Goal: Task Accomplishment & Management: Use online tool/utility

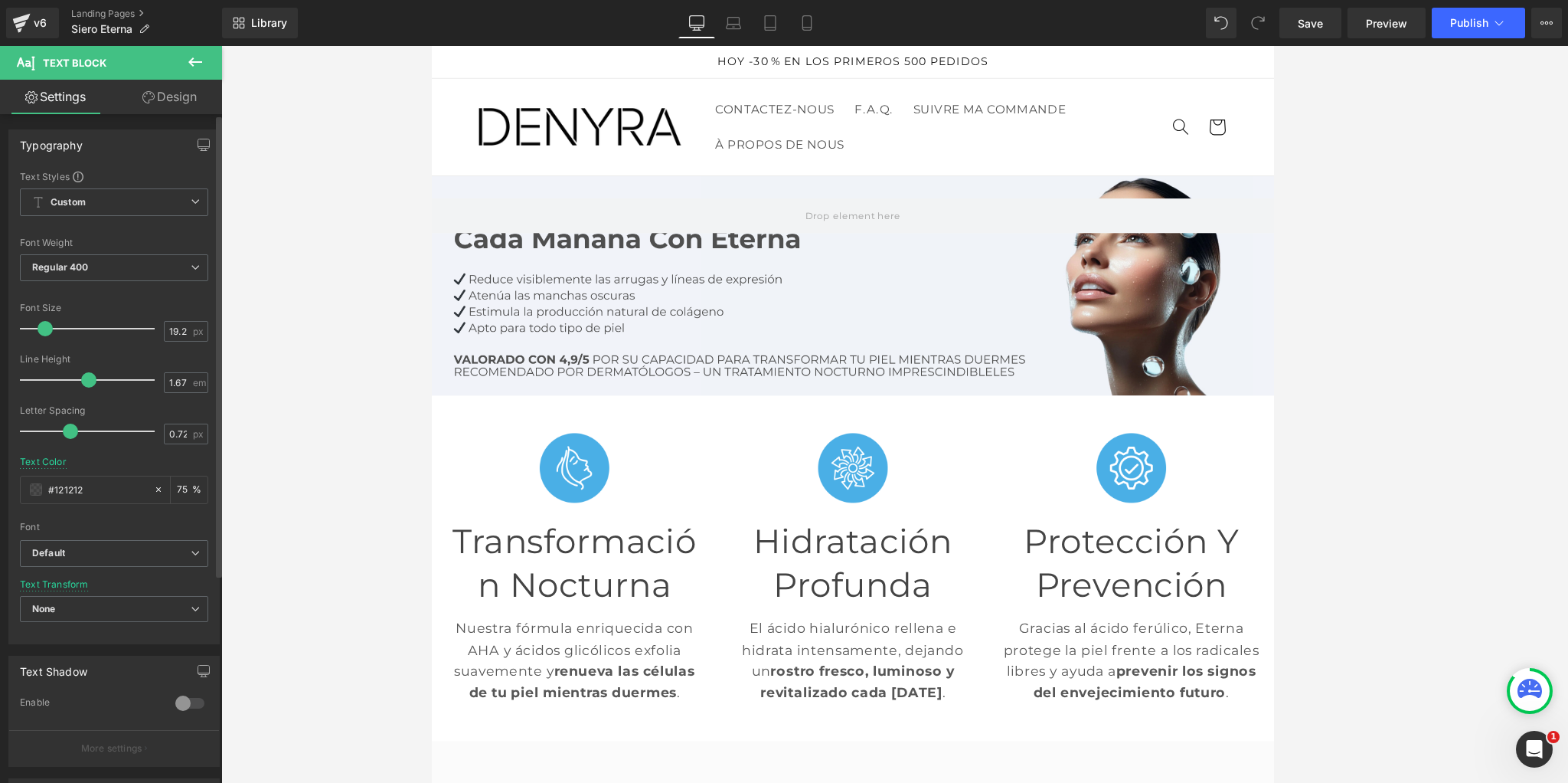
scroll to position [1, 0]
click at [198, 62] on icon at bounding box center [194, 62] width 13 height 9
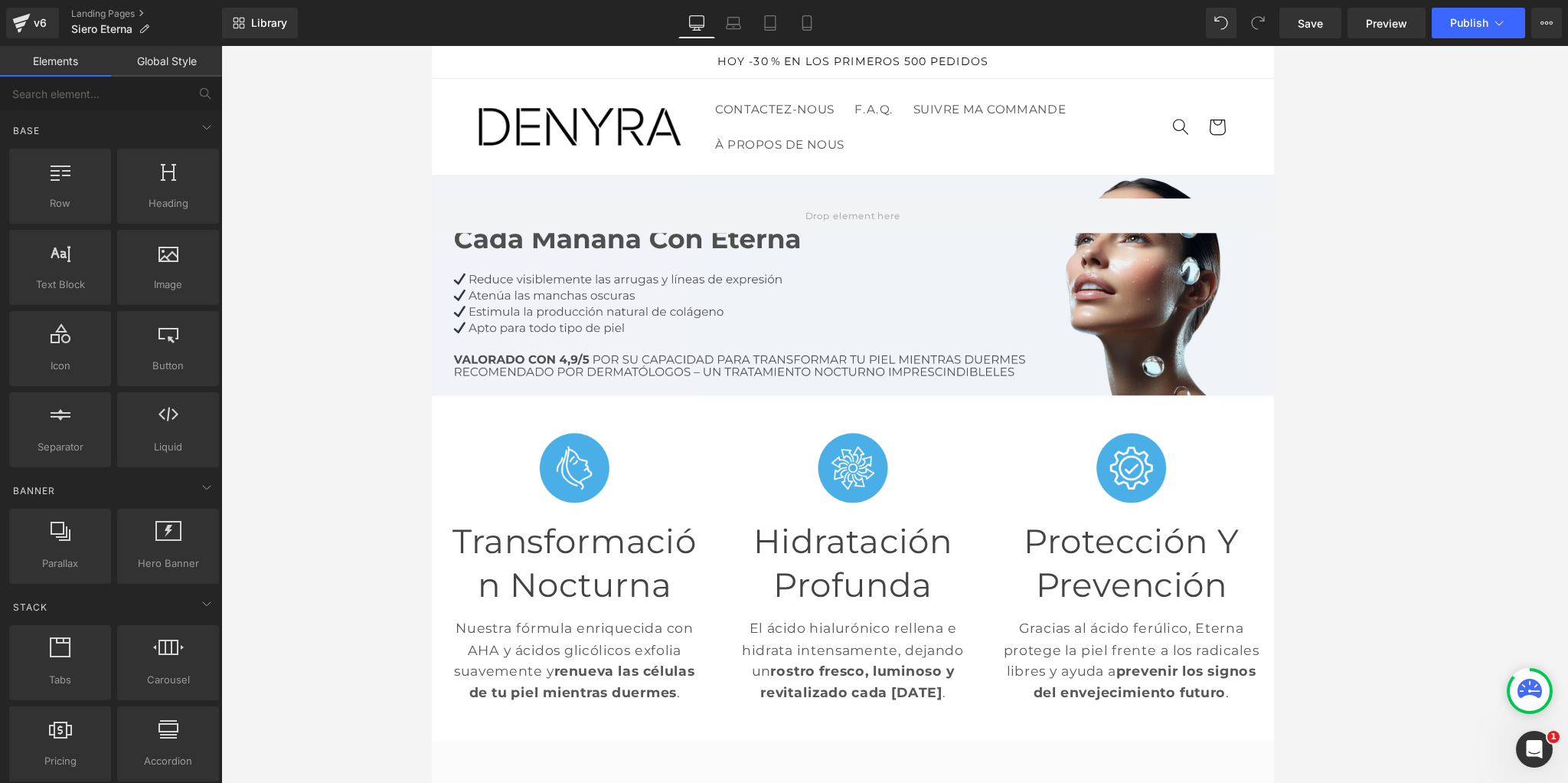
click at [166, 61] on link "Global Style" at bounding box center [167, 62] width 111 height 30
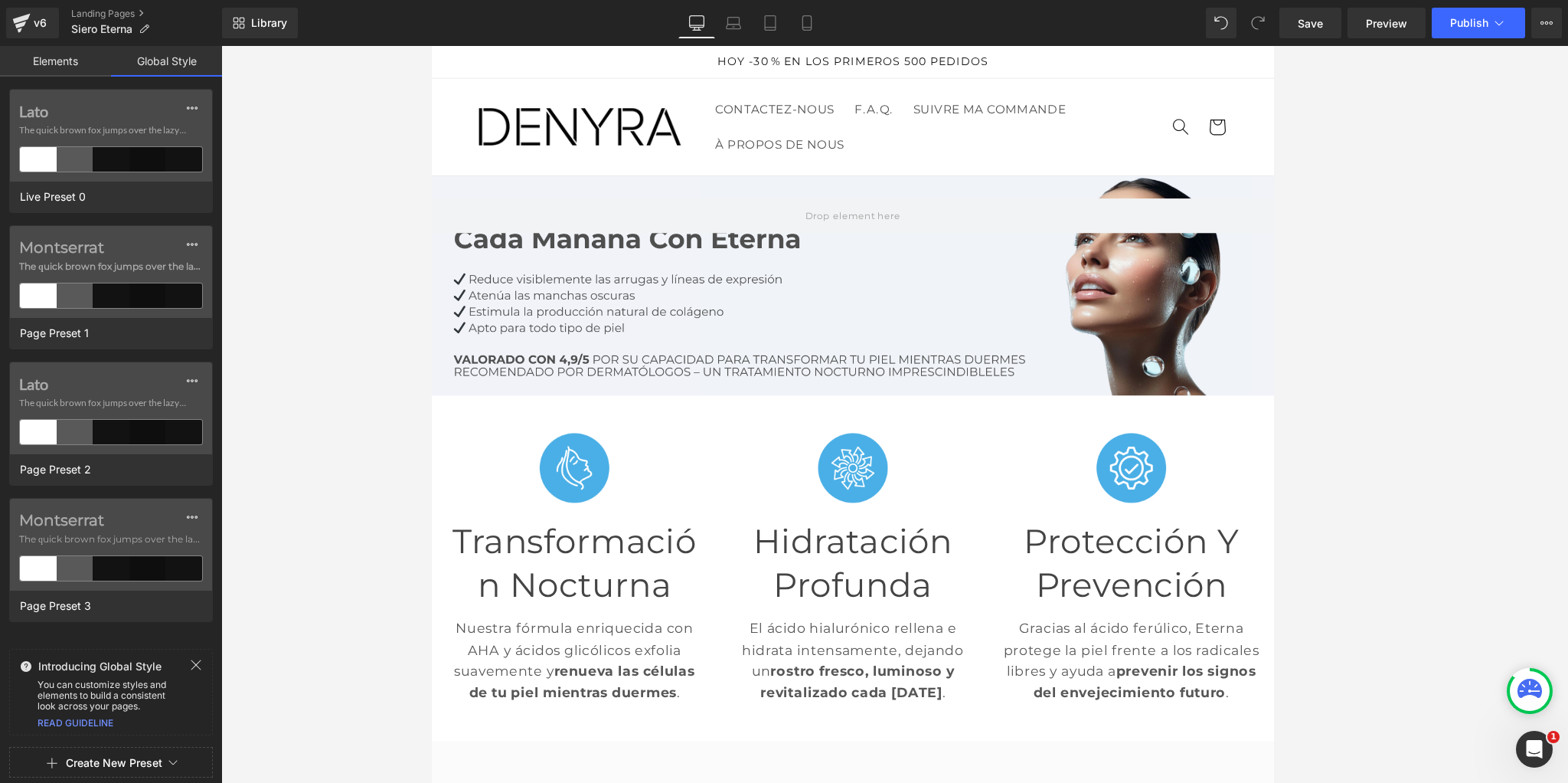
click at [145, 758] on button "Create New Preset" at bounding box center [114, 762] width 96 height 32
click at [125, 704] on div "From This Page" at bounding box center [111, 697] width 127 height 24
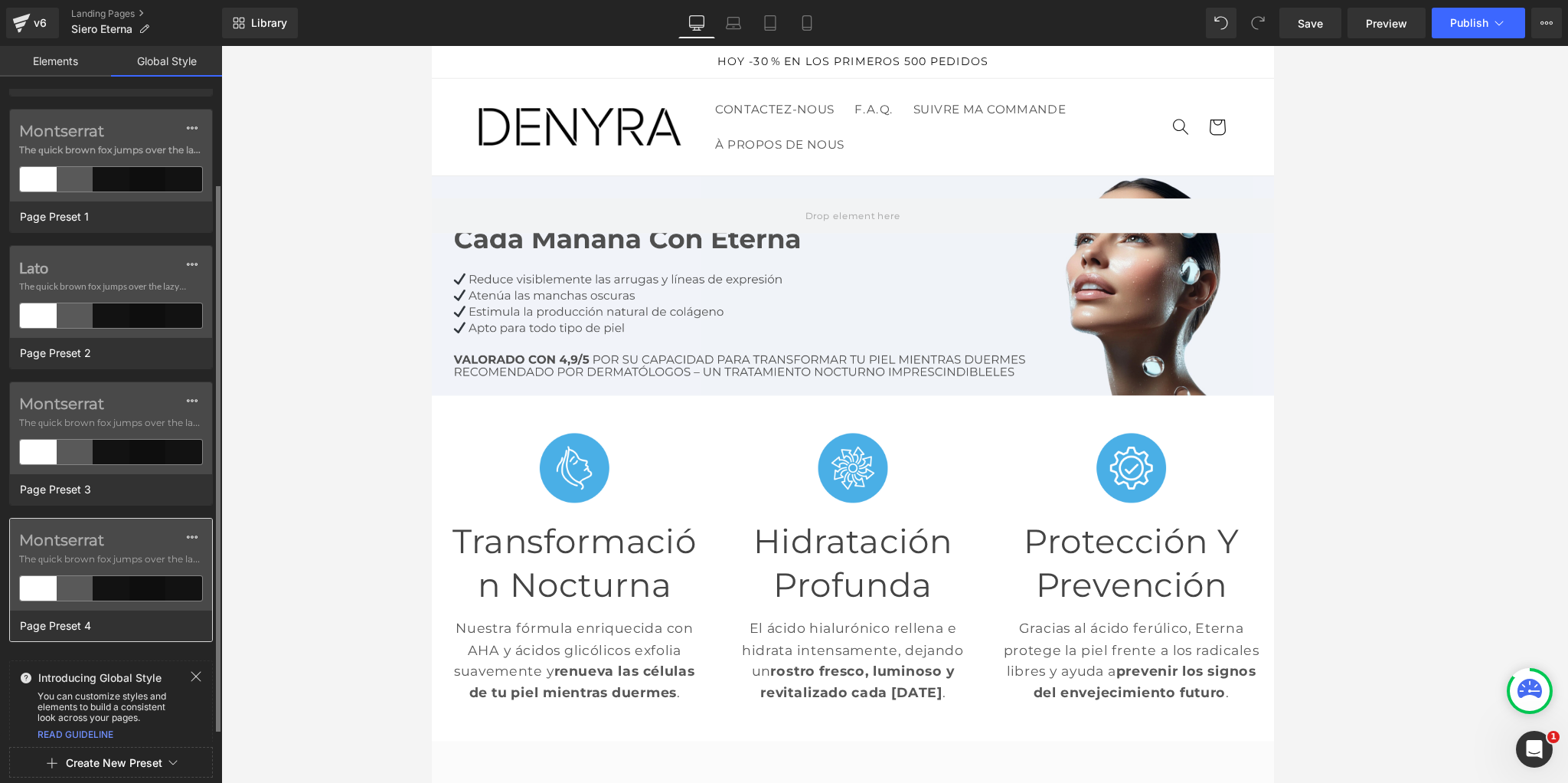
scroll to position [128, 0]
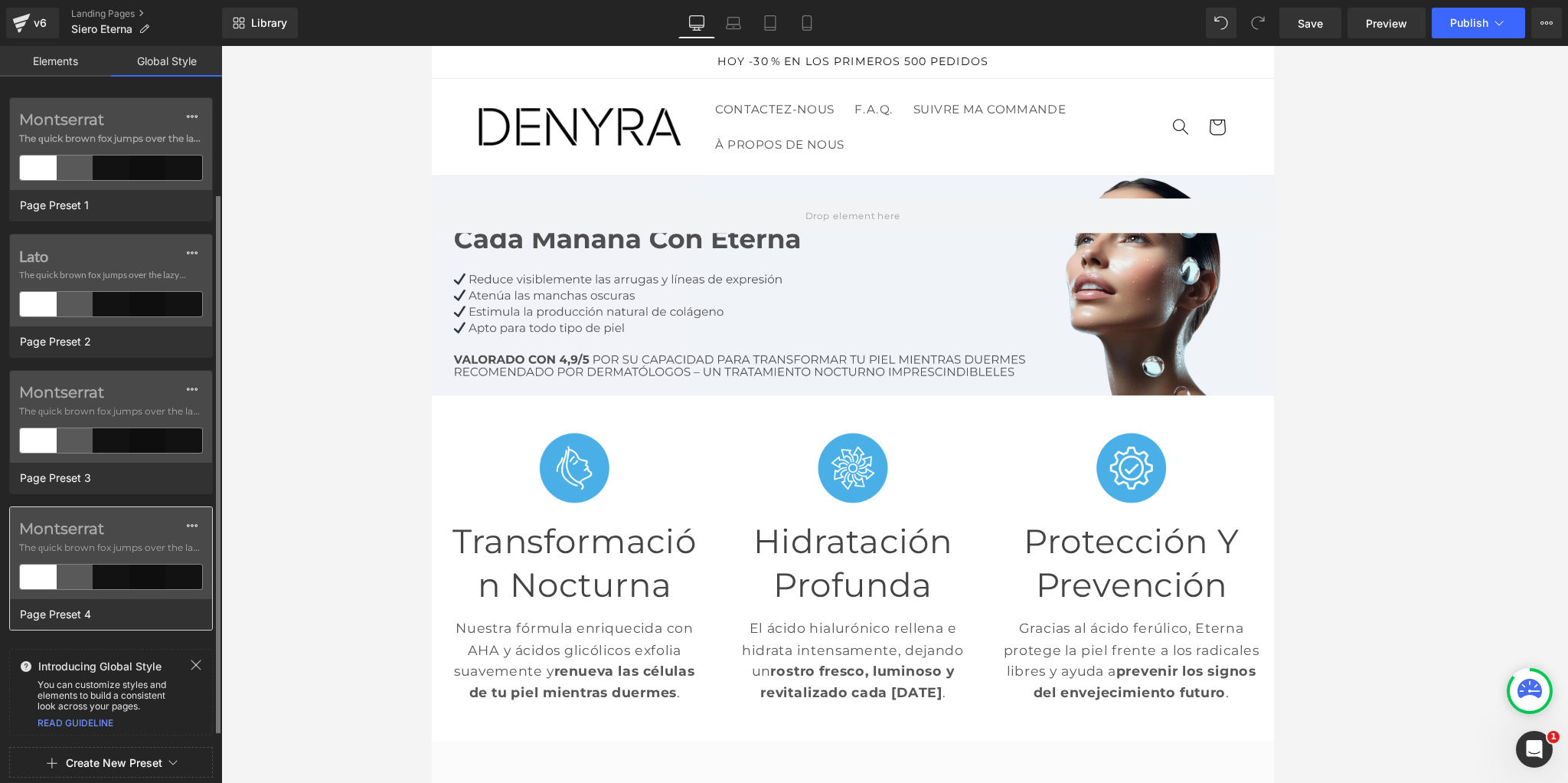
click at [120, 552] on span "The quick brown fox jumps over the lazy..." at bounding box center [111, 547] width 184 height 13
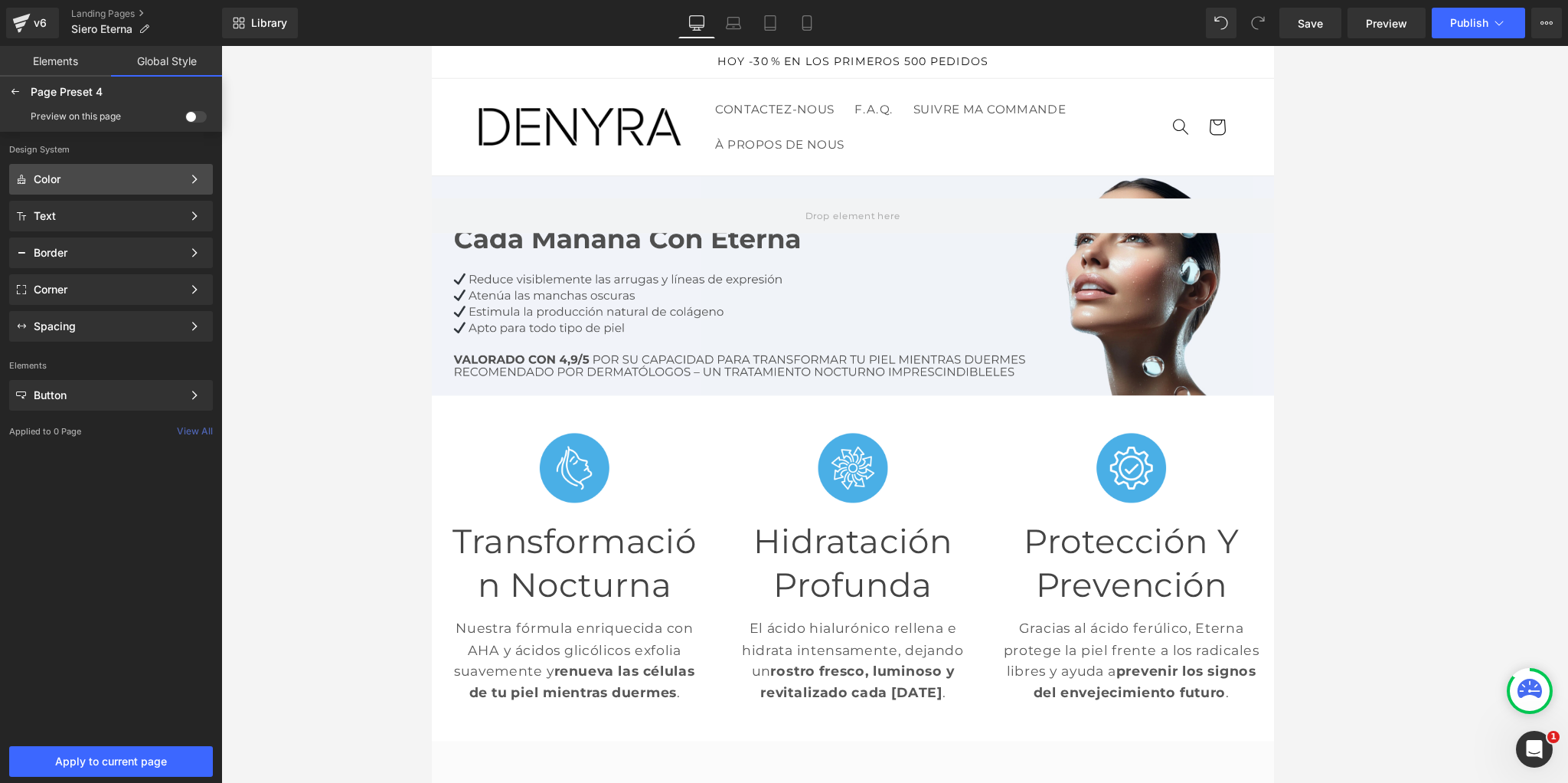
click at [111, 173] on div "Color" at bounding box center [108, 179] width 149 height 12
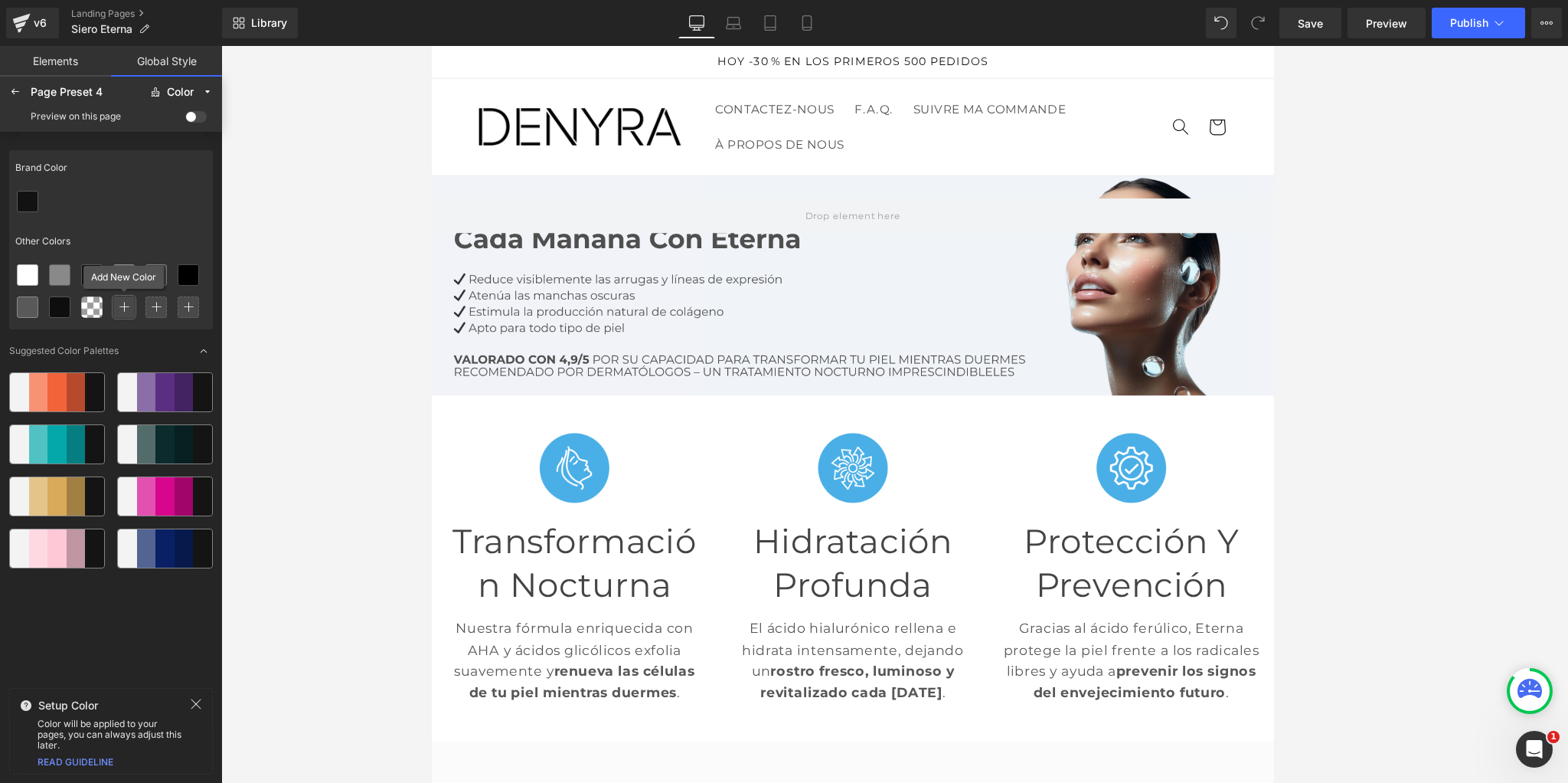
click at [120, 306] on icon at bounding box center [124, 307] width 11 height 11
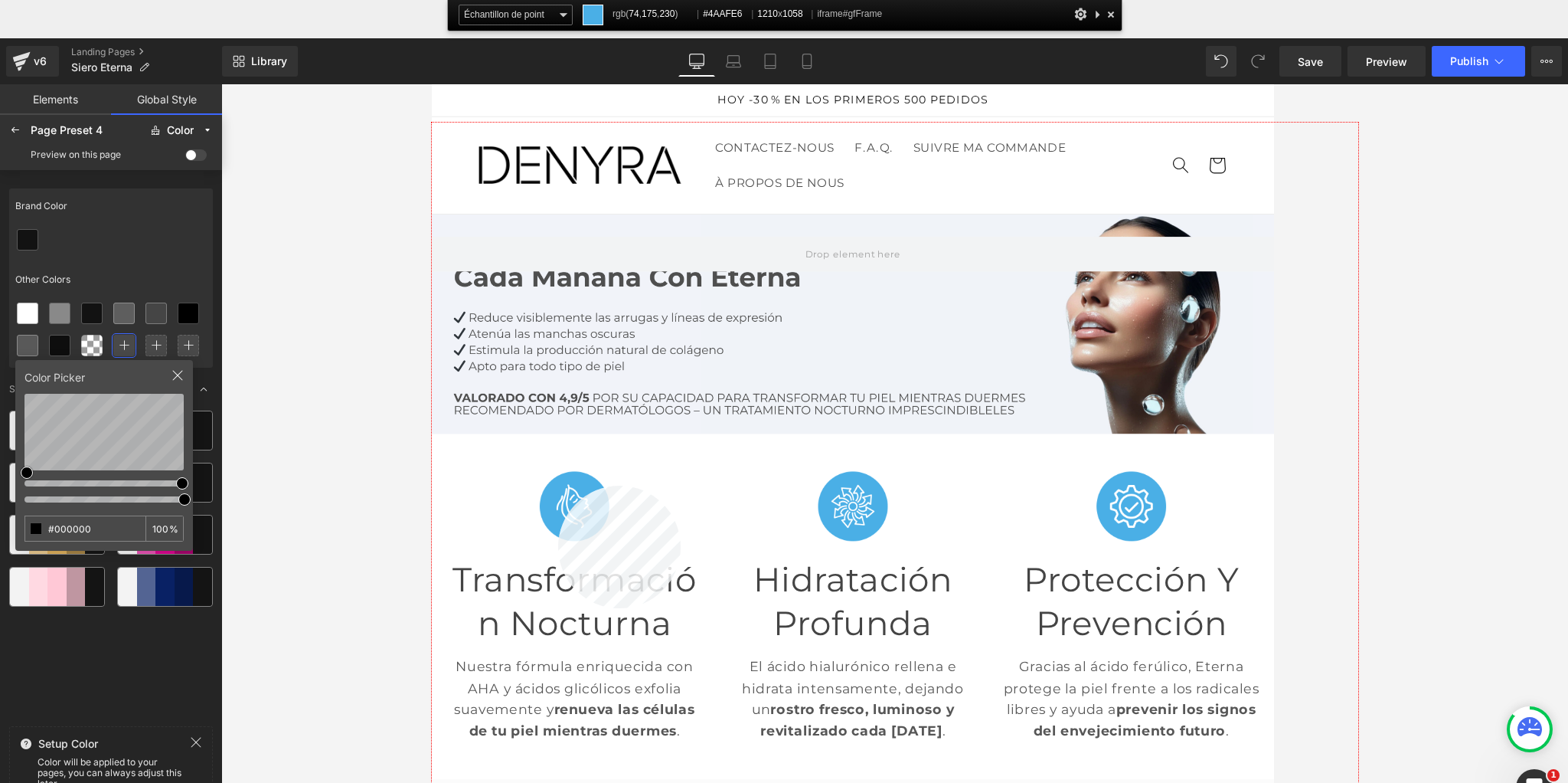
click at [558, 485] on div at bounding box center [894, 527] width 926 height 810
click at [98, 529] on input "#000000" at bounding box center [72, 528] width 95 height 24
click at [98, 529] on div "Brand Color Other Colors Color Picker #000000 100 % Suggested Color Palettes" at bounding box center [111, 450] width 203 height 538
click at [98, 567] on div at bounding box center [94, 586] width 19 height 38
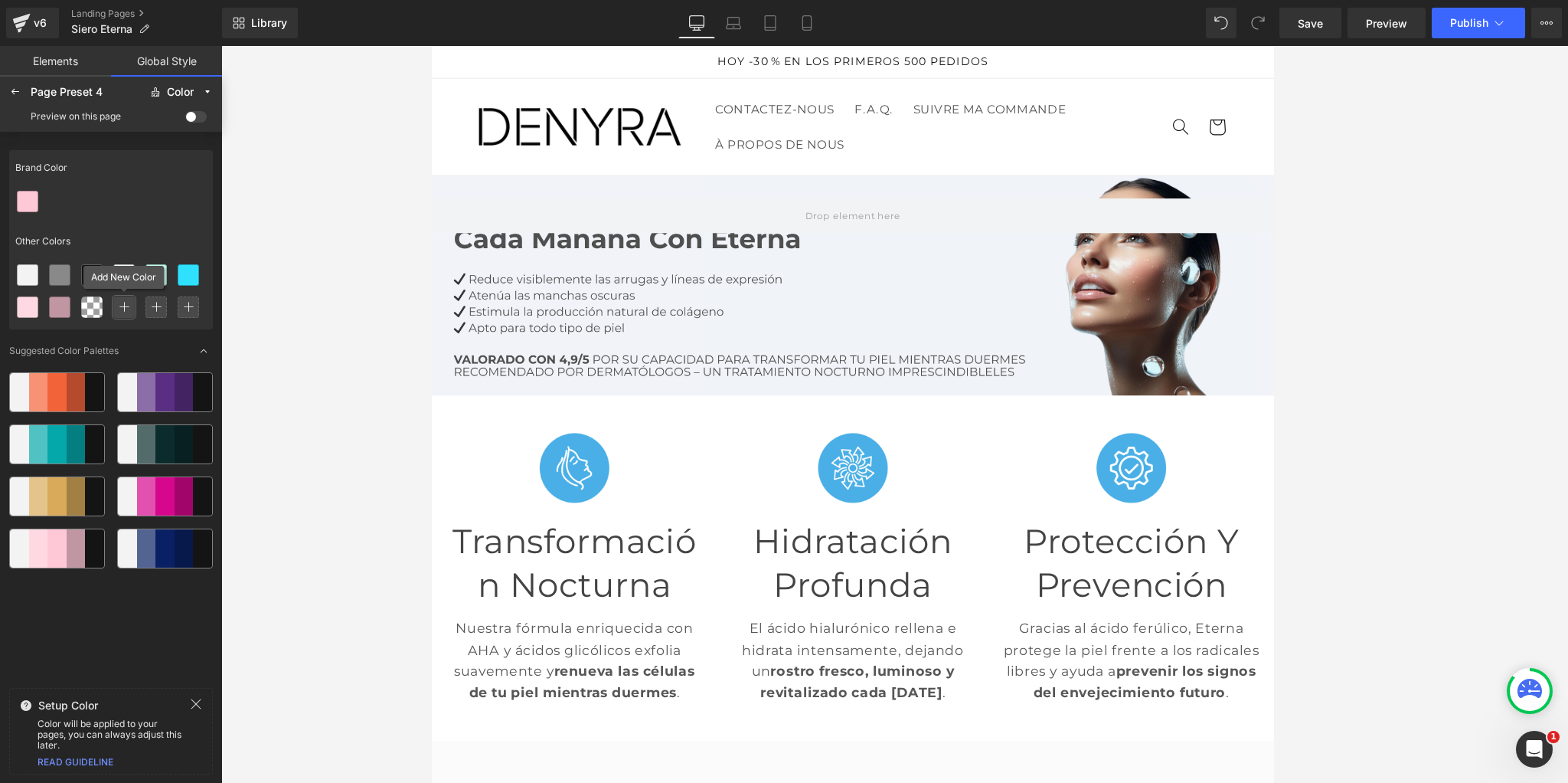
click at [126, 311] on icon at bounding box center [124, 307] width 11 height 11
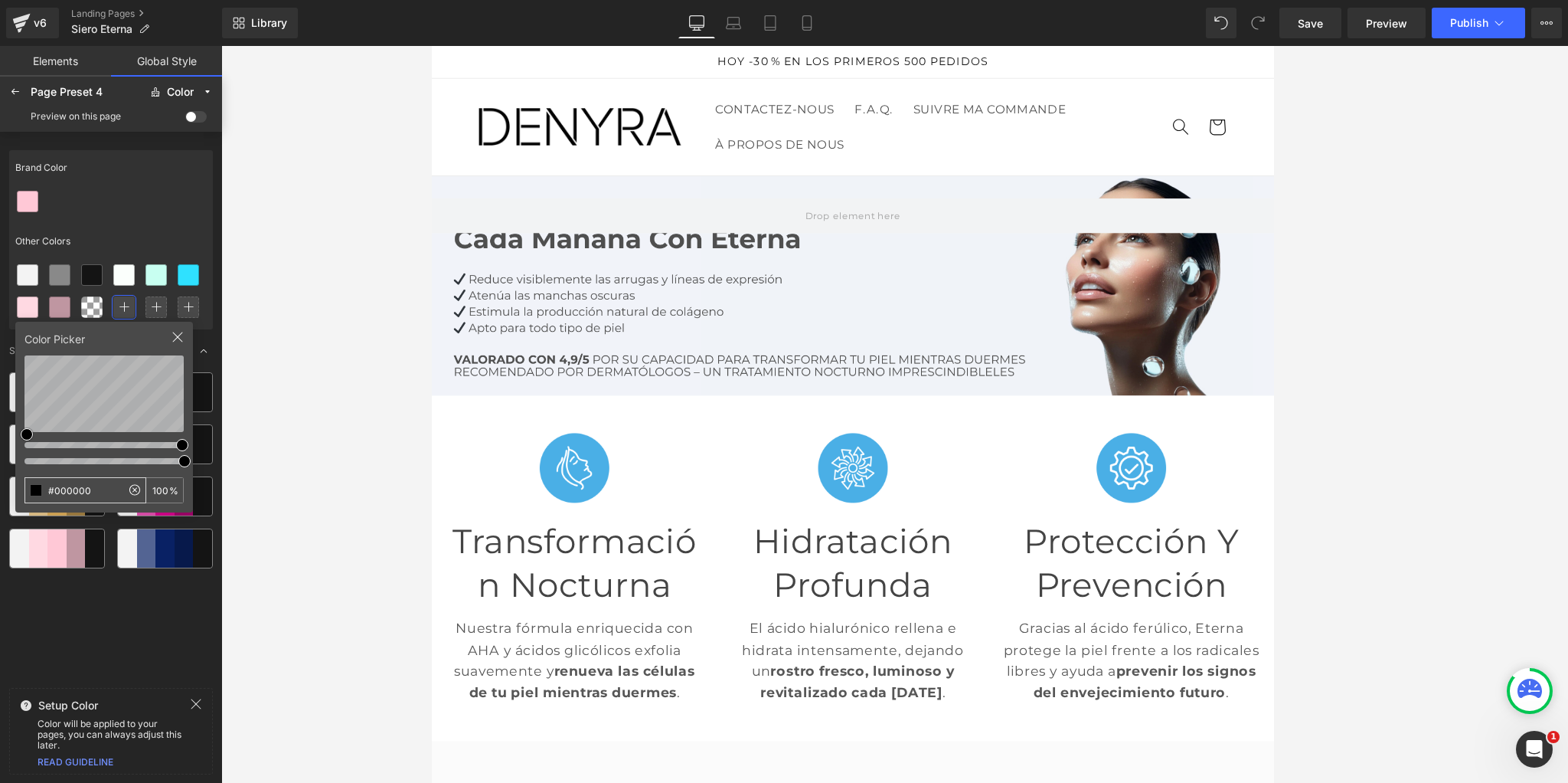
click at [78, 496] on input "#000000" at bounding box center [72, 490] width 95 height 24
type input "#4AAFE6"
click at [175, 334] on icon at bounding box center [177, 337] width 12 height 12
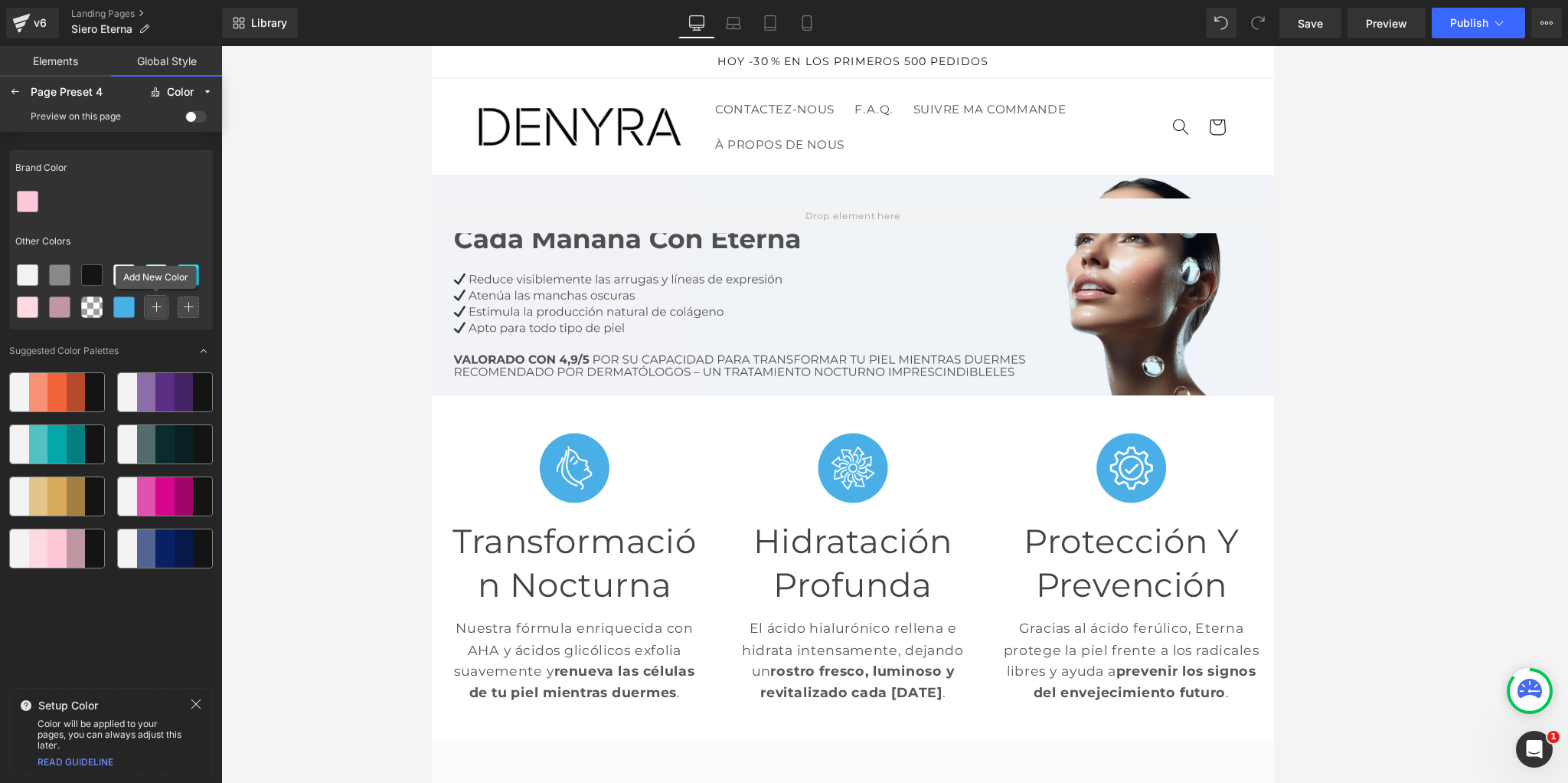
click at [150, 295] on div at bounding box center [155, 307] width 24 height 24
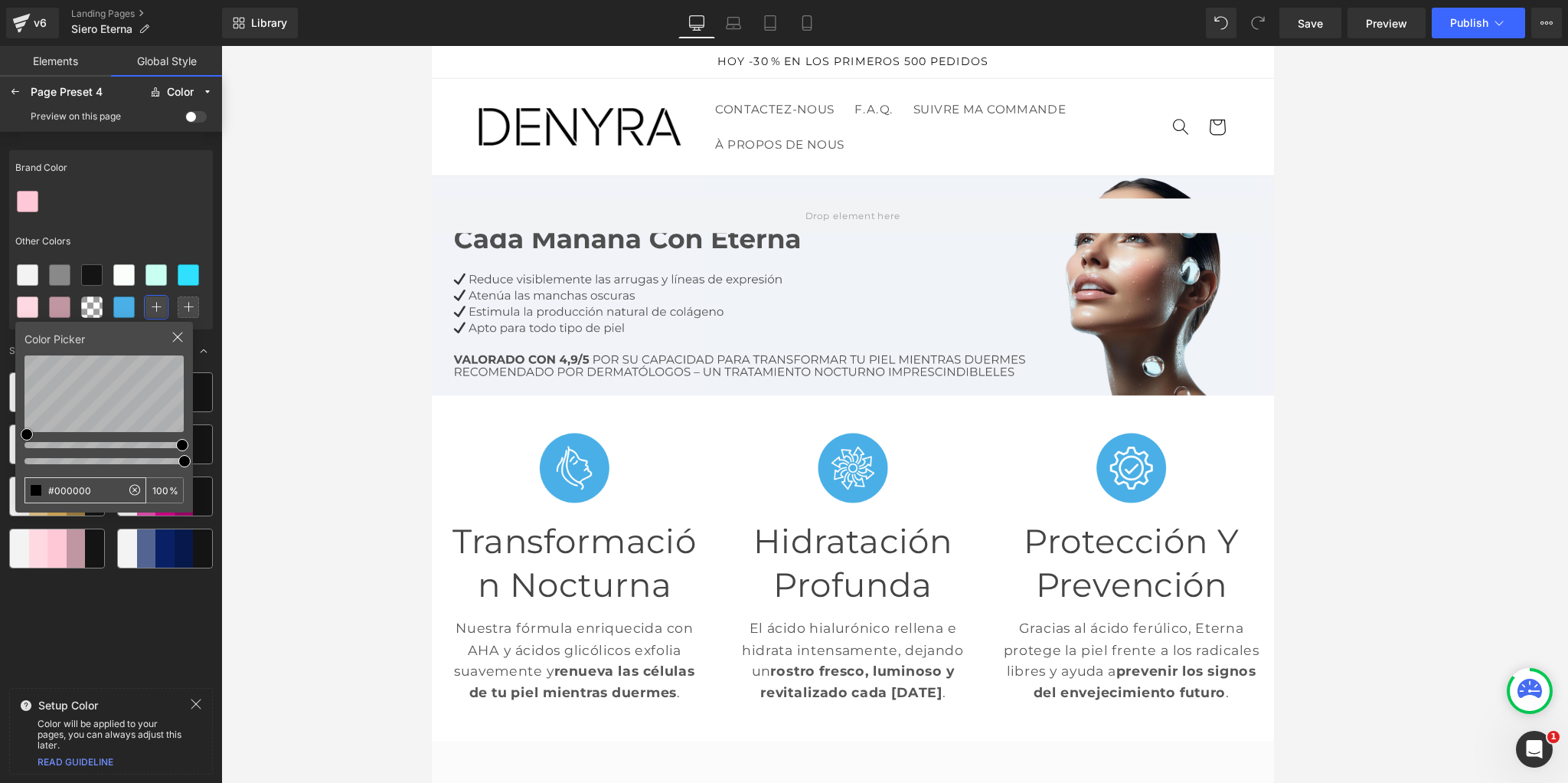
click at [65, 496] on input "#000000" at bounding box center [72, 490] width 95 height 24
type input "#01B76B"
click at [144, 209] on div at bounding box center [111, 202] width 203 height 32
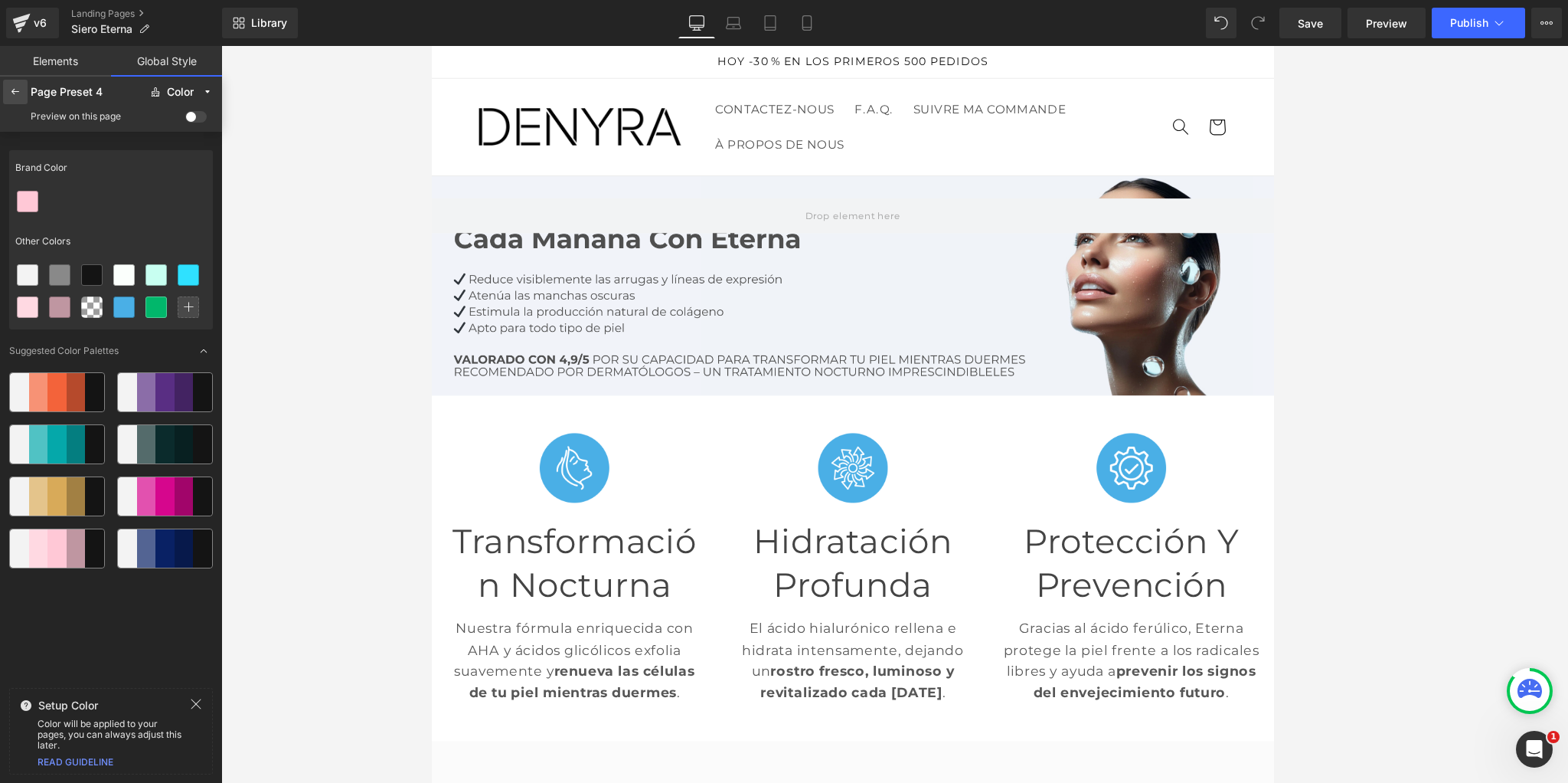
click at [17, 97] on icon at bounding box center [15, 92] width 12 height 12
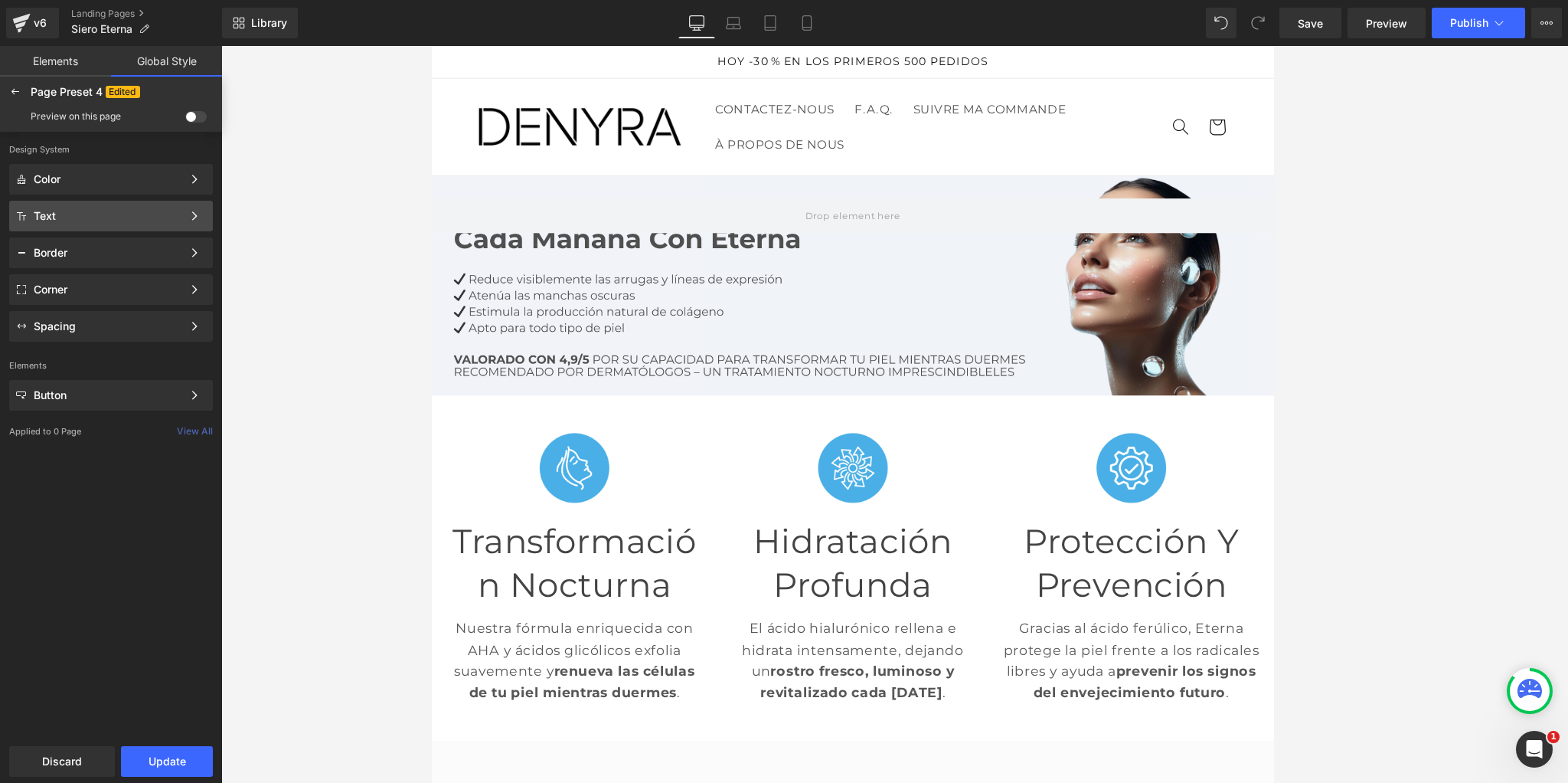
click at [76, 214] on div "Text" at bounding box center [108, 216] width 149 height 12
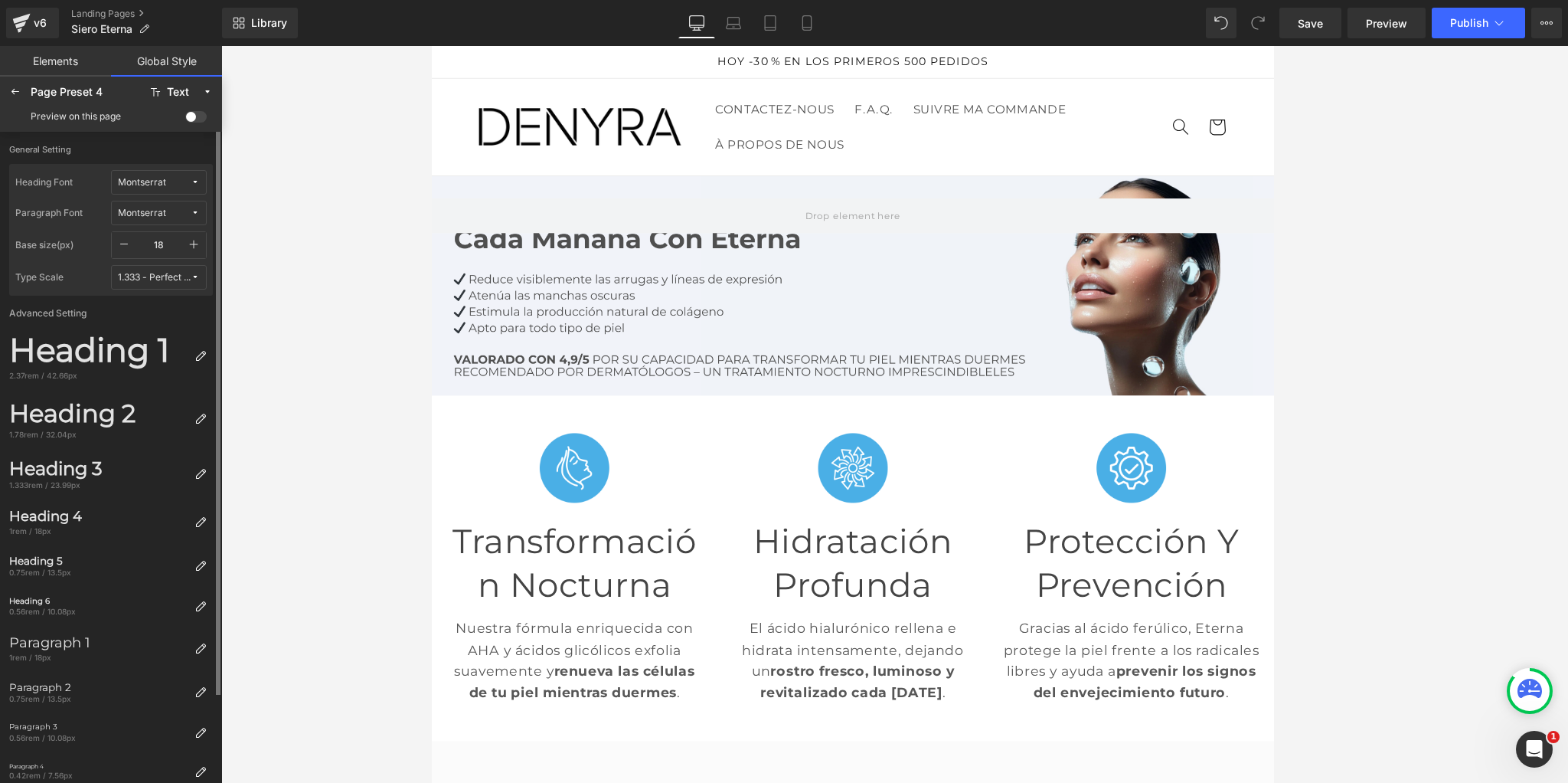
click at [194, 246] on icon "button" at bounding box center [193, 244] width 12 height 12
type input "20"
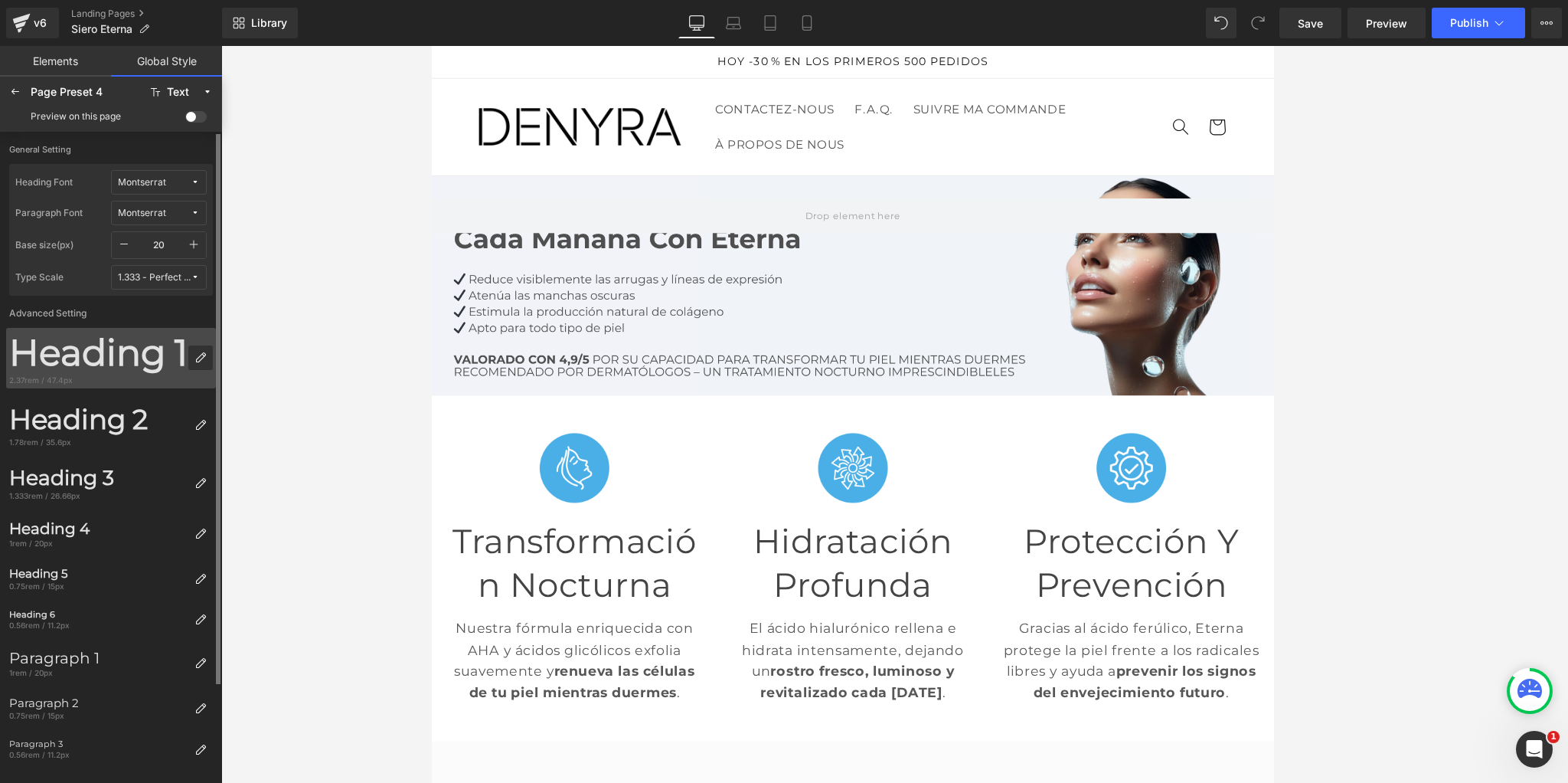
scroll to position [2, 0]
click at [201, 358] on icon at bounding box center [201, 356] width 12 height 12
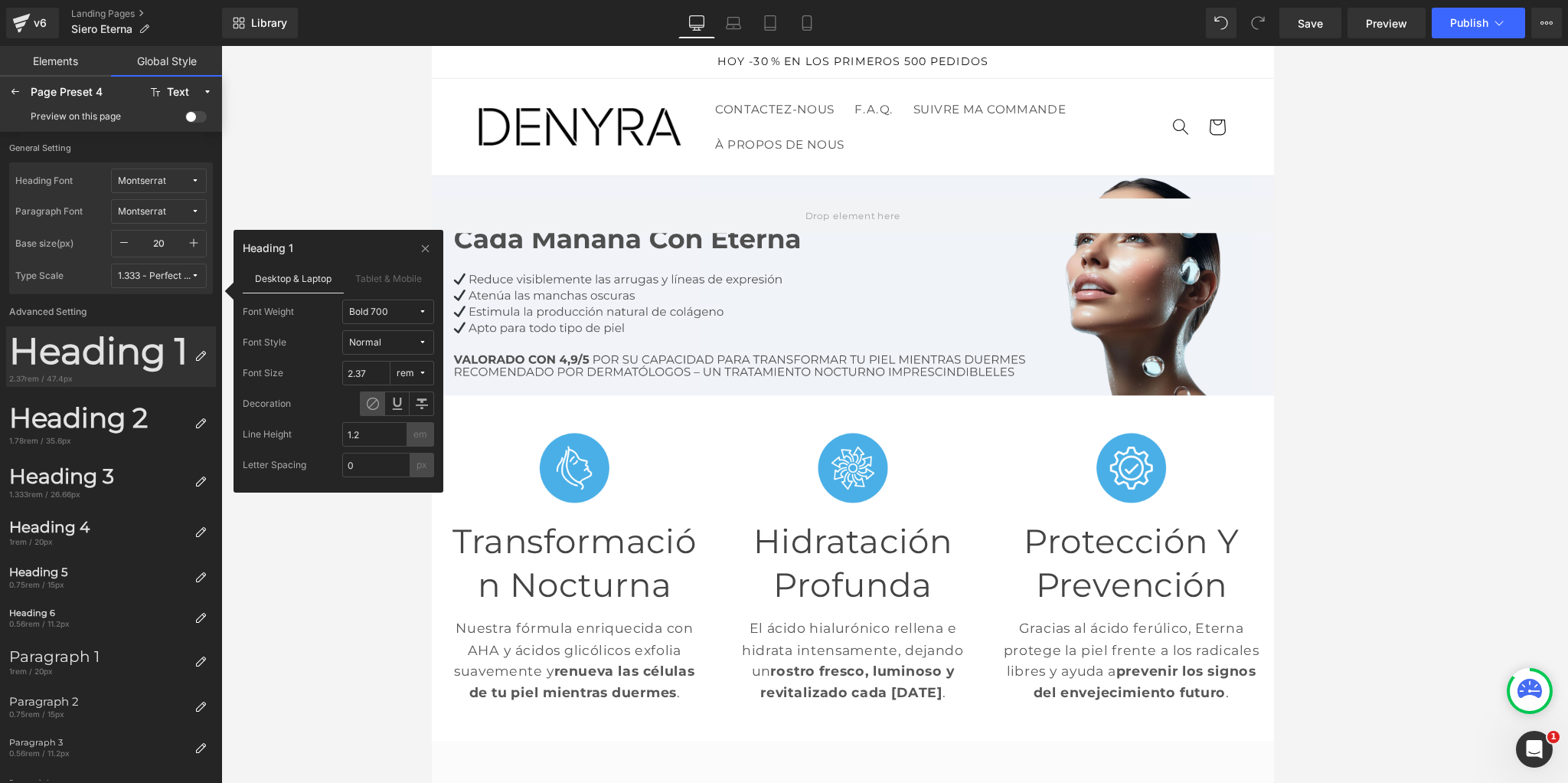
click at [398, 311] on span "Bold 700" at bounding box center [383, 311] width 69 height 12
click at [374, 405] on label "Semi Bold 600" at bounding box center [389, 405] width 64 height 11
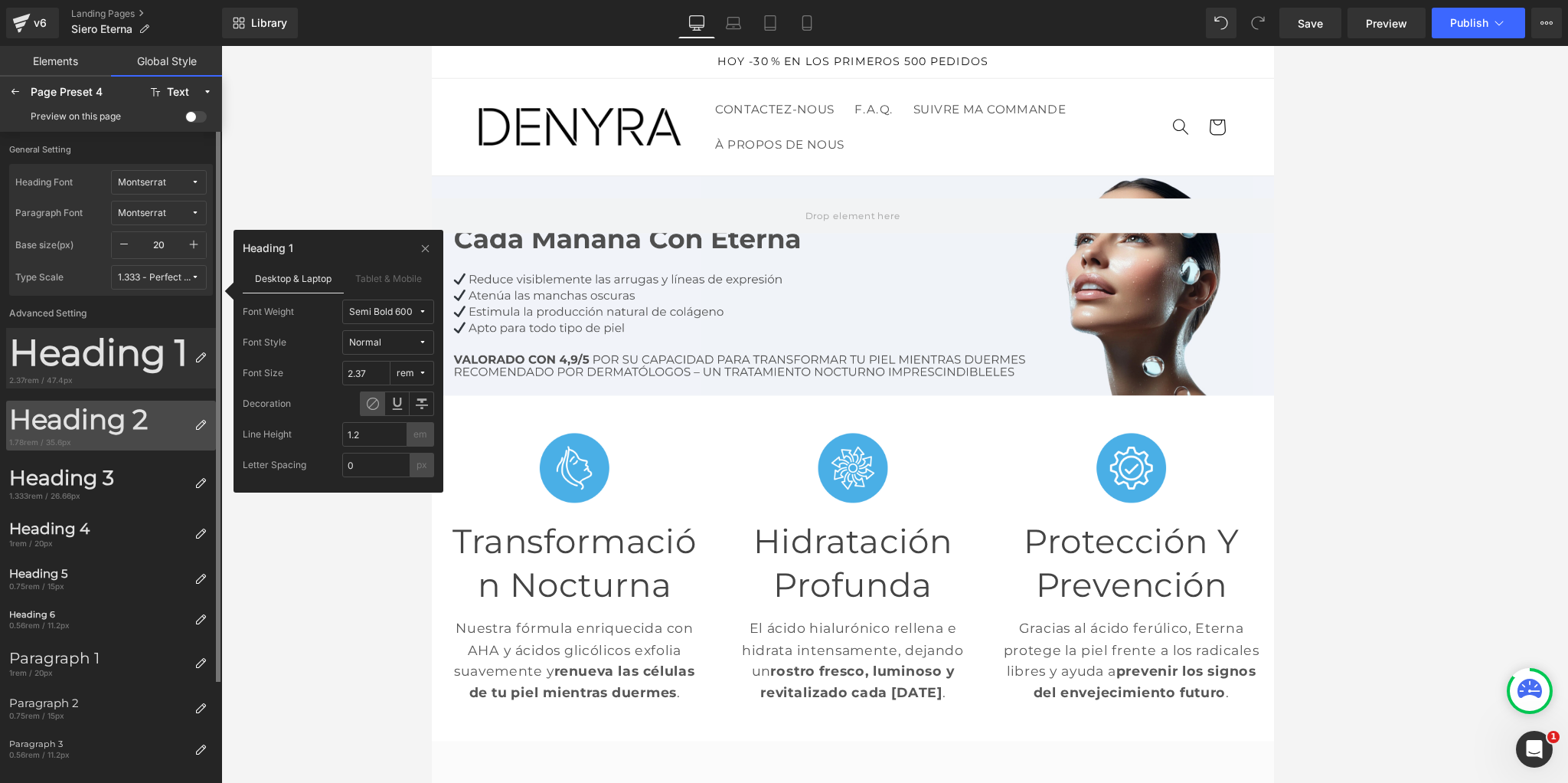
click at [126, 408] on div "Heading 2" at bounding box center [98, 420] width 179 height 33
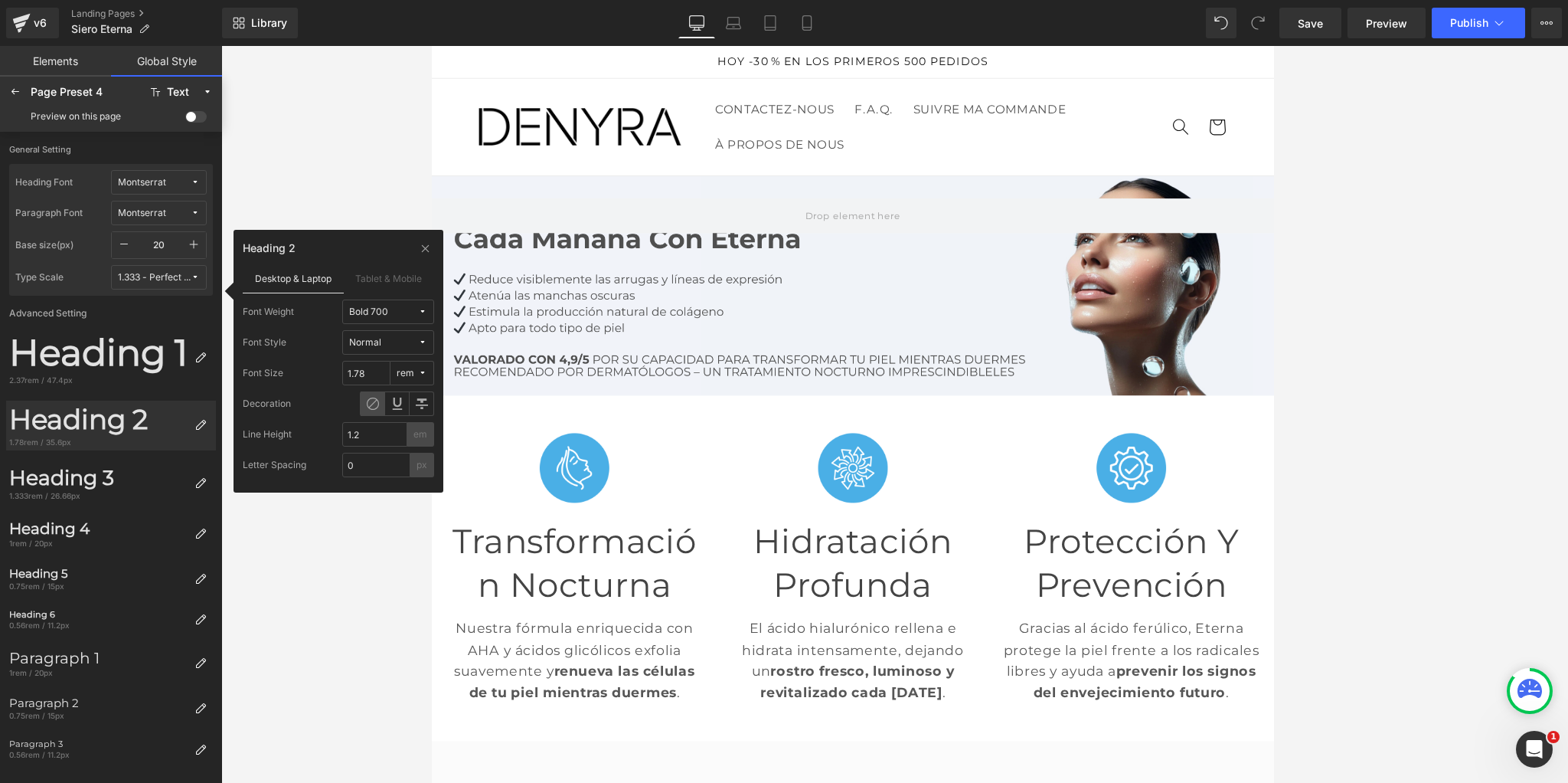
click at [384, 314] on div "Bold 700" at bounding box center [369, 311] width 39 height 12
click at [383, 398] on label "Semi Bold 600" at bounding box center [389, 396] width 64 height 11
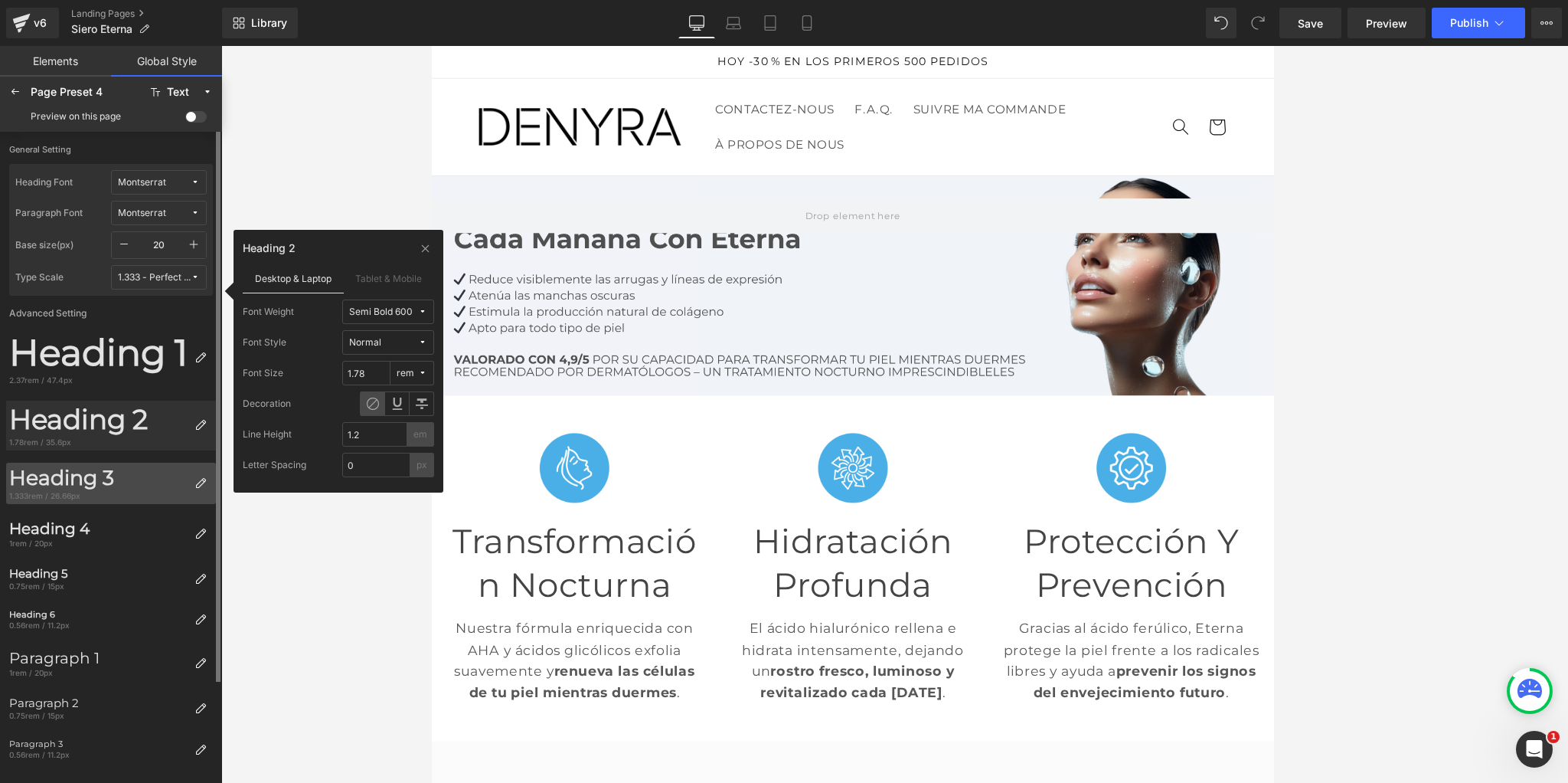
click at [106, 489] on div "Heading 3" at bounding box center [98, 477] width 179 height 24
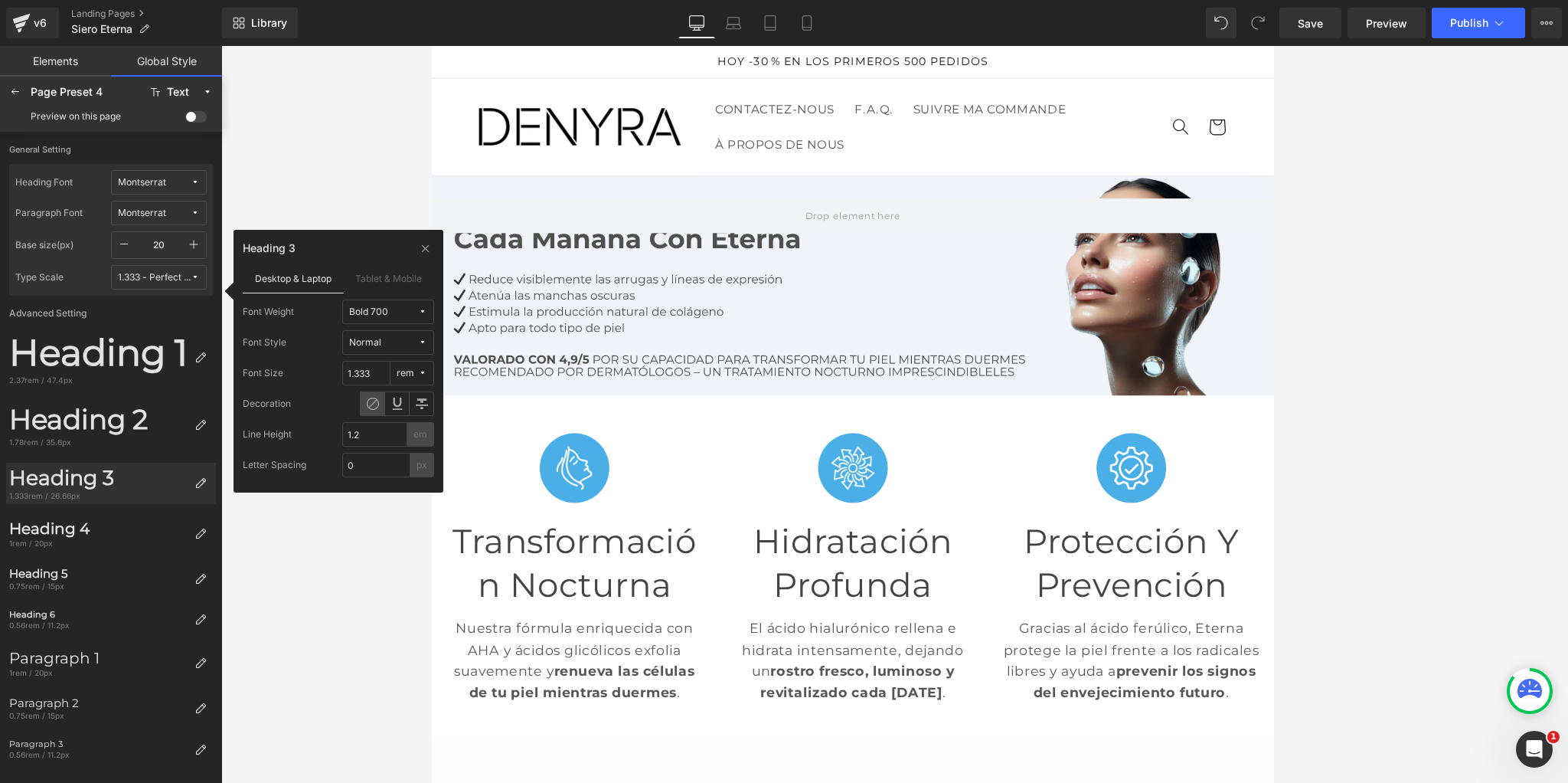
click at [380, 328] on div "Font Weight Bold 700 Font Style Normal Font Size 1.333 rem Decoration Line Heig…" at bounding box center [338, 388] width 192 height 177
click at [382, 323] on button "Bold 700" at bounding box center [388, 311] width 92 height 24
drag, startPoint x: 368, startPoint y: 394, endPoint x: 252, endPoint y: 433, distance: 122.4
click at [368, 394] on div "Semi Bold 600" at bounding box center [380, 389] width 89 height 12
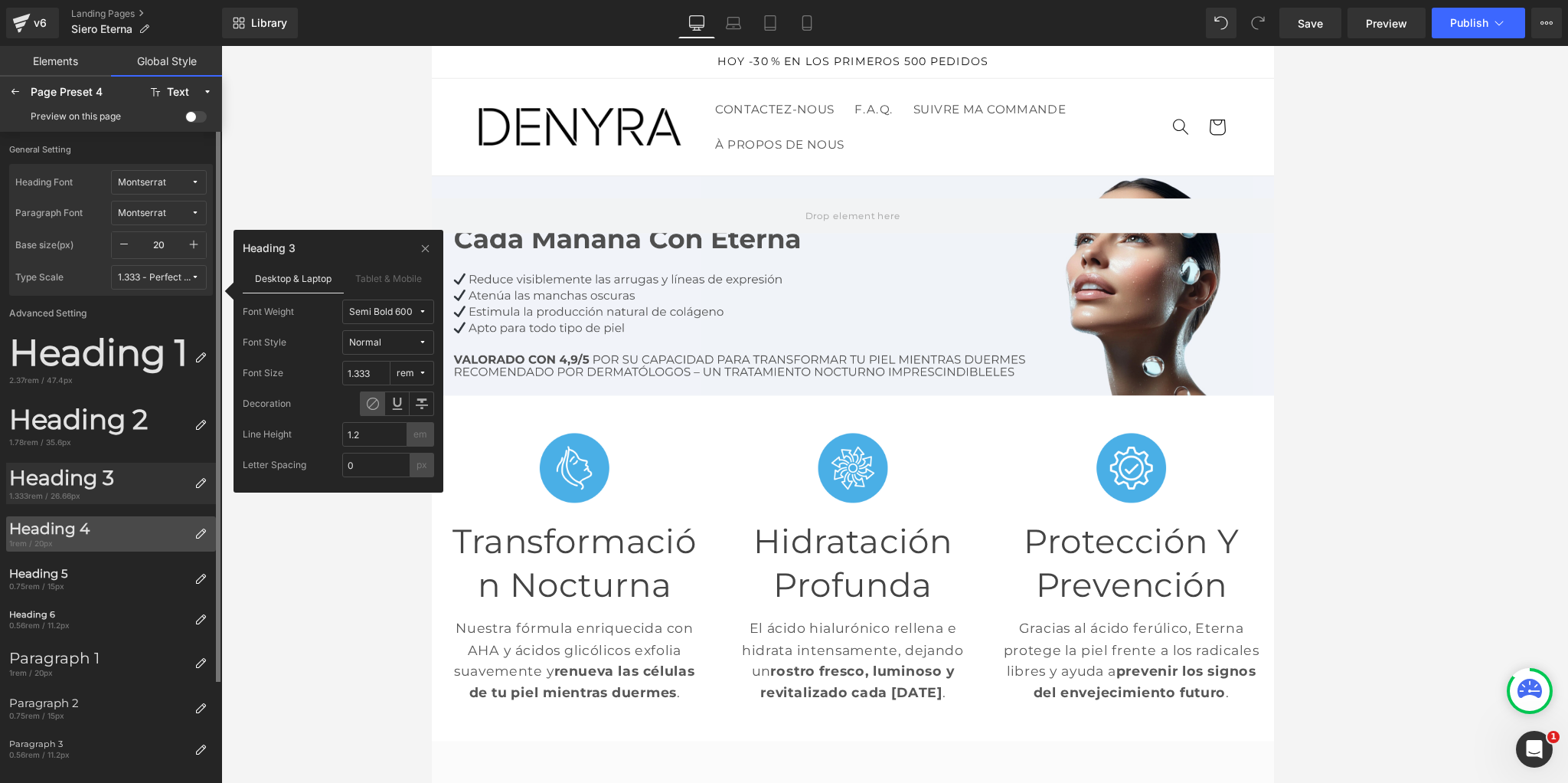
click at [55, 534] on div "Heading 4" at bounding box center [98, 528] width 179 height 19
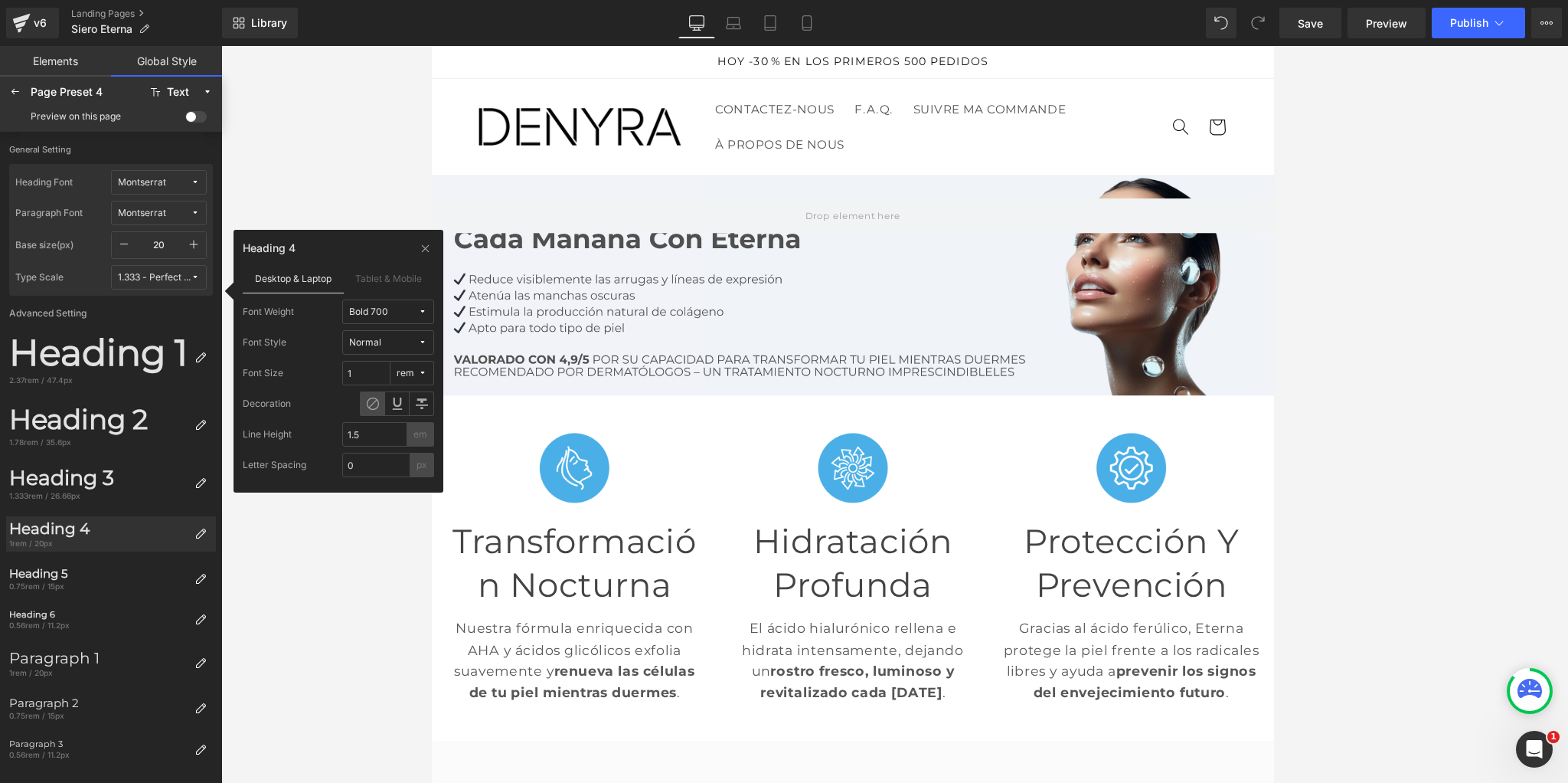
click at [369, 310] on div "Bold 700" at bounding box center [369, 311] width 39 height 12
click at [361, 422] on div "Semi Bold 600" at bounding box center [380, 433] width 95 height 24
click at [387, 182] on div at bounding box center [894, 415] width 1346 height 737
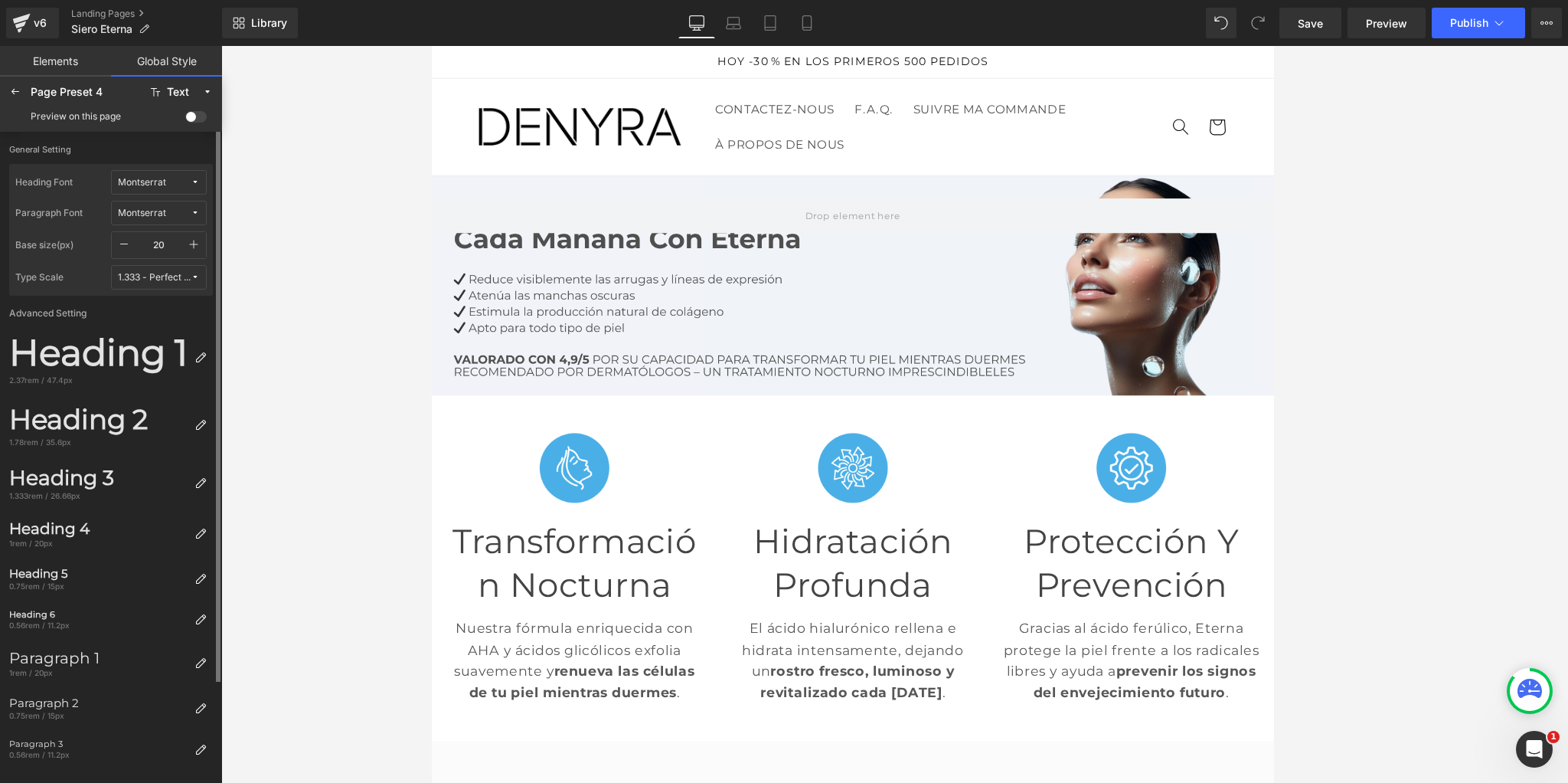
scroll to position [3, 0]
click at [20, 93] on icon at bounding box center [15, 92] width 12 height 12
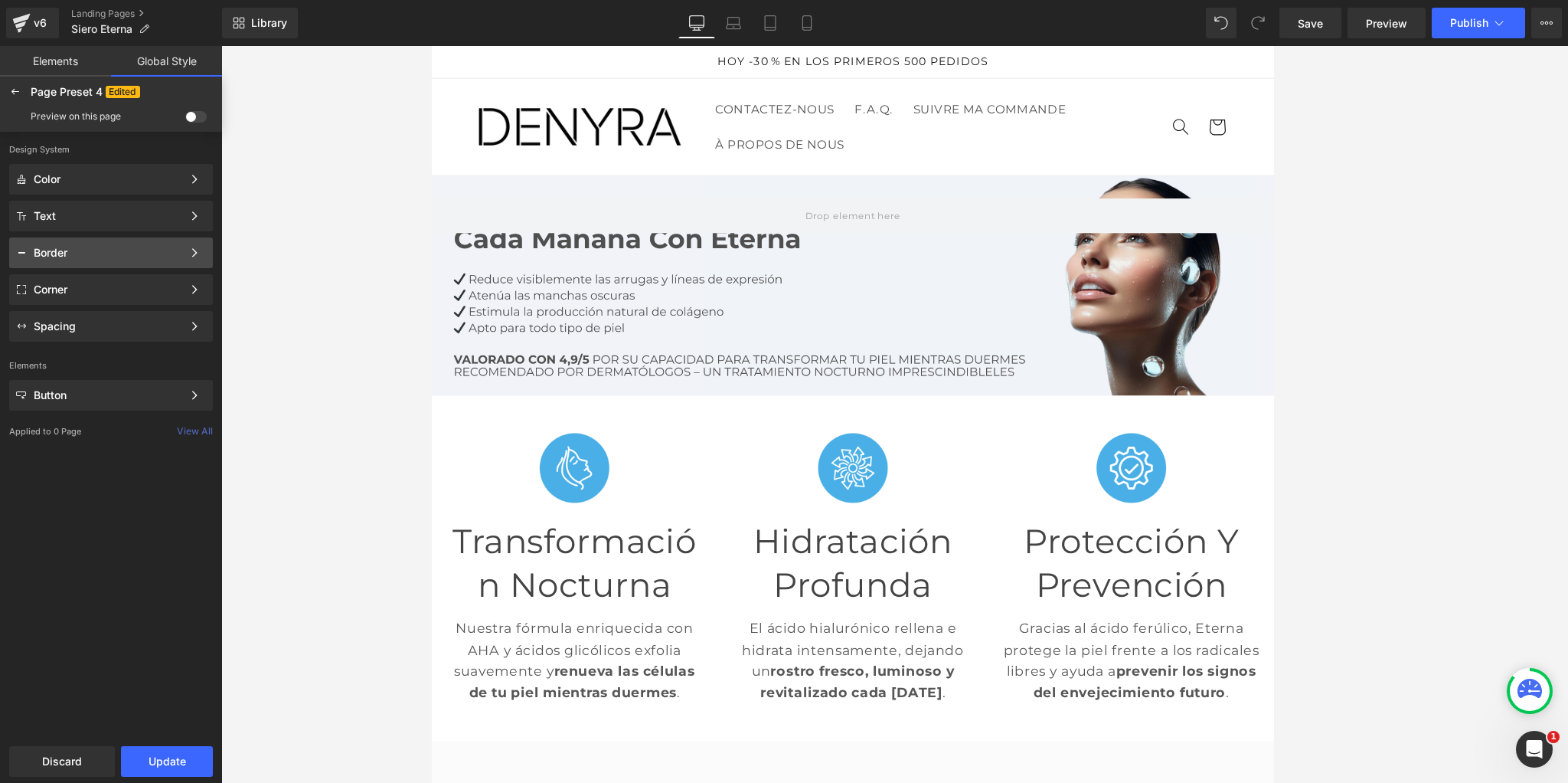
click at [63, 274] on div "Border" at bounding box center [111, 289] width 203 height 30
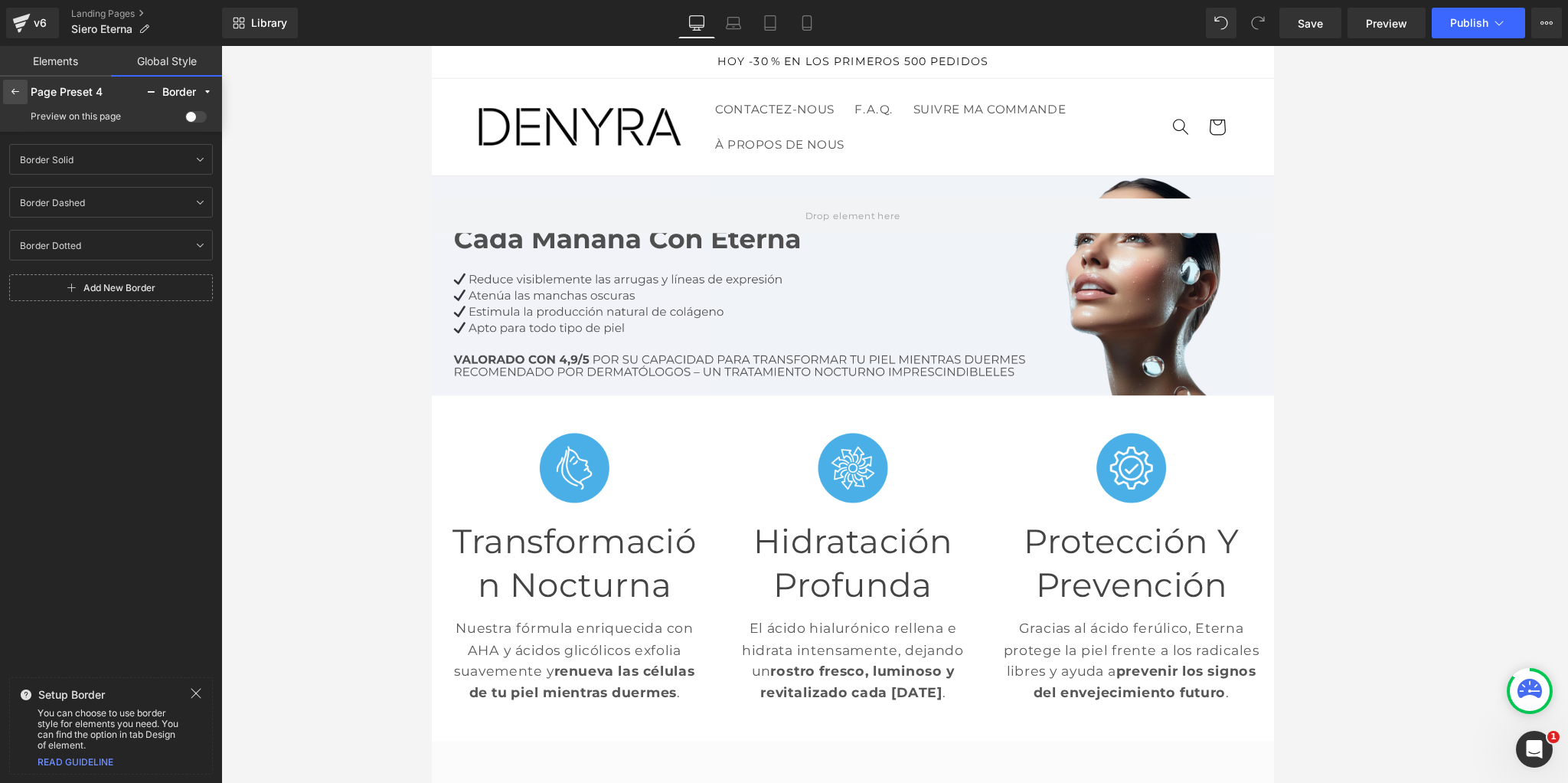
click at [9, 90] on icon at bounding box center [15, 92] width 12 height 12
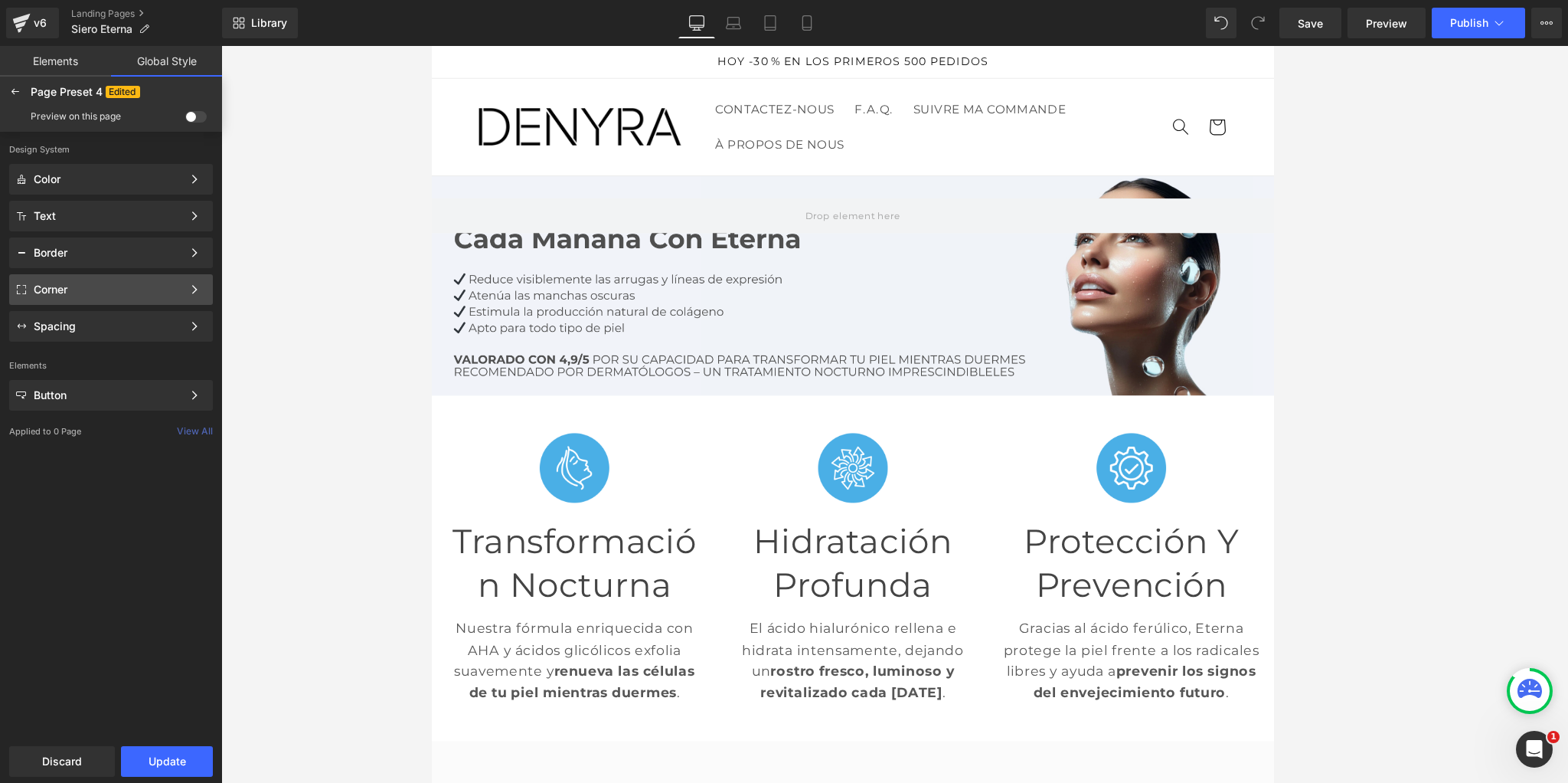
click at [85, 284] on div "Corner" at bounding box center [108, 290] width 149 height 12
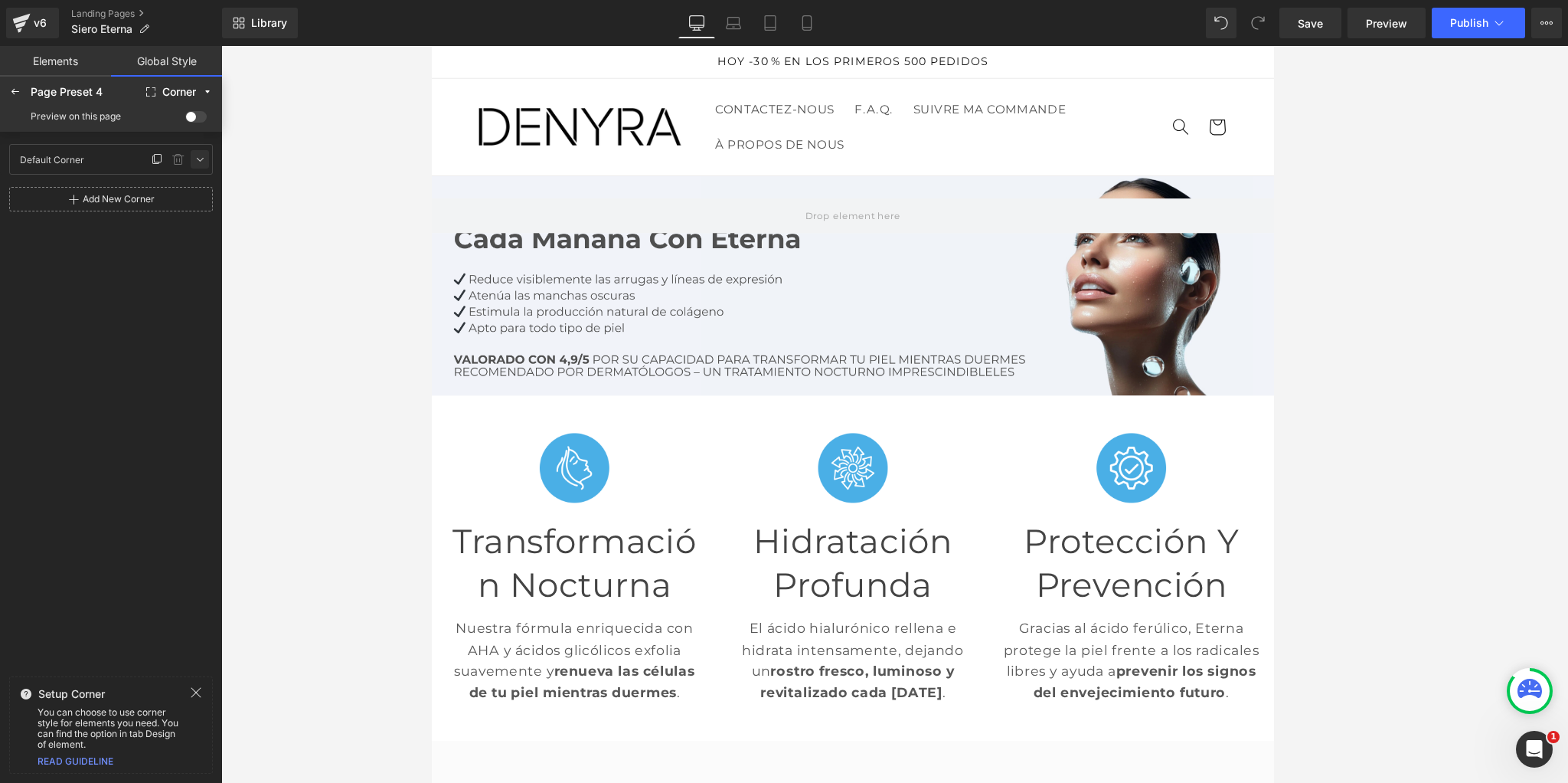
click at [198, 159] on icon at bounding box center [200, 160] width 12 height 12
click at [37, 209] on input "0" at bounding box center [39, 212] width 46 height 24
type input "1"
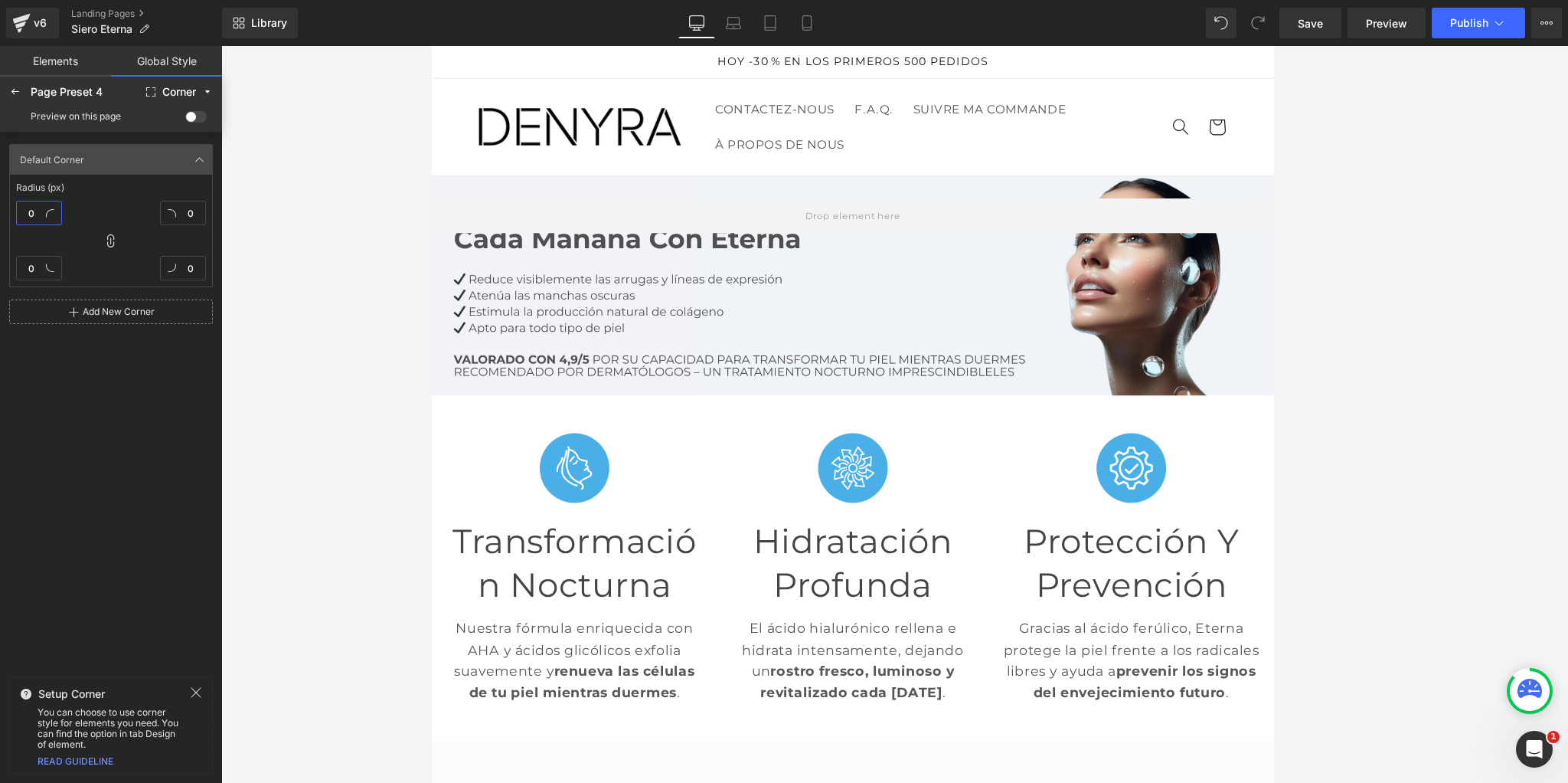
type input "1"
type input "10"
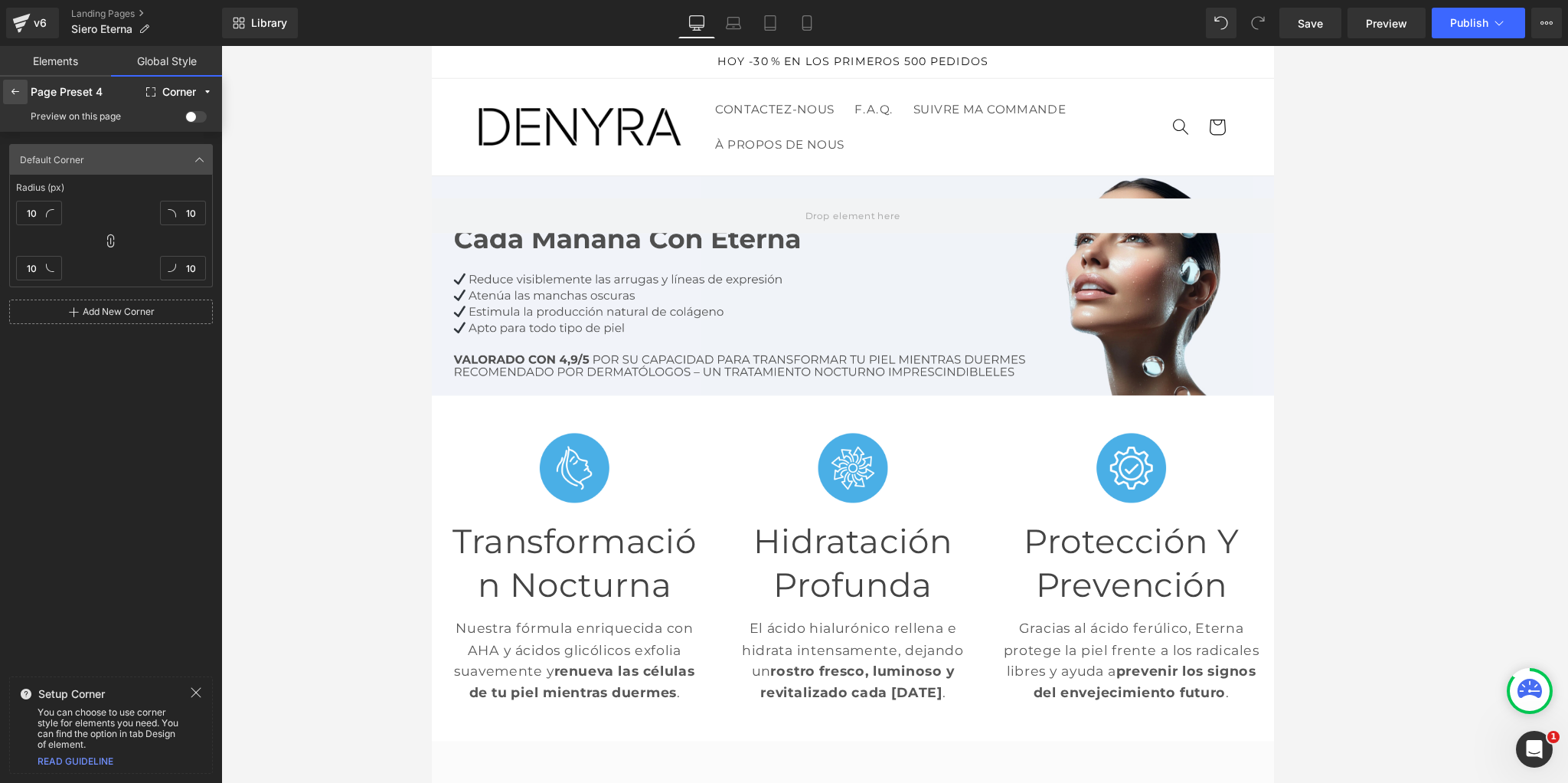
click at [8, 97] on div at bounding box center [14, 91] width 24 height 24
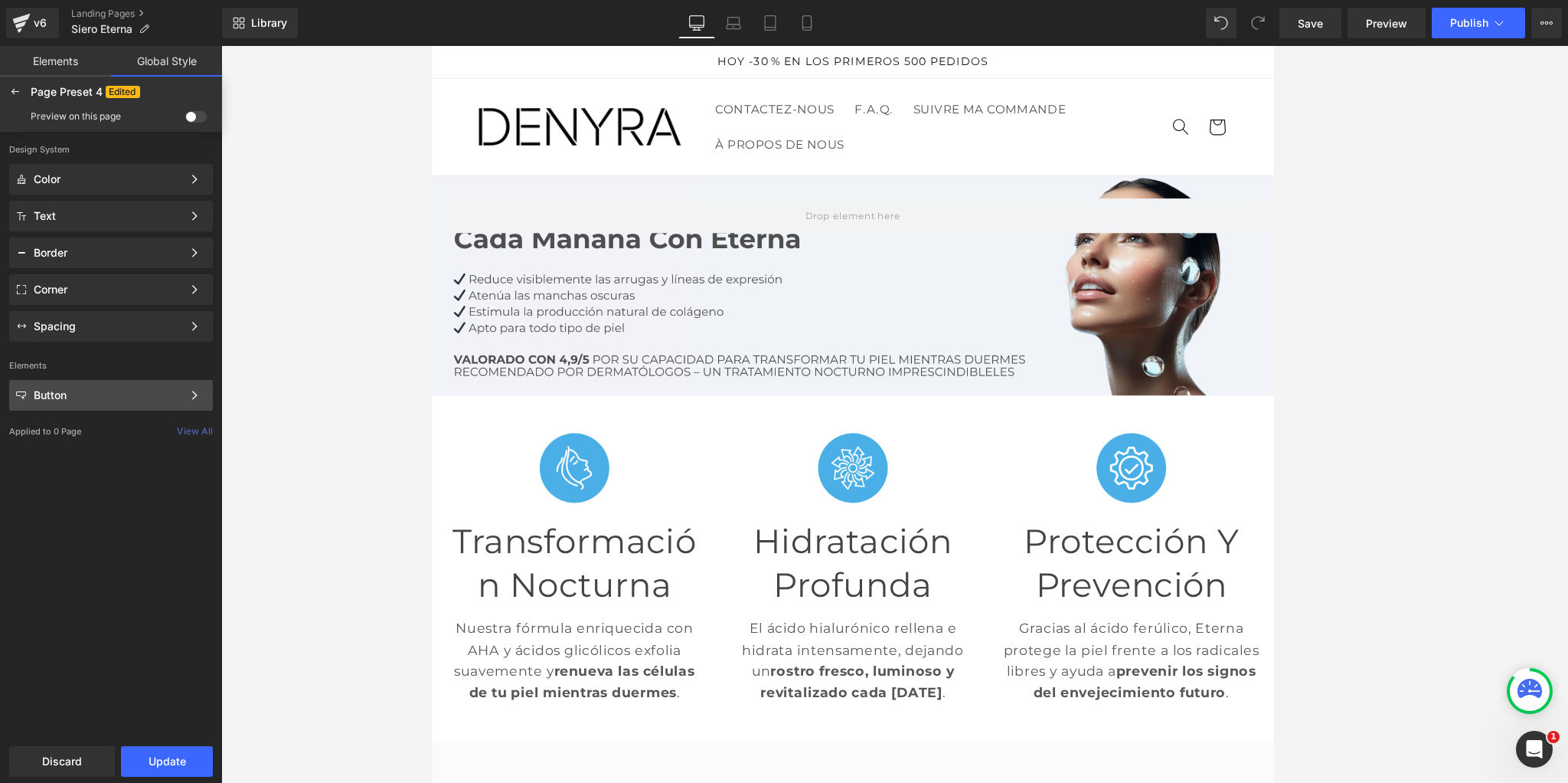
click at [57, 392] on div "Button" at bounding box center [108, 395] width 149 height 12
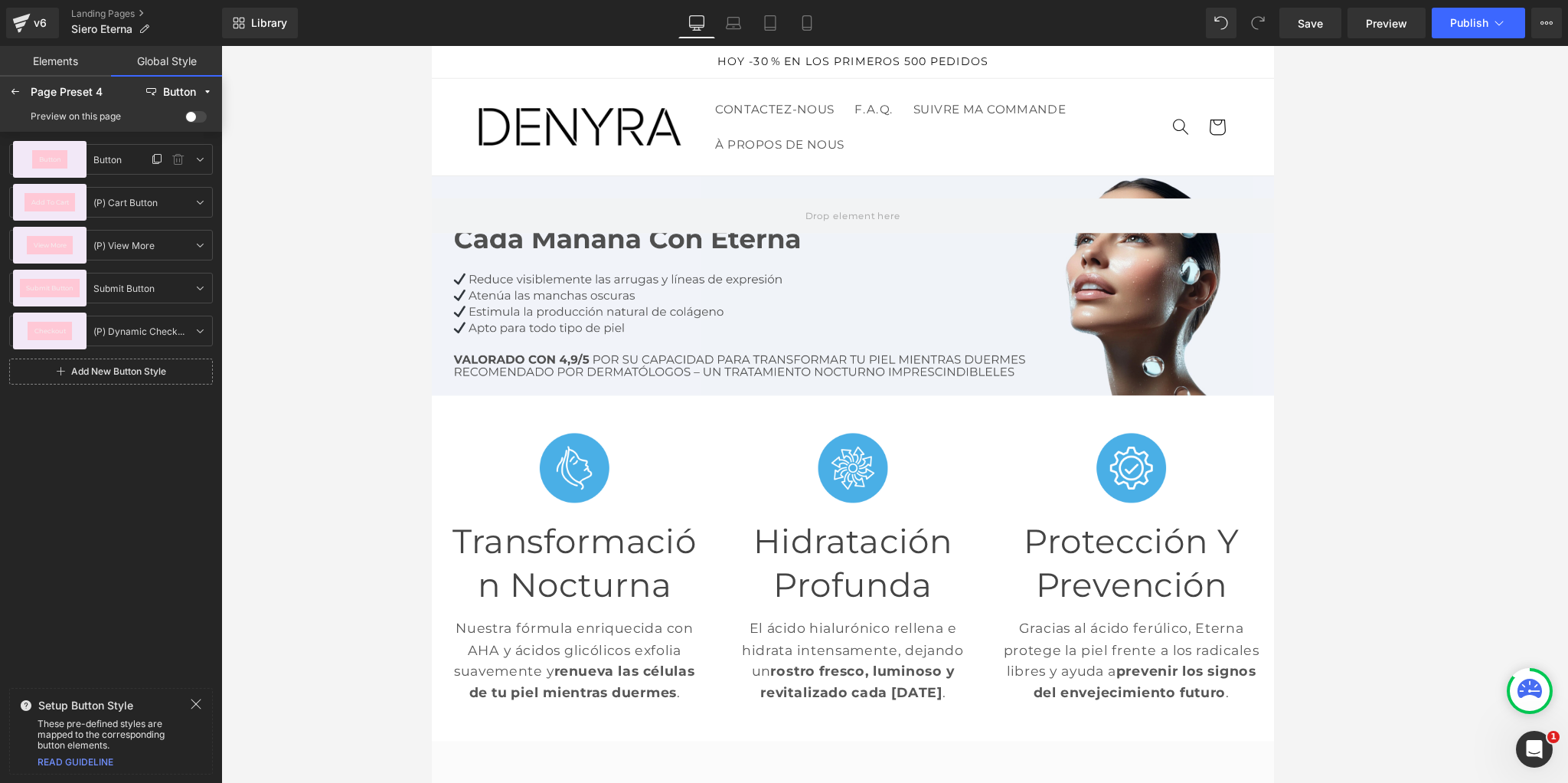
click at [54, 159] on span "Button" at bounding box center [50, 159] width 22 height 6
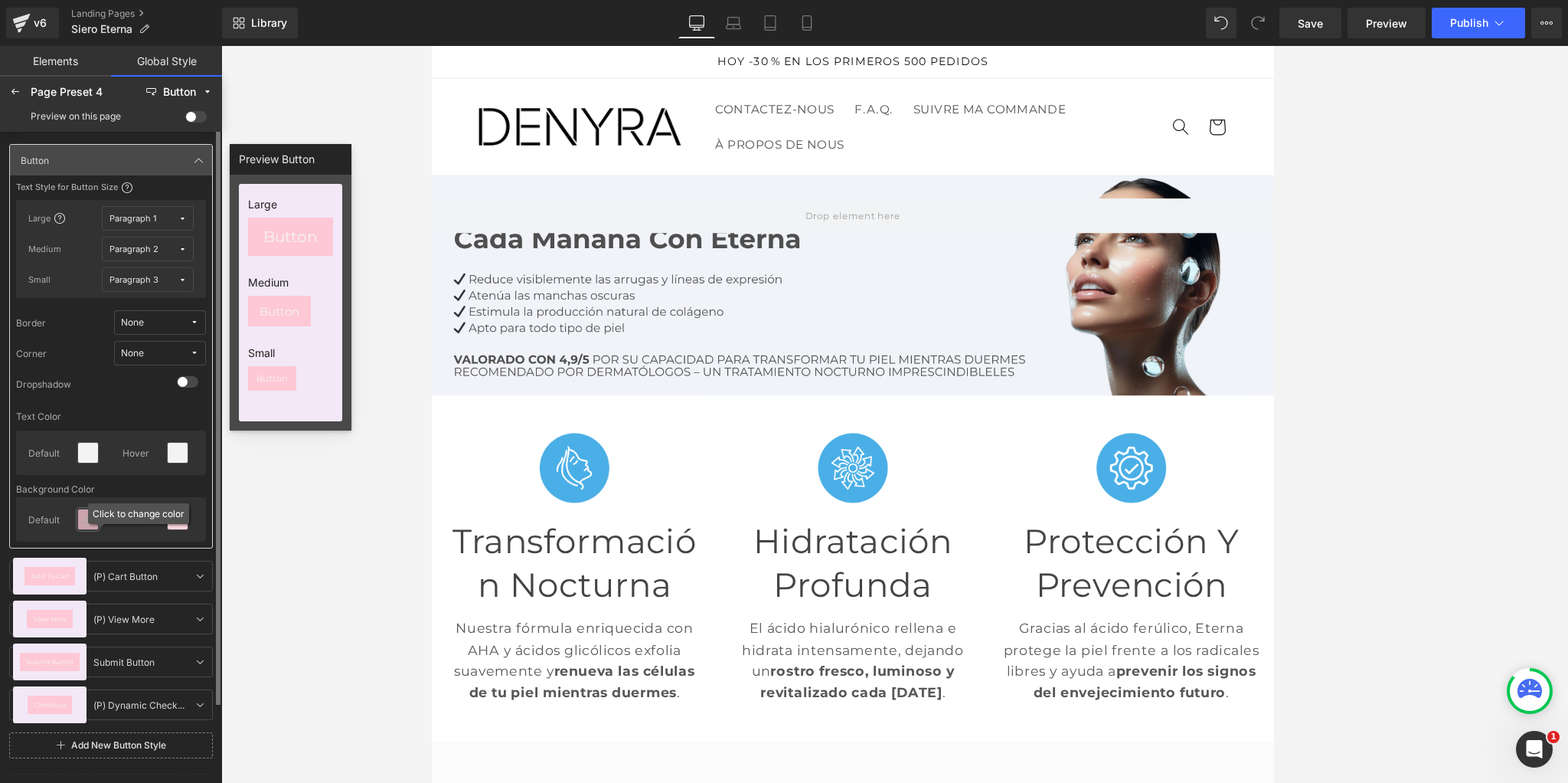
click at [84, 515] on icon at bounding box center [88, 519] width 12 height 12
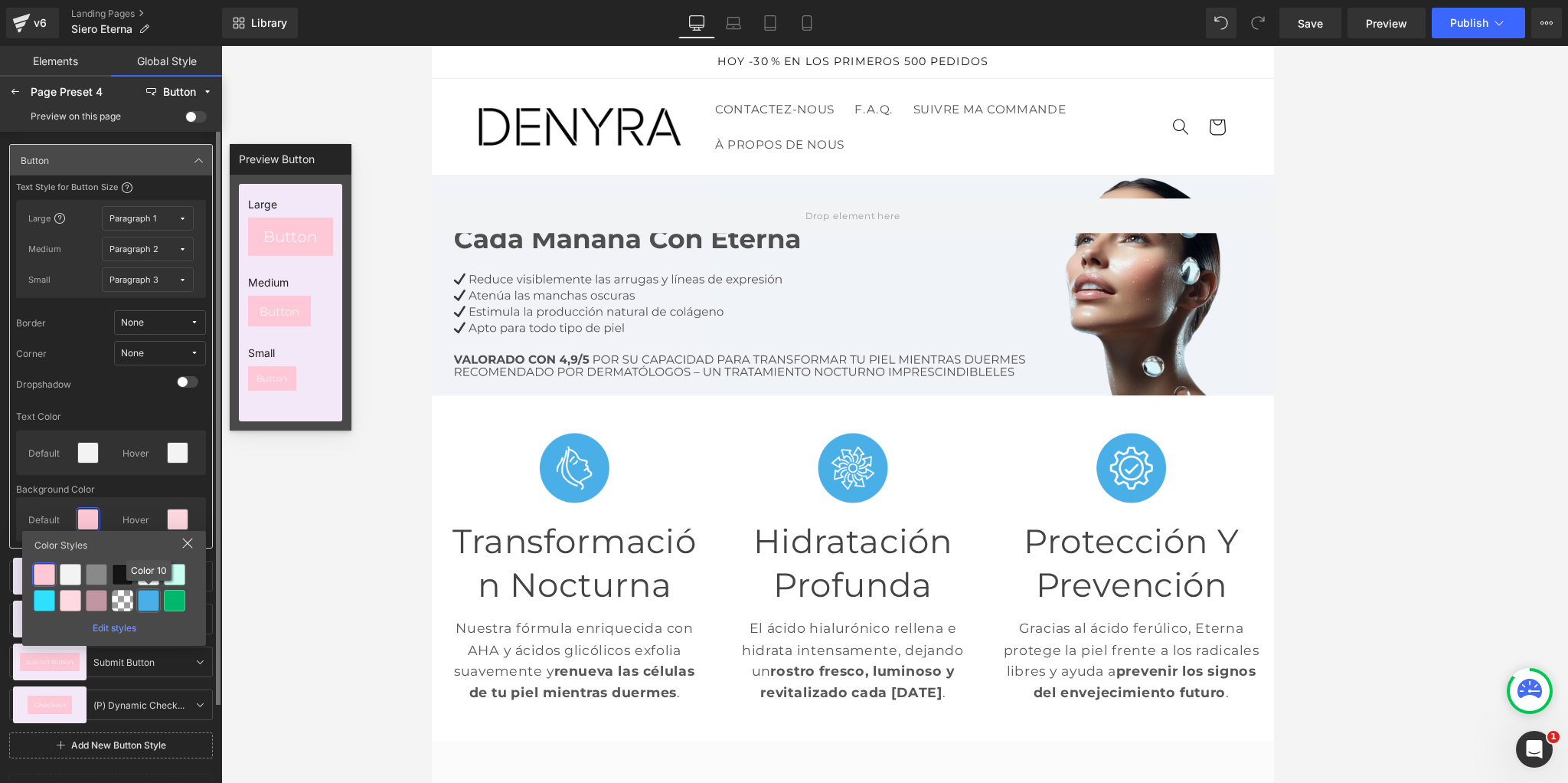
click at [152, 609] on div at bounding box center [149, 600] width 21 height 21
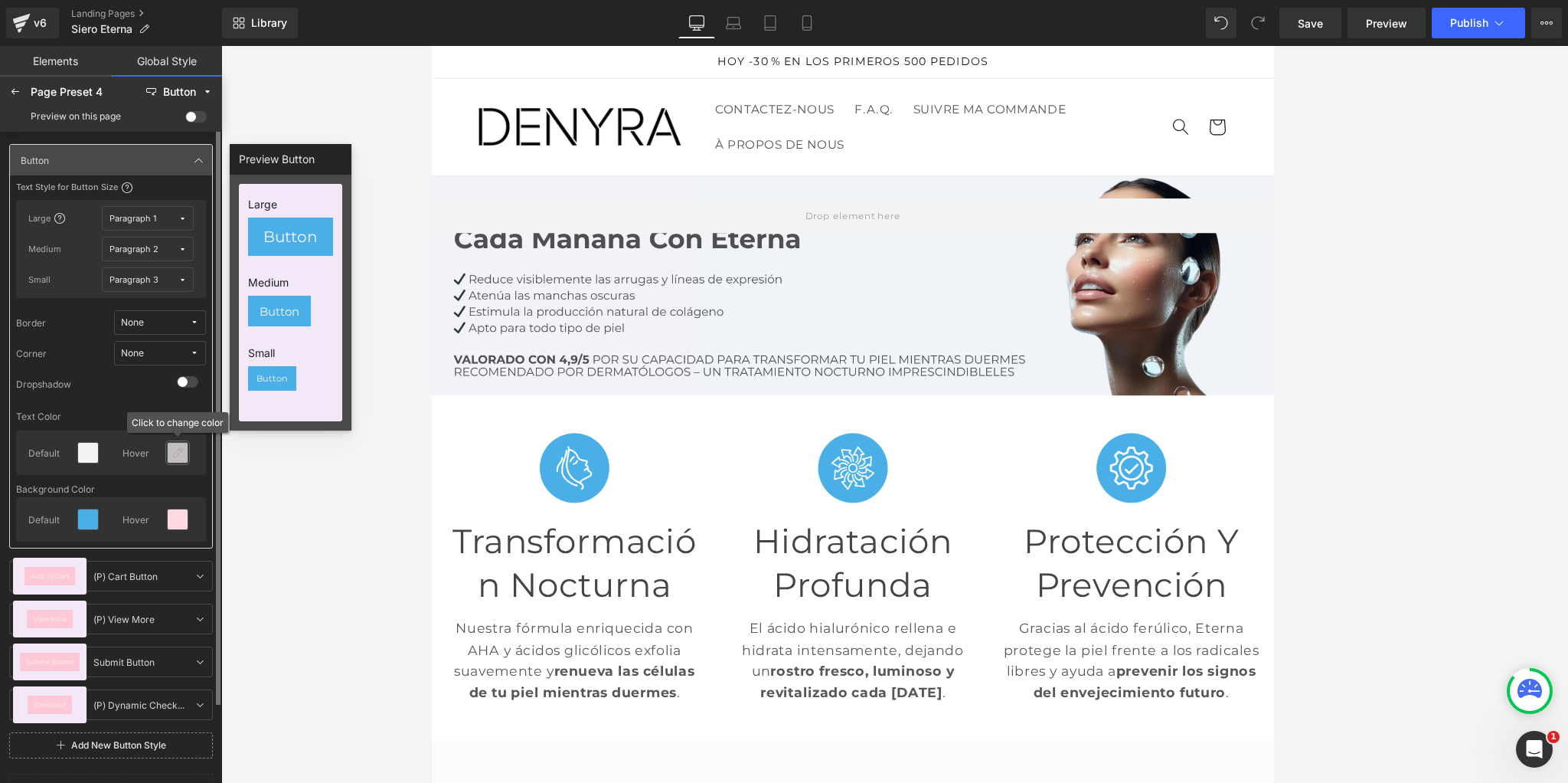
click at [178, 457] on div at bounding box center [177, 452] width 20 height 20
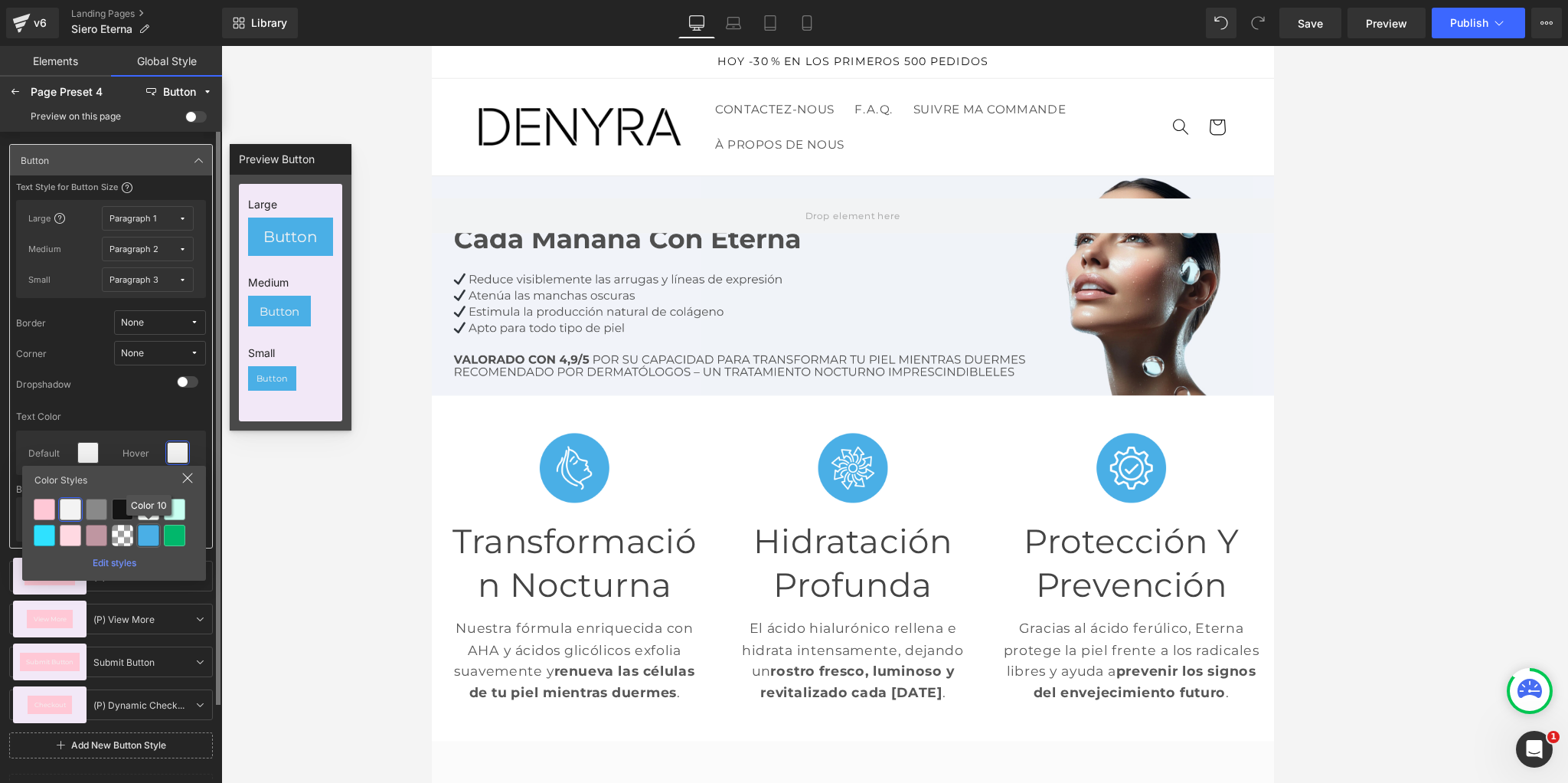
click at [154, 536] on div at bounding box center [149, 535] width 21 height 21
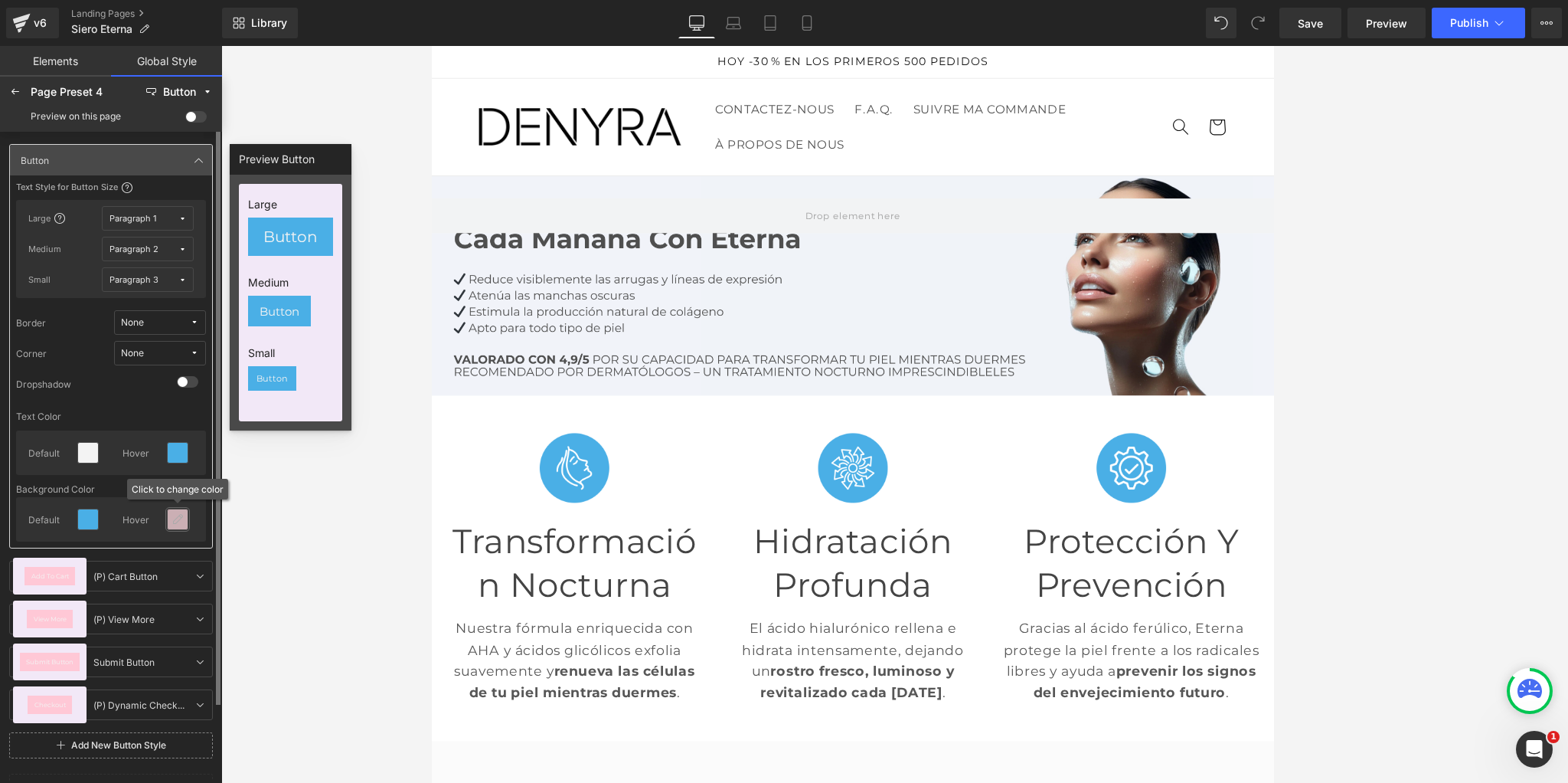
click at [176, 531] on div at bounding box center [177, 518] width 24 height 24
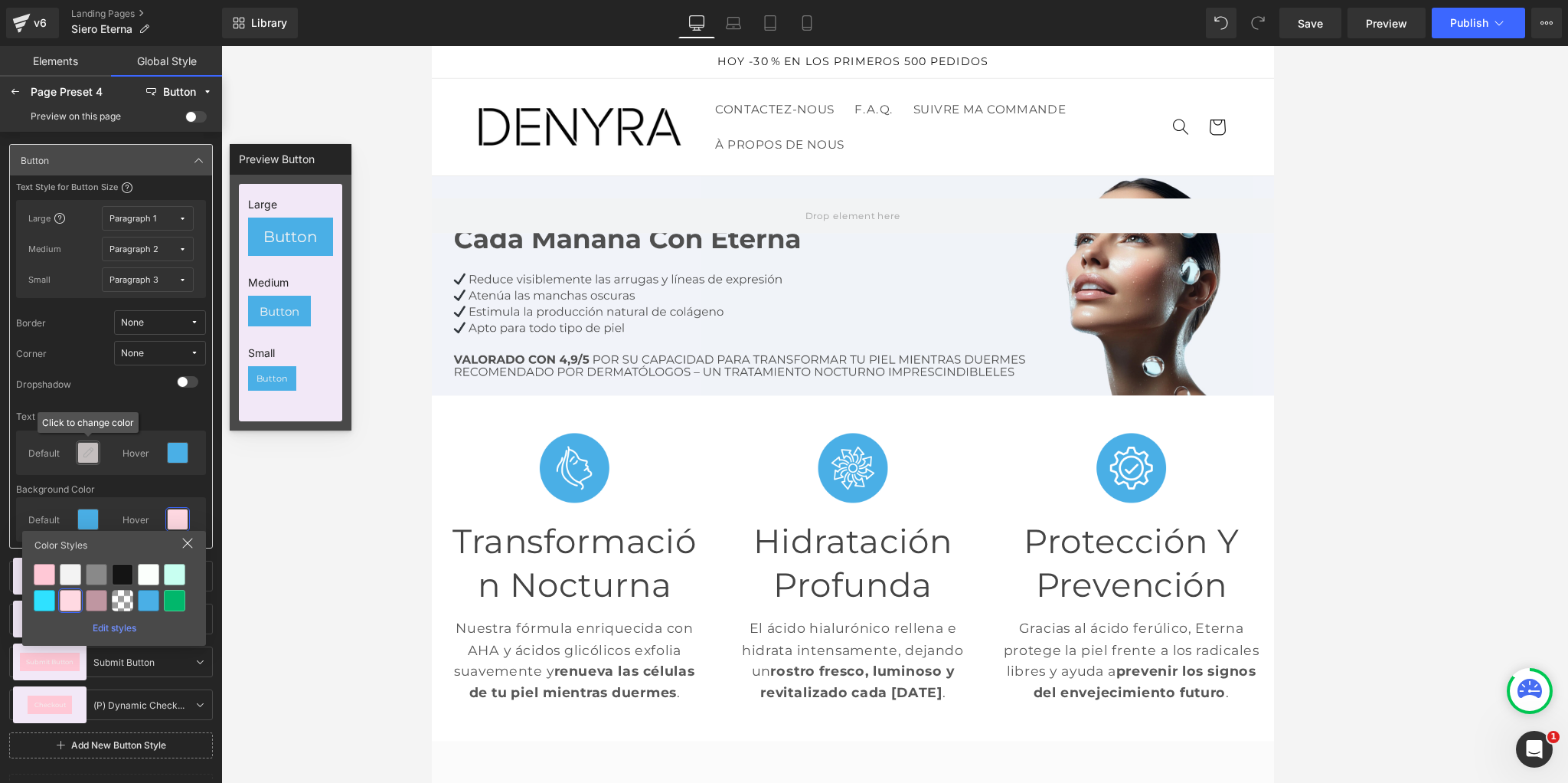
click at [95, 453] on div at bounding box center [88, 452] width 20 height 20
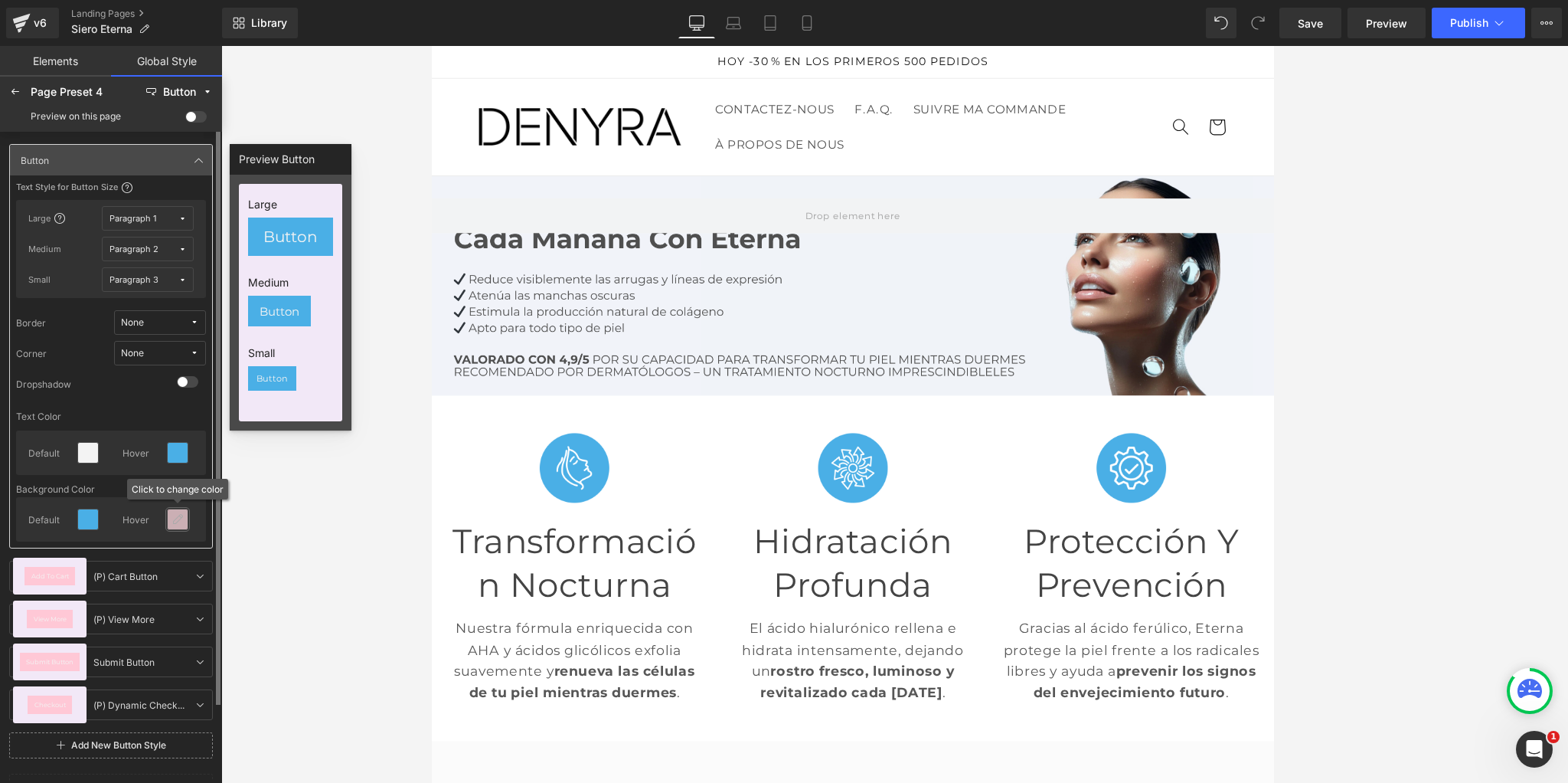
click at [172, 512] on div at bounding box center [177, 519] width 20 height 20
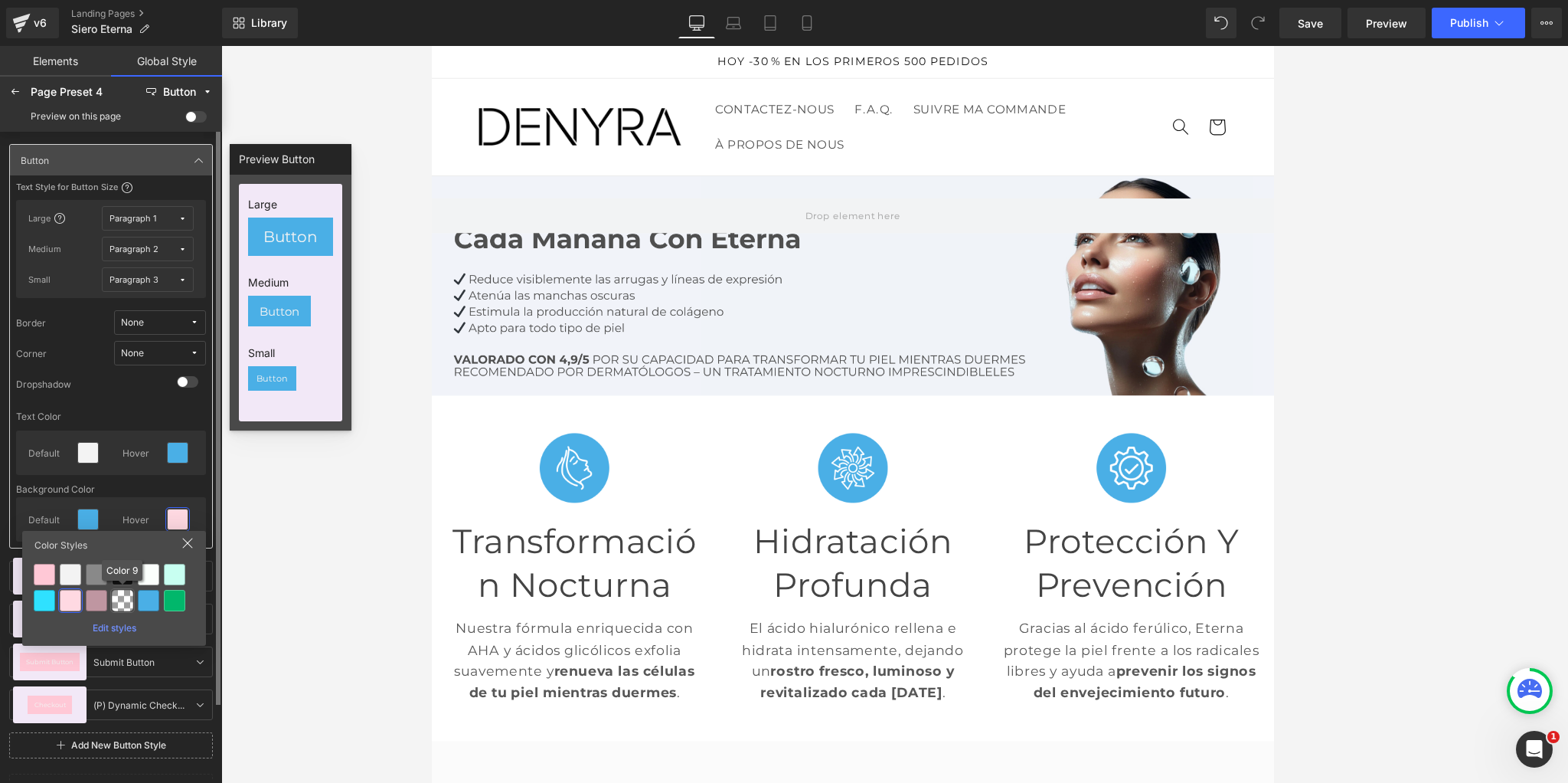
click at [111, 591] on div at bounding box center [122, 599] width 24 height 24
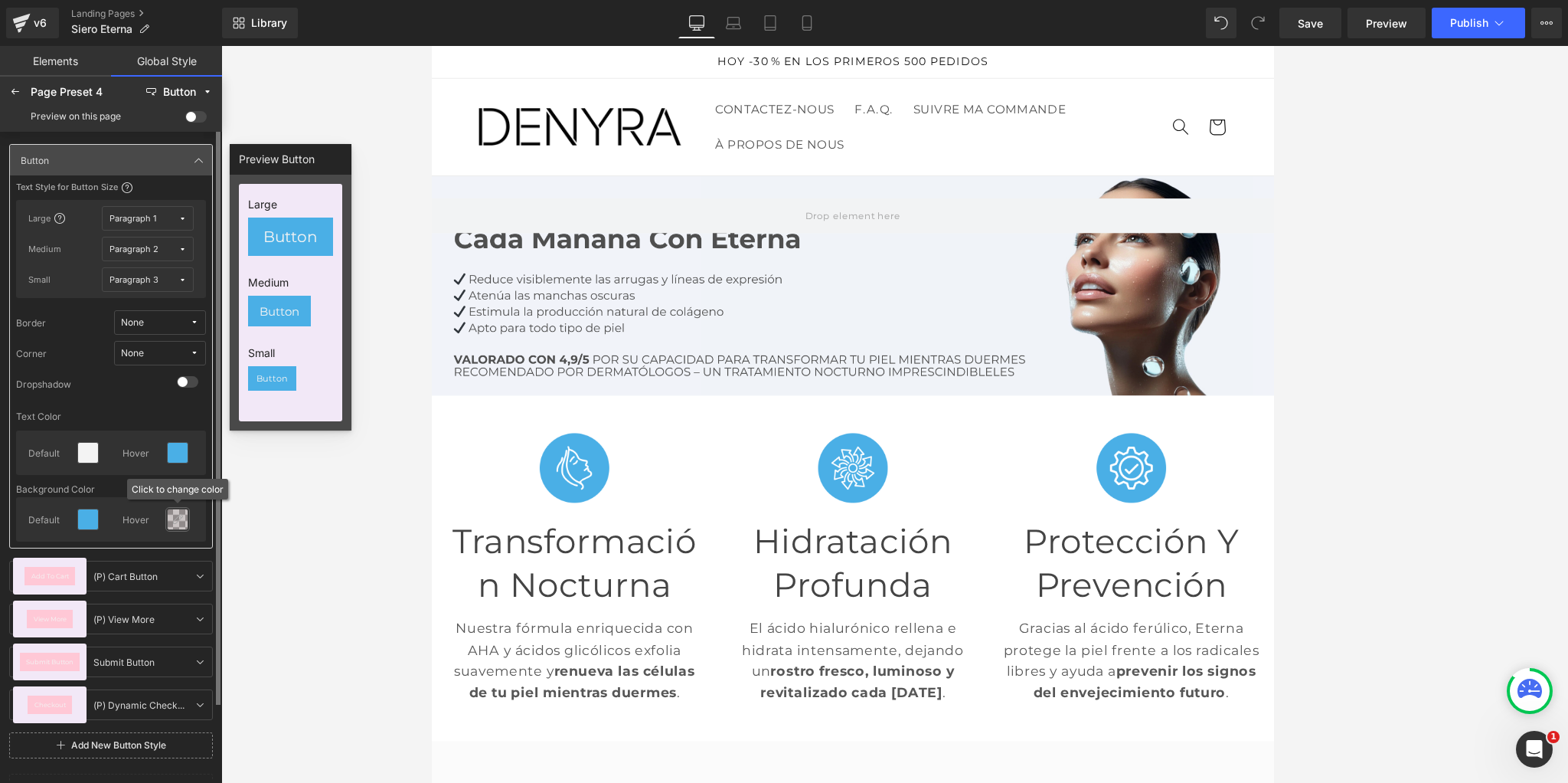
click at [176, 528] on div at bounding box center [177, 519] width 20 height 20
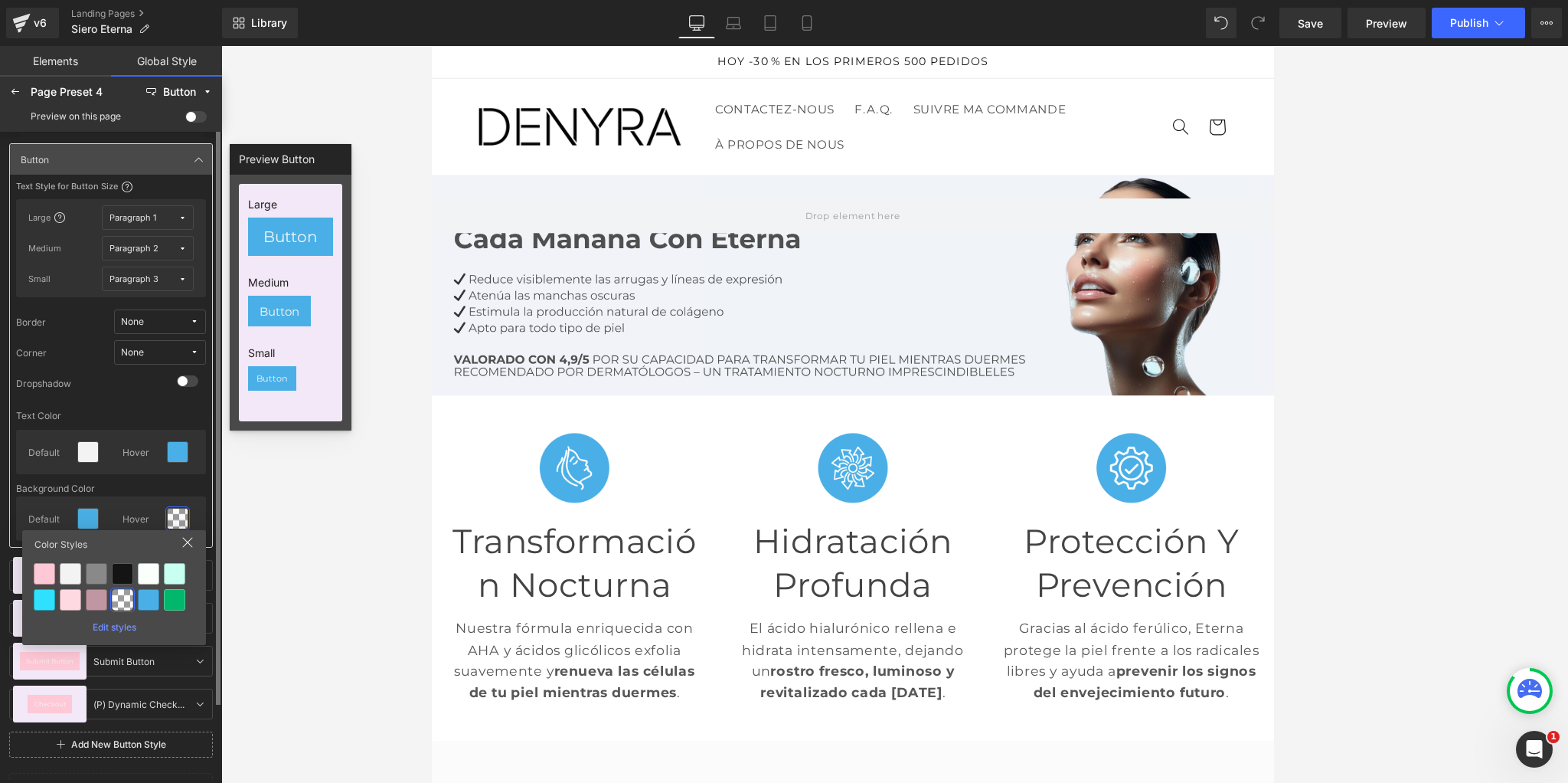
click at [122, 631] on div "Color Styles Edit styles" at bounding box center [114, 587] width 184 height 115
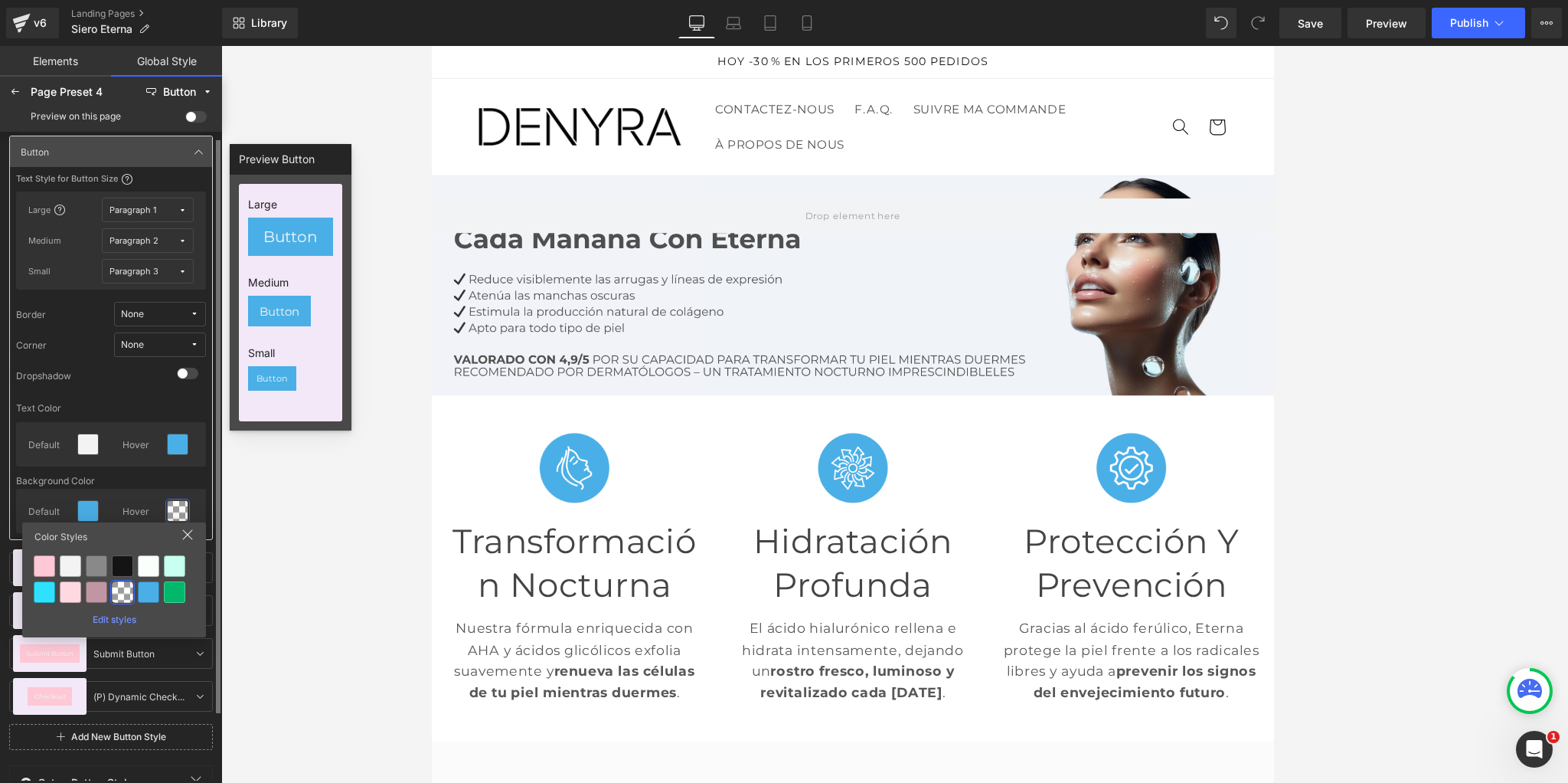
click at [112, 621] on div "Edit styles" at bounding box center [114, 616] width 171 height 17
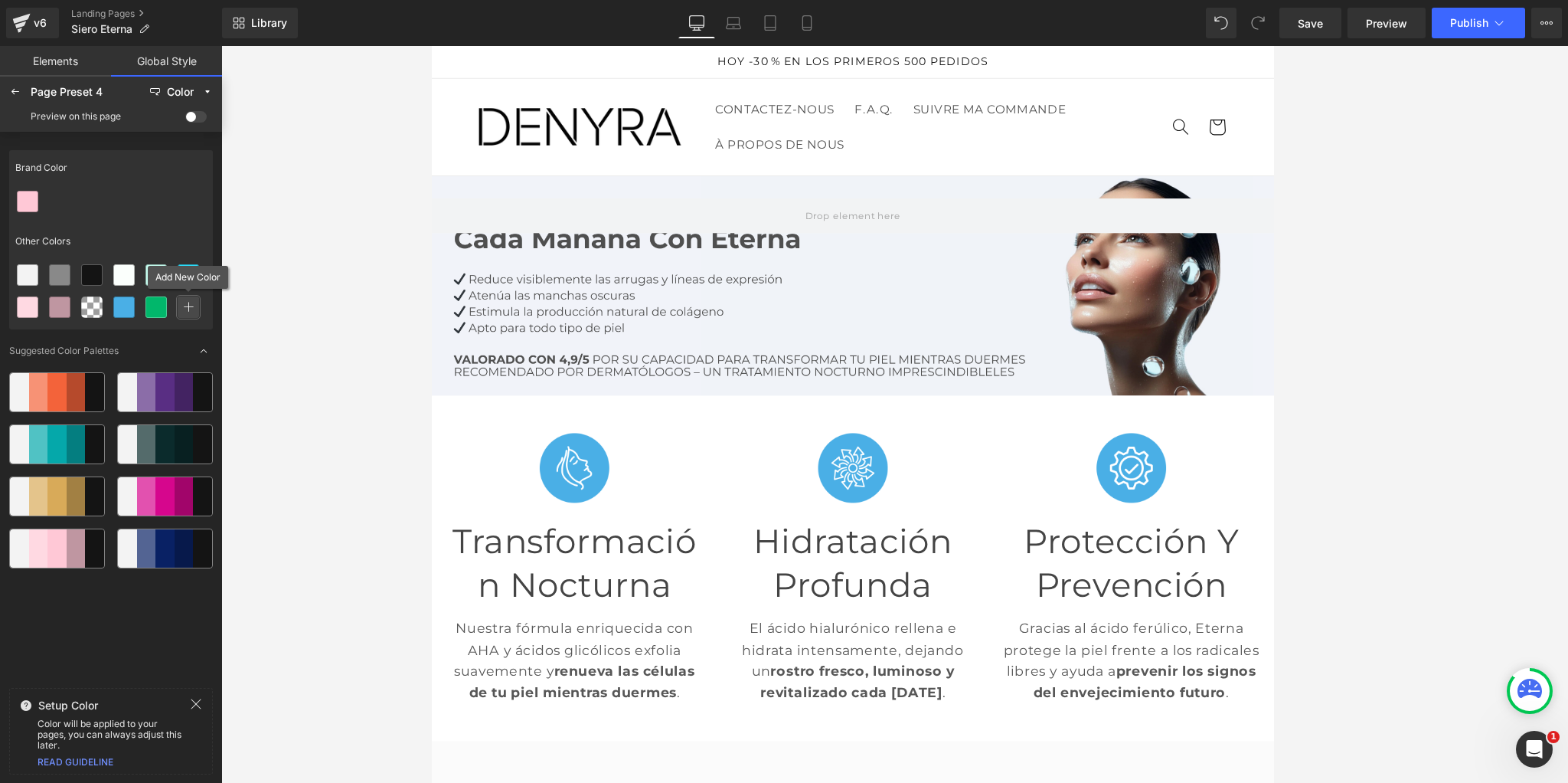
click at [183, 301] on icon at bounding box center [188, 307] width 11 height 11
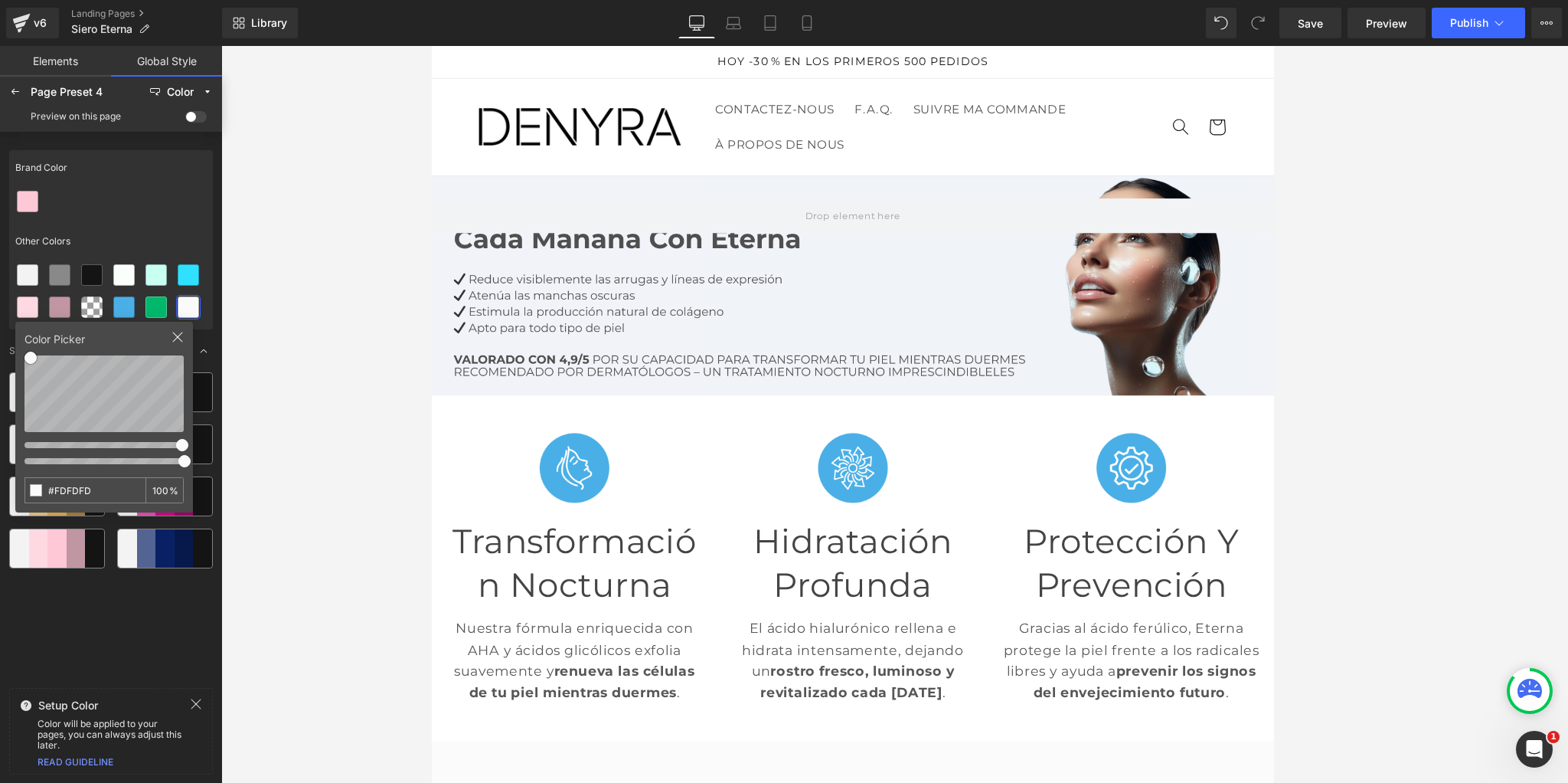
type input "#FFFFFF"
click at [22, 351] on div "Color Picker #FFFFFF 100 %" at bounding box center [103, 417] width 177 height 191
click at [117, 224] on div "Other Colors" at bounding box center [111, 241] width 203 height 35
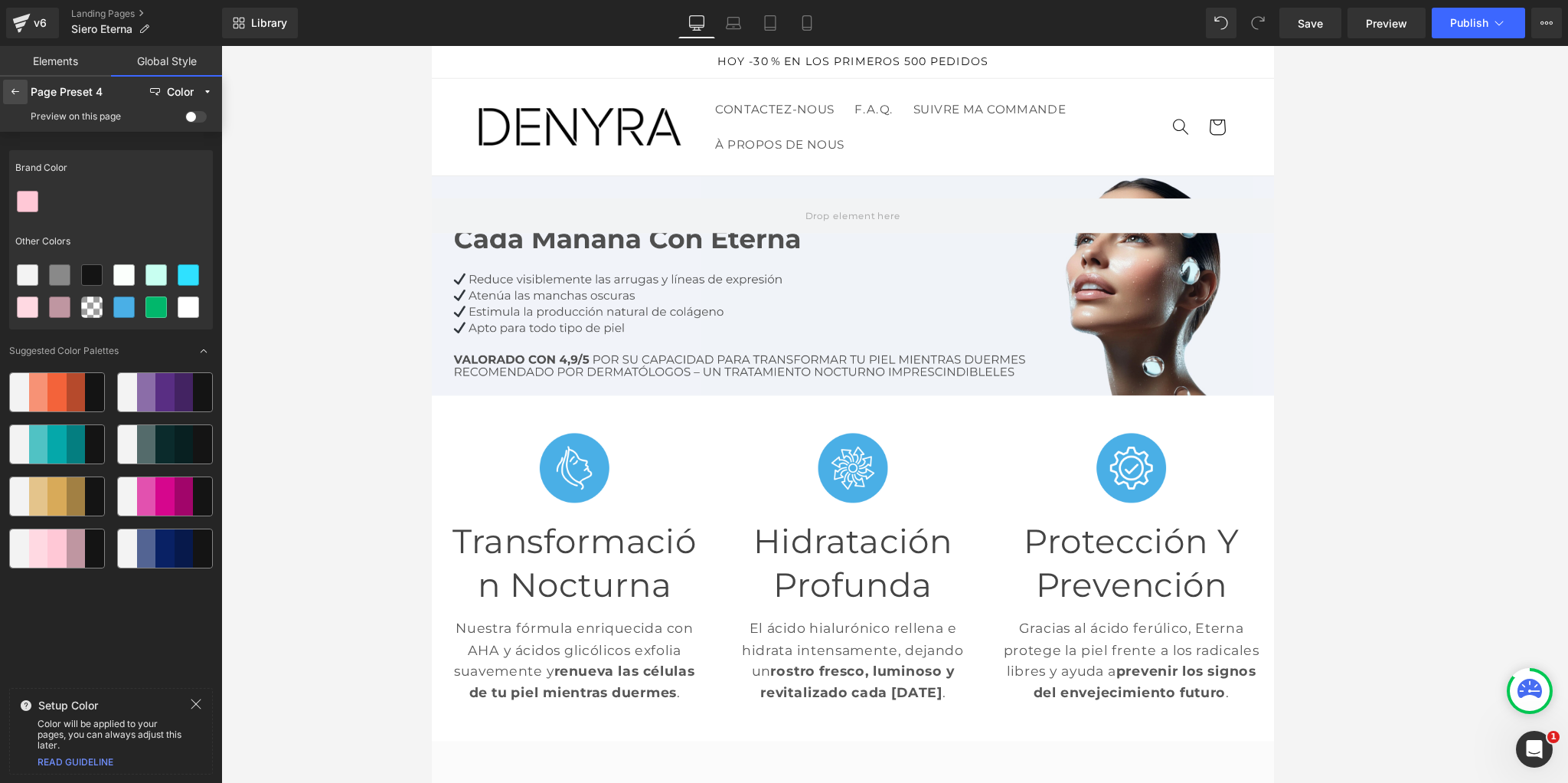
click at [6, 85] on div at bounding box center [14, 91] width 24 height 24
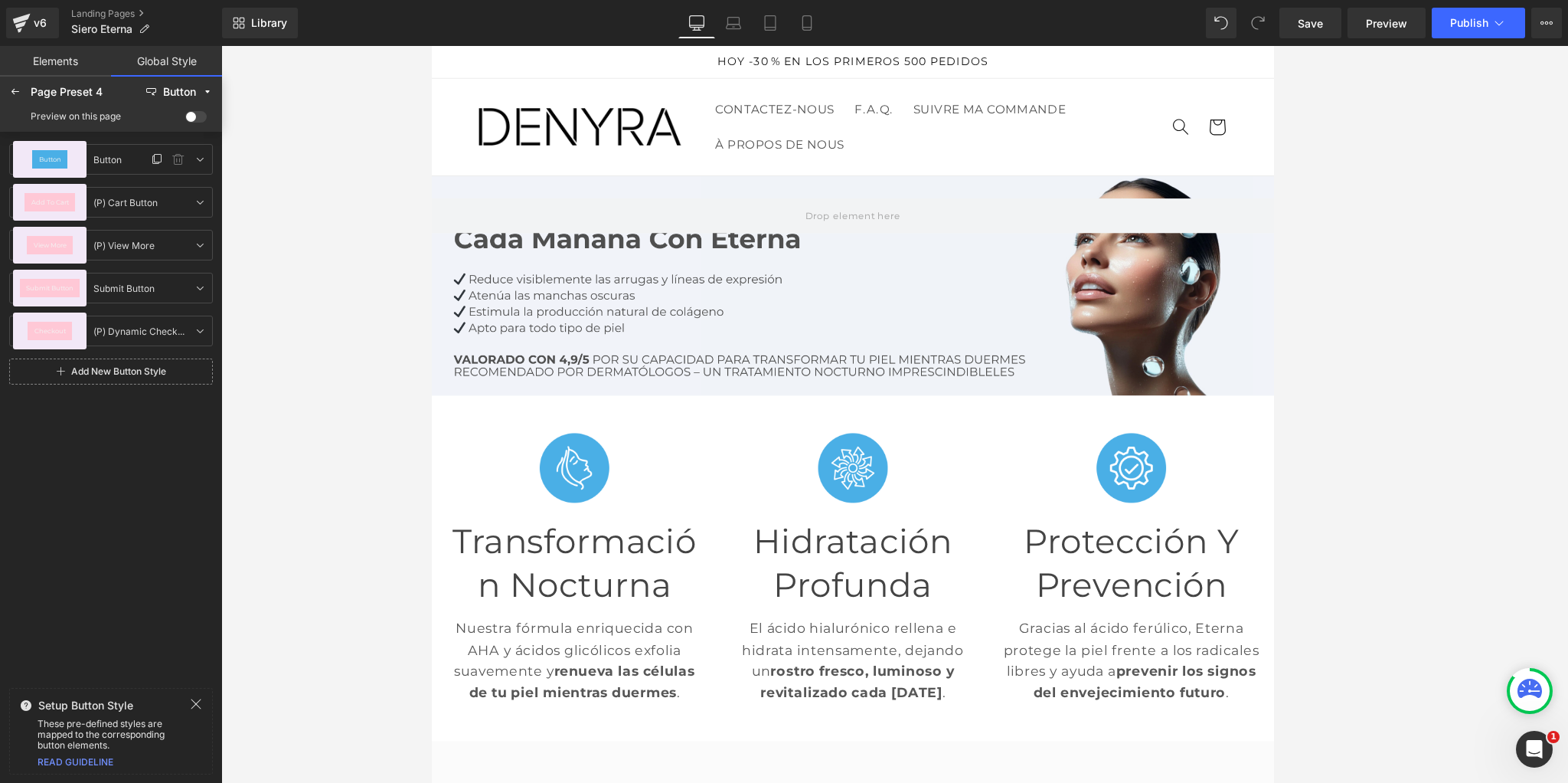
click at [46, 161] on span "Button" at bounding box center [50, 159] width 22 height 6
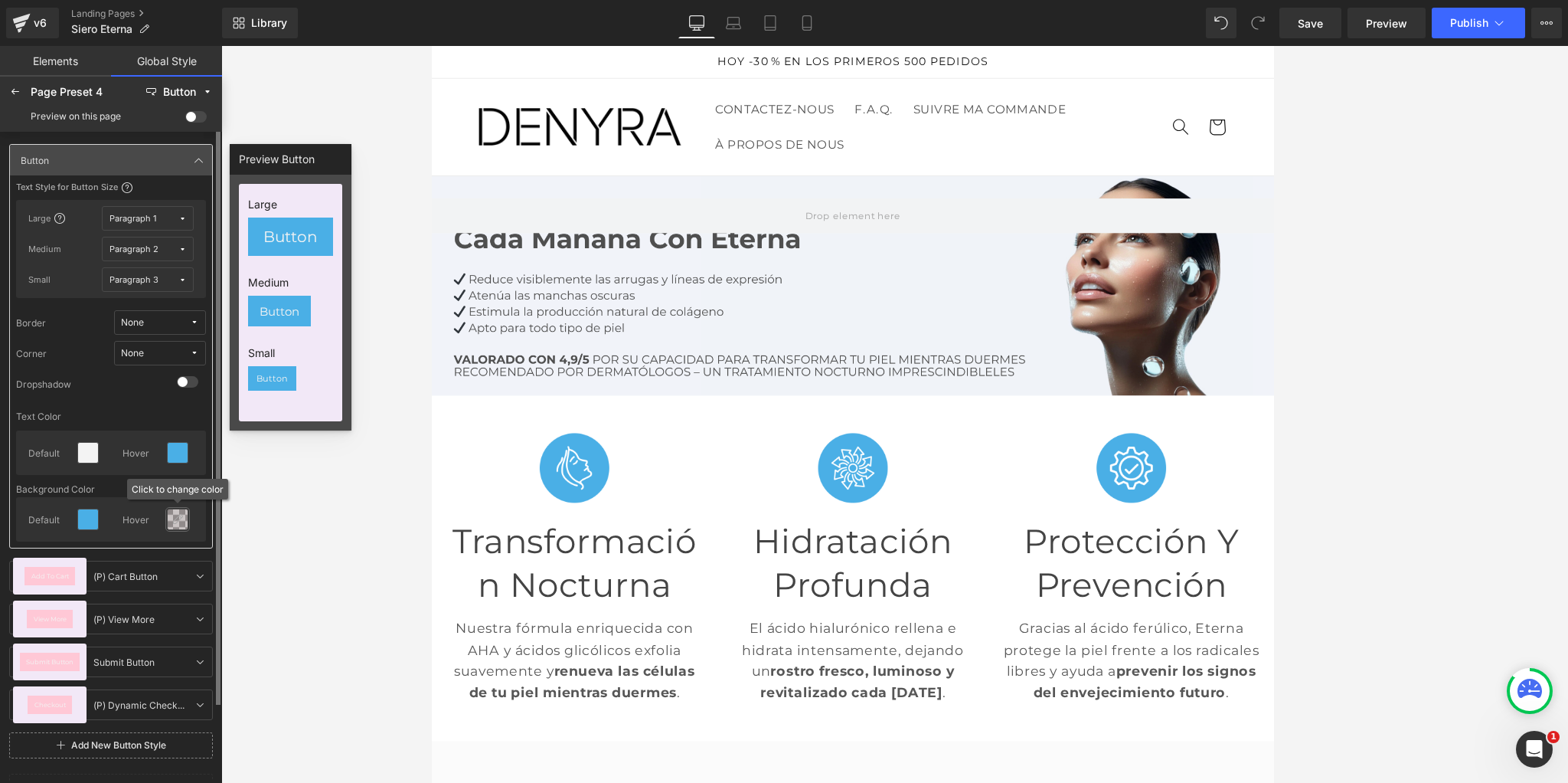
click at [185, 523] on div at bounding box center [177, 519] width 20 height 20
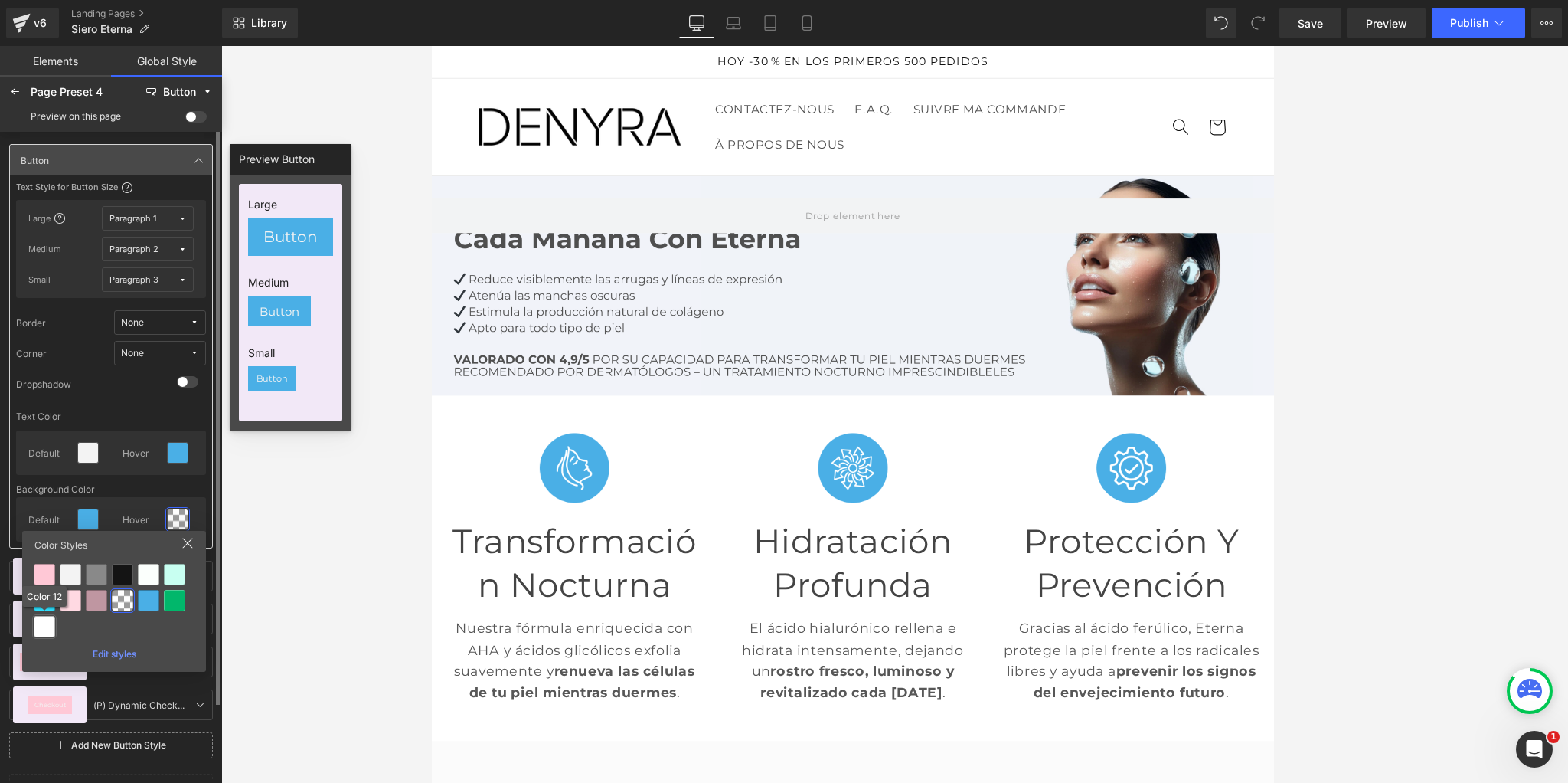
click at [41, 622] on div at bounding box center [45, 626] width 21 height 21
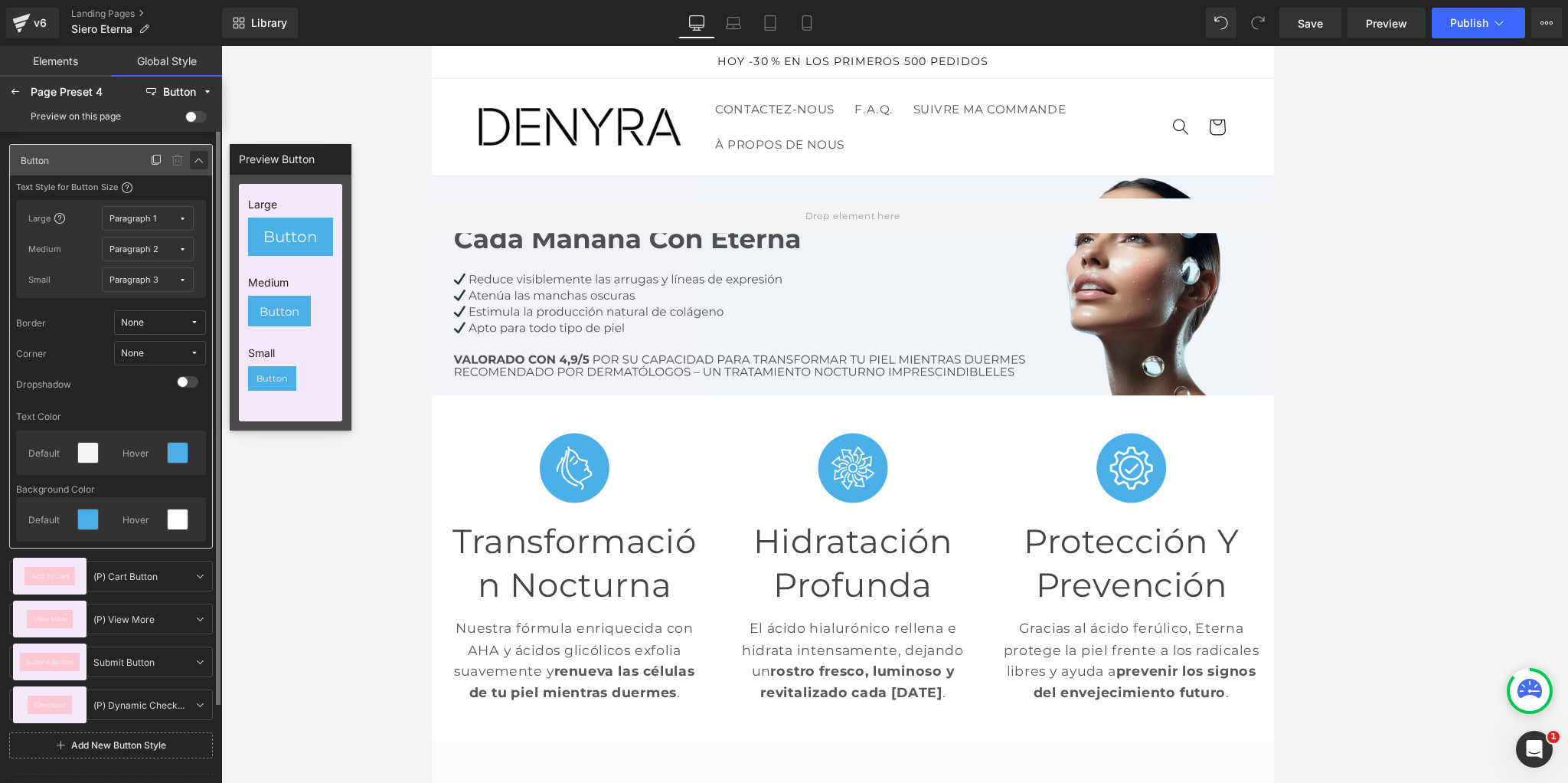
click at [198, 159] on icon at bounding box center [199, 161] width 12 height 12
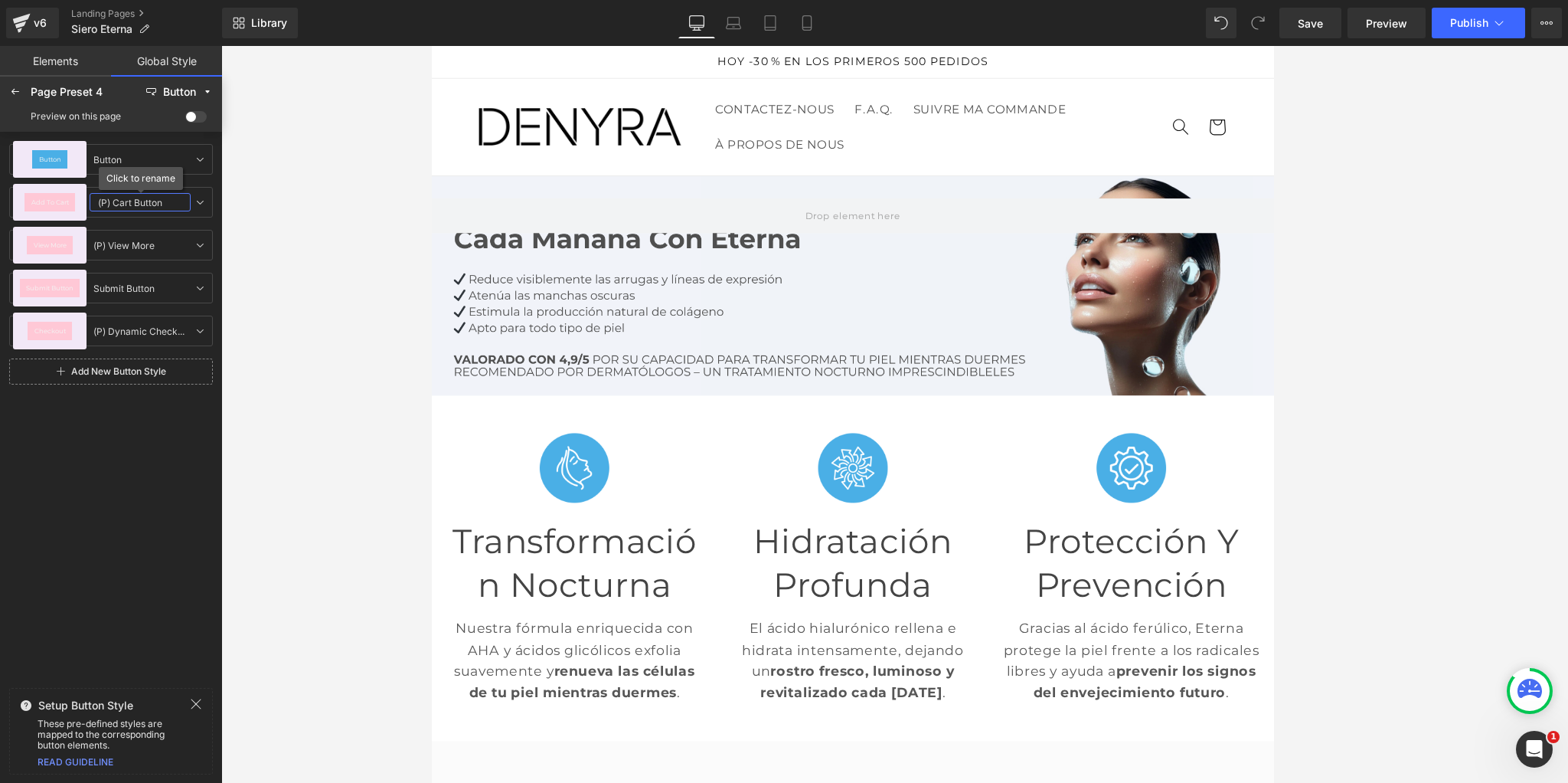
click at [111, 202] on input "(P) Cart Button" at bounding box center [139, 202] width 101 height 19
click at [59, 203] on span "Add To Cart" at bounding box center [50, 202] width 37 height 6
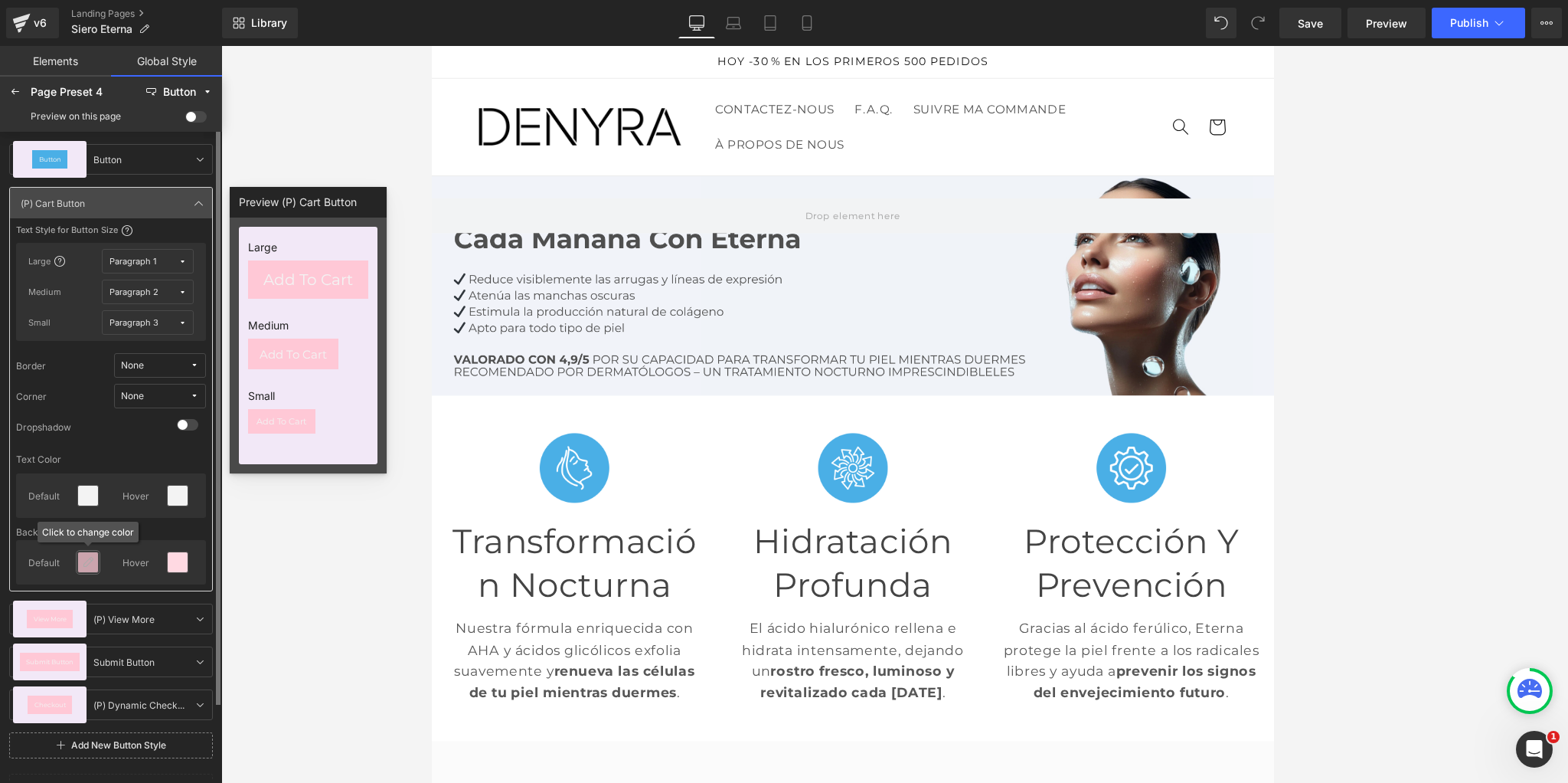
click at [89, 566] on icon at bounding box center [88, 562] width 12 height 12
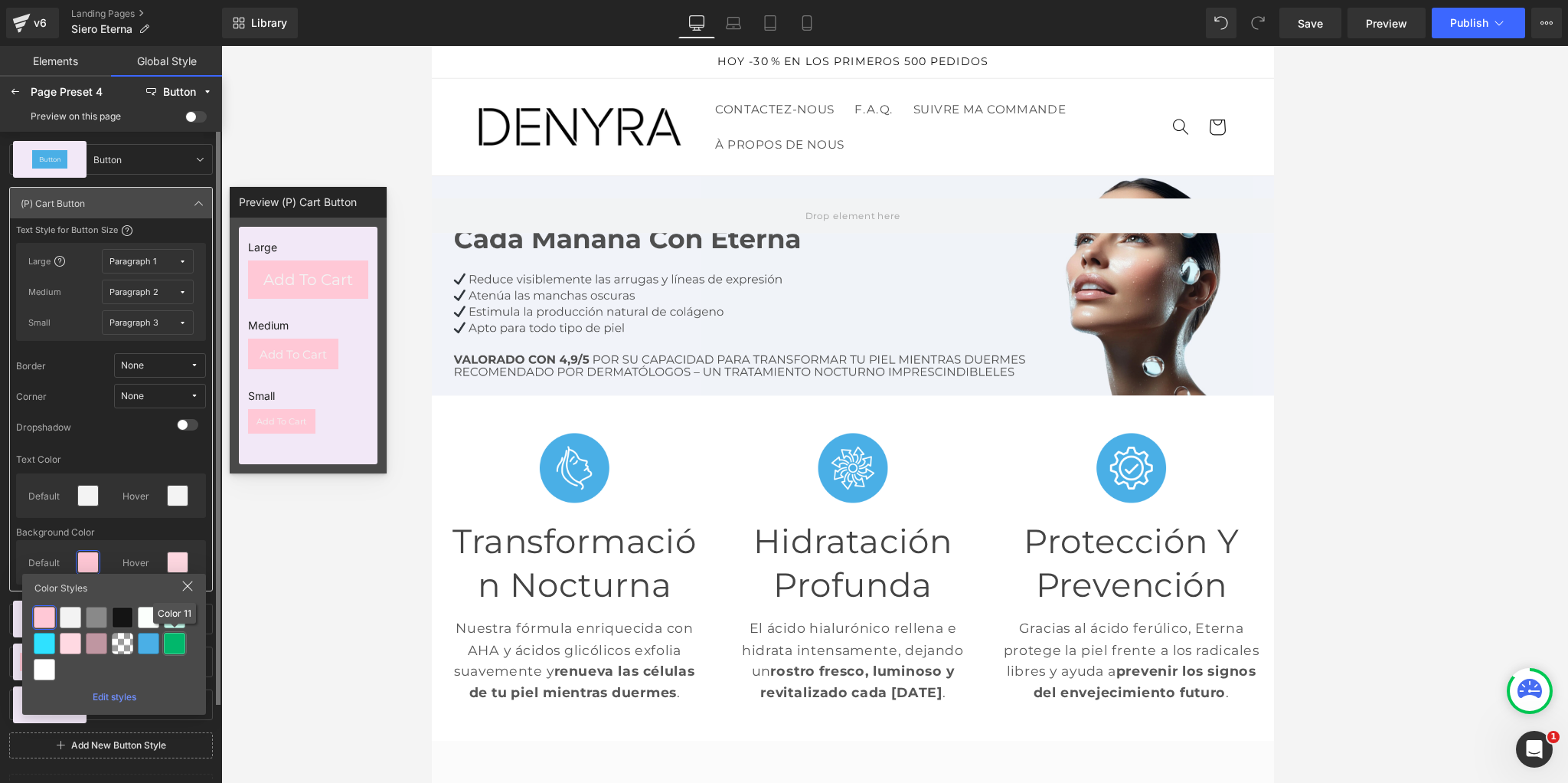
drag, startPoint x: 170, startPoint y: 639, endPoint x: 163, endPoint y: 622, distance: 18.4
click at [170, 639] on div at bounding box center [175, 643] width 21 height 21
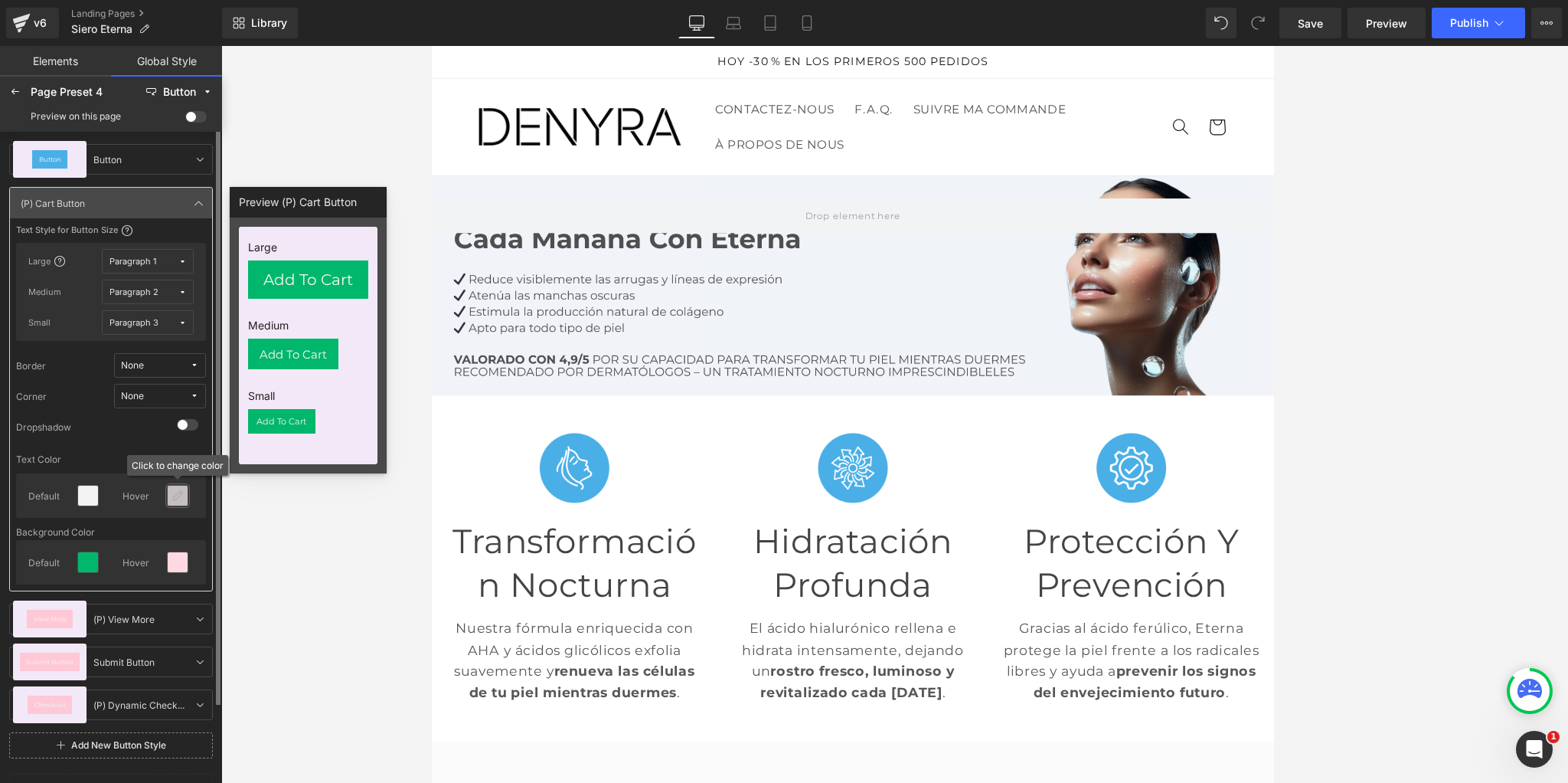
click at [170, 492] on div at bounding box center [177, 495] width 20 height 20
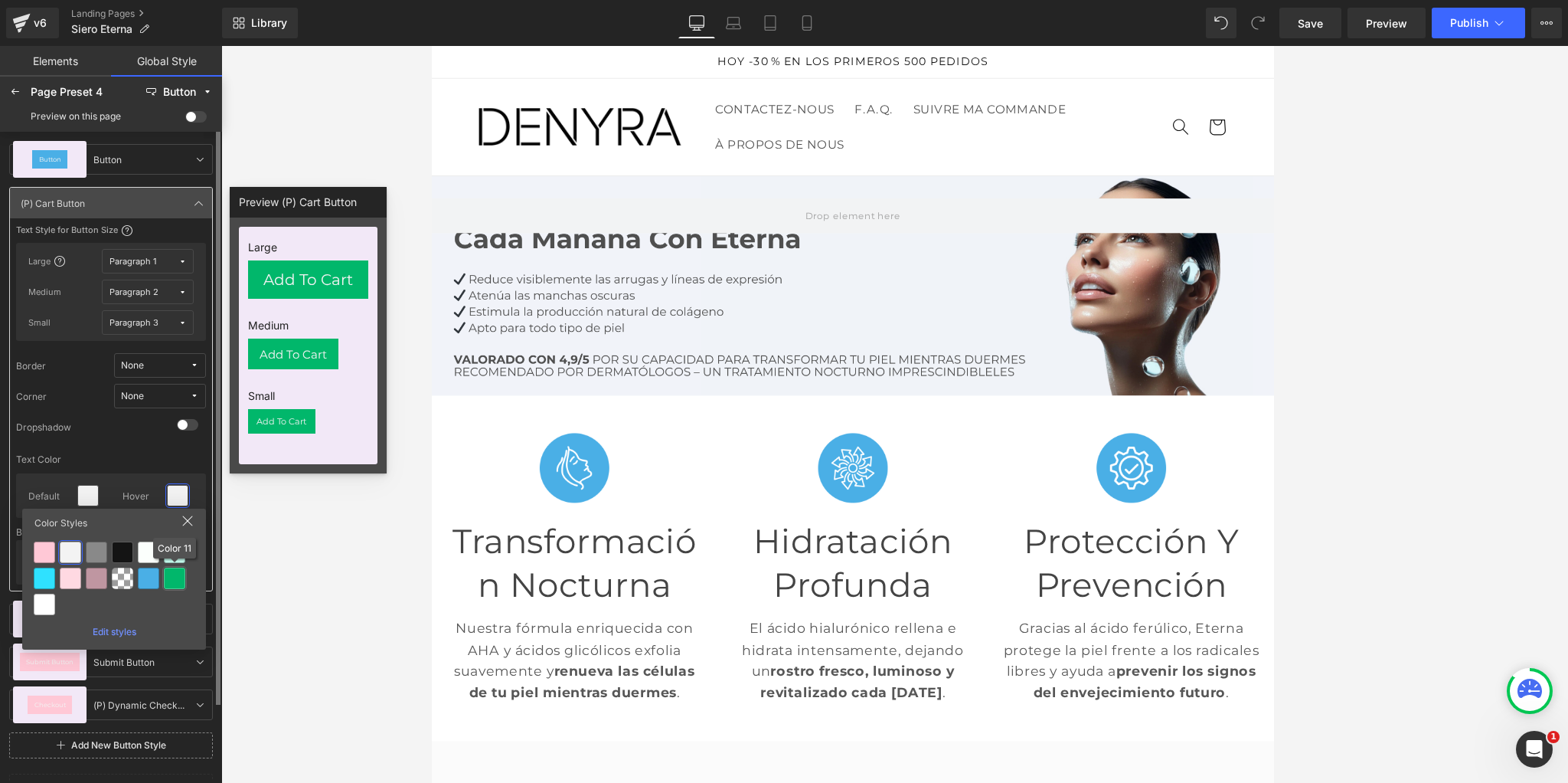
click at [171, 582] on div at bounding box center [175, 578] width 21 height 21
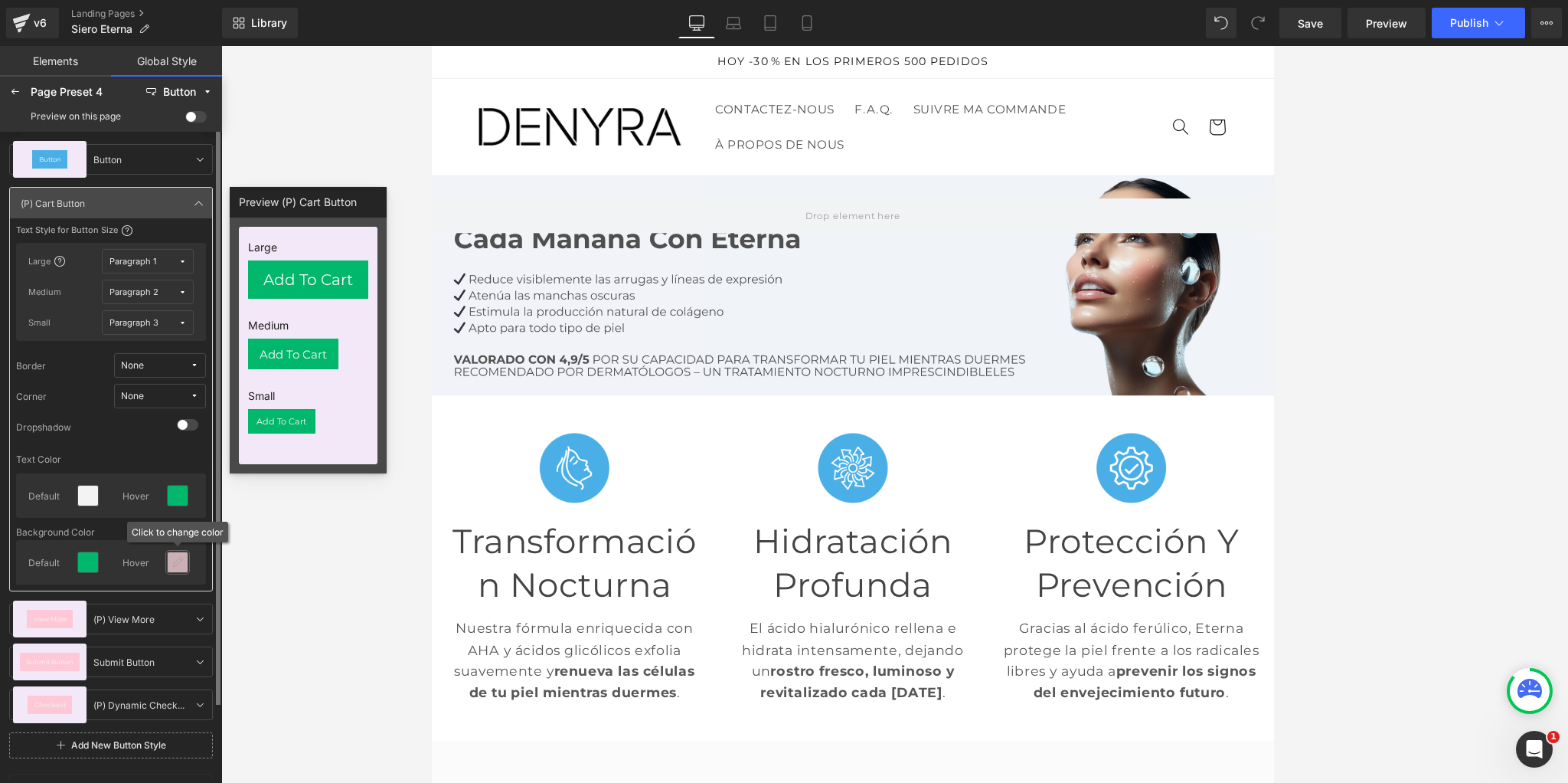
click at [185, 561] on div at bounding box center [177, 562] width 20 height 20
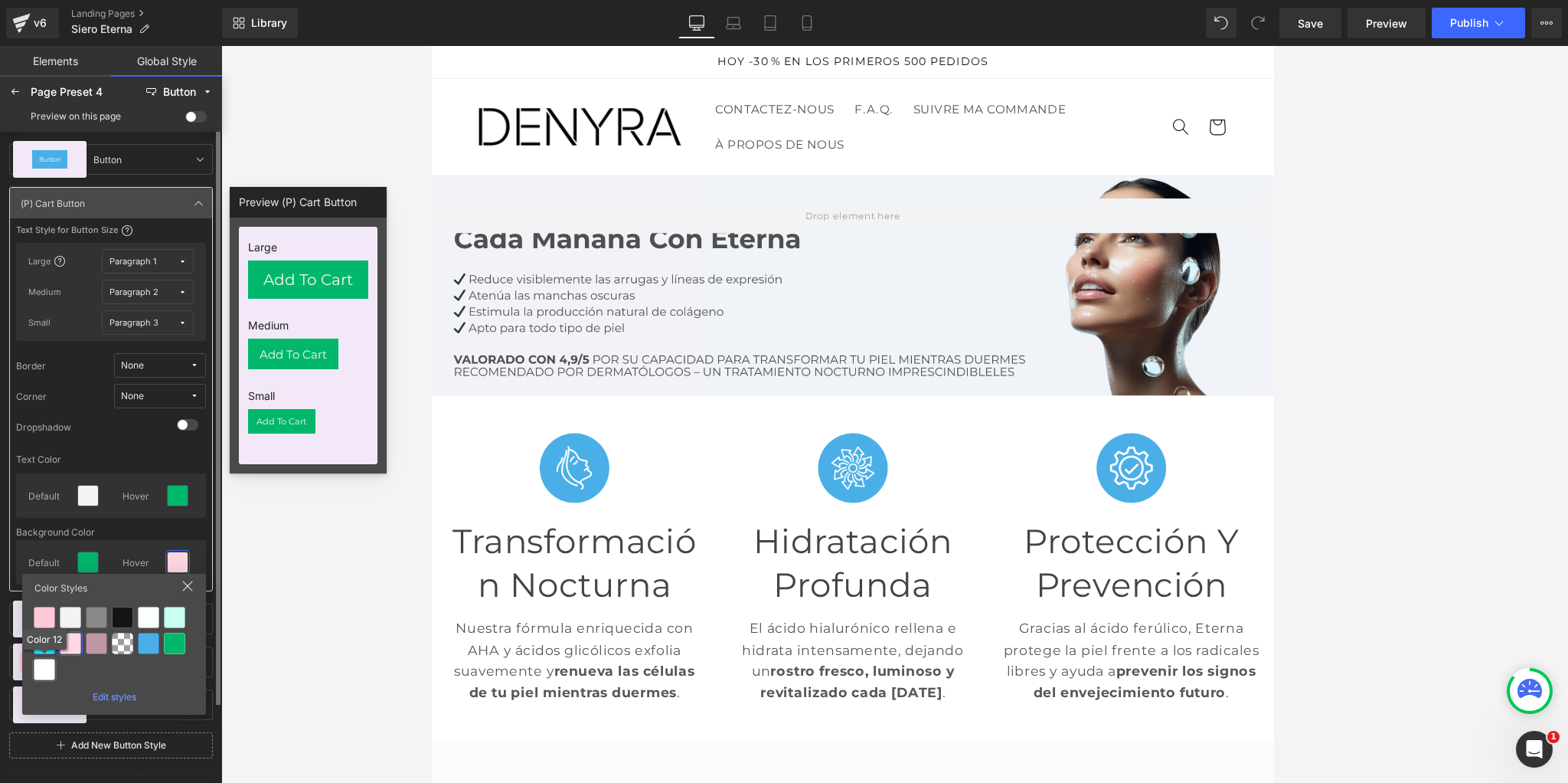
click at [46, 672] on div at bounding box center [45, 669] width 21 height 21
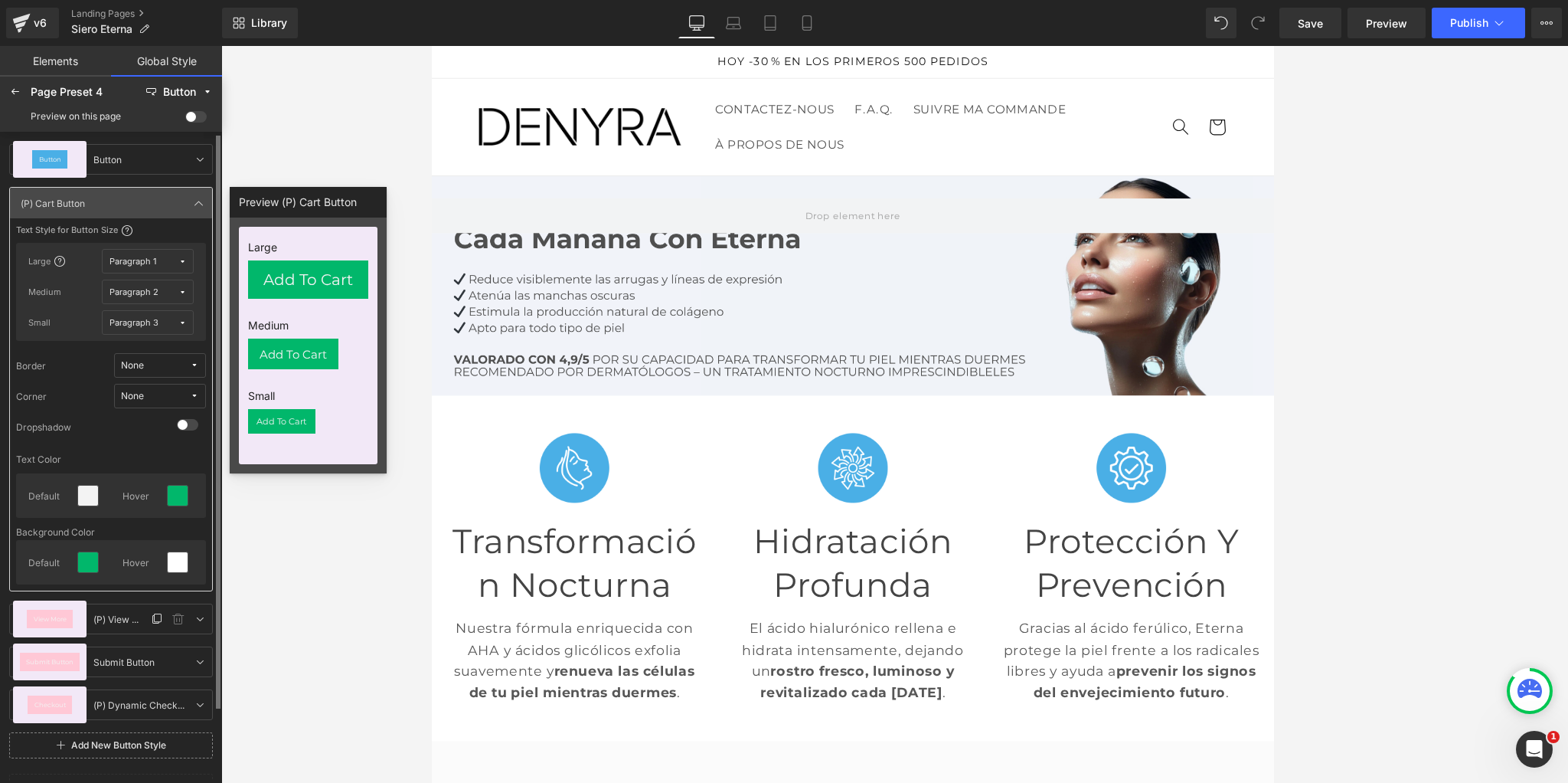
scroll to position [3, 0]
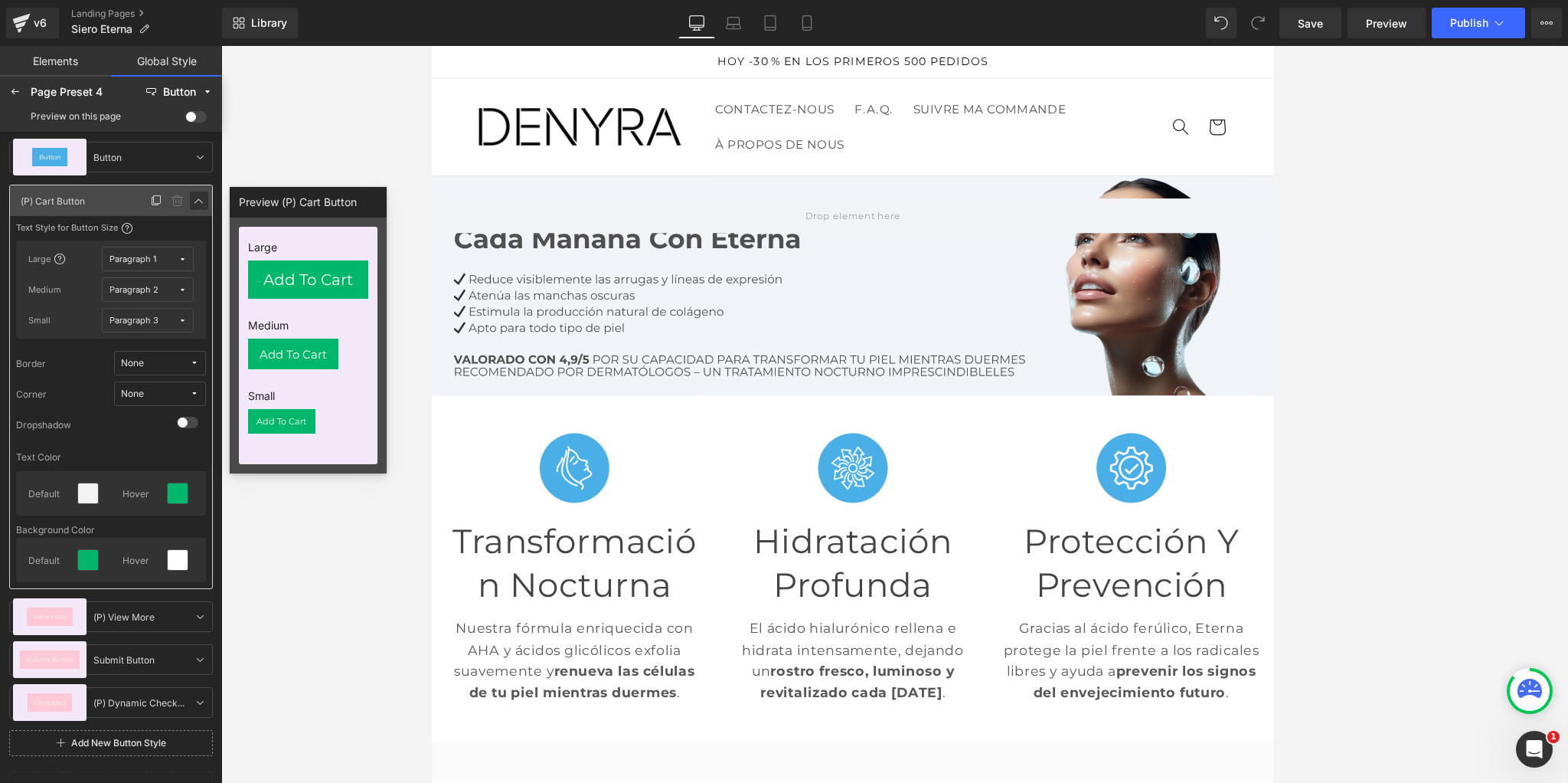
click at [204, 194] on icon at bounding box center [199, 201] width 12 height 12
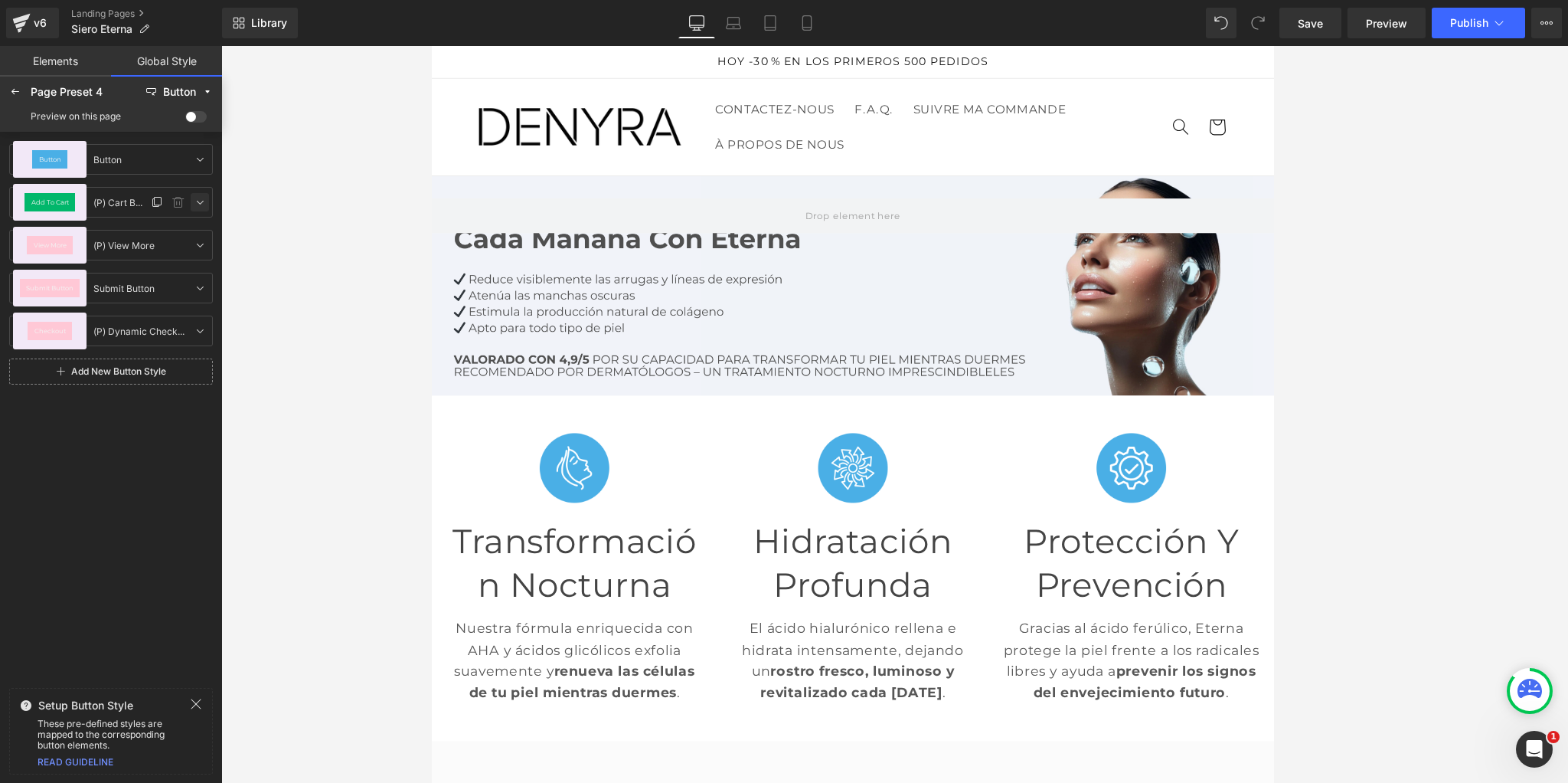
scroll to position [0, 0]
click at [24, 89] on div at bounding box center [14, 91] width 24 height 24
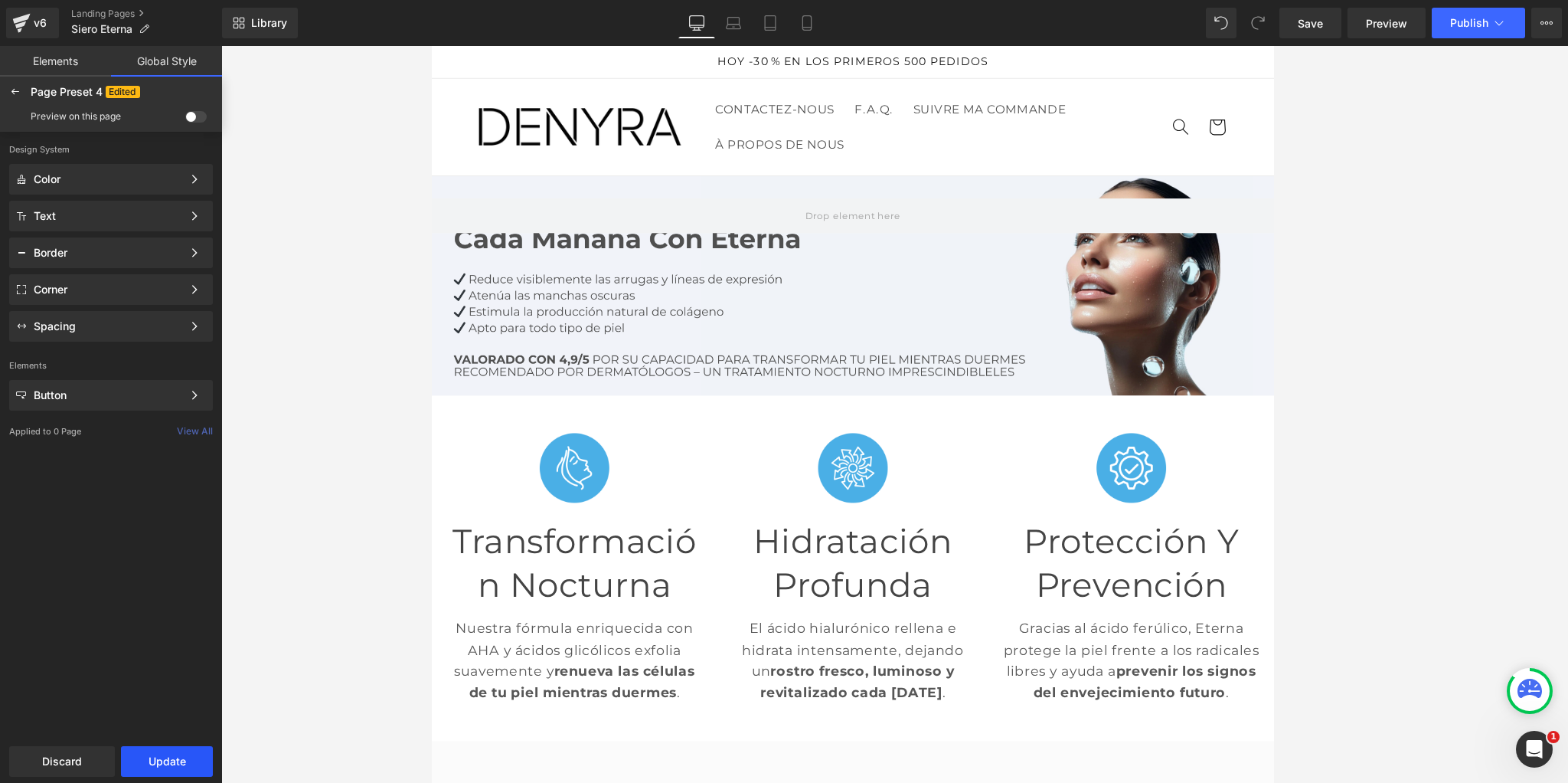
click at [160, 760] on button "Update" at bounding box center [167, 761] width 92 height 30
click at [112, 759] on span "Apply to current page" at bounding box center [111, 762] width 185 height 12
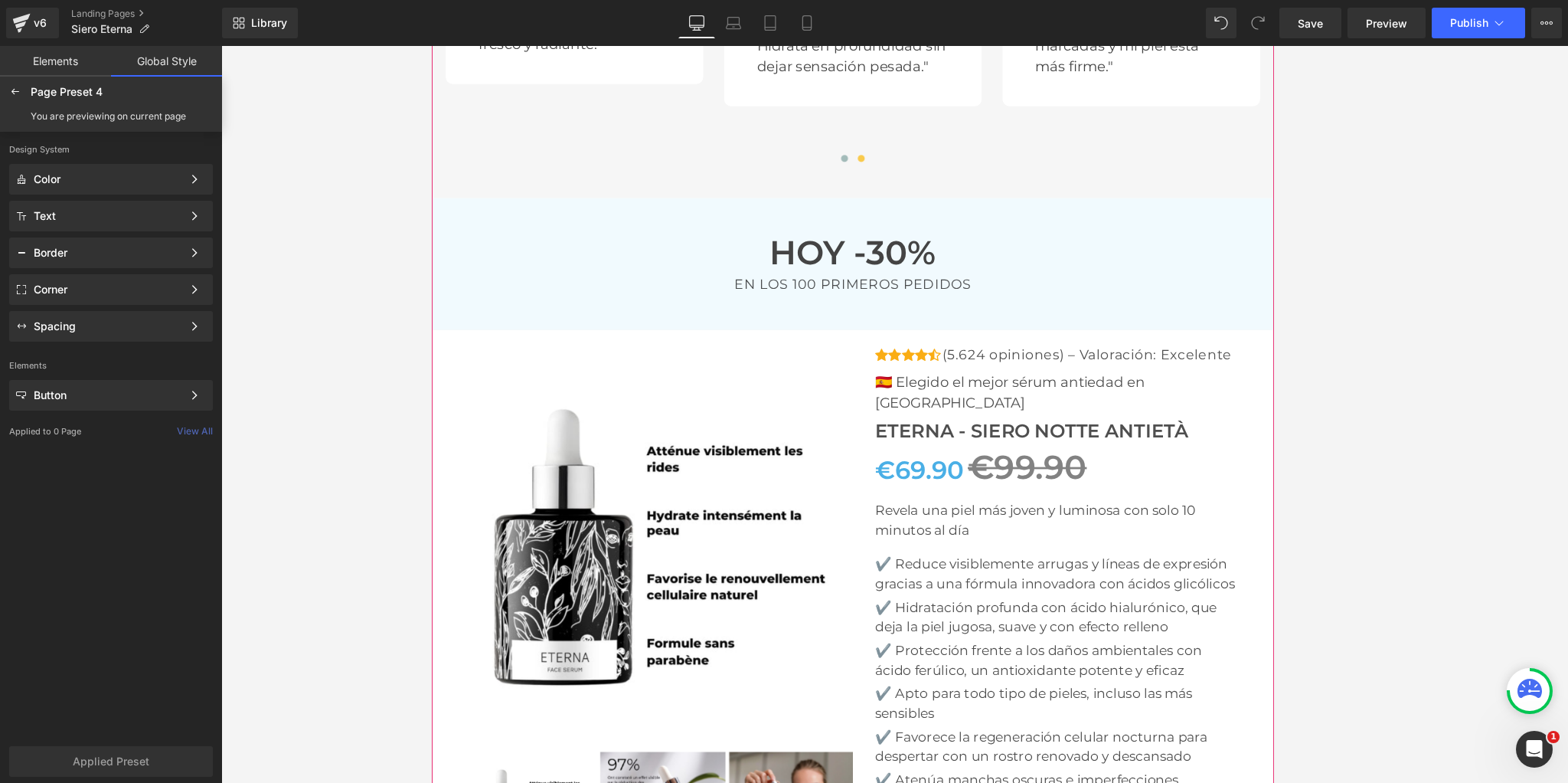
scroll to position [4949, 0]
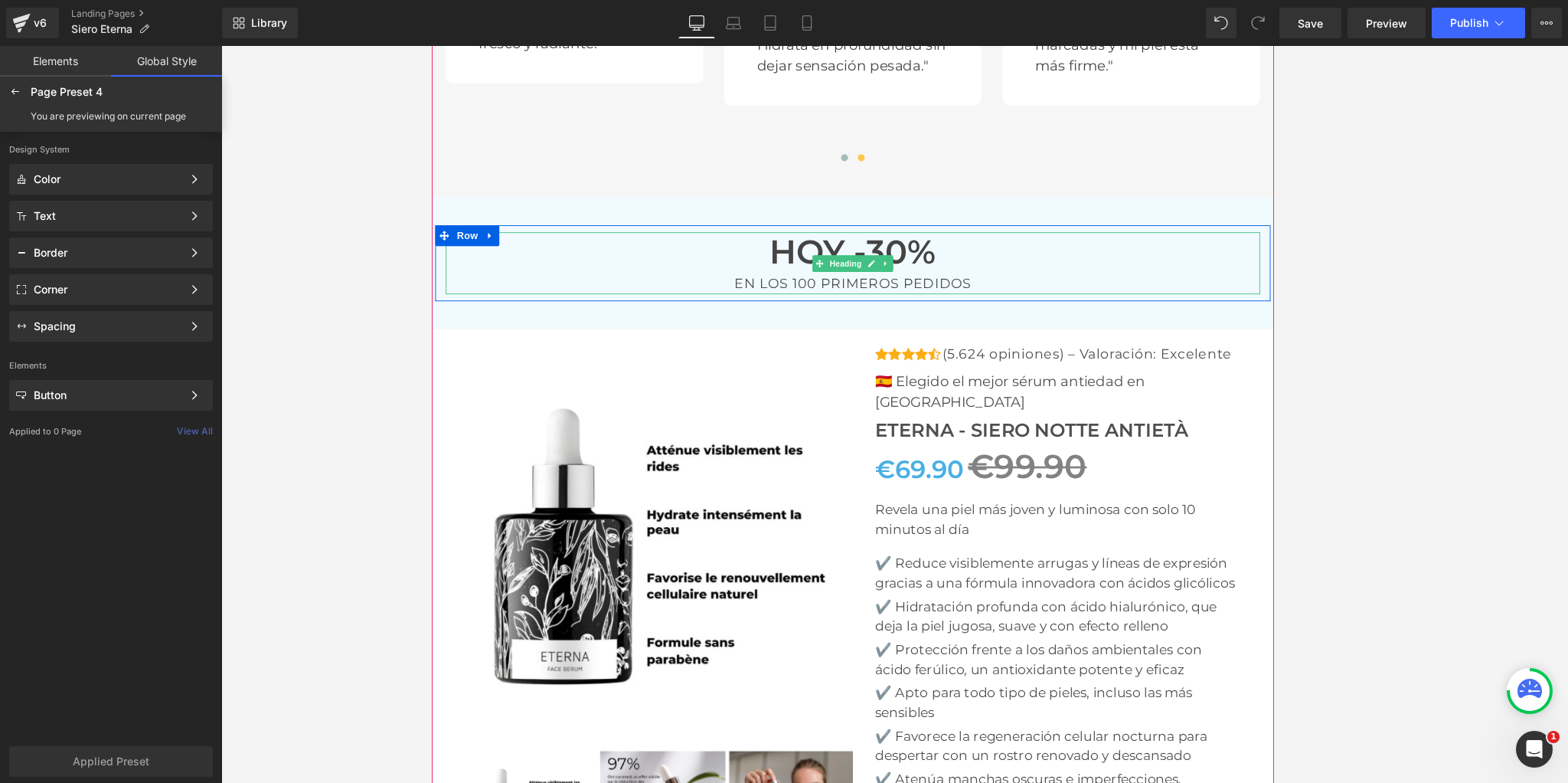
click at [816, 251] on h3 "HOY -30%" at bounding box center [894, 273] width 896 height 44
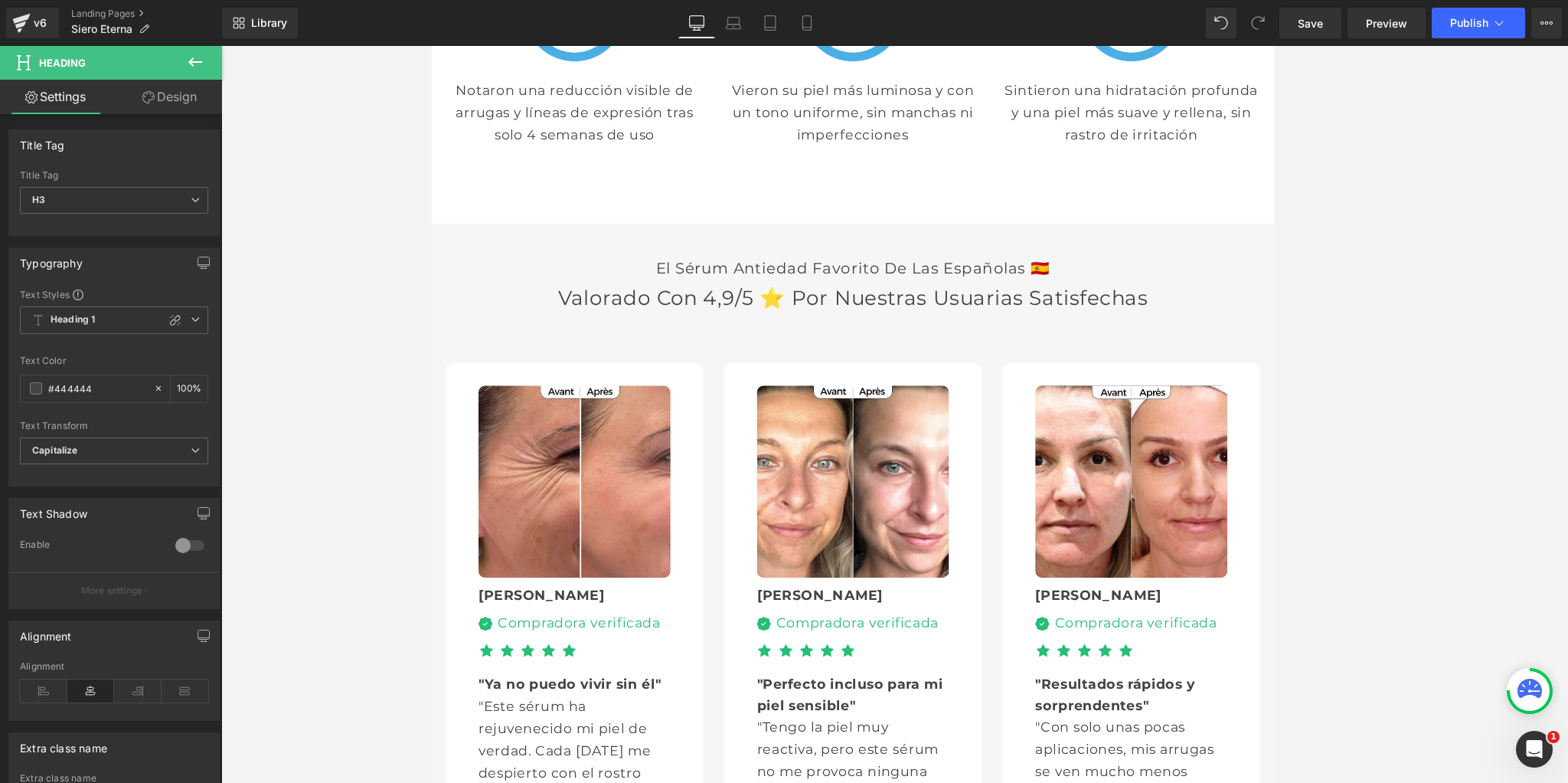
scroll to position [4060, 0]
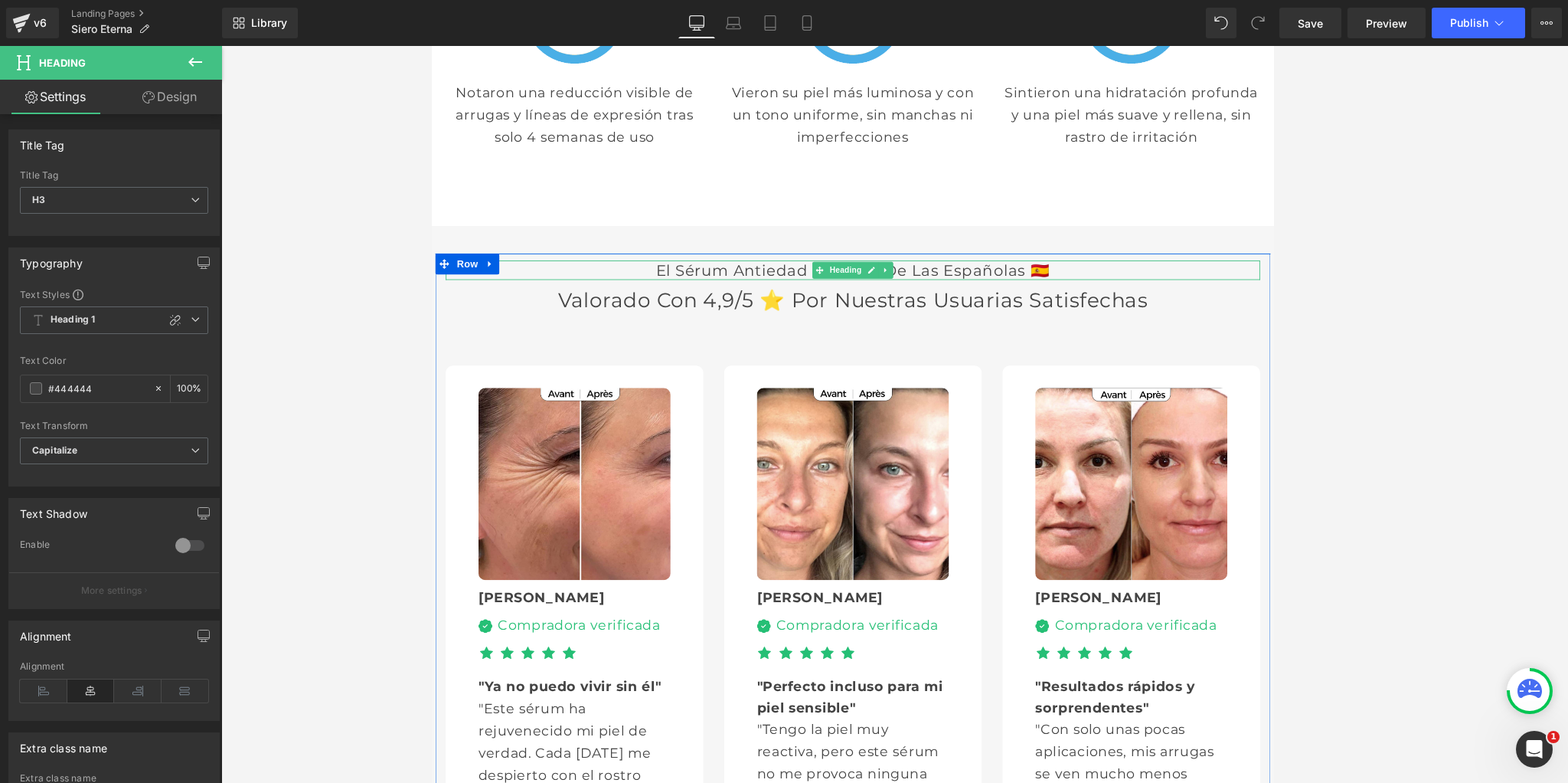
click at [759, 293] on h3 "El sérum antiedad favorito de las españolas 🇪🇸" at bounding box center [894, 293] width 896 height 21
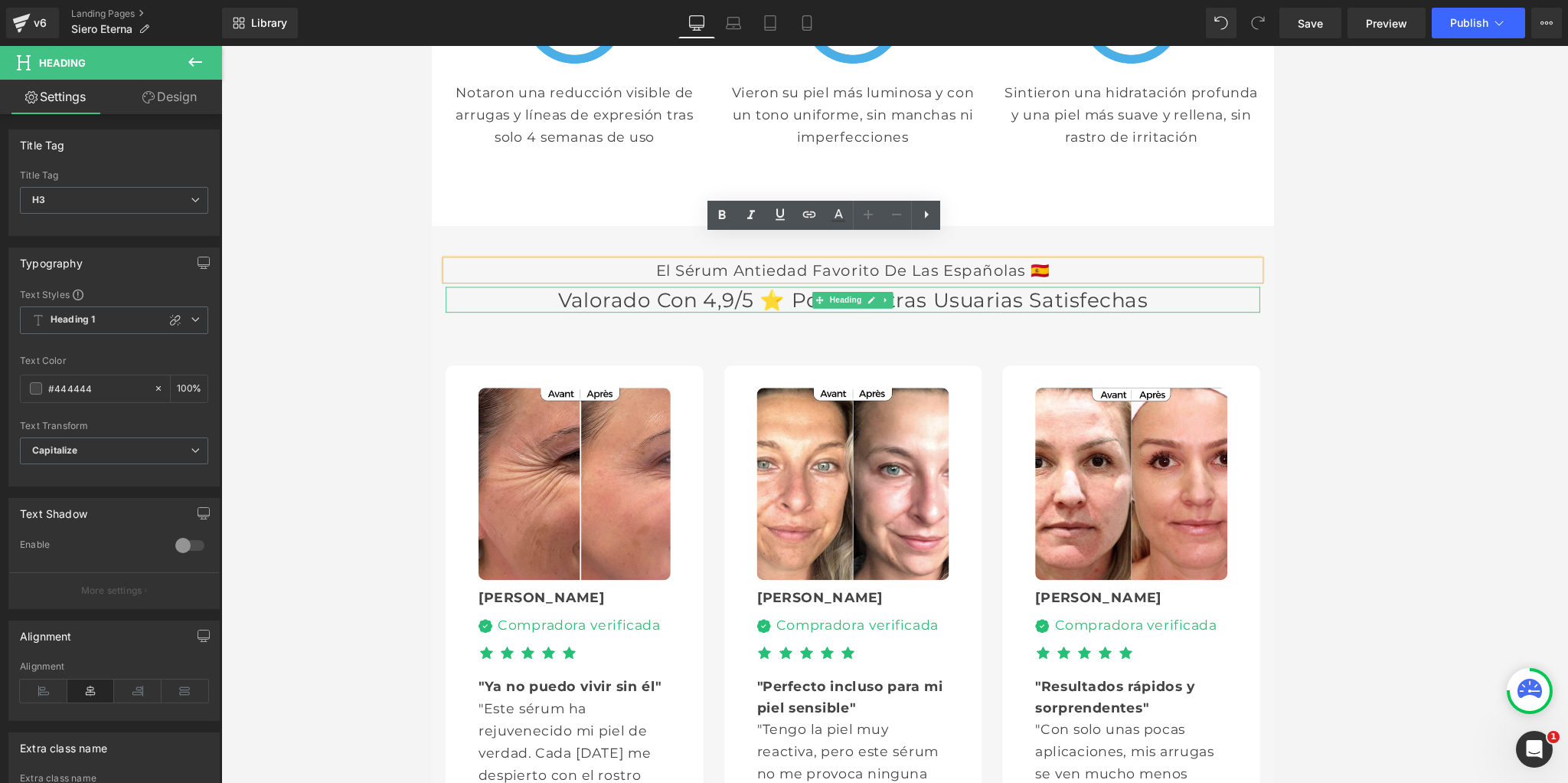
click at [730, 328] on h2 "Valorado con 4,9/5 ⭐ por nuestras usuarias satisfechas" at bounding box center [894, 326] width 896 height 29
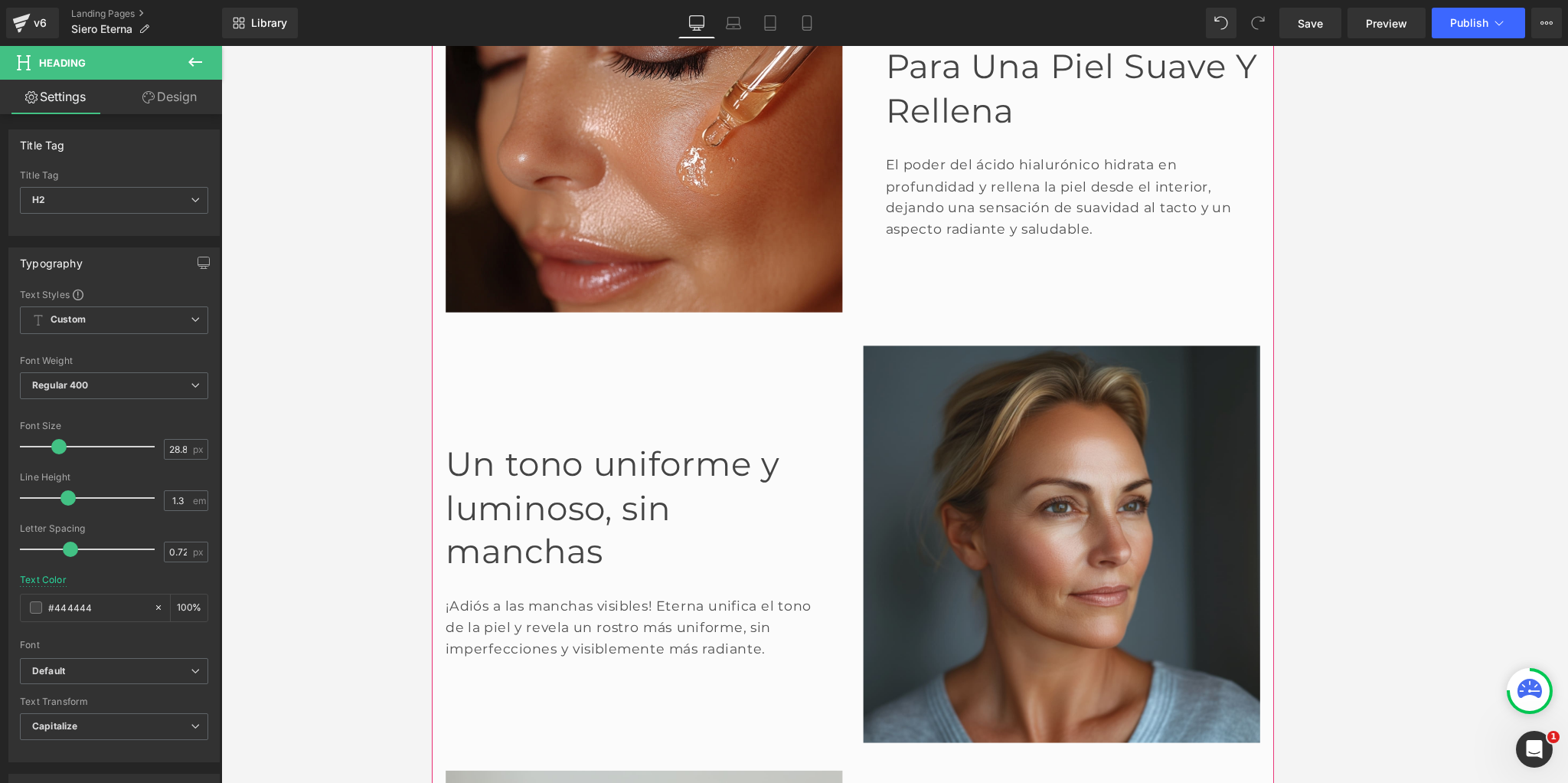
scroll to position [1456, 0]
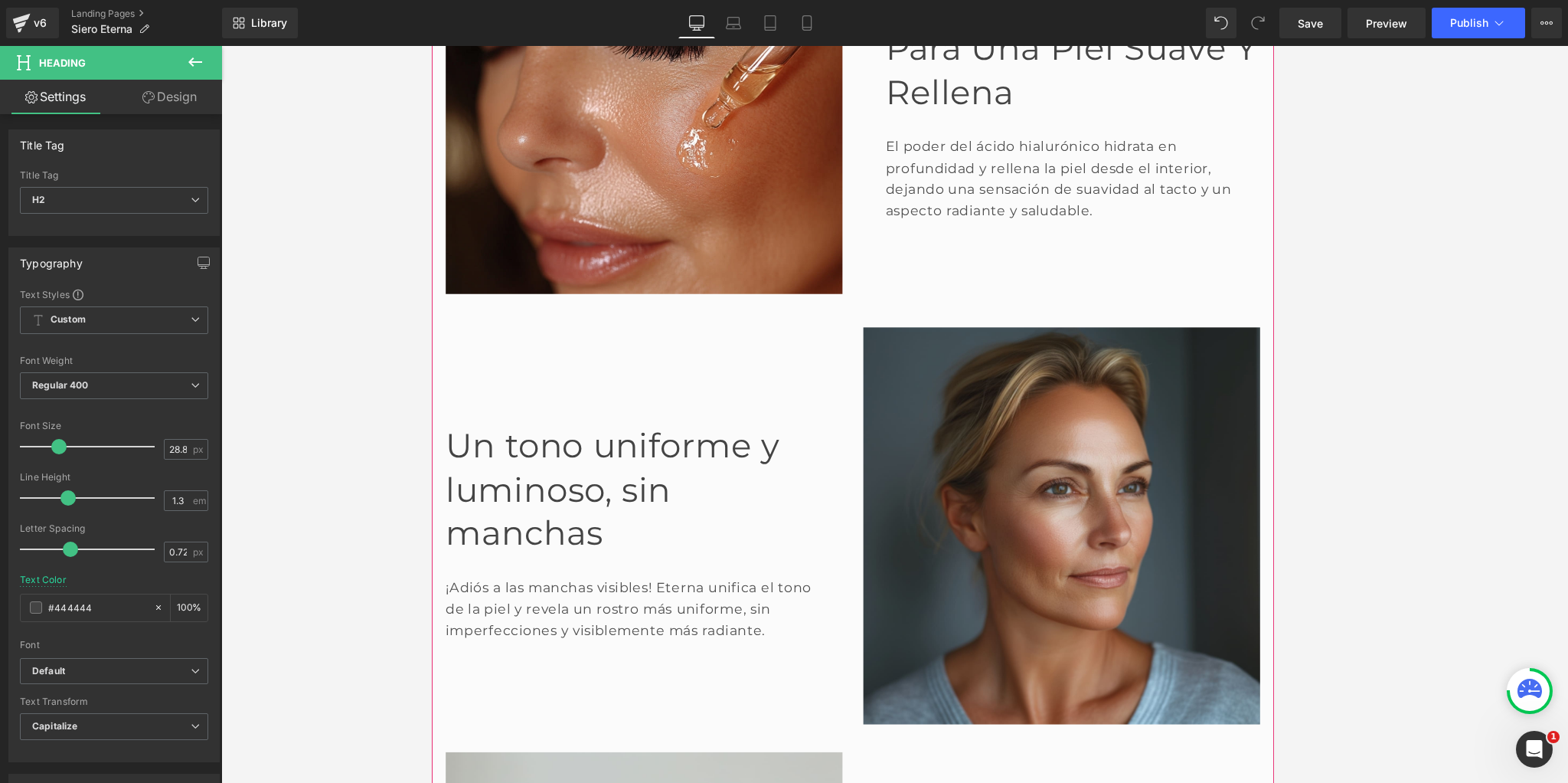
click at [531, 466] on font "Un tono uniforme y luminoso, sin manchas" at bounding box center [630, 533] width 367 height 140
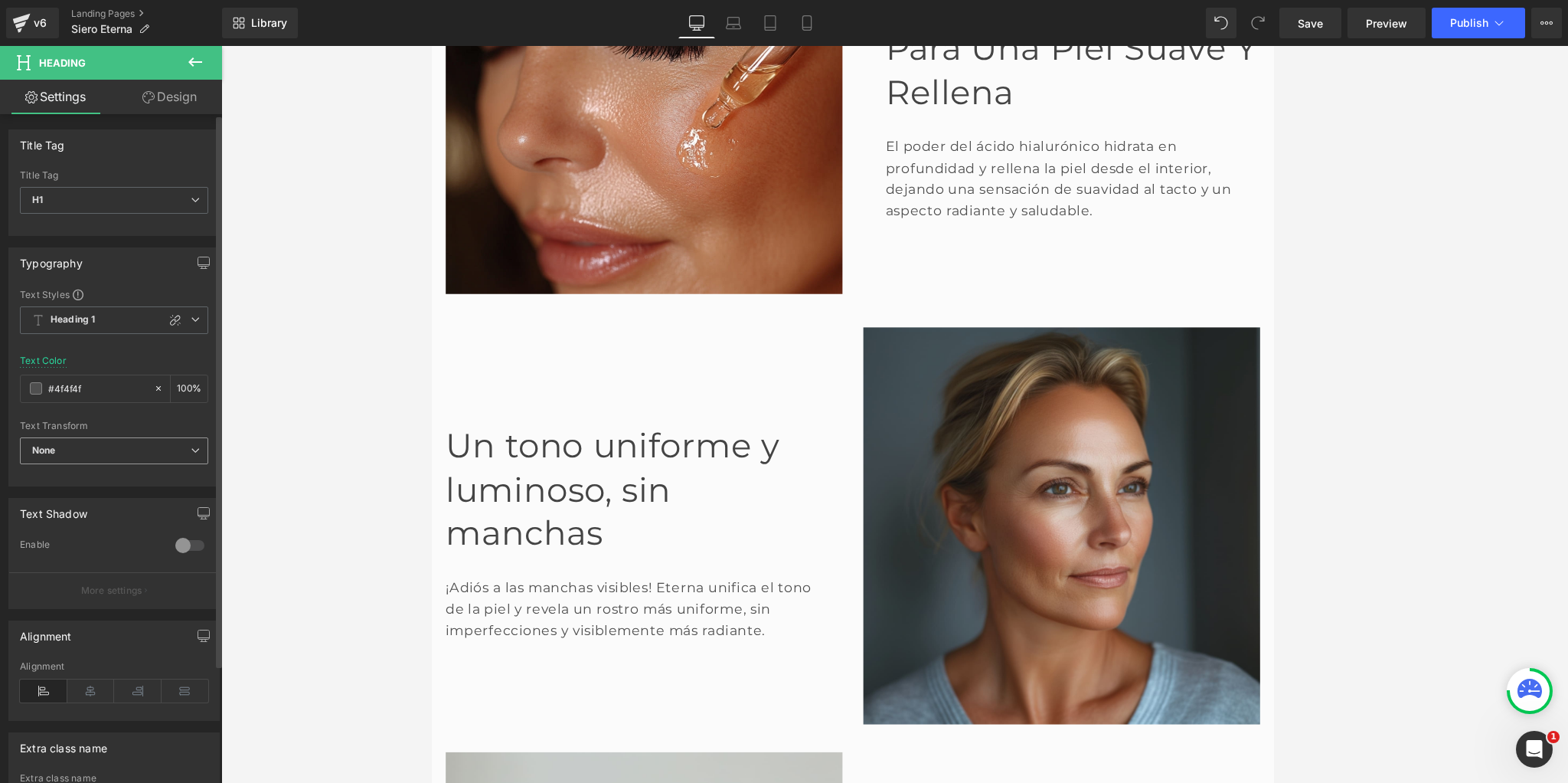
click at [106, 441] on span "None" at bounding box center [113, 450] width 188 height 27
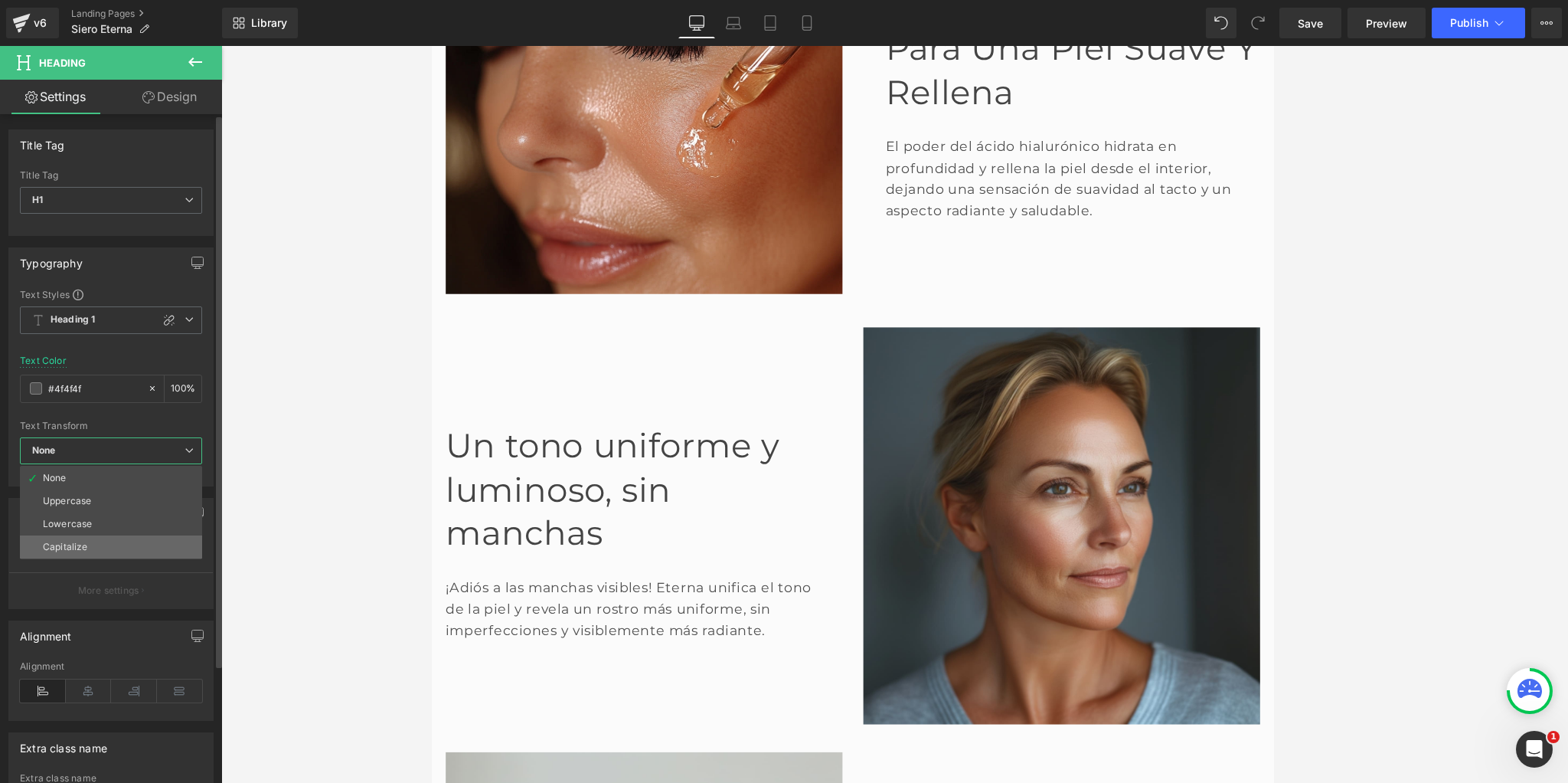
click at [77, 543] on div "Capitalize" at bounding box center [65, 547] width 45 height 11
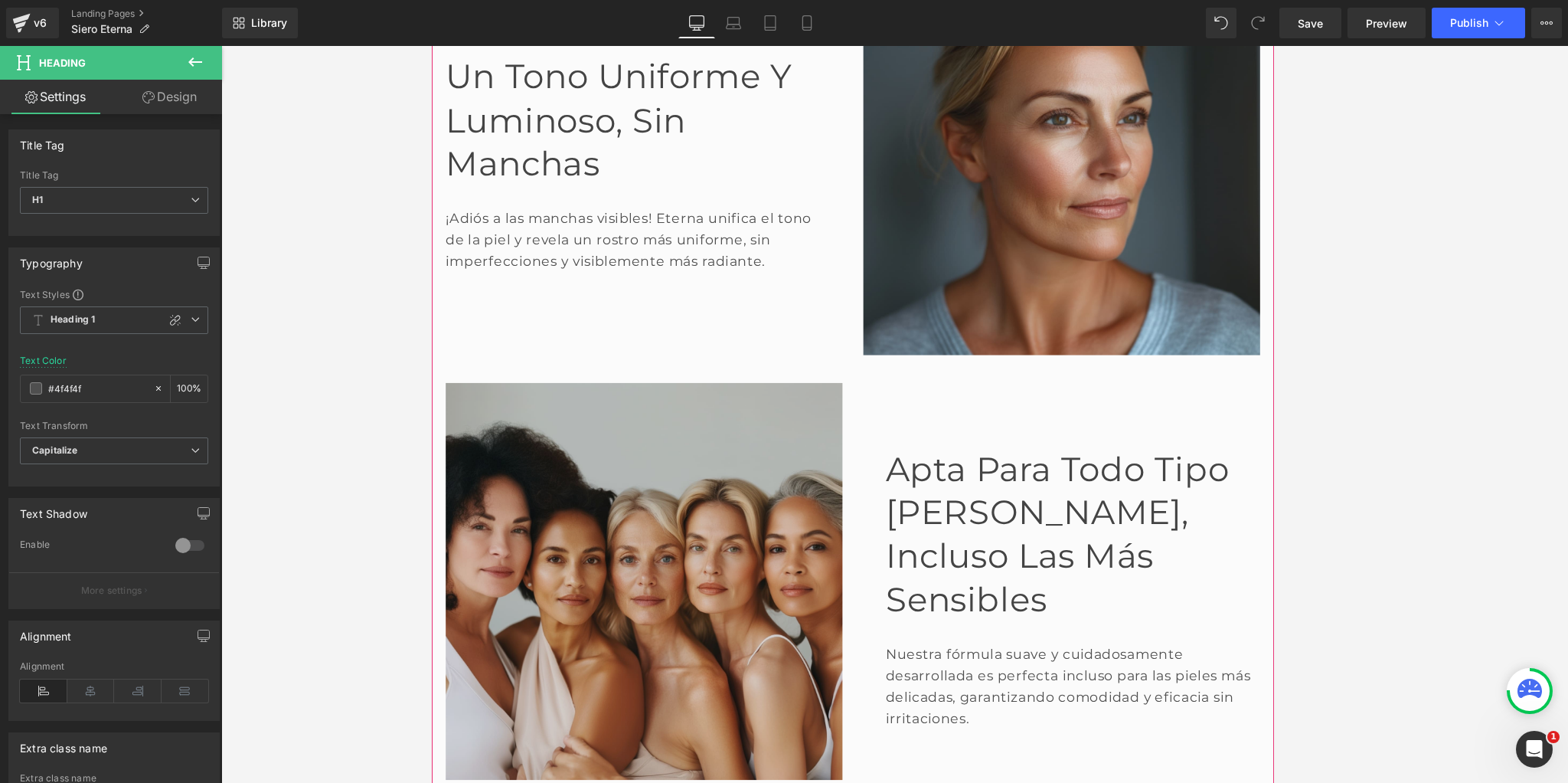
scroll to position [1875, 0]
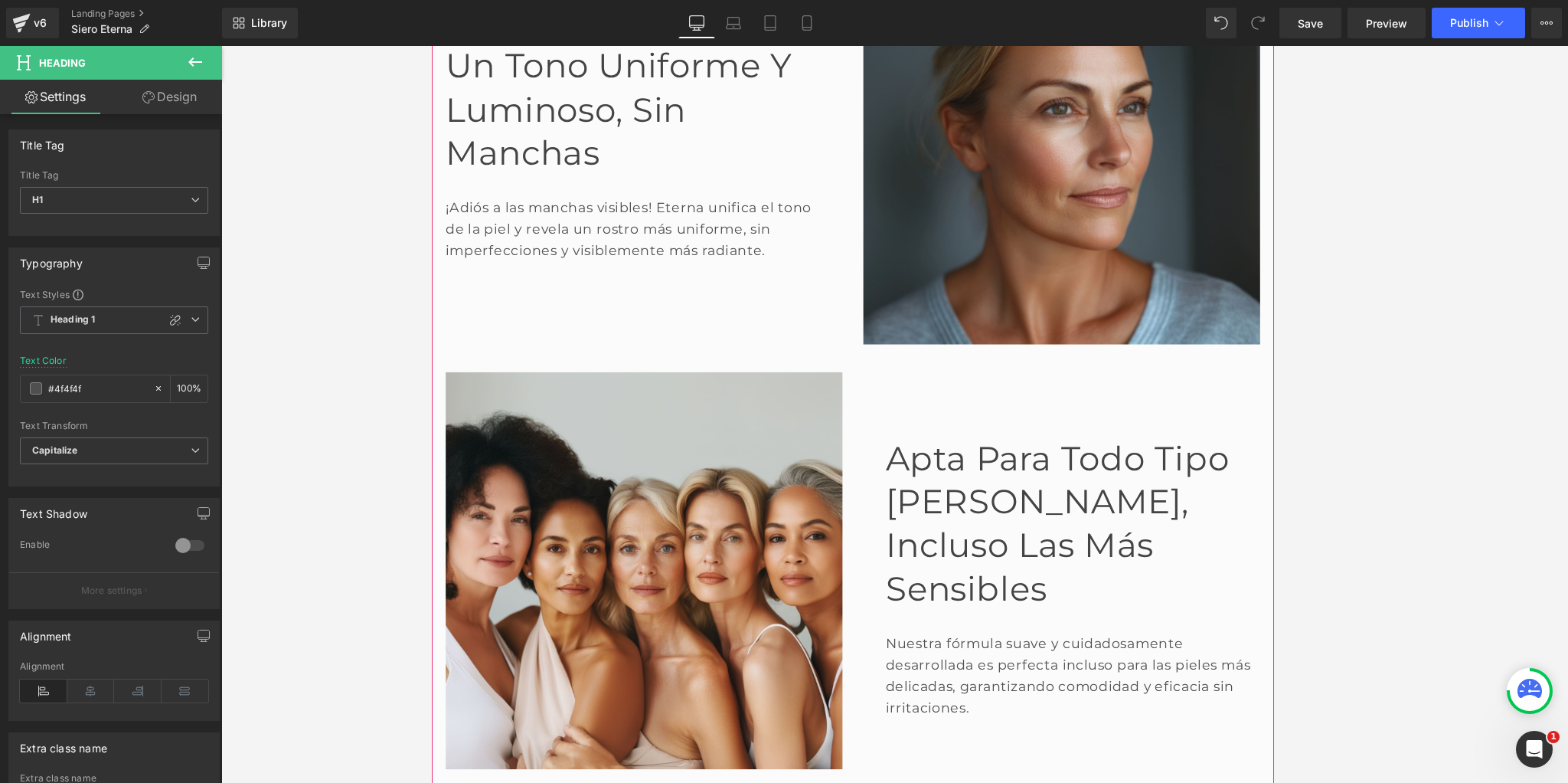
click at [973, 554] on font "Apta para todo tipo [PERSON_NAME], incluso las más sensibles" at bounding box center [1119, 571] width 378 height 187
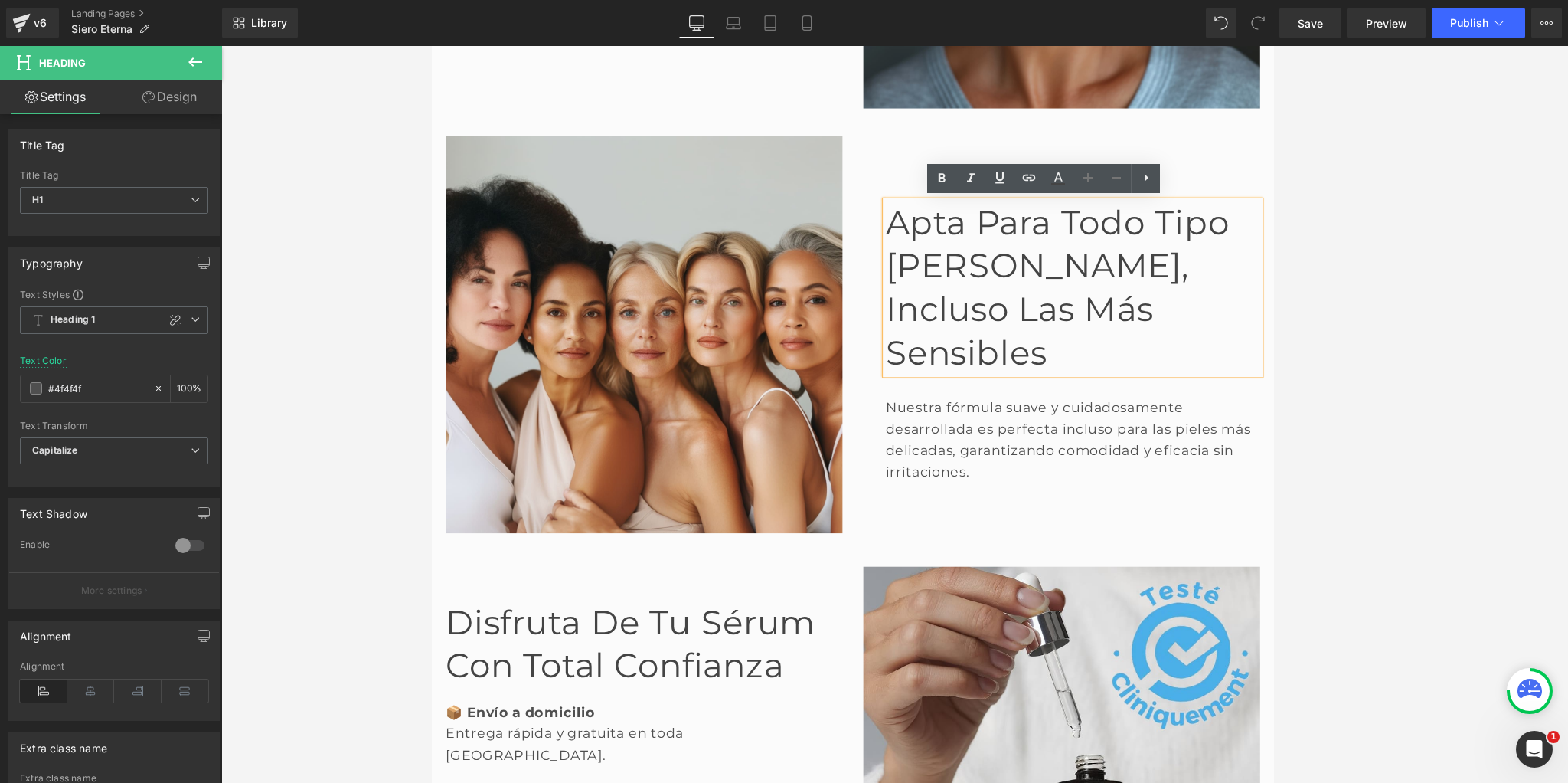
scroll to position [2156, 0]
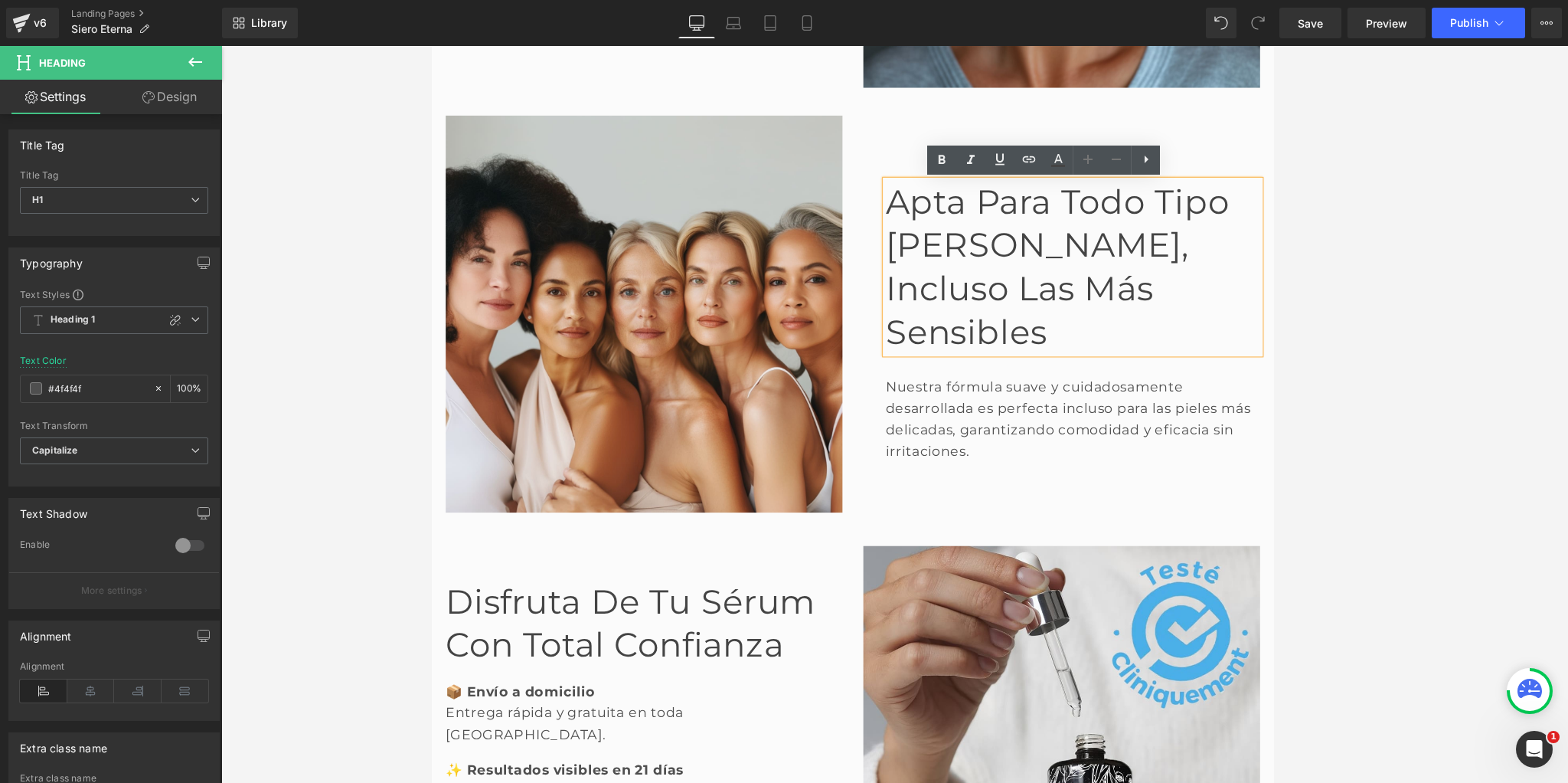
click at [589, 663] on font "Disfruta de tu sérum con total confianza" at bounding box center [650, 680] width 406 height 92
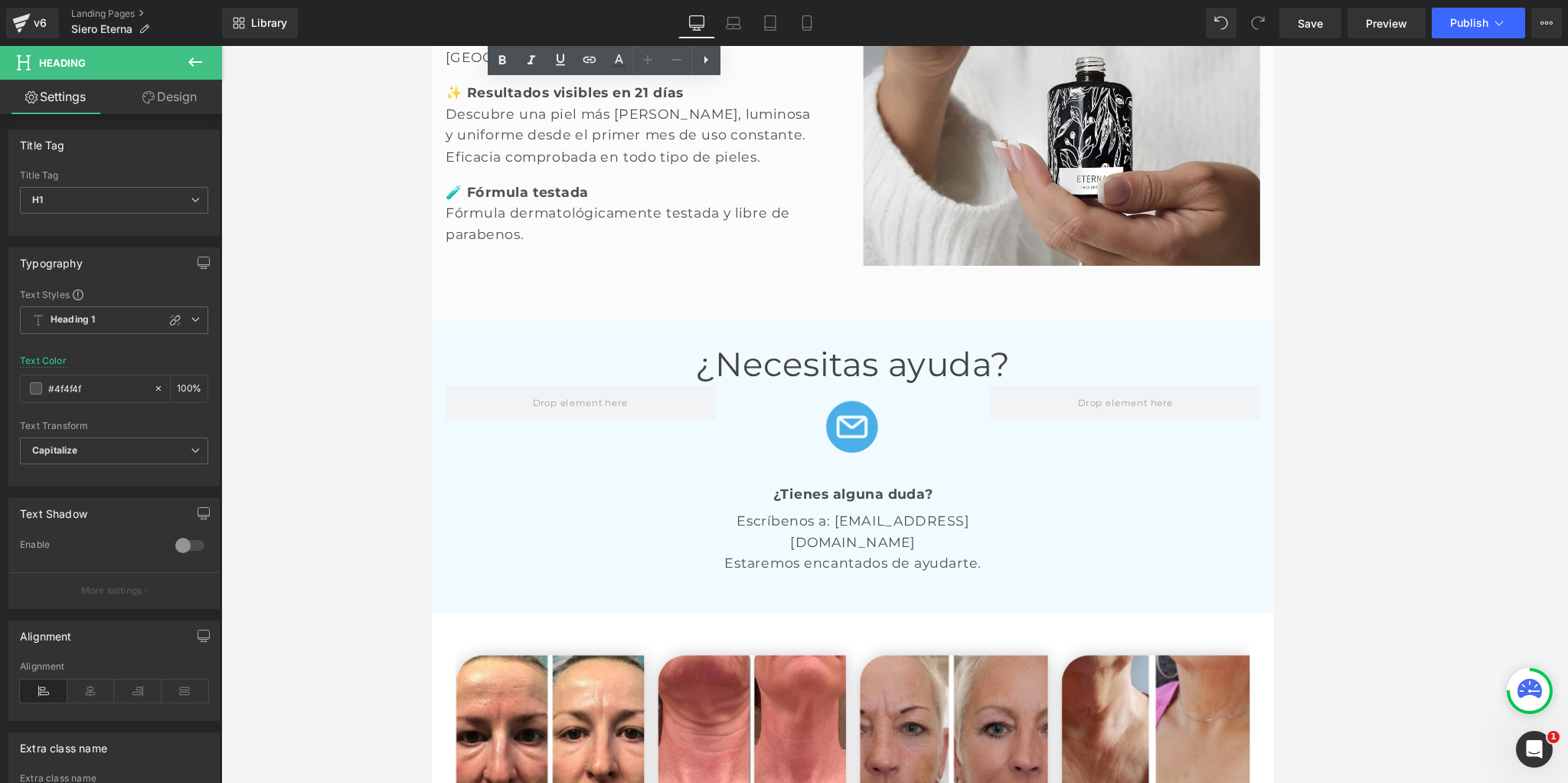
scroll to position [2905, 0]
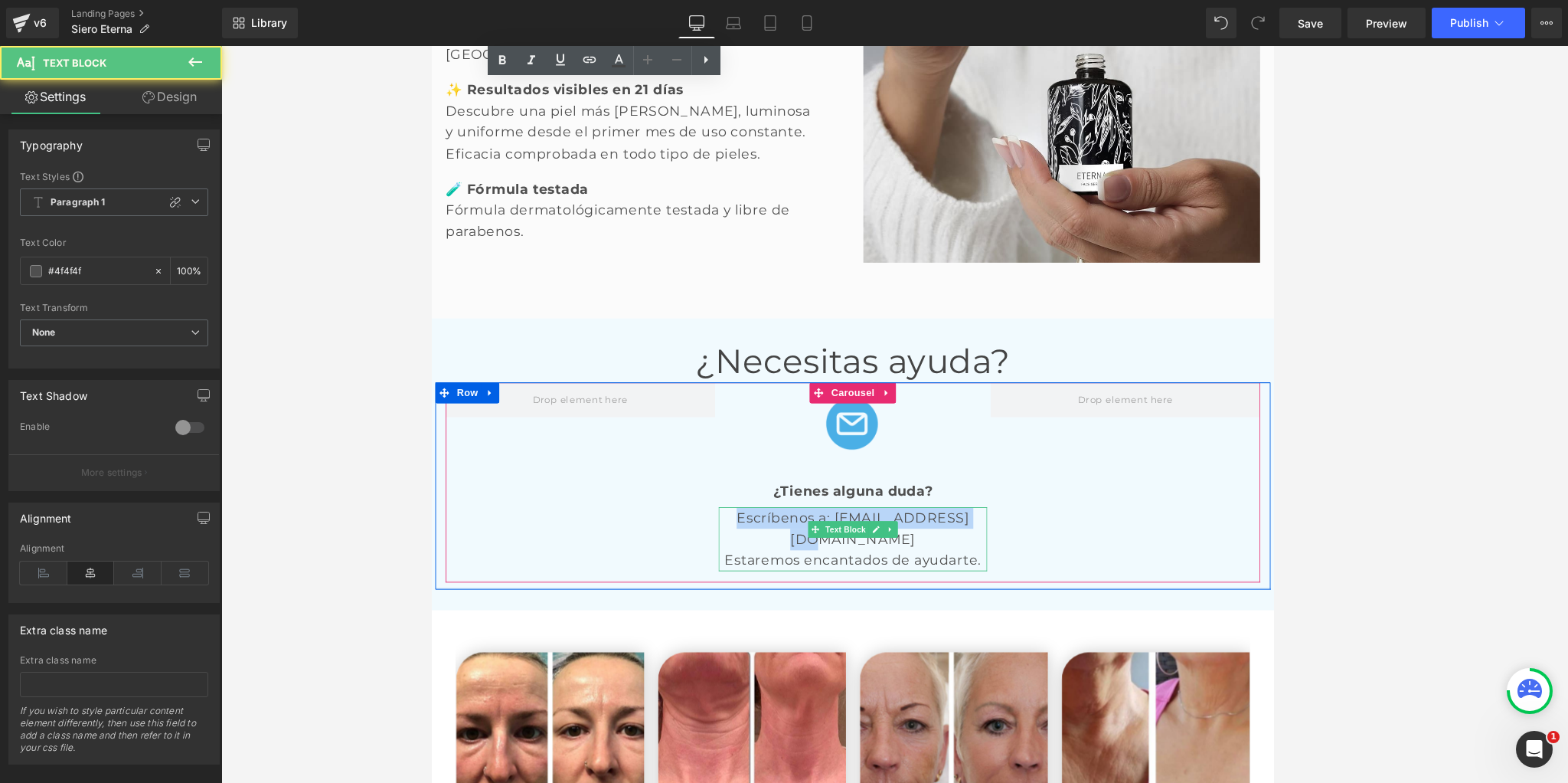
drag, startPoint x: 792, startPoint y: 535, endPoint x: 1032, endPoint y: 538, distance: 240.0
click at [1032, 553] on p "Escríbenos a: [EMAIL_ADDRESS][DOMAIN_NAME]" at bounding box center [894, 576] width 296 height 46
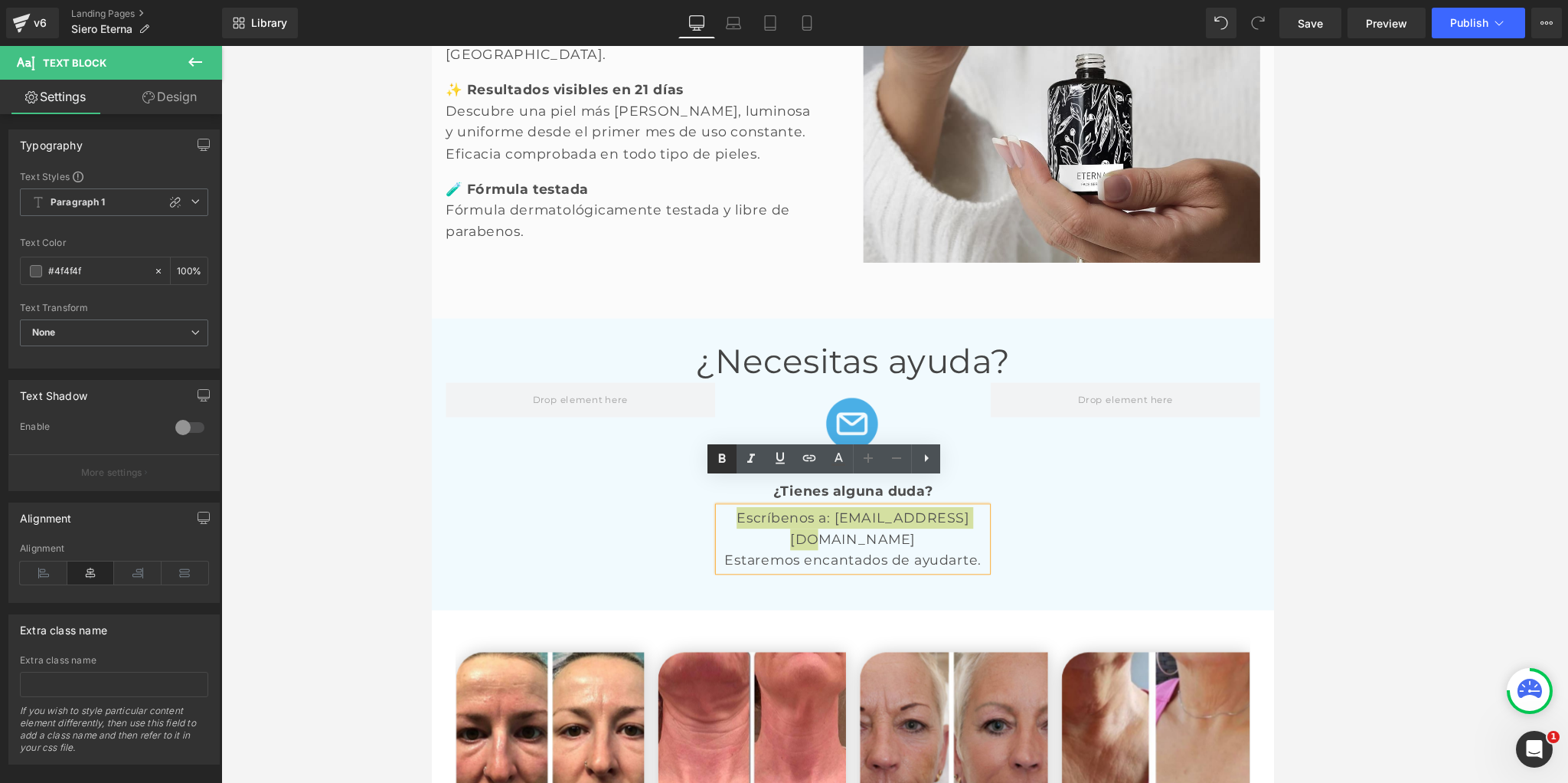
click at [723, 454] on icon at bounding box center [722, 457] width 7 height 9
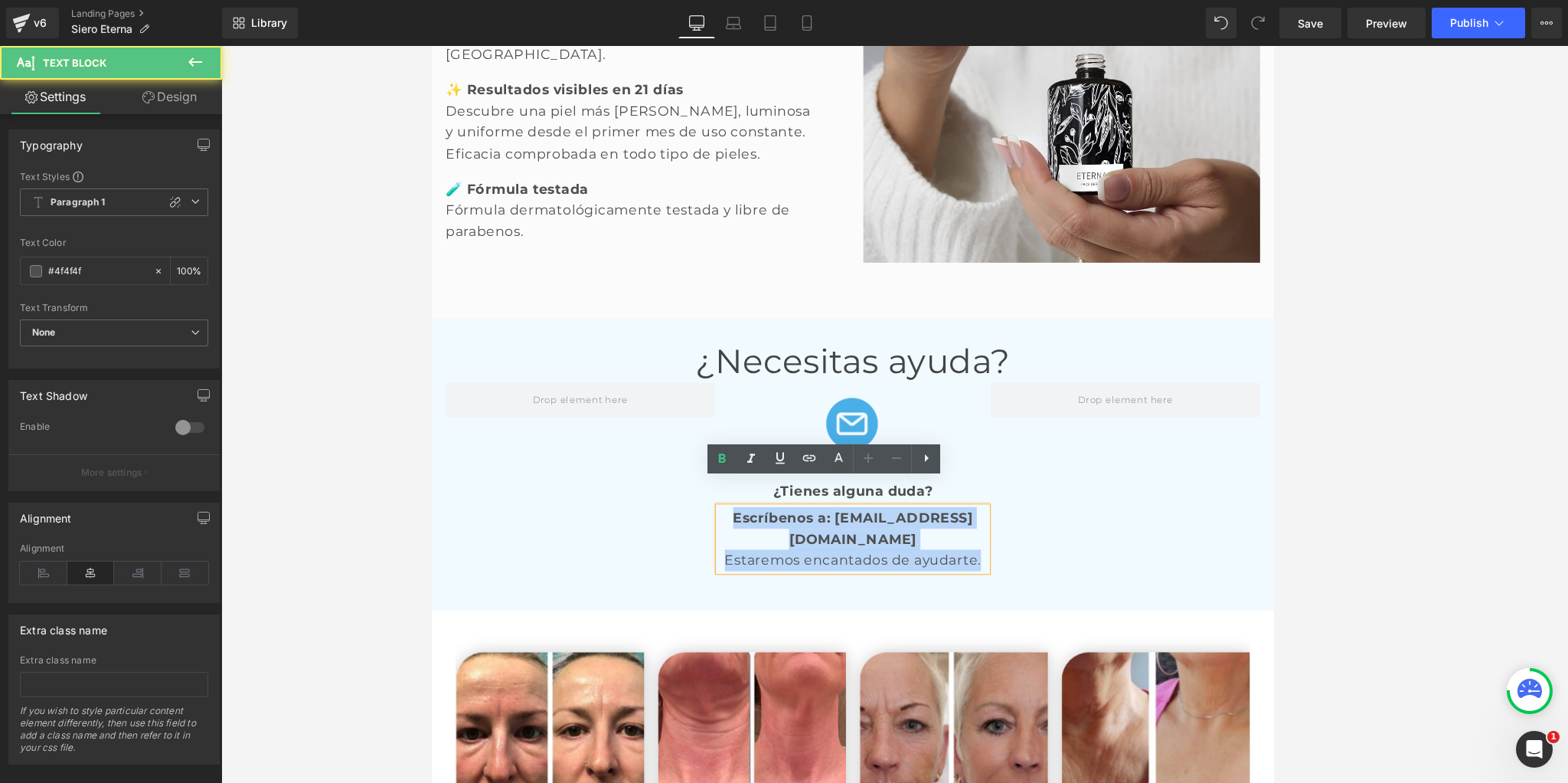
drag, startPoint x: 755, startPoint y: 532, endPoint x: 1046, endPoint y: 532, distance: 291.0
click at [1043, 553] on div "Escríbenos a: [EMAIL_ADDRESS][DOMAIN_NAME] Estaremos encantados de ayudarte." at bounding box center [894, 588] width 296 height 70
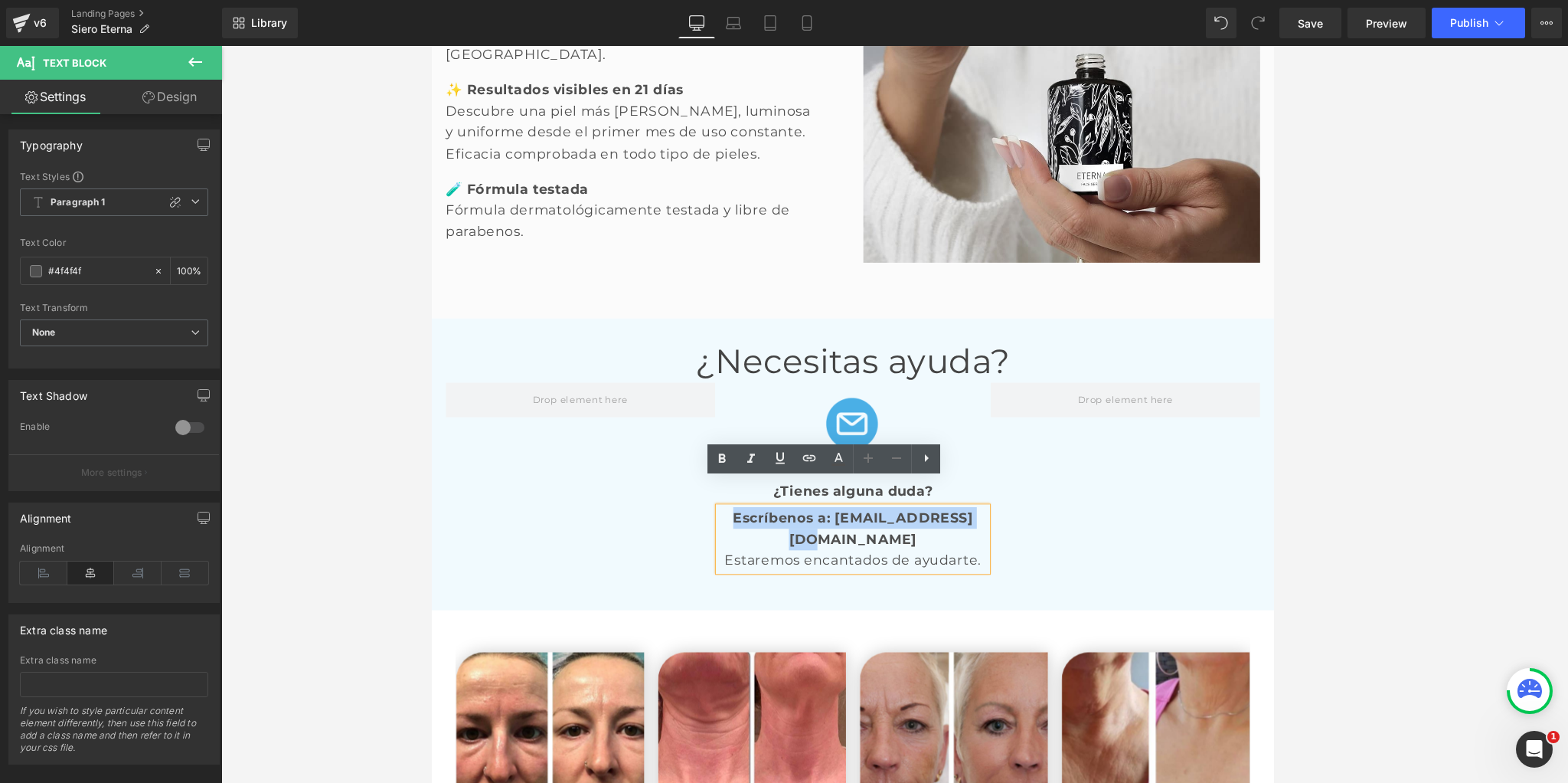
drag, startPoint x: 1031, startPoint y: 534, endPoint x: 757, endPoint y: 518, distance: 274.5
click at [762, 556] on strong "Escríbenos a: [EMAIL_ADDRESS][DOMAIN_NAME]" at bounding box center [894, 576] width 264 height 42
click at [725, 464] on icon at bounding box center [721, 458] width 19 height 19
drag, startPoint x: 926, startPoint y: 538, endPoint x: 986, endPoint y: 539, distance: 60.0
click at [986, 553] on p "Escríbenos a: [EMAIL_ADDRESS][DOMAIN_NAME]" at bounding box center [894, 576] width 296 height 46
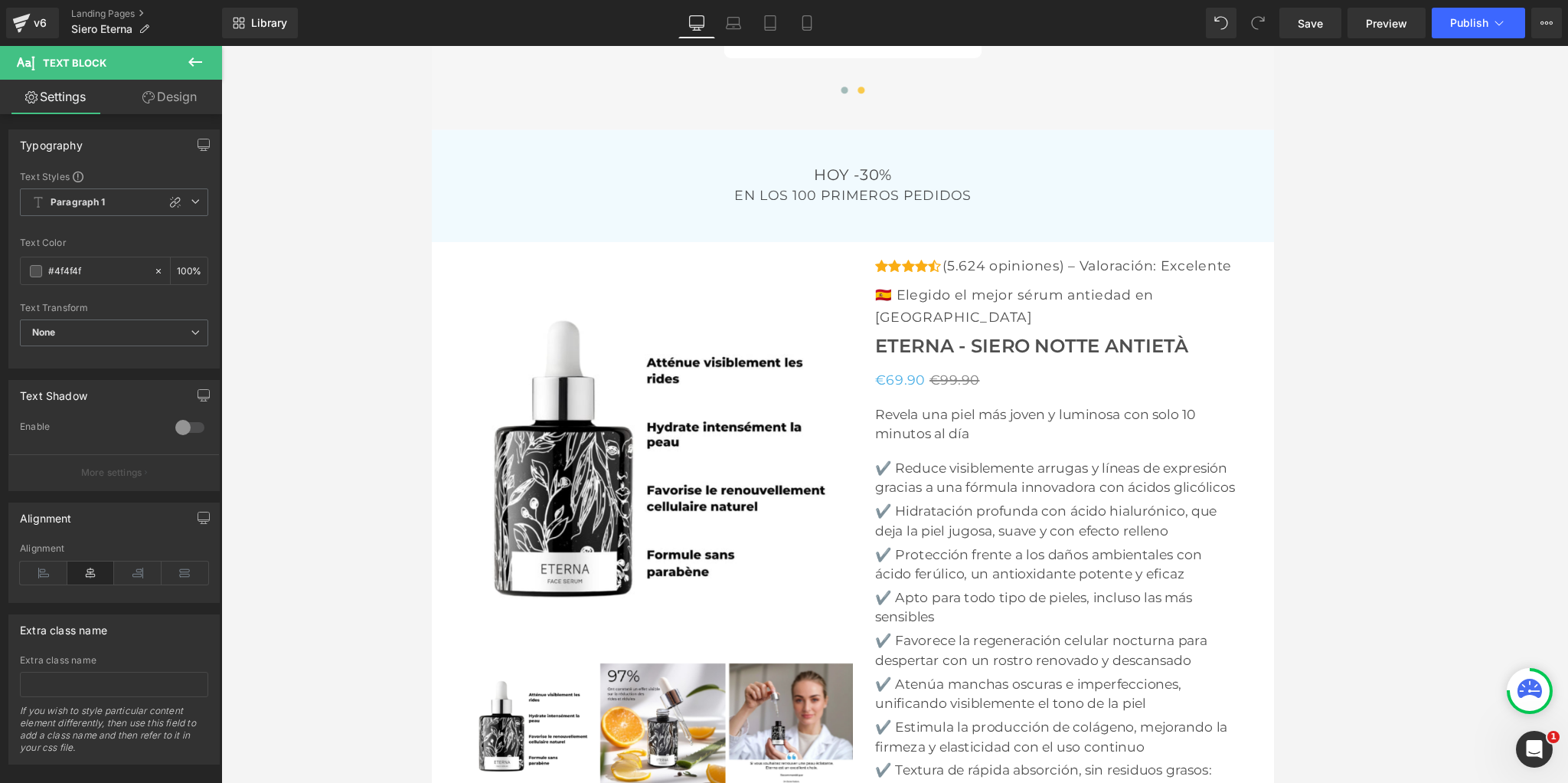
scroll to position [4967, 0]
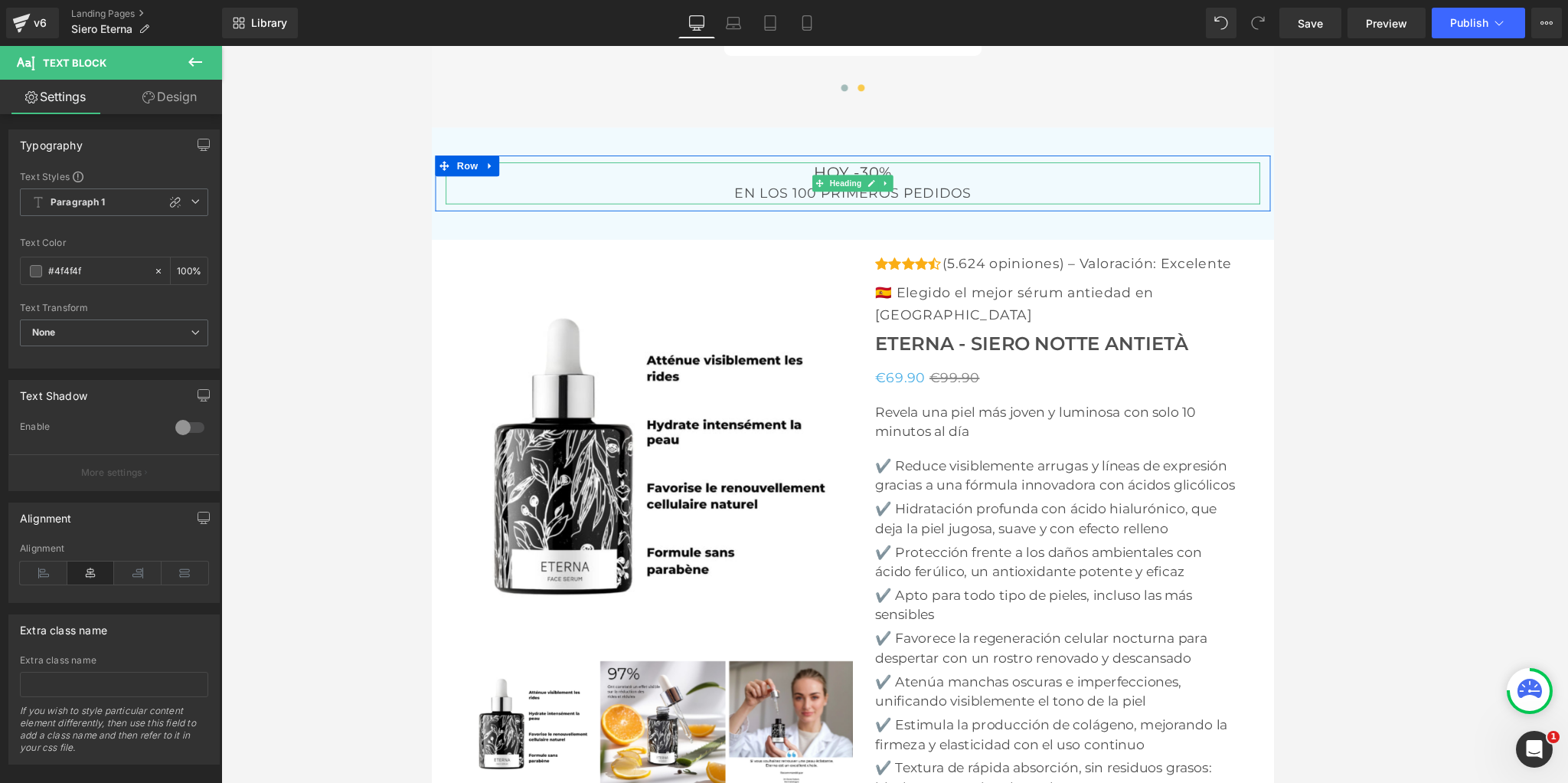
click at [869, 195] on div "EN LOS 100 PRIMEROS PEDIDOS" at bounding box center [894, 207] width 896 height 24
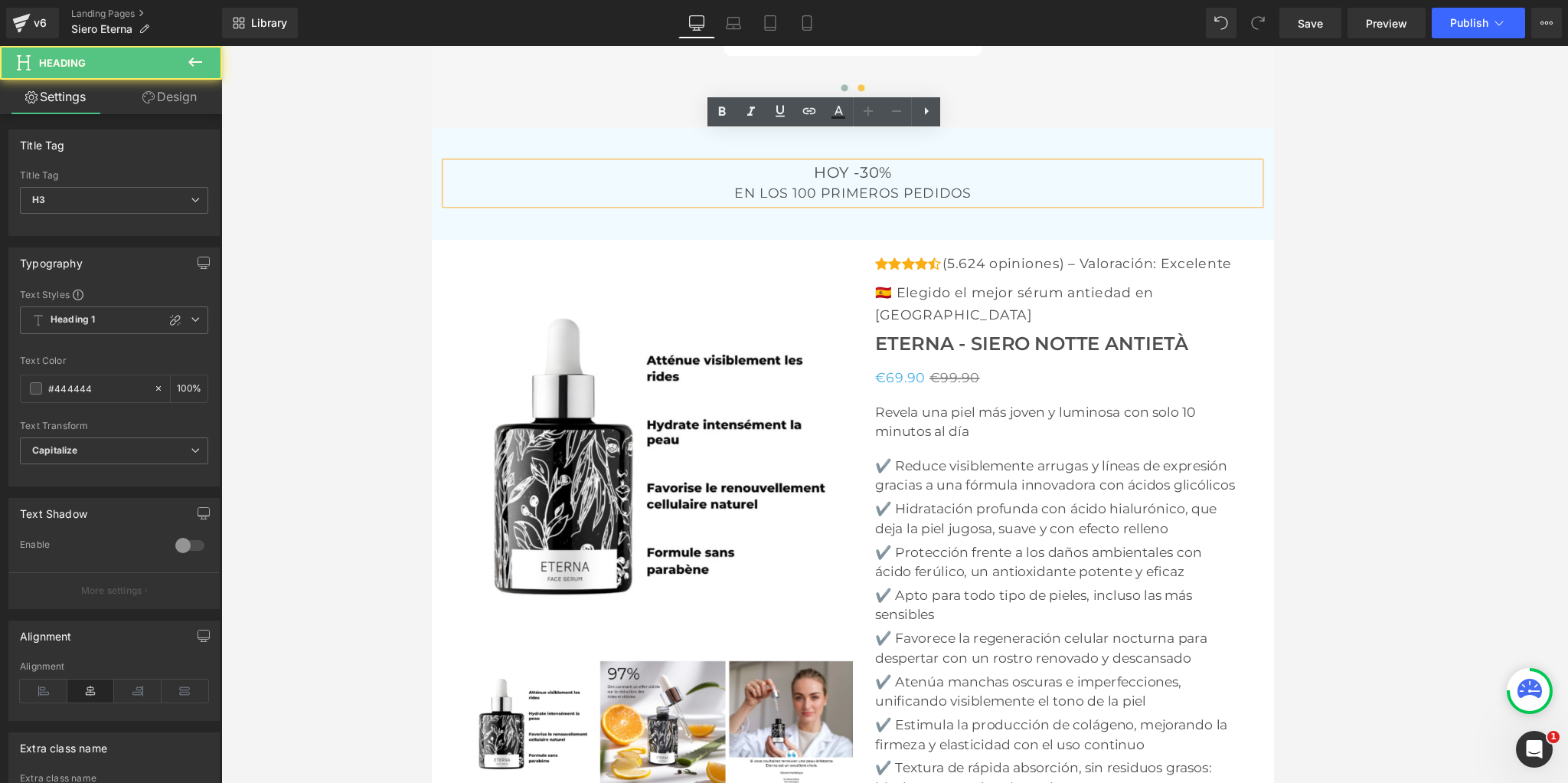
click at [830, 174] on h3 "HOY -30%" at bounding box center [894, 185] width 896 height 21
click at [826, 195] on div "EN LOS 100 PRIMEROS PEDIDOS" at bounding box center [894, 207] width 896 height 24
click at [825, 195] on div "EN LOS 100 PRIMEROS PEDIDOS" at bounding box center [894, 207] width 896 height 24
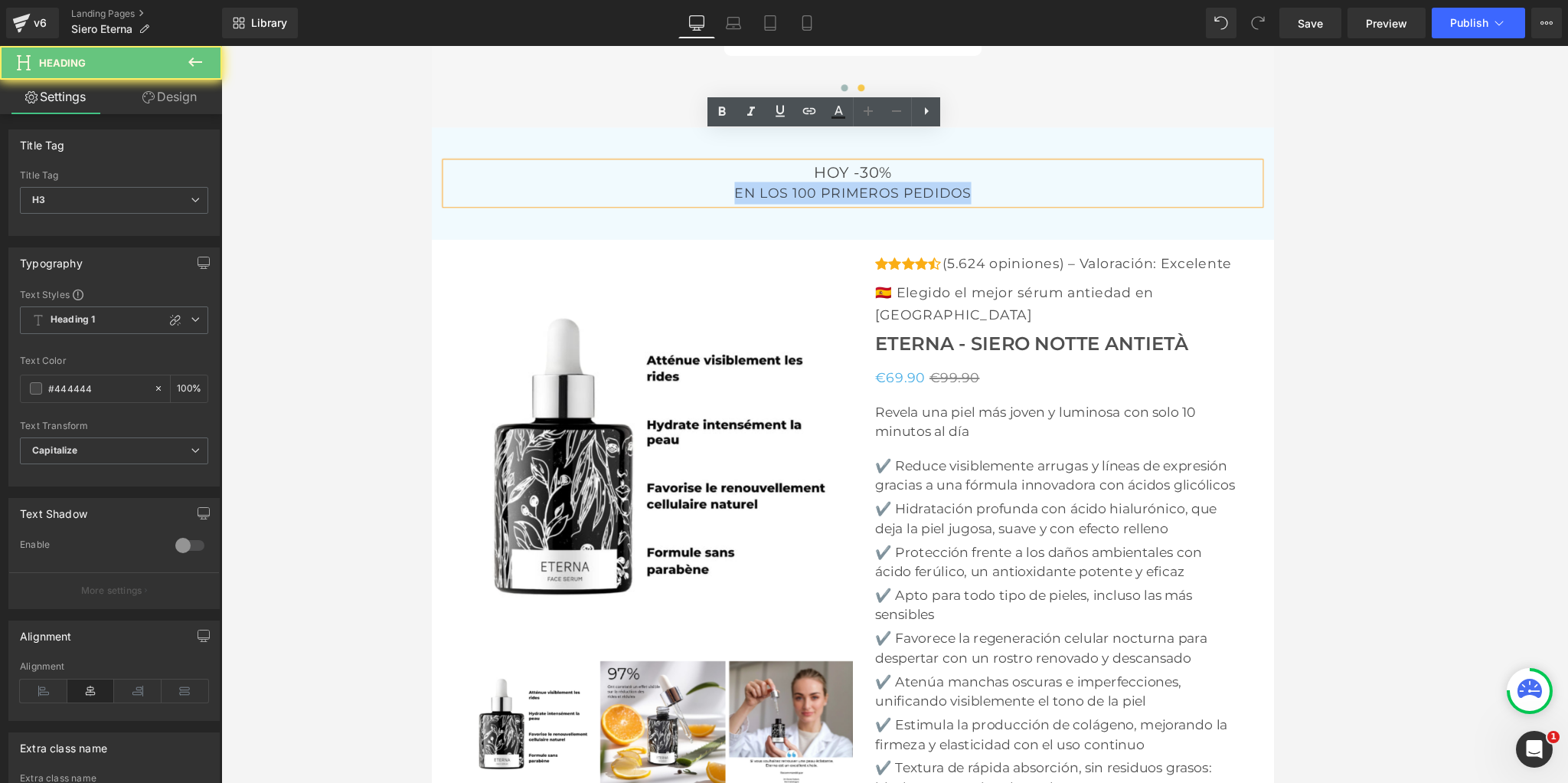
click at [825, 195] on div "EN LOS 100 PRIMEROS PEDIDOS" at bounding box center [894, 207] width 896 height 24
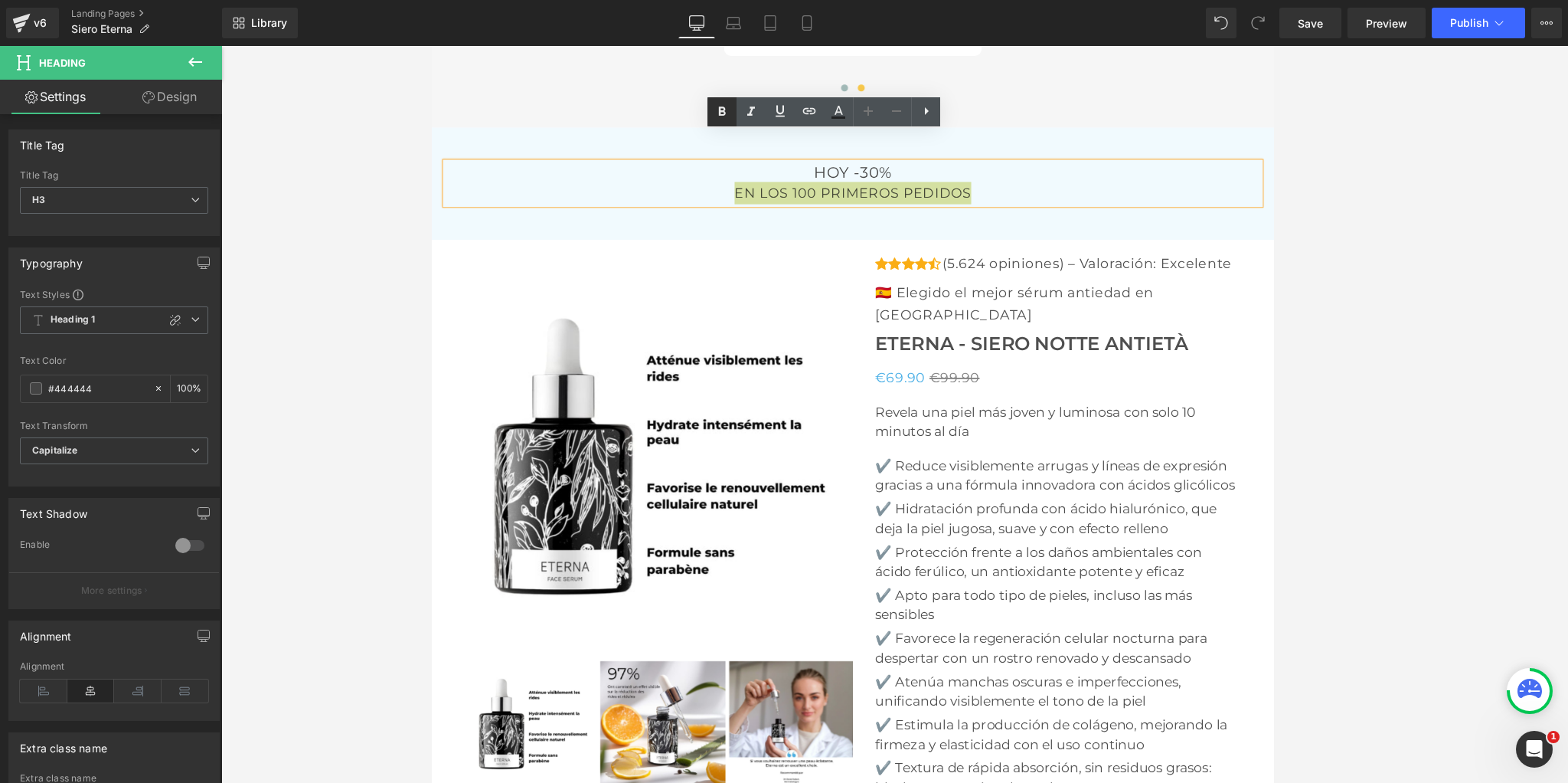
click at [727, 109] on icon at bounding box center [721, 111] width 19 height 19
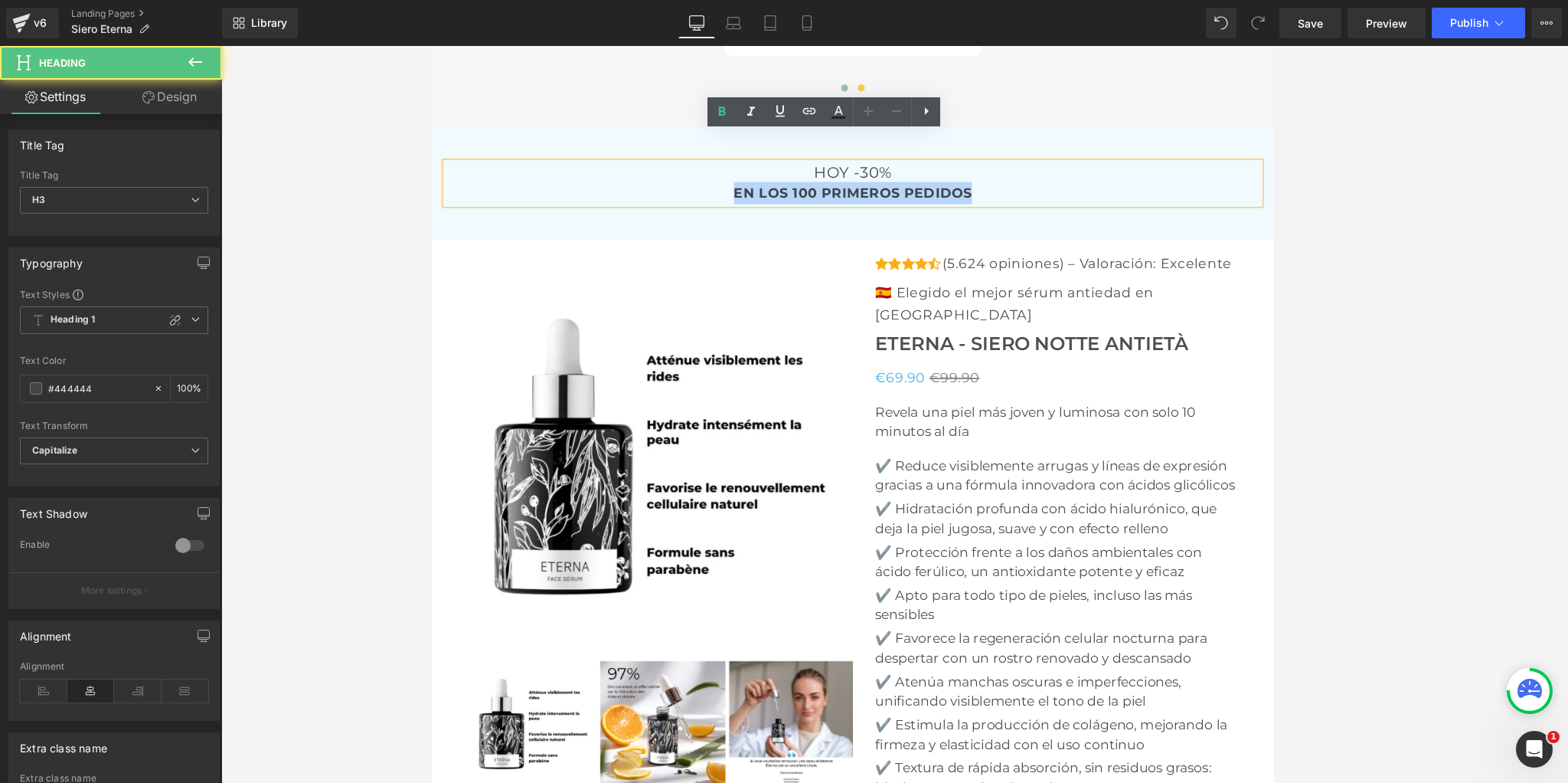
drag, startPoint x: 763, startPoint y: 194, endPoint x: 1026, endPoint y: 196, distance: 263.0
click at [1026, 196] on div "EN LOS 100 PRIMEROS PEDIDOS" at bounding box center [894, 207] width 896 height 24
copy strong "EN LOS 100 PRIMEROS PEDIDOS"
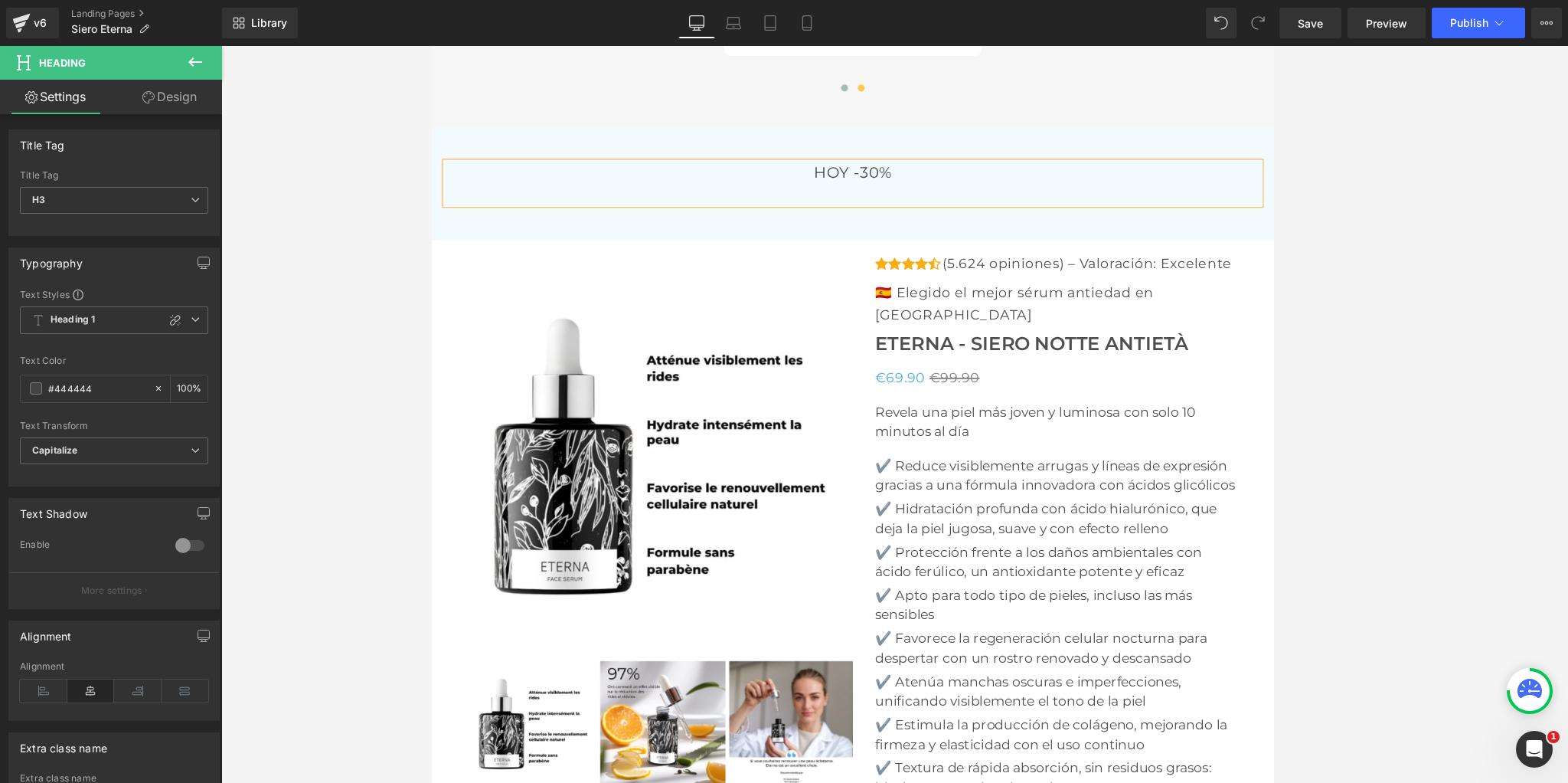
click at [1034, 181] on h3 "HOY -30%" at bounding box center [894, 185] width 896 height 21
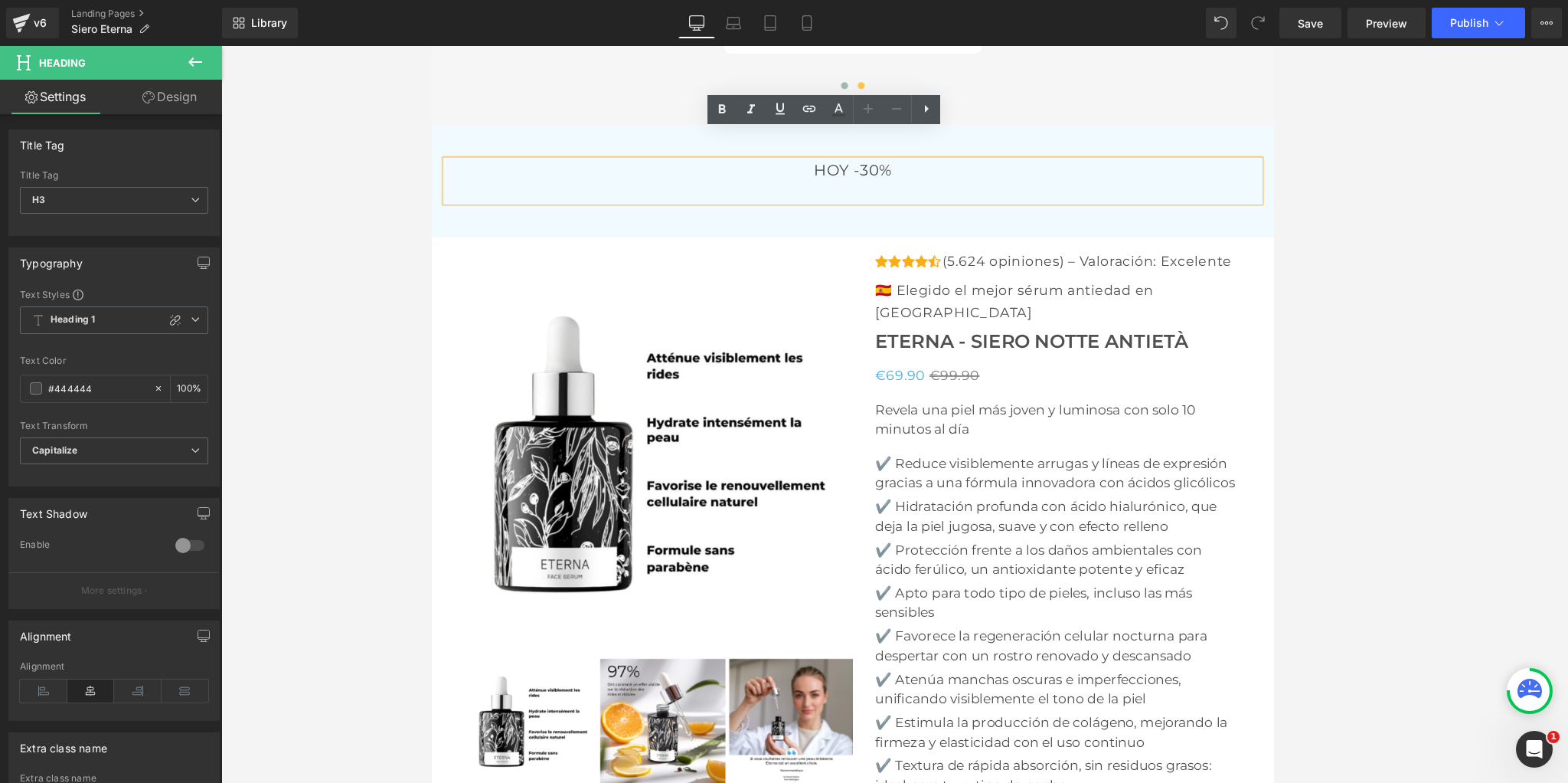
click at [1022, 194] on div at bounding box center [894, 204] width 896 height 24
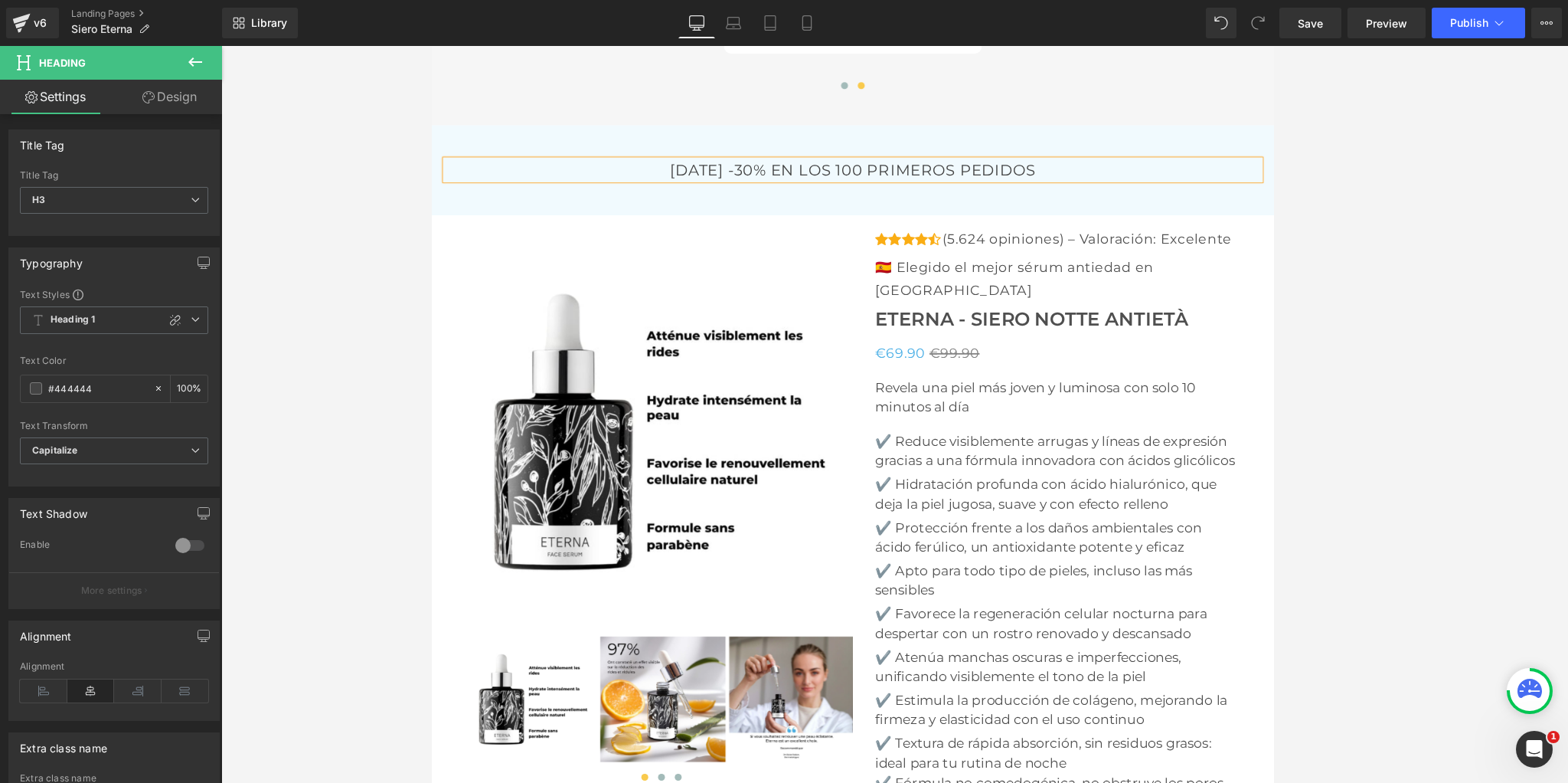
click at [684, 171] on h3 "[DATE] -30% EN LOS 100 PRIMEROS PEDIDOS" at bounding box center [894, 182] width 896 height 21
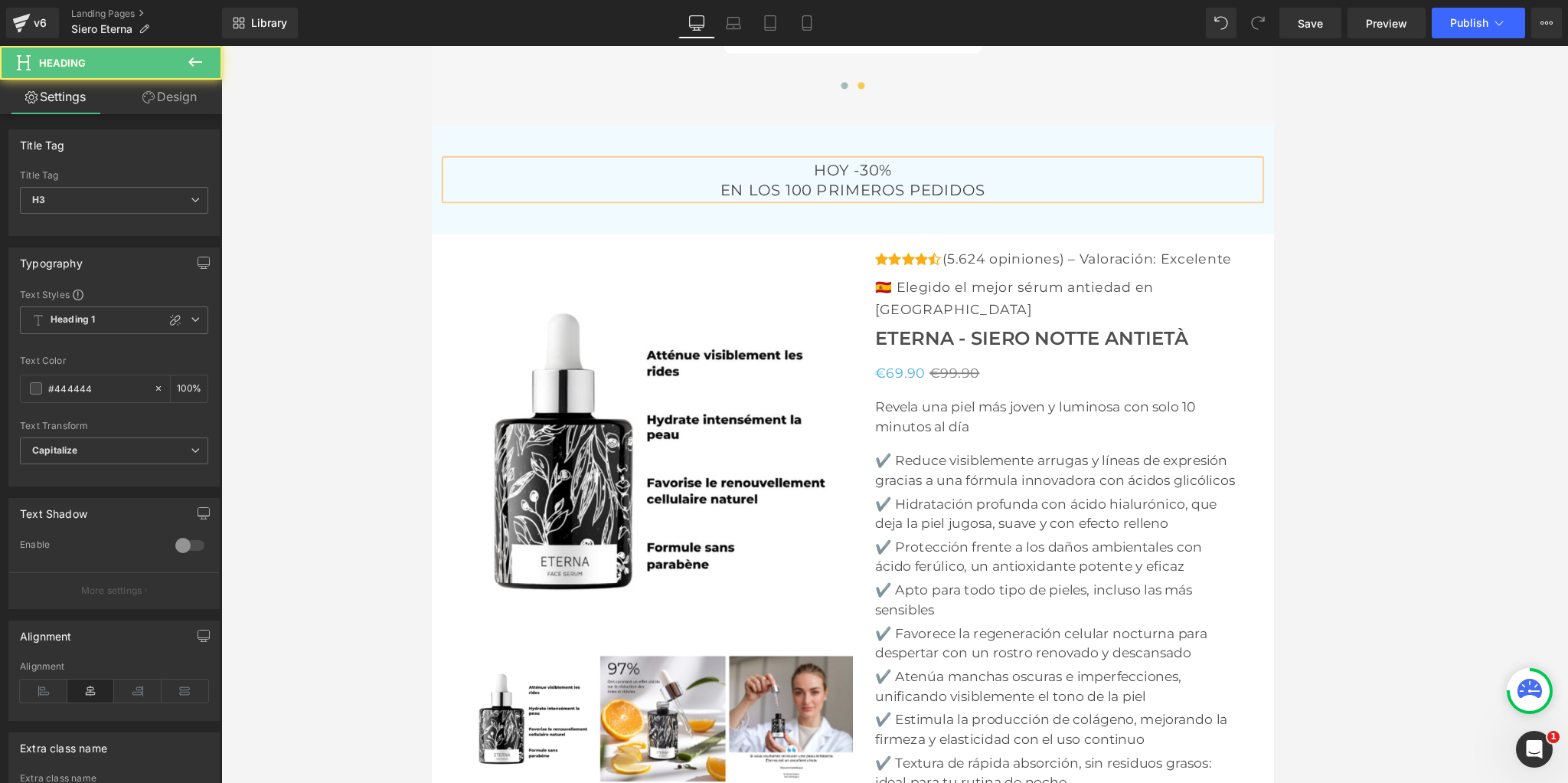
drag, startPoint x: 801, startPoint y: 161, endPoint x: 993, endPoint y: 165, distance: 192.0
click at [993, 171] on h3 "HOY -30%" at bounding box center [894, 182] width 896 height 21
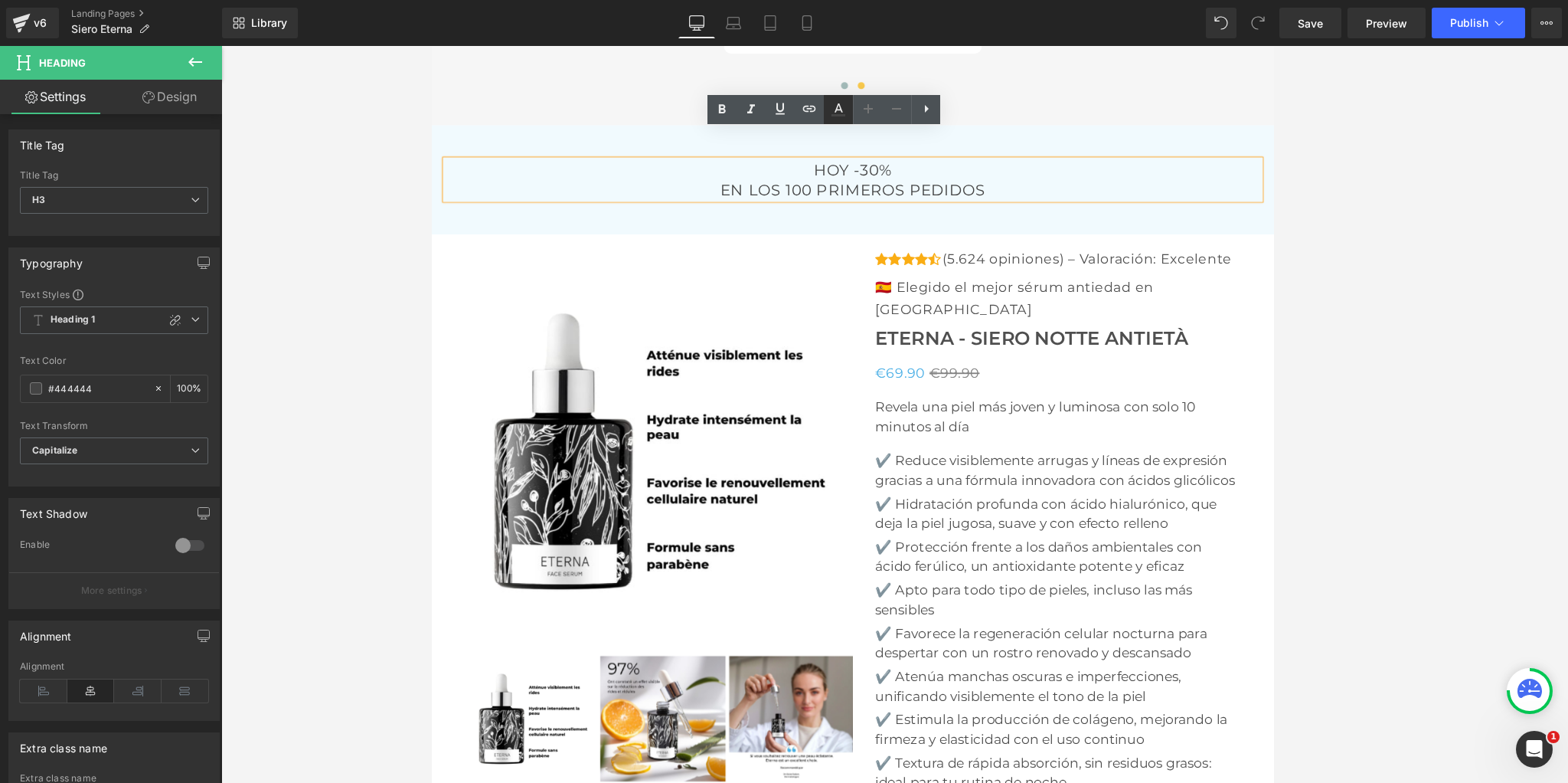
click at [841, 114] on icon at bounding box center [838, 109] width 19 height 19
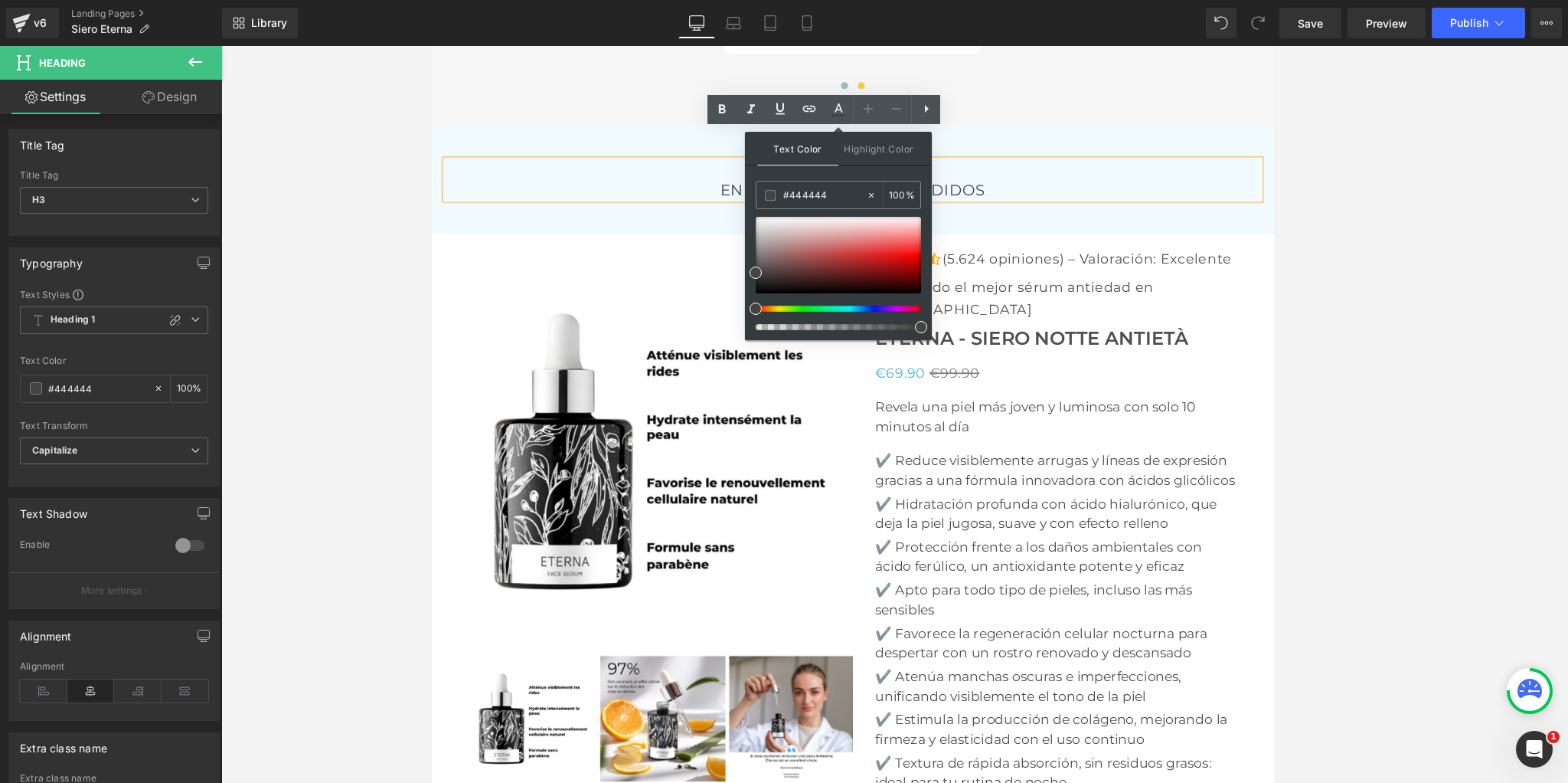
click at [1115, 133] on div "[DATE] -30% EN LOS 100 PRIMEROS PEDIDOS Heading Row Row" at bounding box center [893, 193] width 926 height 120
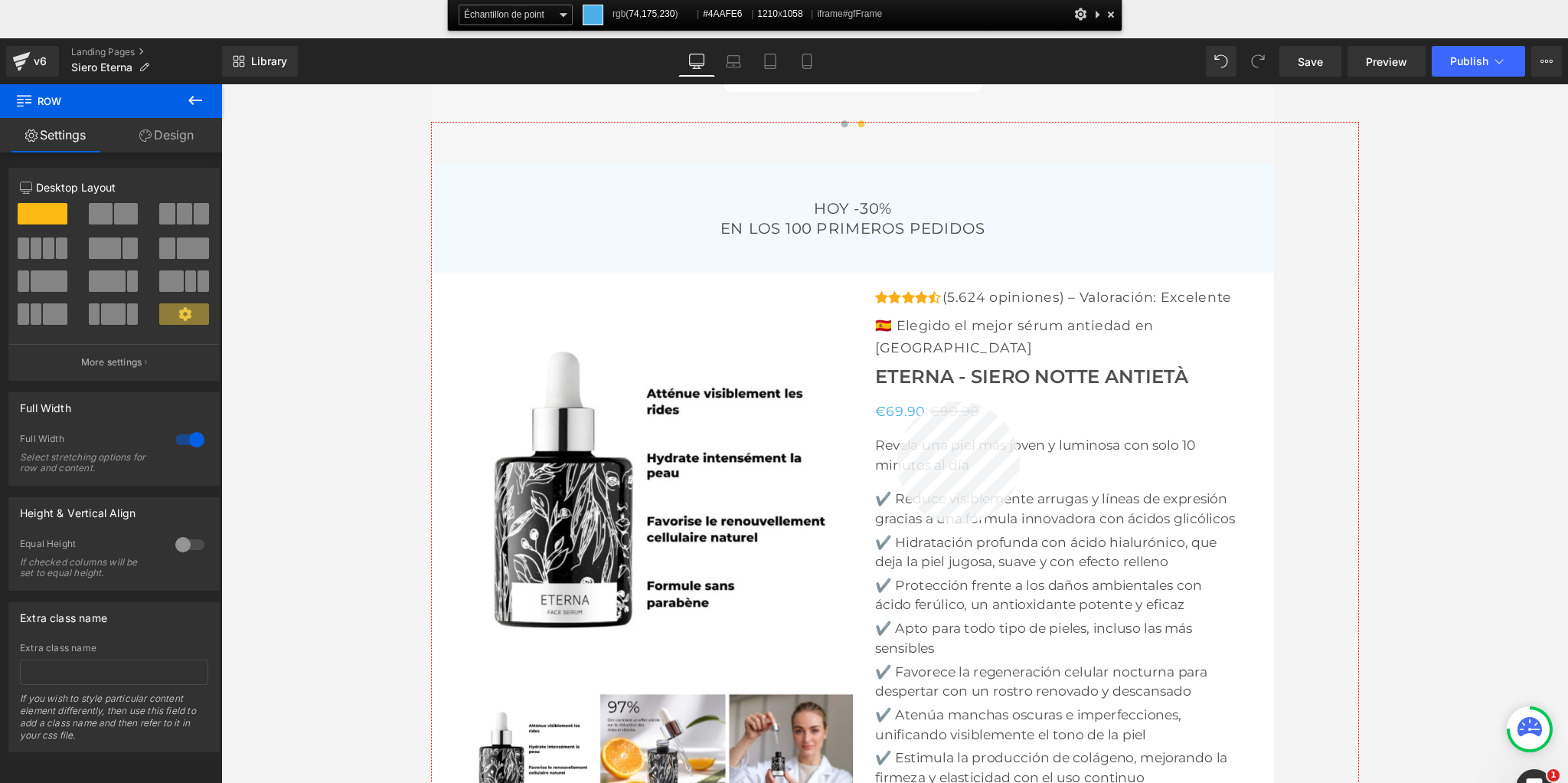
click at [897, 401] on div at bounding box center [894, 527] width 926 height 810
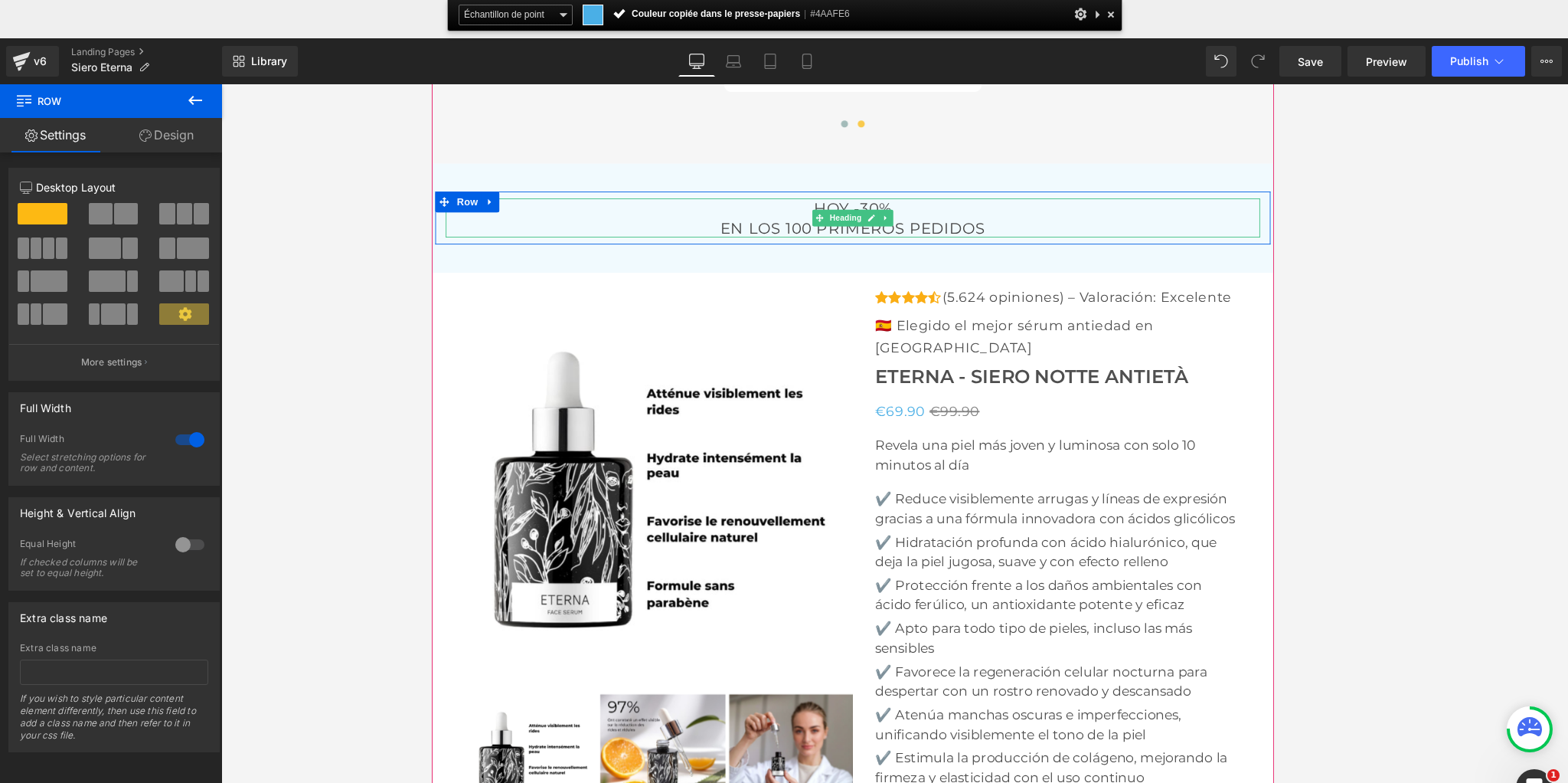
click at [608, 246] on h3 "EN LOS 100 PRIMEROS PEDIDOS" at bounding box center [894, 242] width 896 height 21
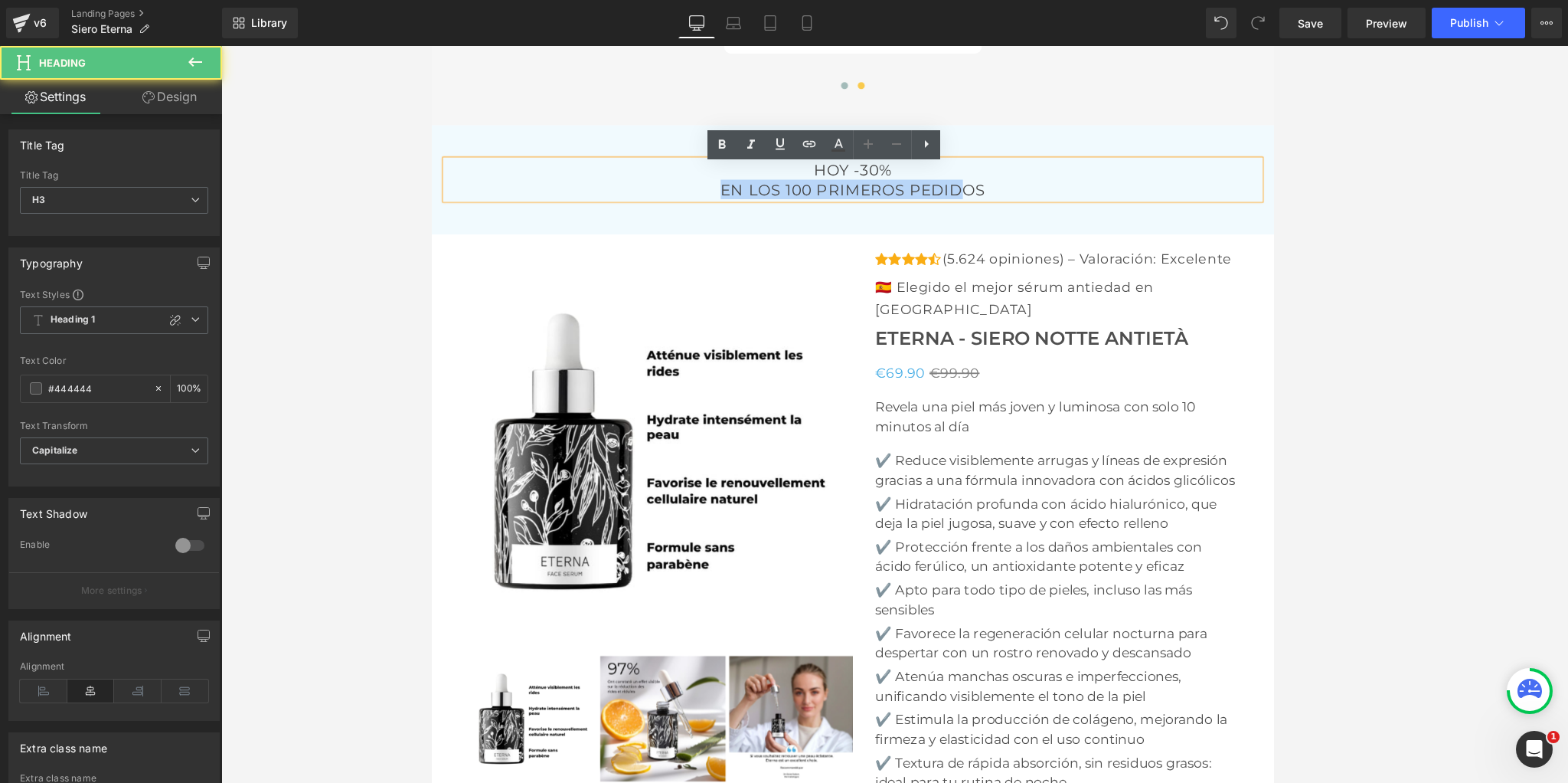
drag, startPoint x: 592, startPoint y: 214, endPoint x: 1140, endPoint y: 223, distance: 548.1
click at [1140, 214] on h3 "EN LOS 100 PRIMEROS PEDIDOS" at bounding box center [894, 203] width 896 height 21
drag, startPoint x: 1199, startPoint y: 210, endPoint x: 595, endPoint y: 197, distance: 604.1
click at [595, 197] on h3 "EN LOS 100 PRIMEROS PEDIDOS" at bounding box center [894, 203] width 896 height 21
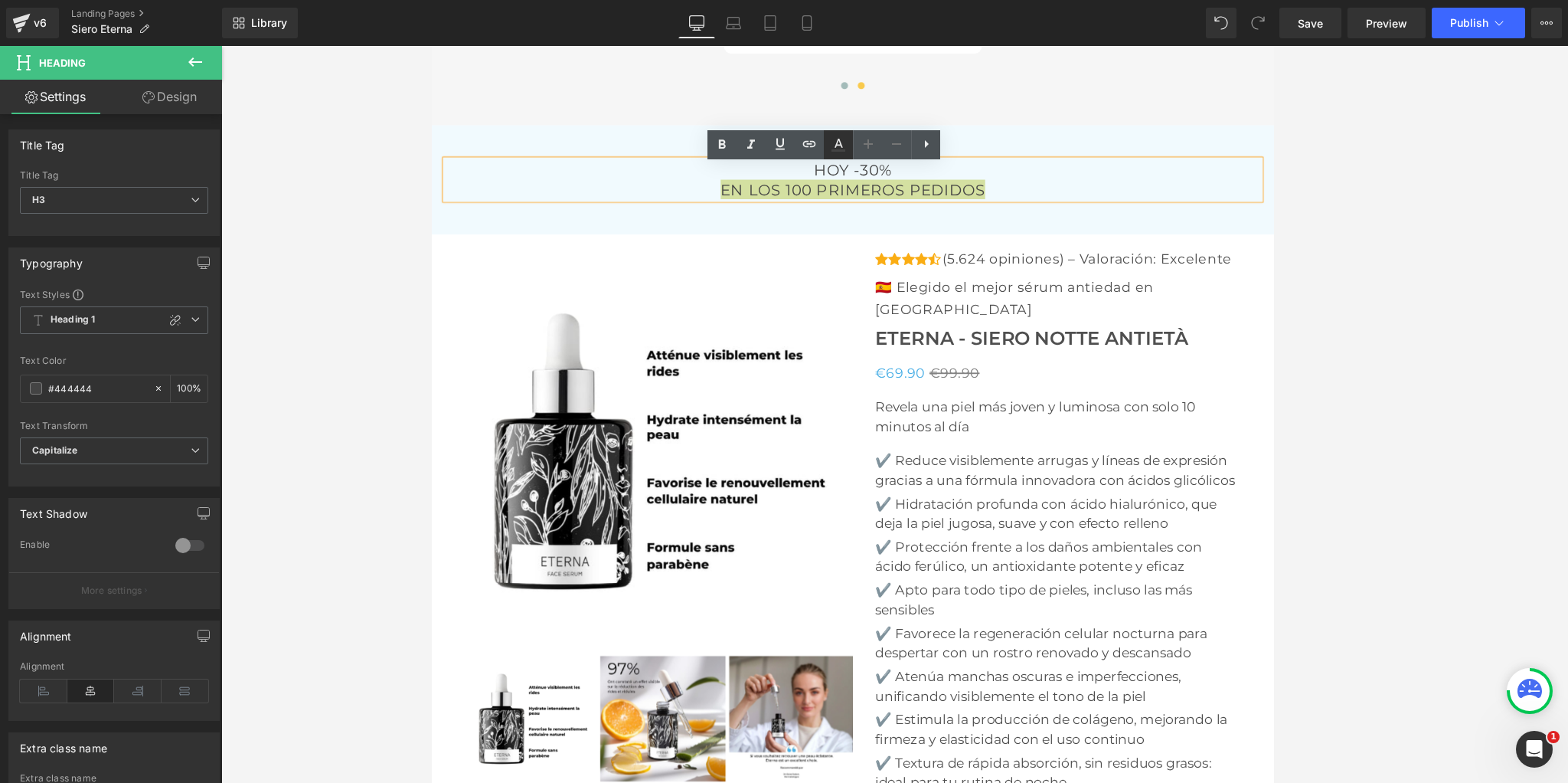
click at [835, 141] on icon at bounding box center [838, 144] width 19 height 19
type input "100"
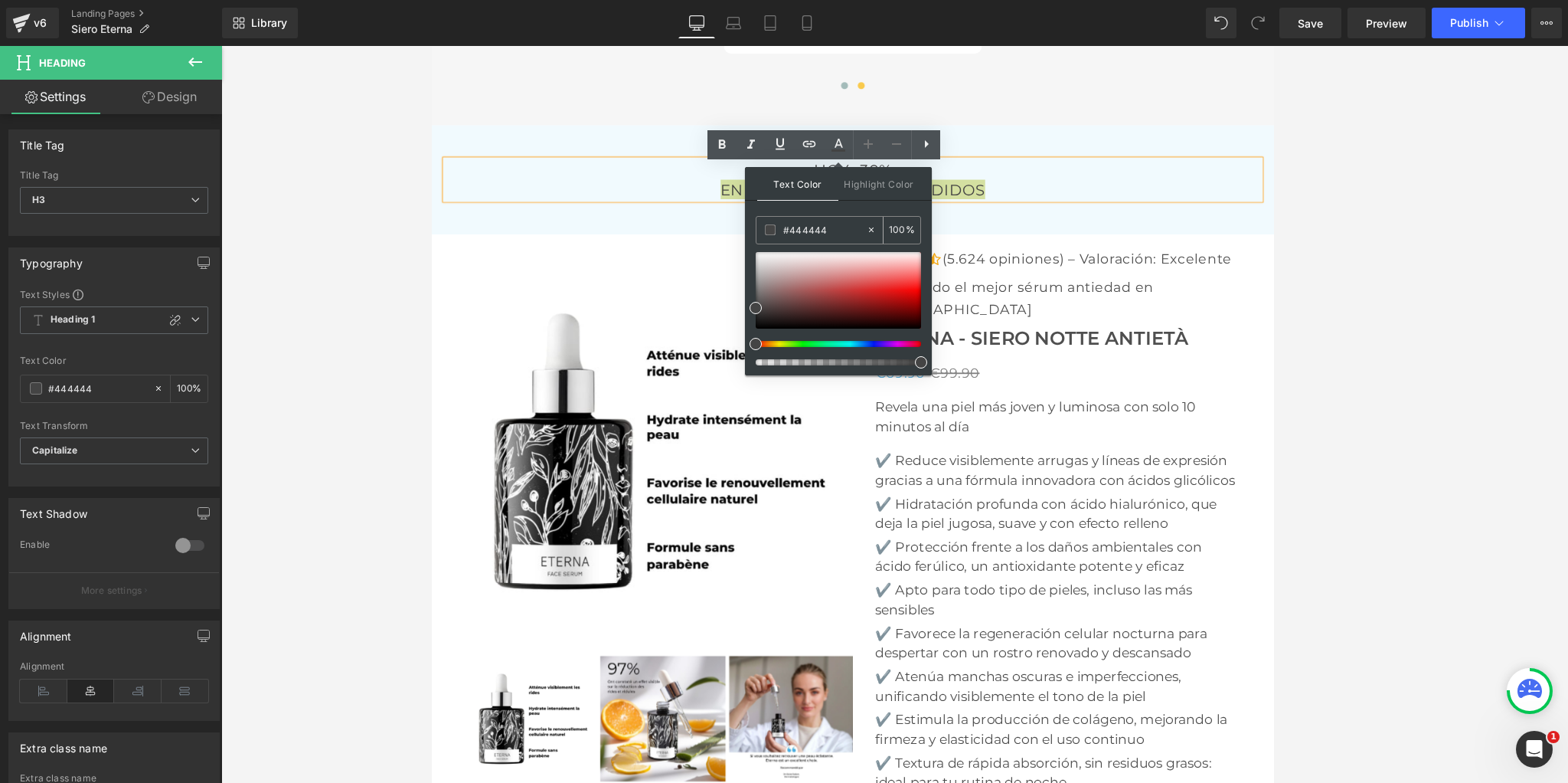
click at [814, 226] on input "#444444" at bounding box center [824, 229] width 83 height 17
paste input "#4AAFE6"
type input "##4AAFE6"
type input "0"
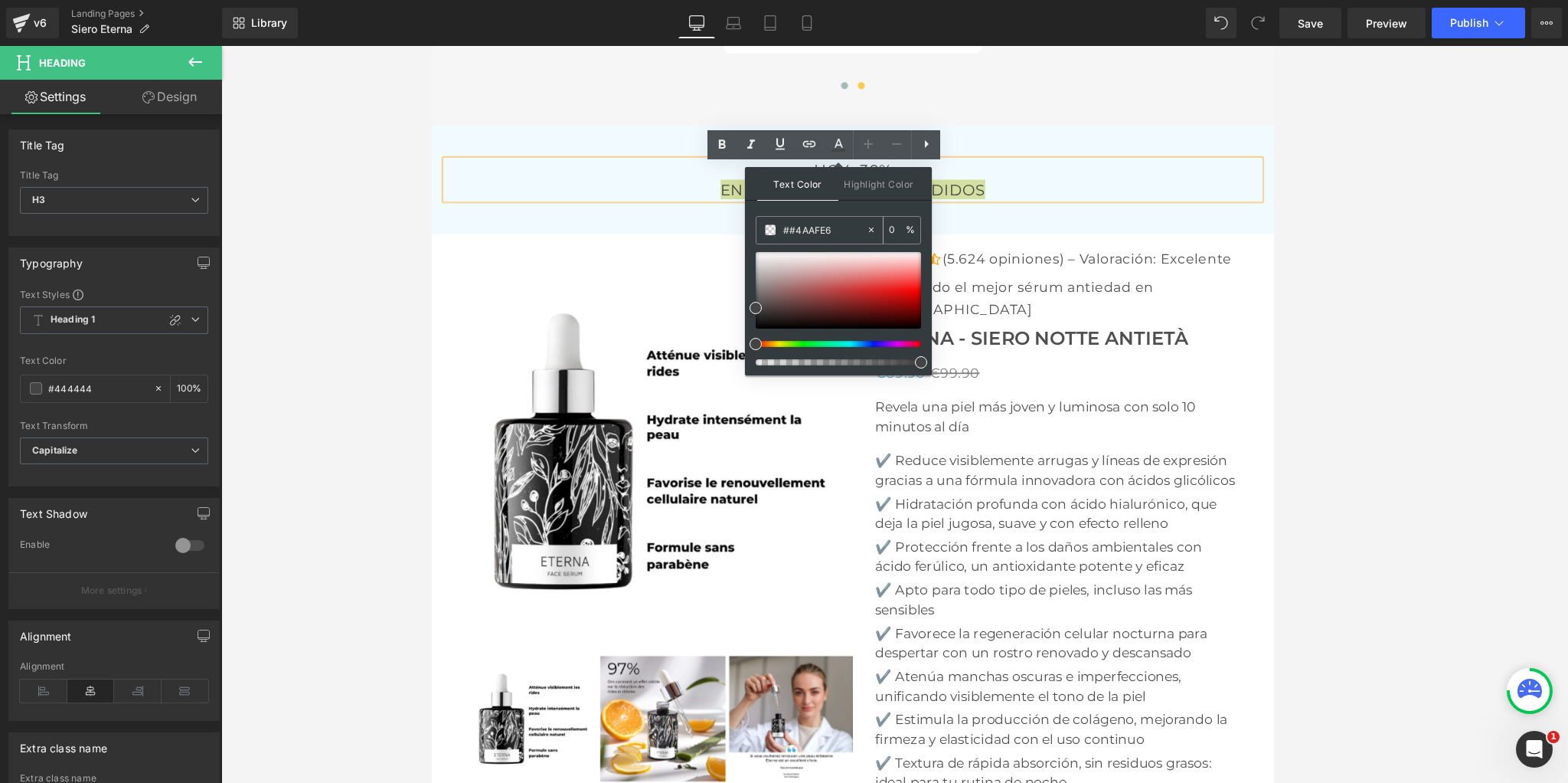
click at [785, 225] on input "##4AAFE6" at bounding box center [824, 229] width 83 height 17
type input "#4AAFE6"
type input "100"
type input "#4aafe6"
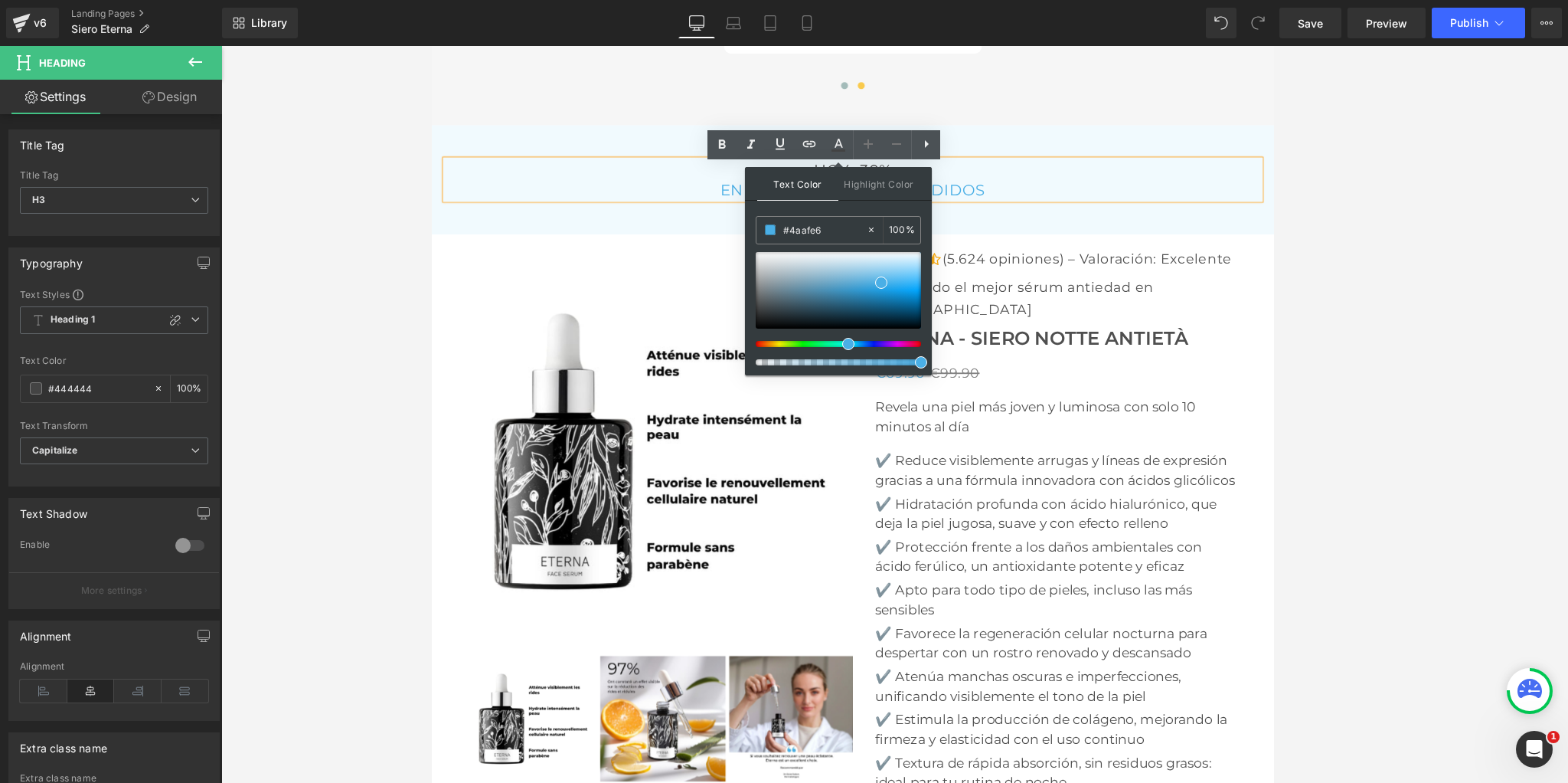
click at [796, 187] on span "Text Color" at bounding box center [797, 184] width 81 height 34
click at [476, 309] on img at bounding box center [685, 491] width 421 height 421
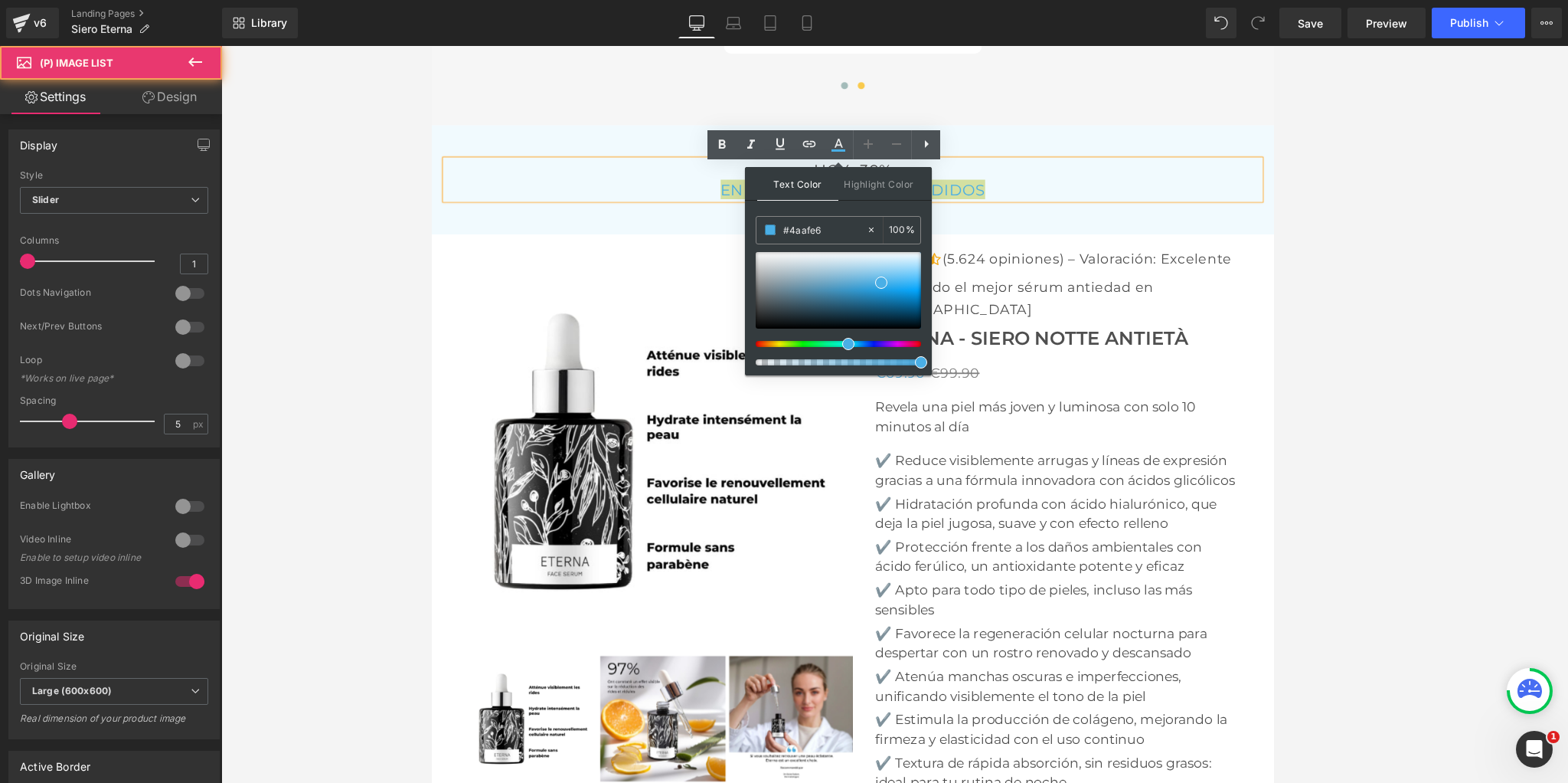
click at [382, 271] on div at bounding box center [894, 415] width 1346 height 737
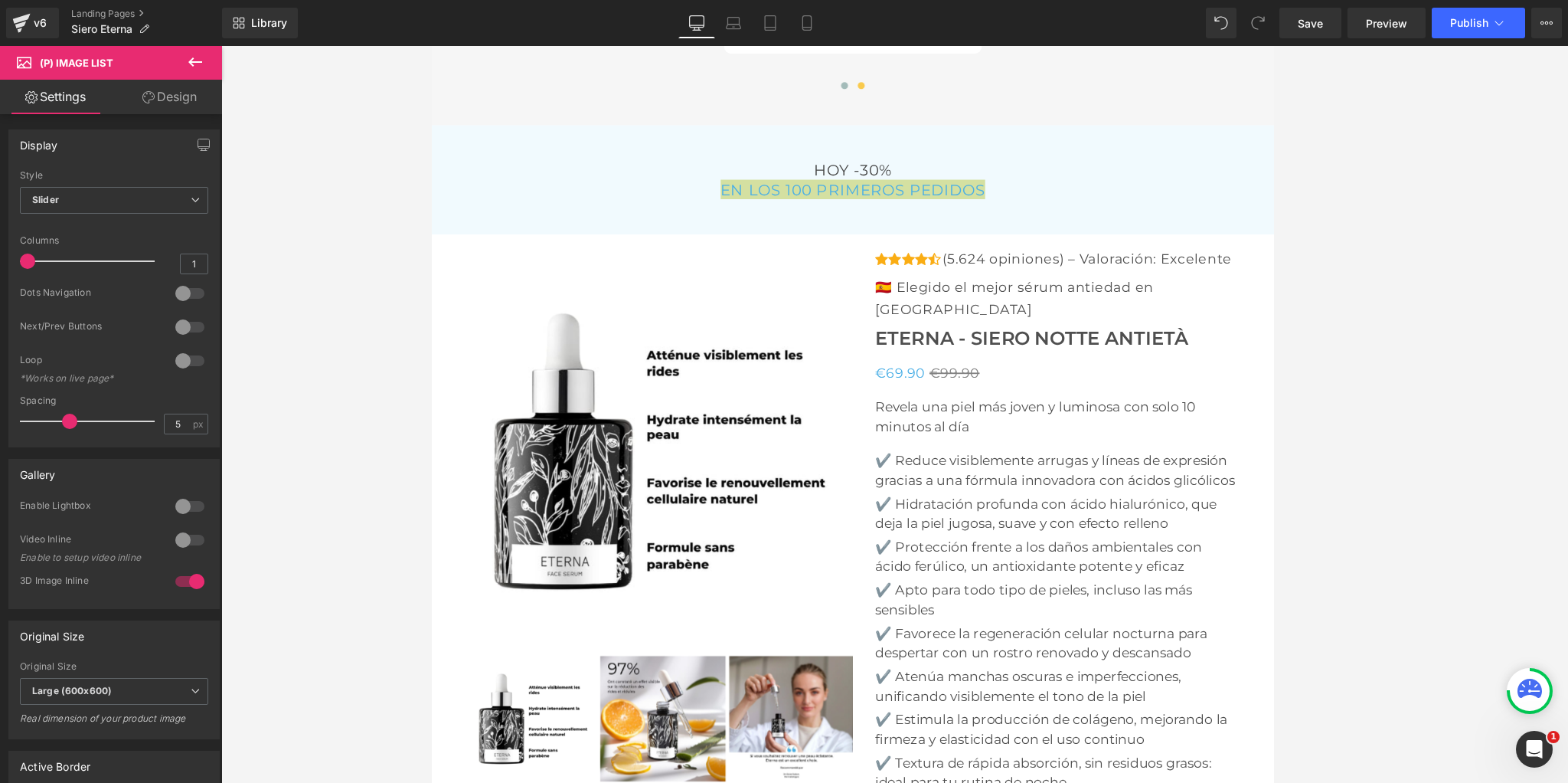
click at [383, 272] on div at bounding box center [894, 415] width 1346 height 737
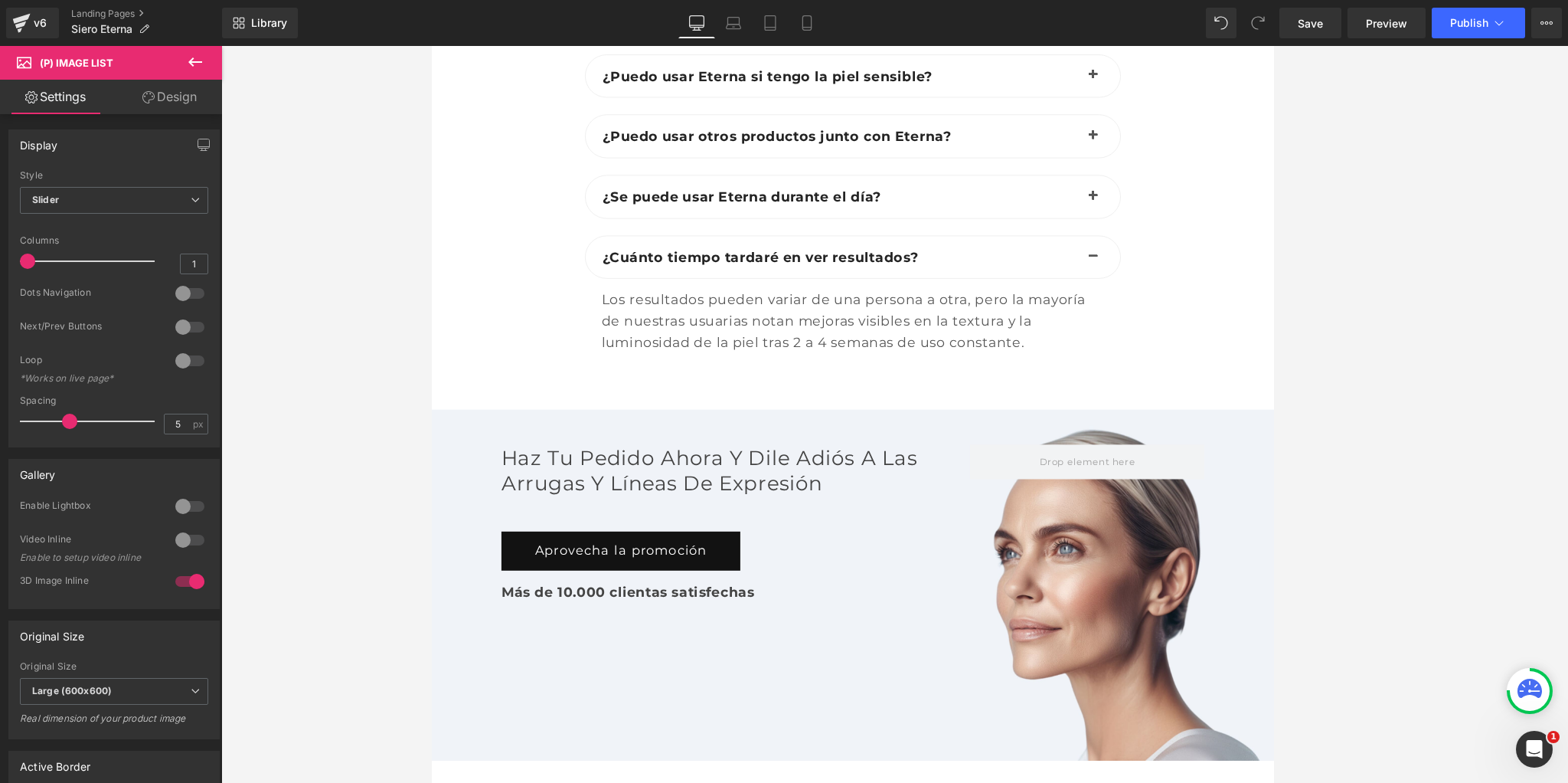
scroll to position [6437, 0]
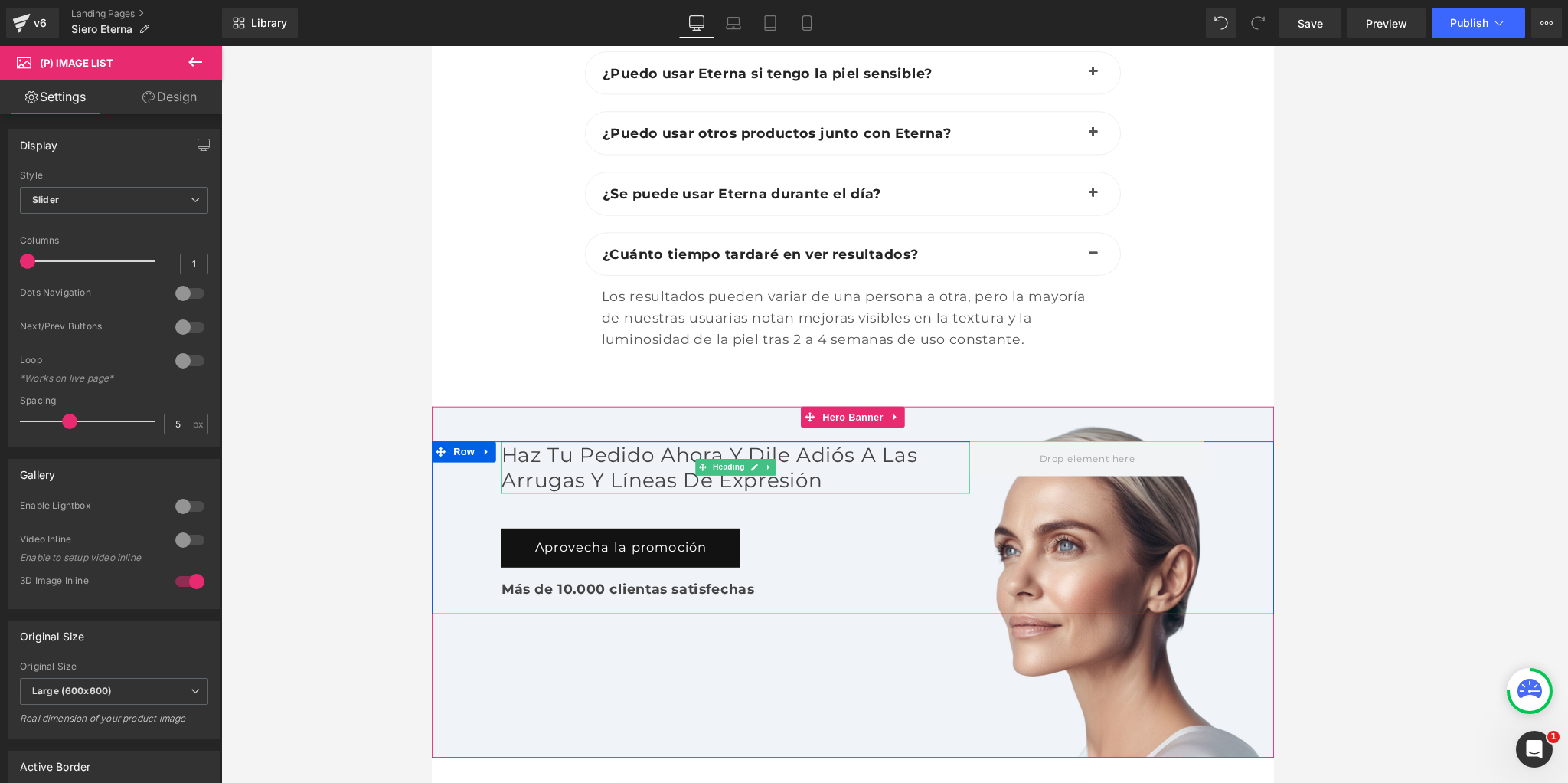
click at [689, 533] on h2 "Haz tu pedido ahora y dile adiós a las arrugas y líneas de expresión" at bounding box center [765, 509] width 515 height 57
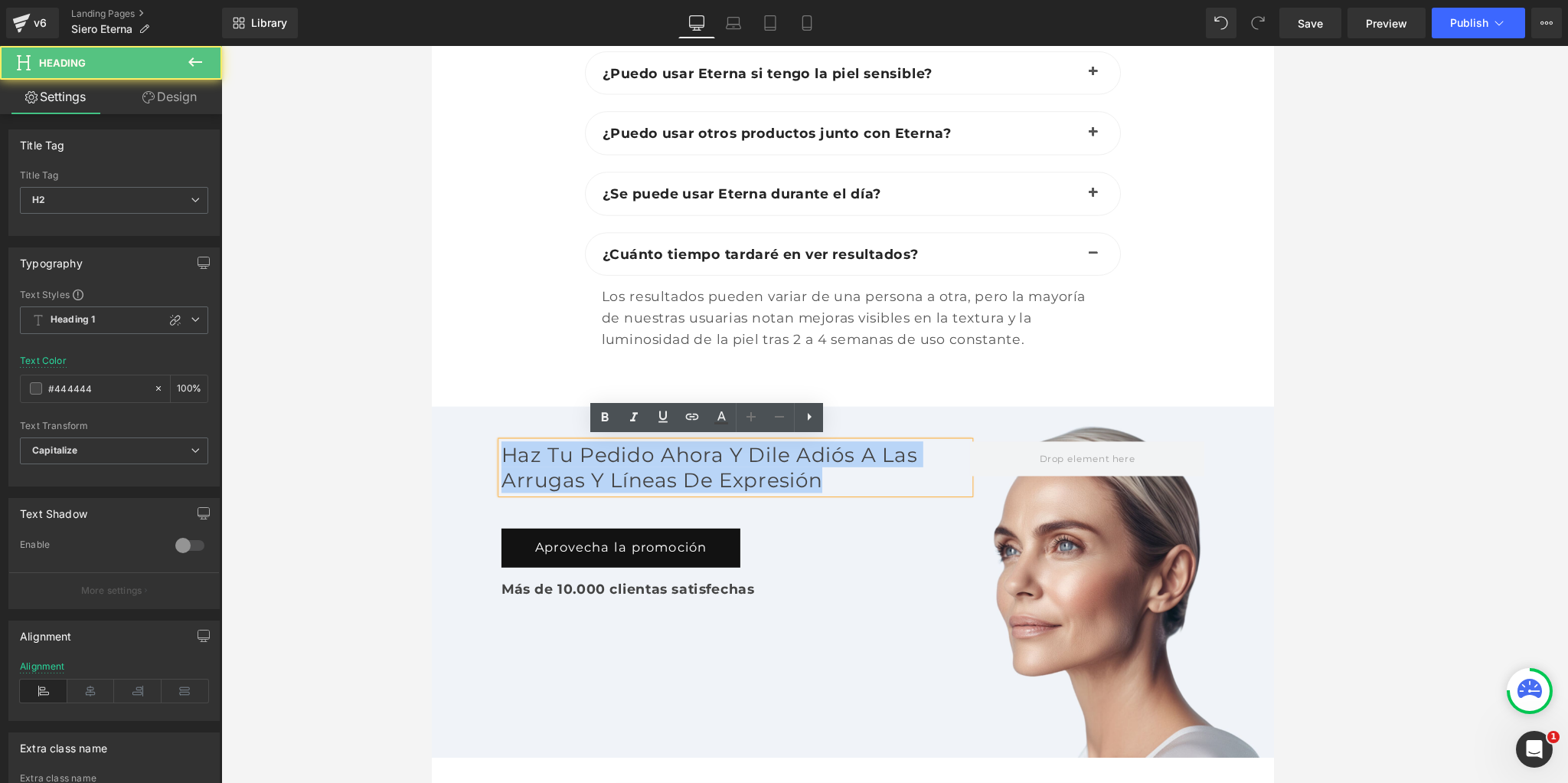
drag, startPoint x: 892, startPoint y: 601, endPoint x: 488, endPoint y: 459, distance: 428.2
click at [487, 464] on div "Haz tu pedido ahora y dile adiós a las arrugas y líneas de expresión Heading Ap…" at bounding box center [893, 635] width 926 height 386
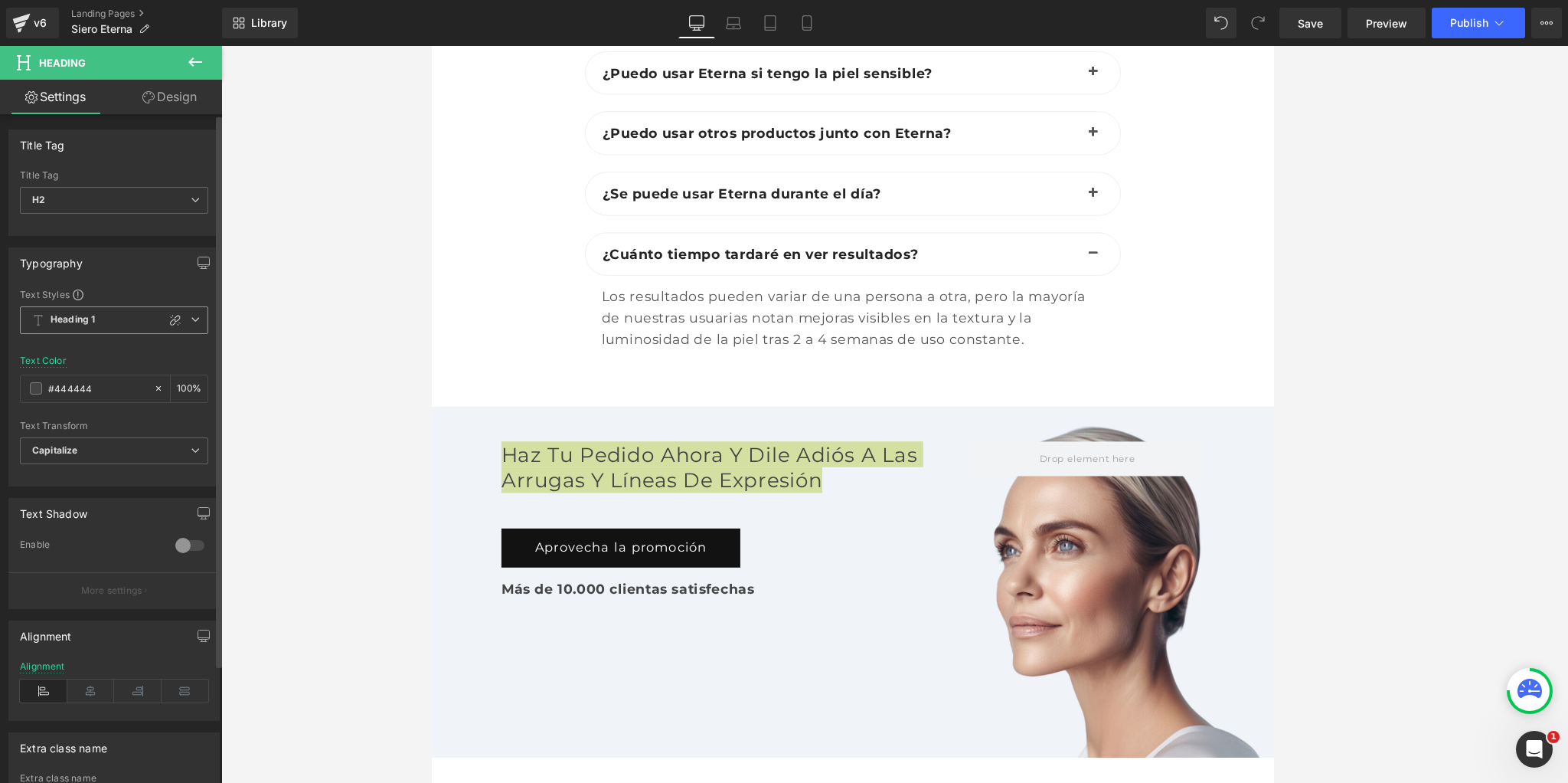
click at [196, 318] on span "Heading 1" at bounding box center [113, 319] width 188 height 28
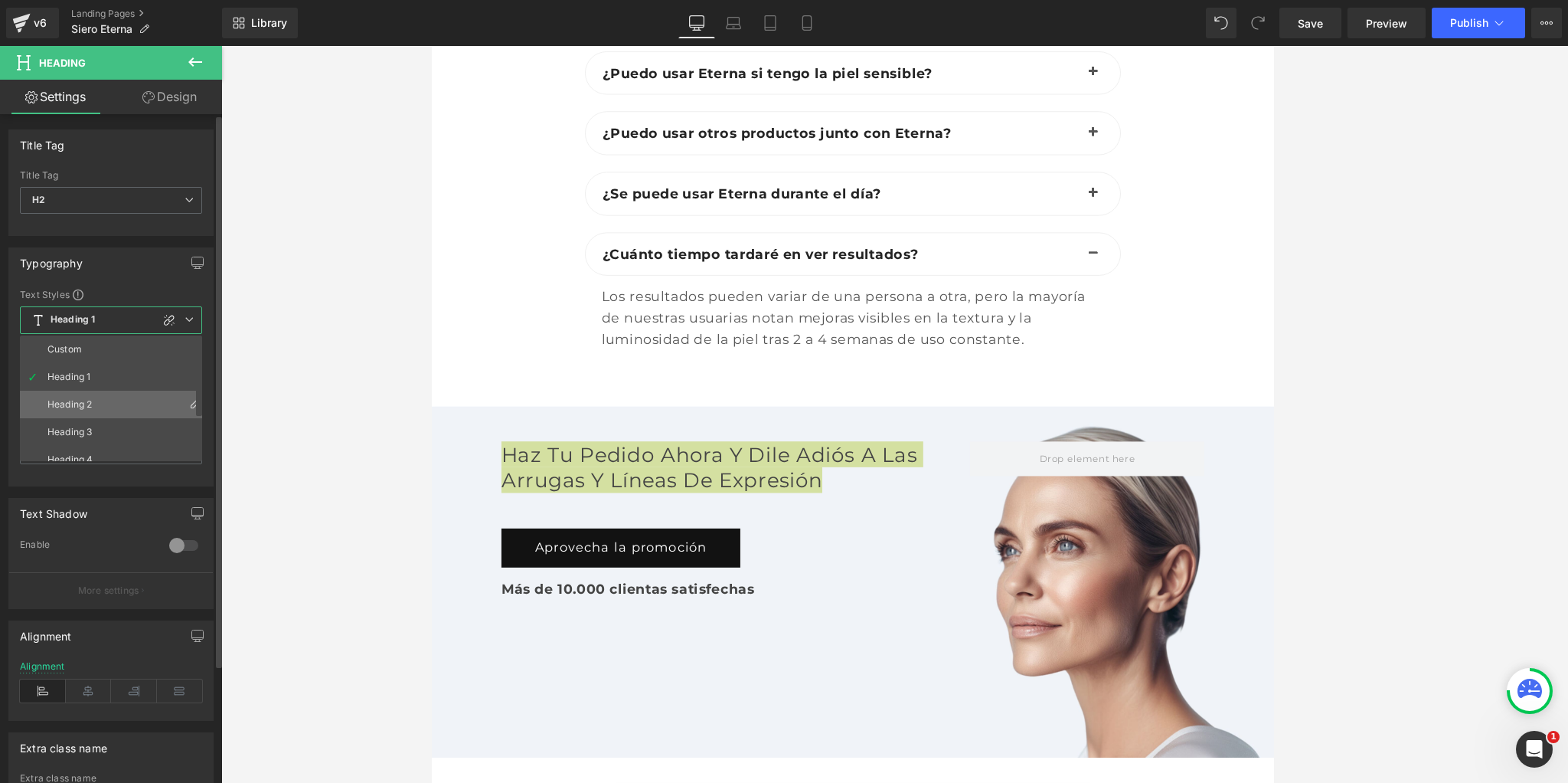
click at [94, 400] on li "Heading 2" at bounding box center [114, 404] width 189 height 28
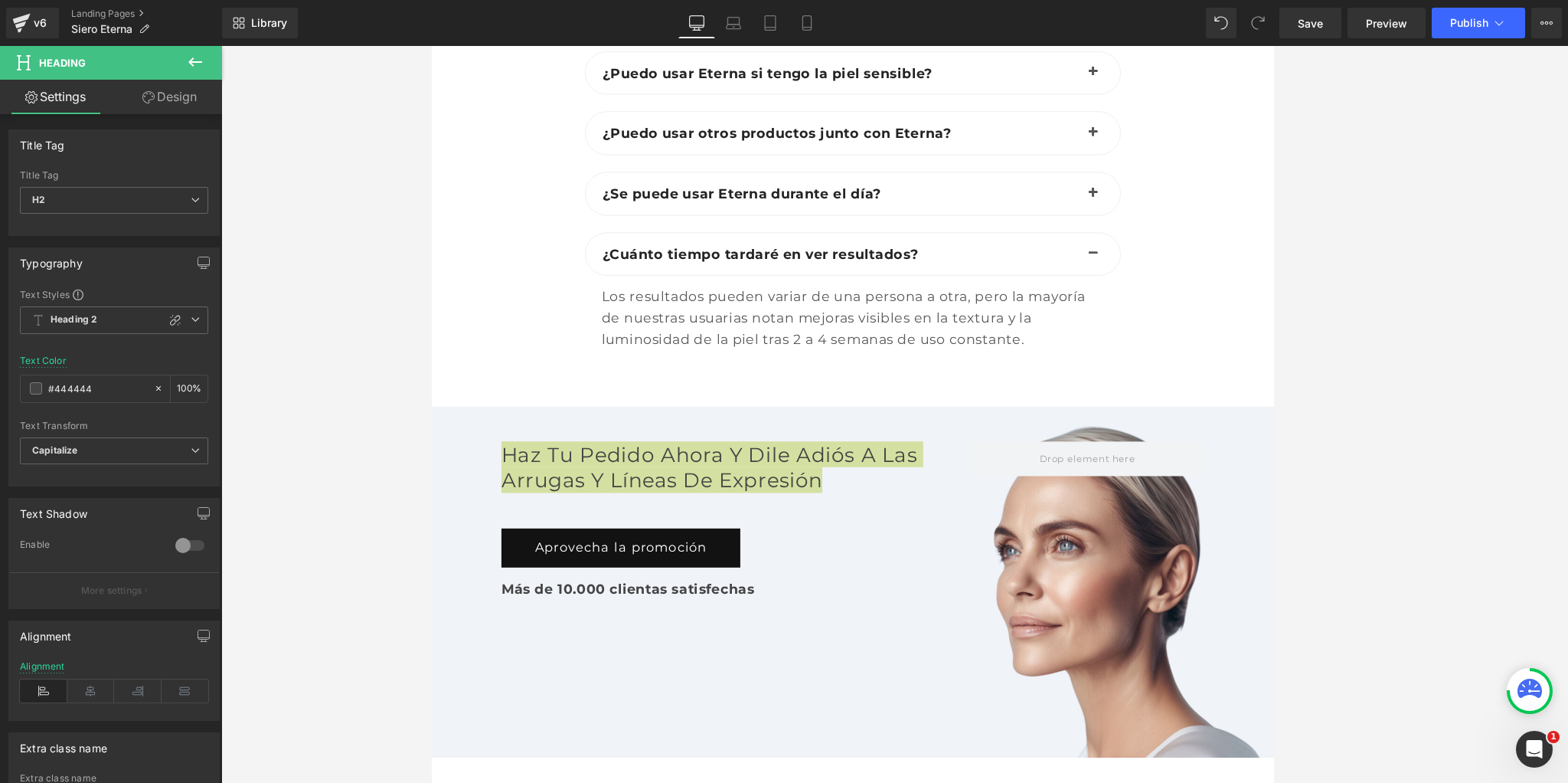
click at [382, 416] on div at bounding box center [894, 415] width 1346 height 737
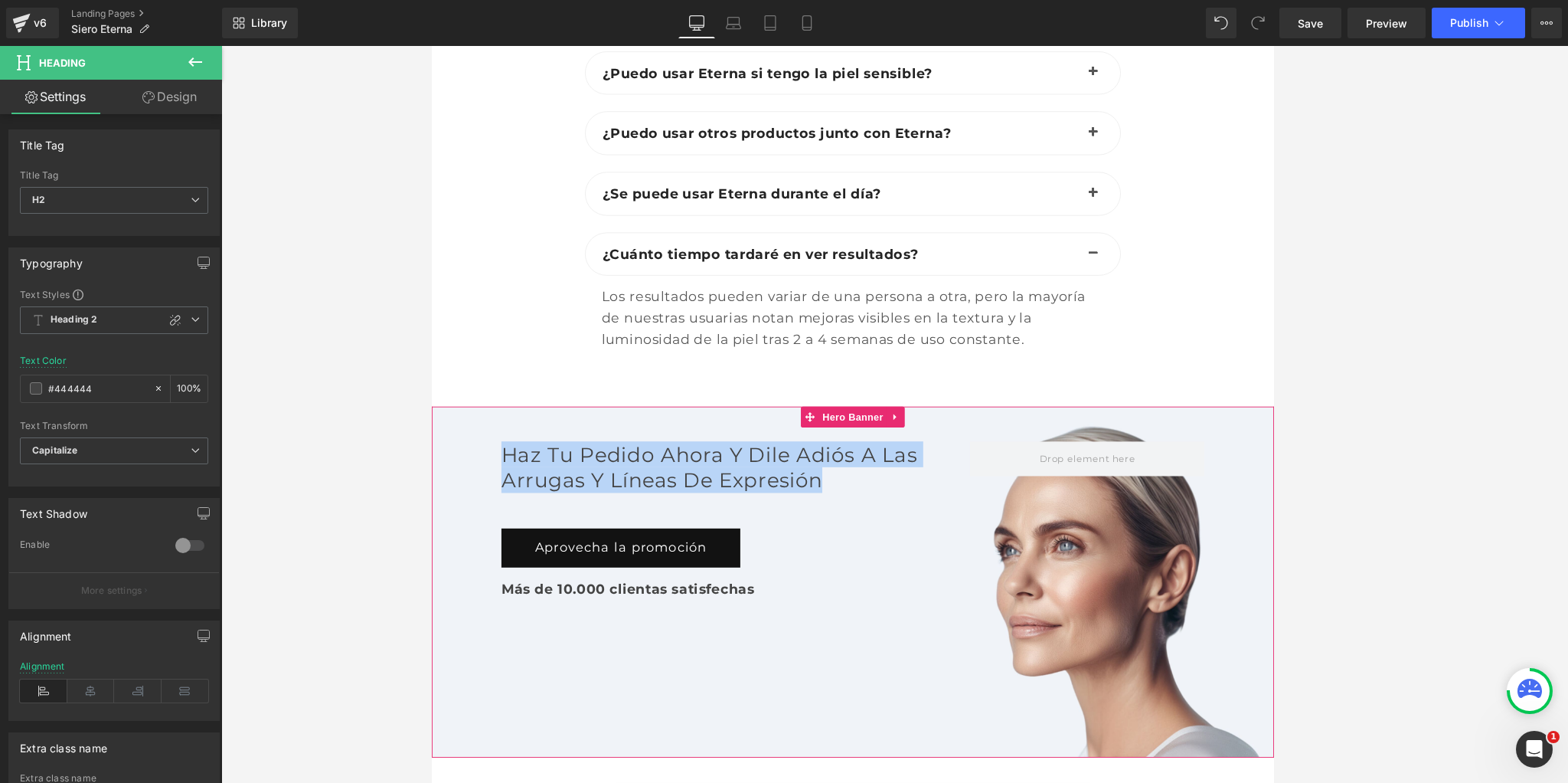
click at [521, 400] on div at bounding box center [512, 138] width 153 height 569
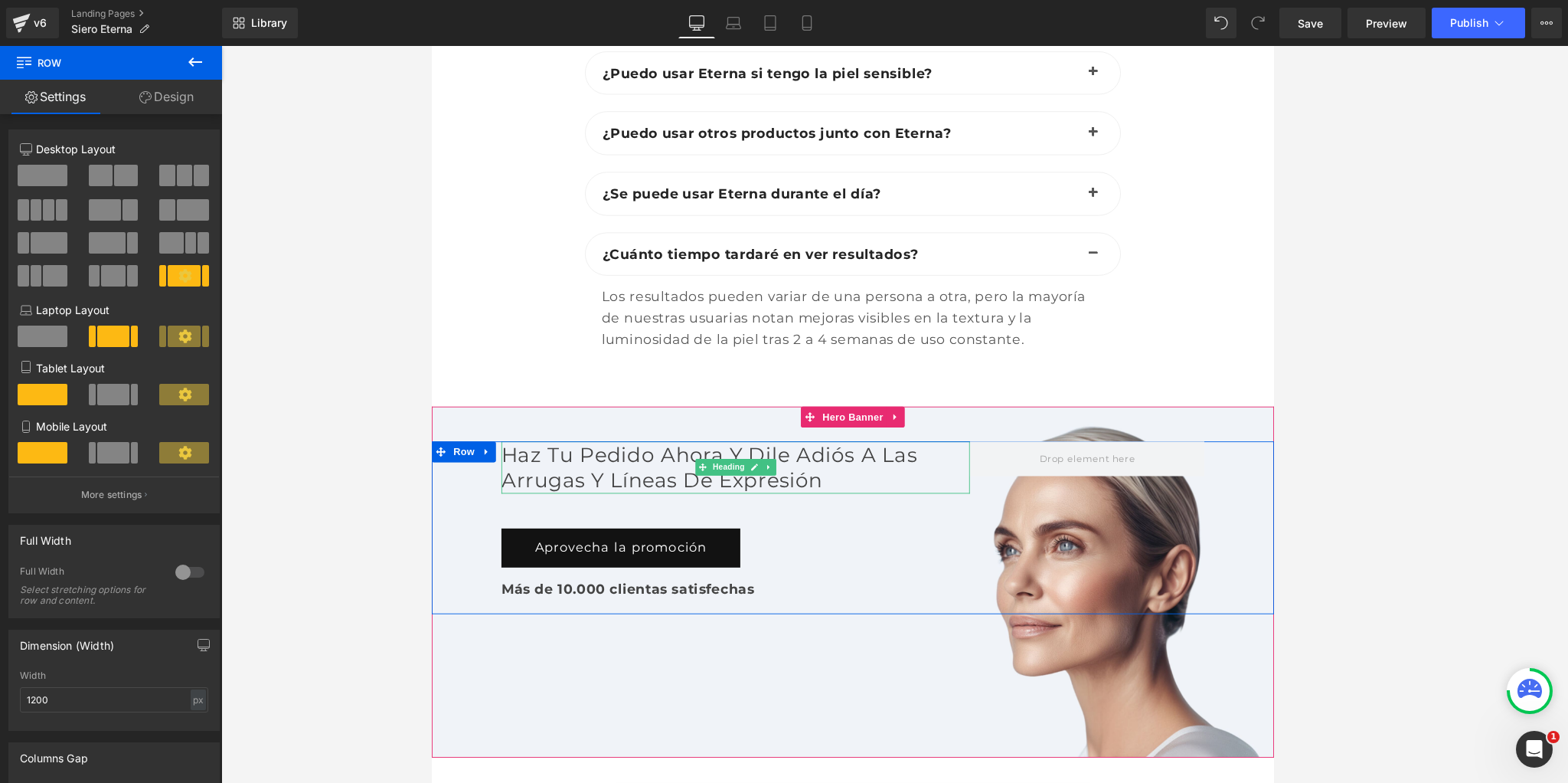
click at [810, 493] on h2 "Haz tu pedido ahora y dile adiós a las arrugas y líneas de expresión" at bounding box center [765, 509] width 515 height 57
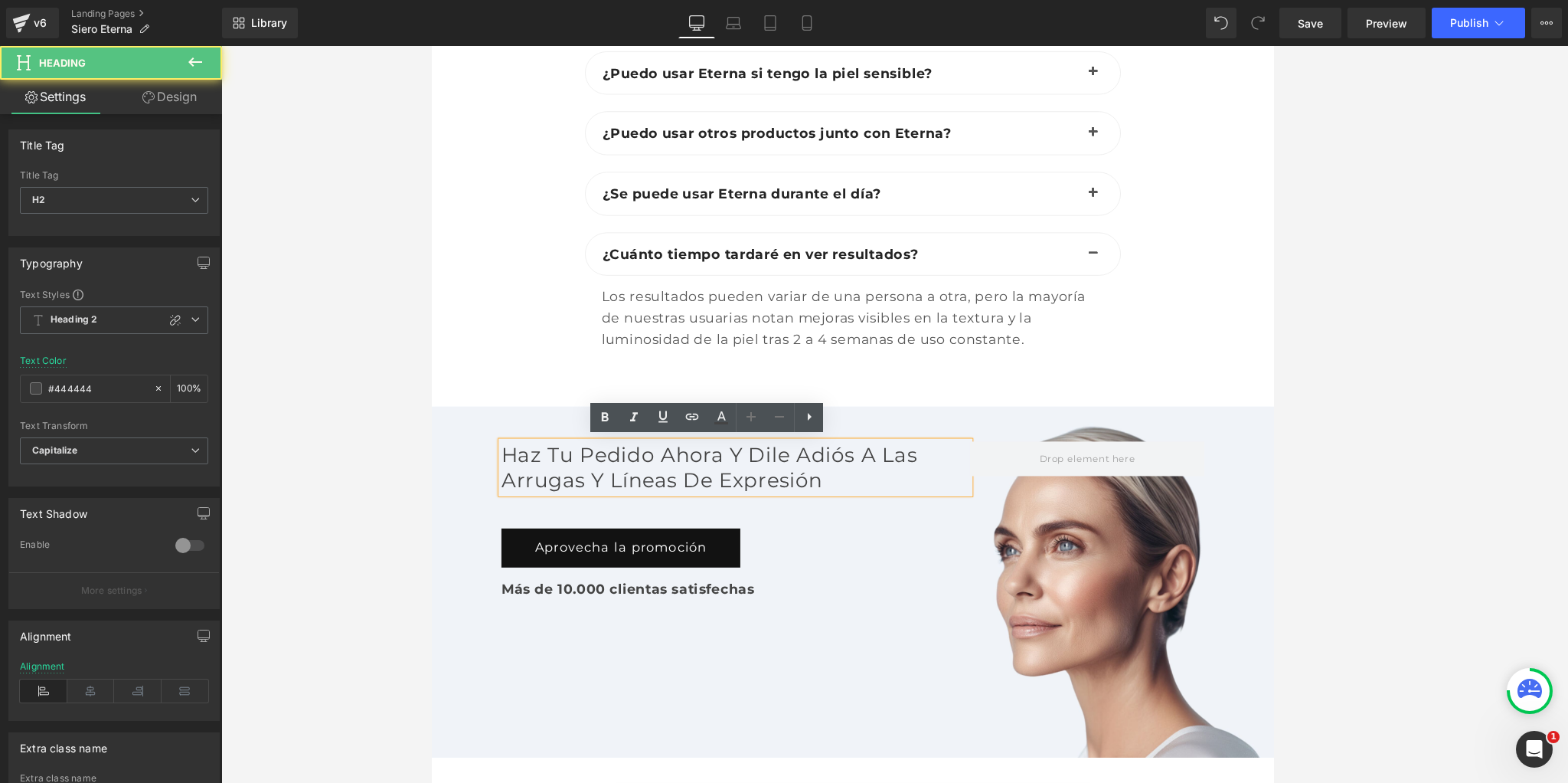
scroll to position [6441, 0]
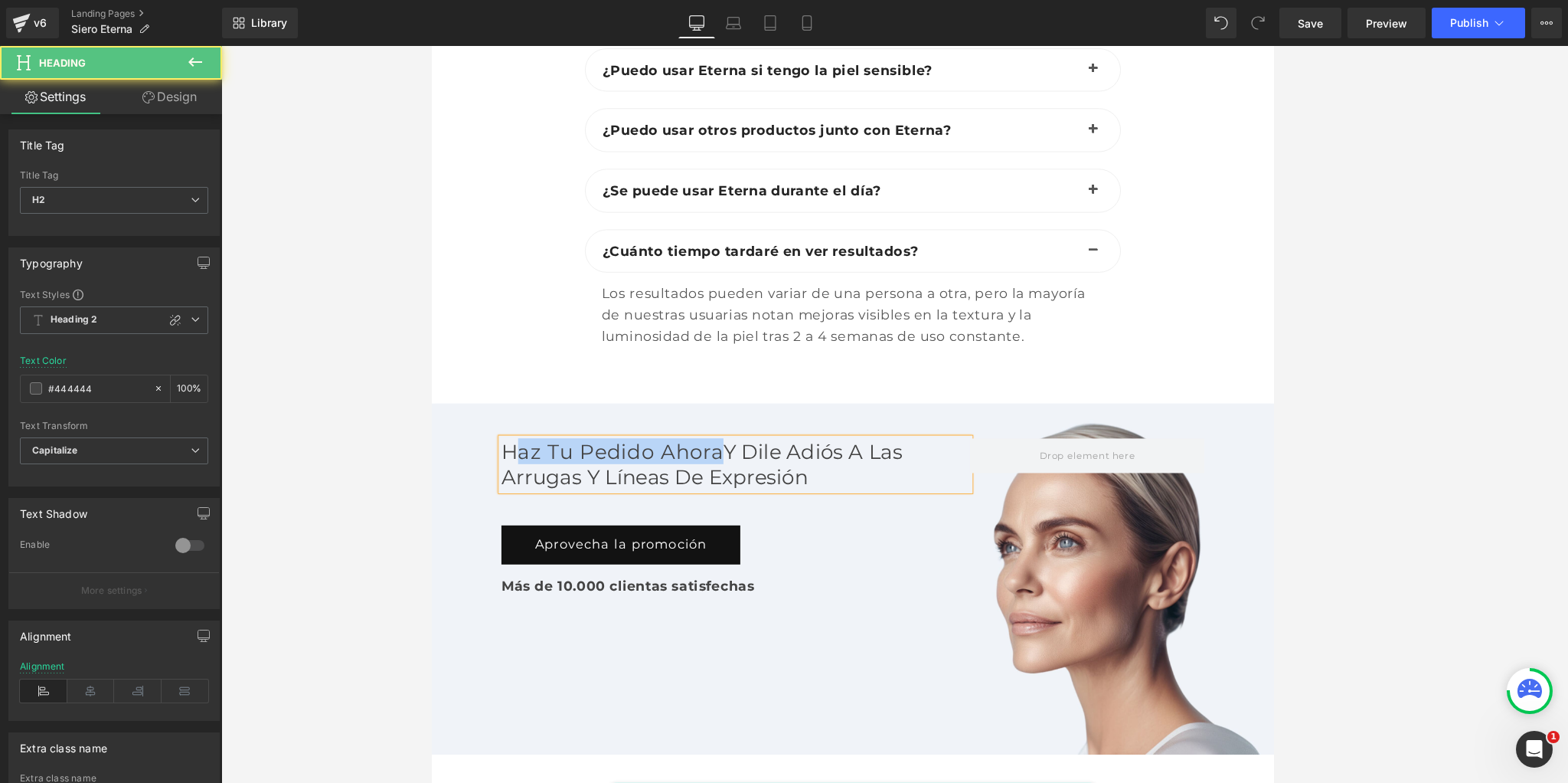
drag, startPoint x: 797, startPoint y: 495, endPoint x: 522, endPoint y: 485, distance: 275.2
click at [522, 485] on h2 "Haz tu pedido ahora y dile adiós a las arrugas y líneas de expresión" at bounding box center [765, 506] width 515 height 57
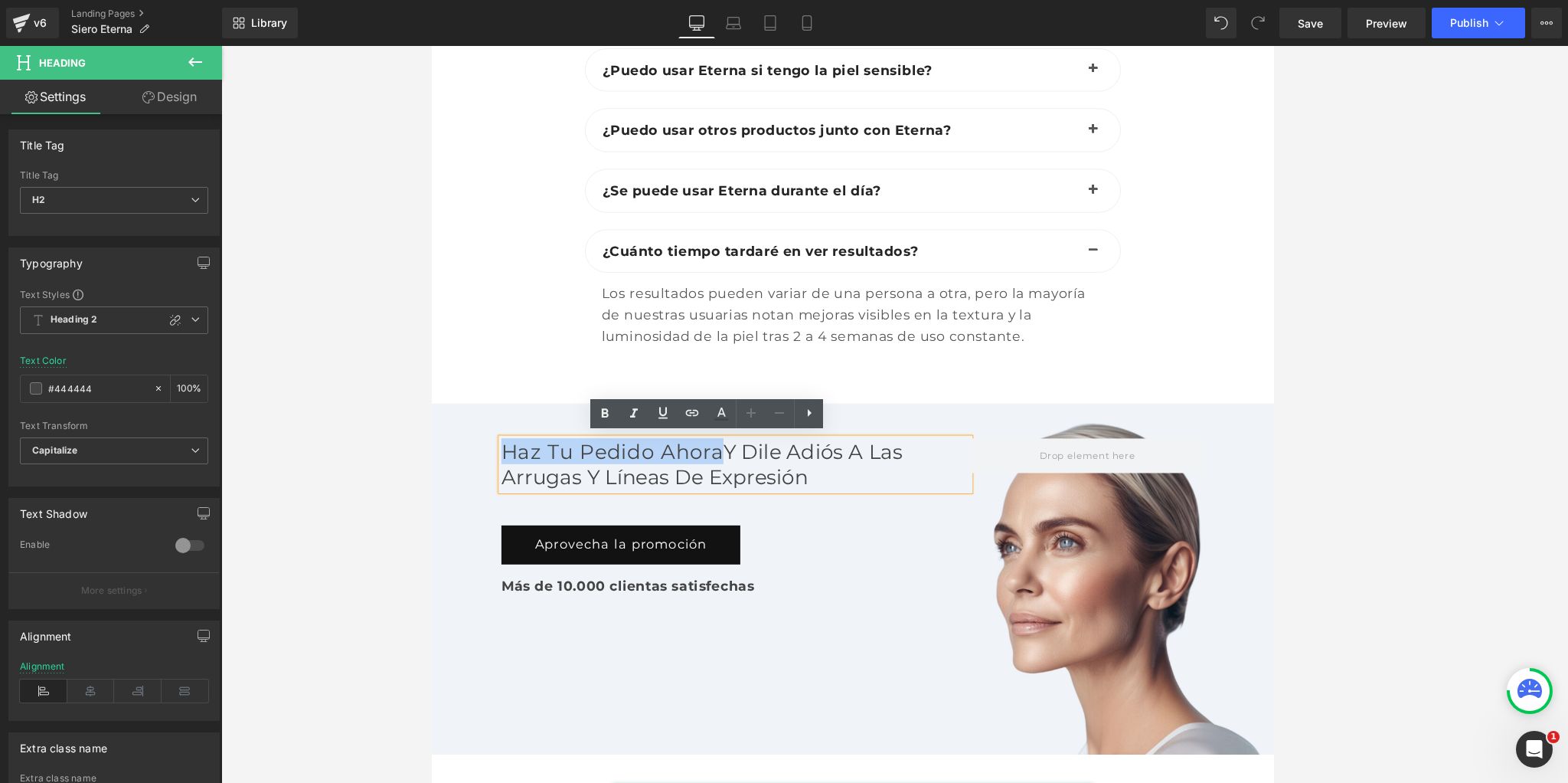
drag, startPoint x: 513, startPoint y: 488, endPoint x: 764, endPoint y: 484, distance: 251.0
click at [797, 494] on h2 "Haz tu pedido ahora y dile adiós a las arrugas y líneas de expresión" at bounding box center [765, 506] width 515 height 57
click at [718, 418] on icon at bounding box center [720, 419] width 13 height 3
type input "#444444"
type input "100"
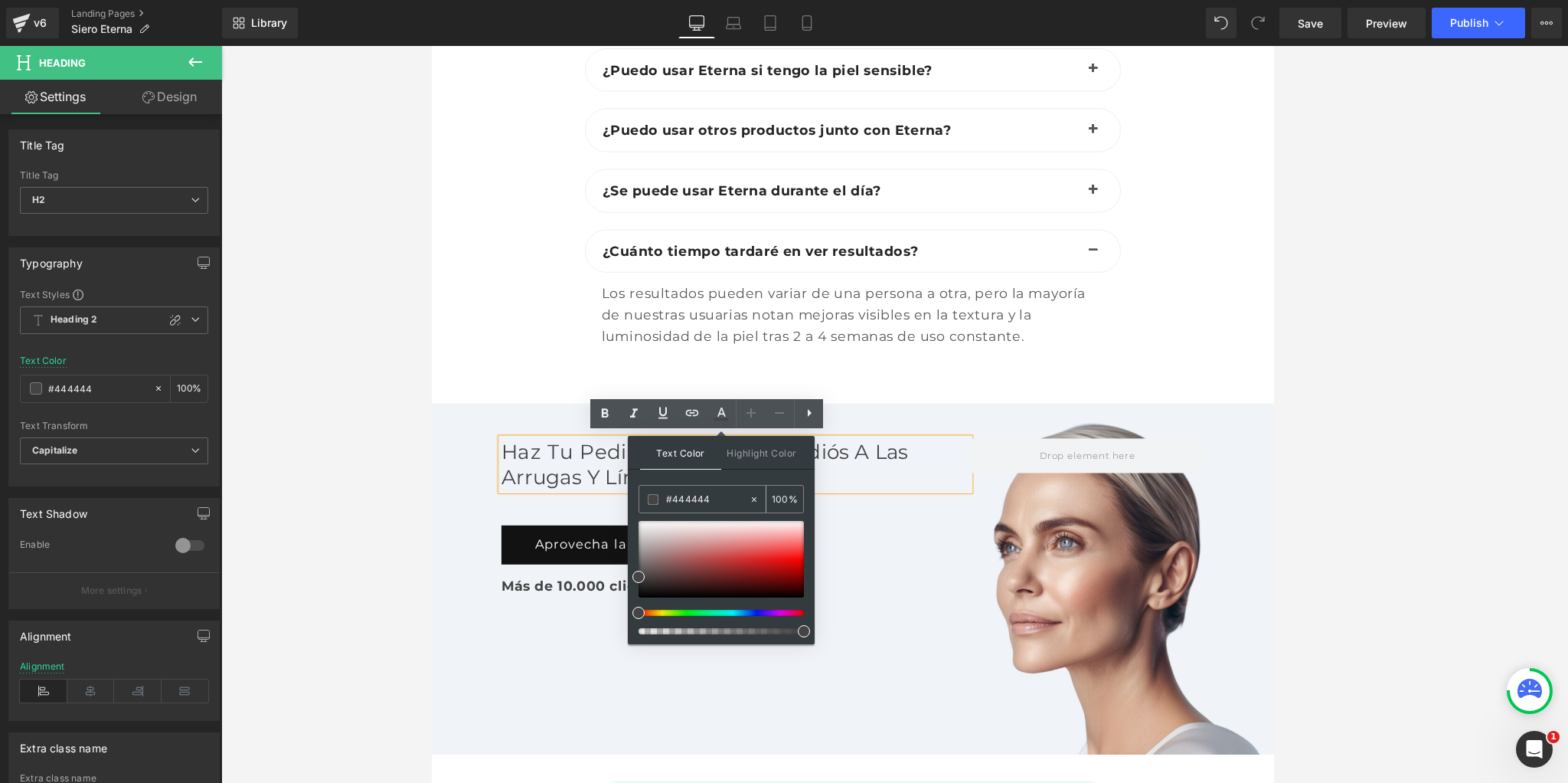
click at [696, 496] on input "#444444" at bounding box center [707, 499] width 83 height 17
paste input "AAFE6"
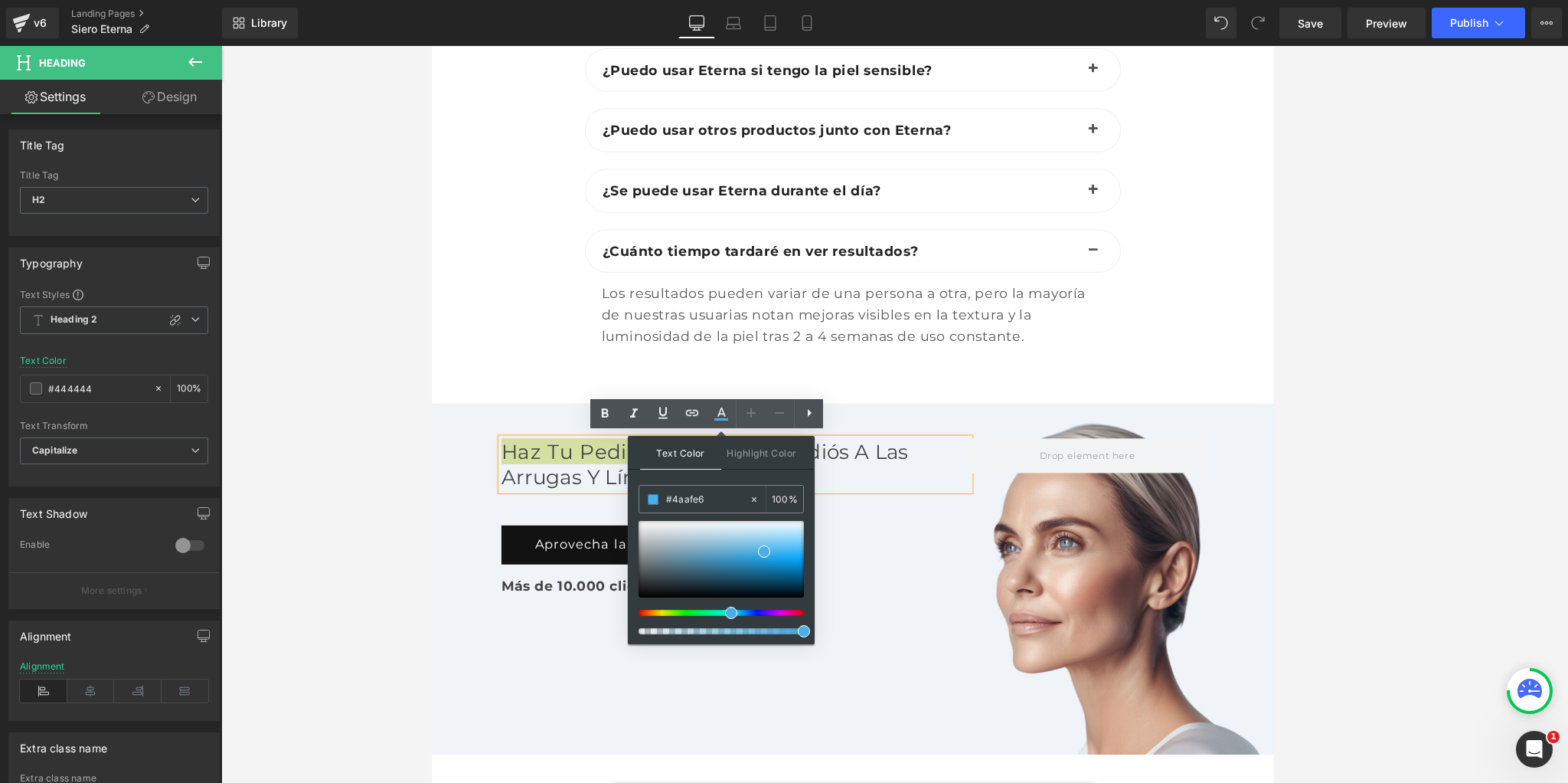
click at [679, 453] on span "Text Color" at bounding box center [680, 453] width 81 height 34
click at [363, 439] on div at bounding box center [894, 415] width 1346 height 737
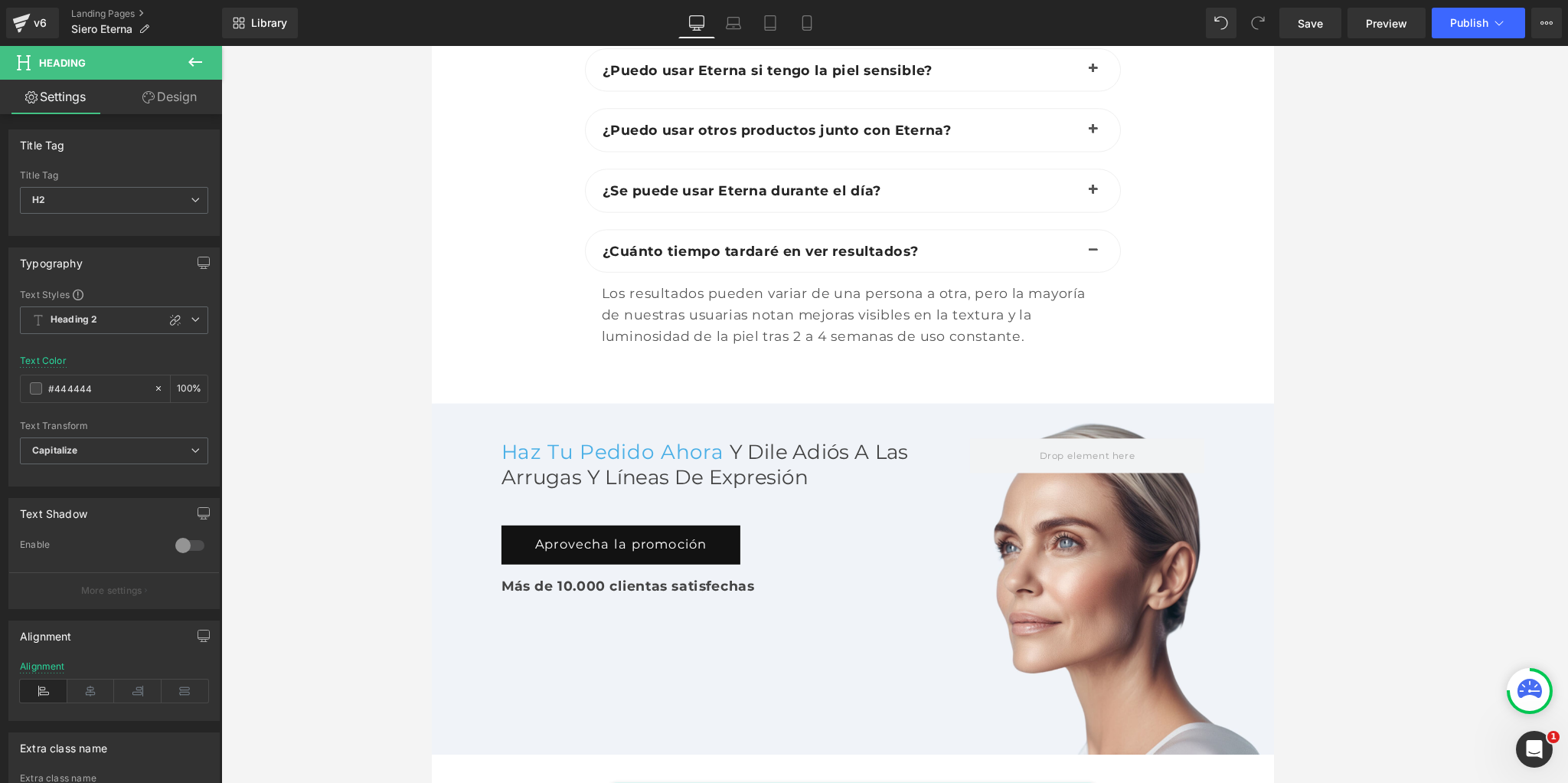
click at [471, 392] on div at bounding box center [512, 135] width 153 height 569
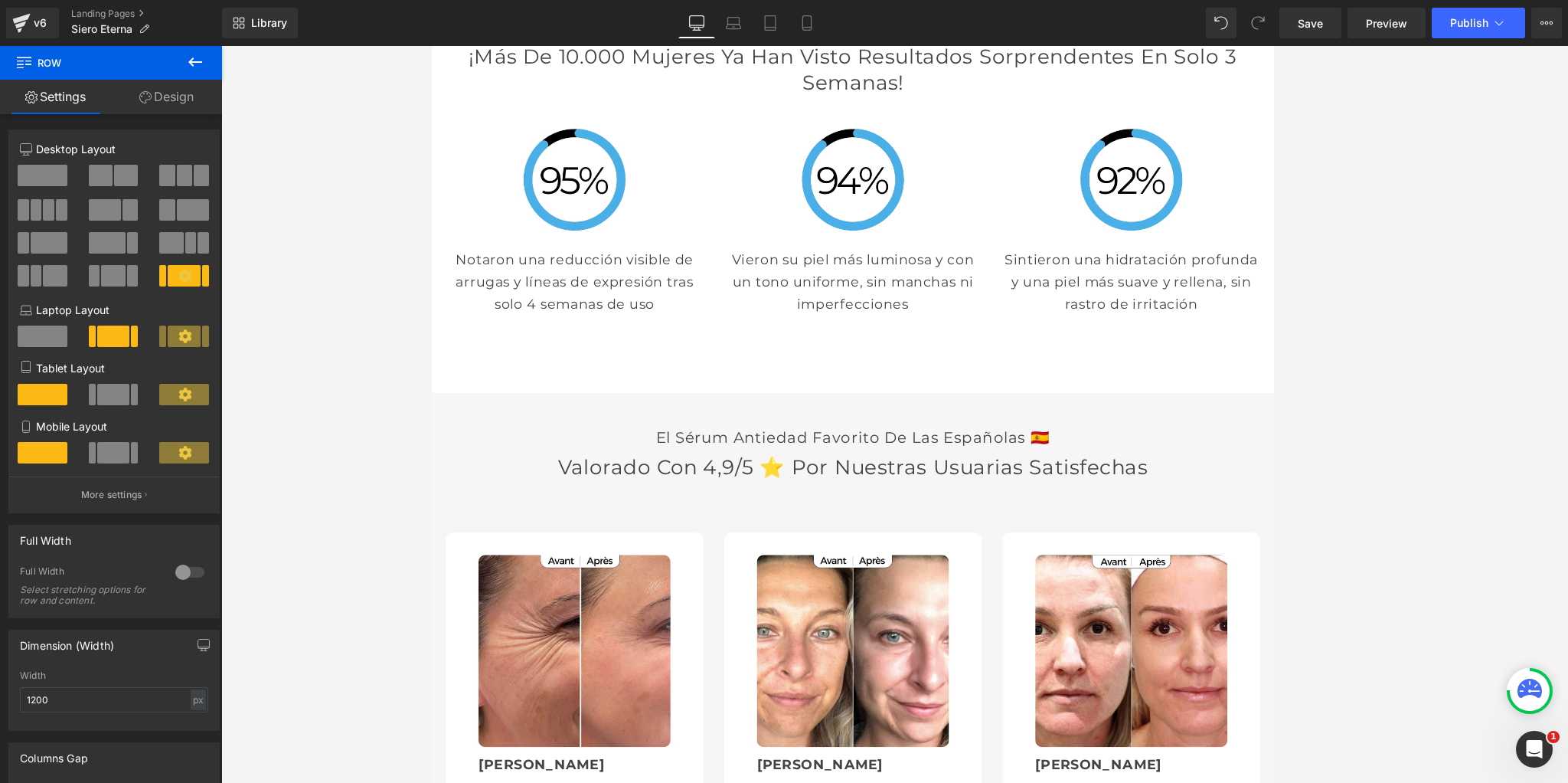
scroll to position [3872, 0]
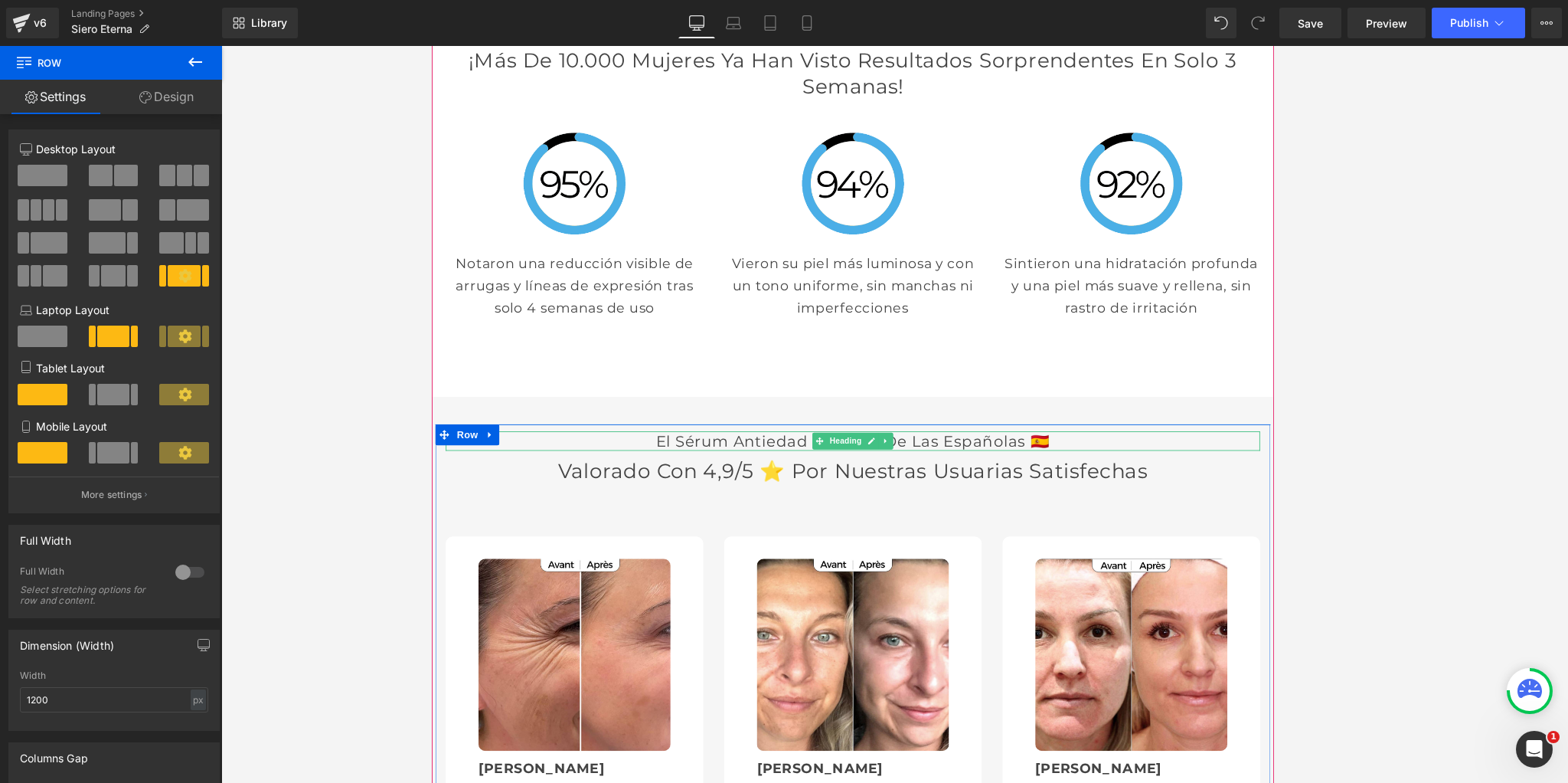
click at [816, 469] on h3 "El sérum antiedad favorito de las españolas 🇪🇸" at bounding box center [894, 480] width 896 height 21
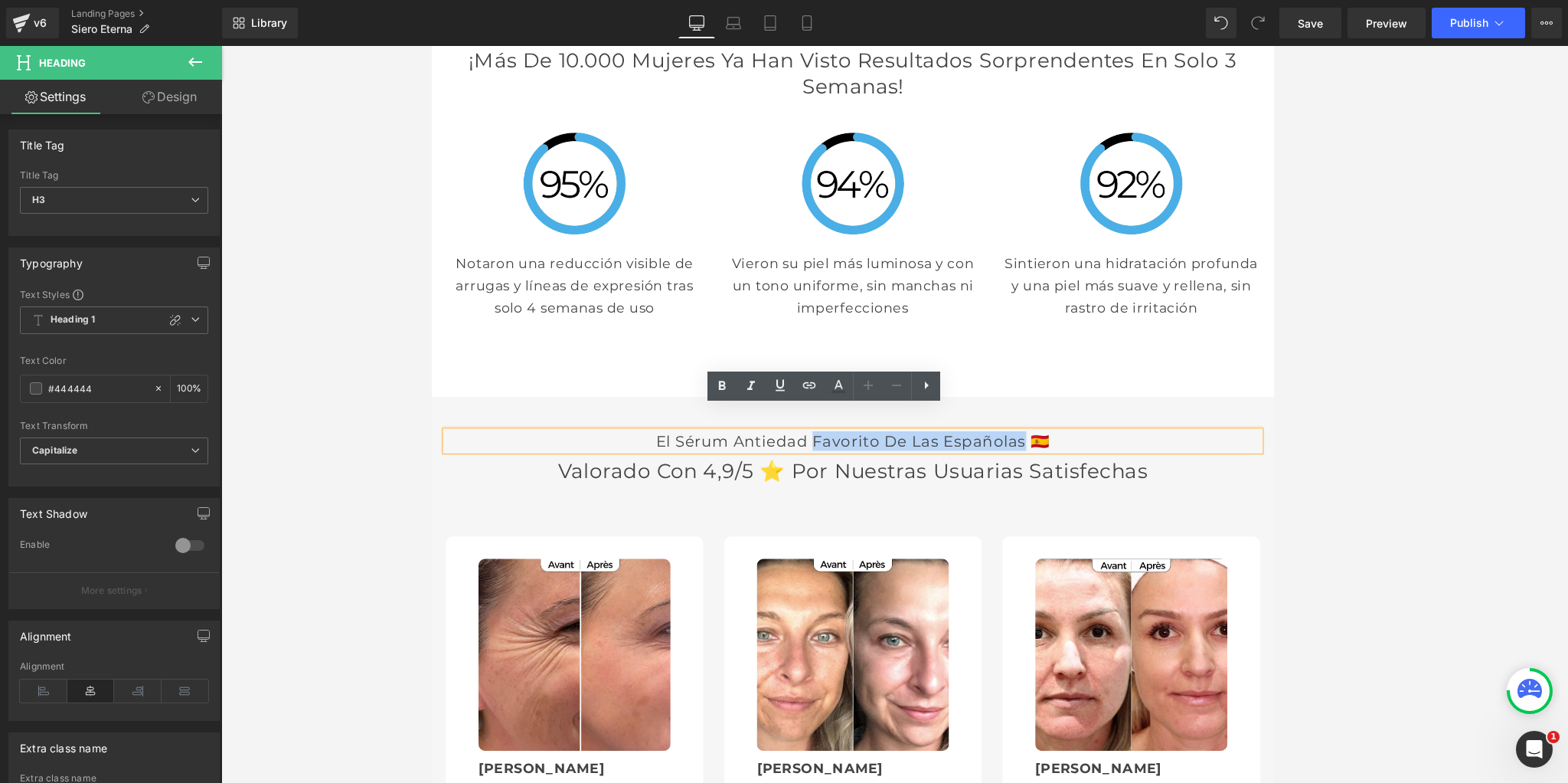
drag, startPoint x: 810, startPoint y: 466, endPoint x: 1288, endPoint y: 466, distance: 478.0
click at [1288, 469] on h3 "El sérum antiedad favorito de las españolas 🇪🇸" at bounding box center [894, 480] width 896 height 21
click at [837, 383] on icon at bounding box center [838, 384] width 8 height 9
type input "#444444"
type input "100"
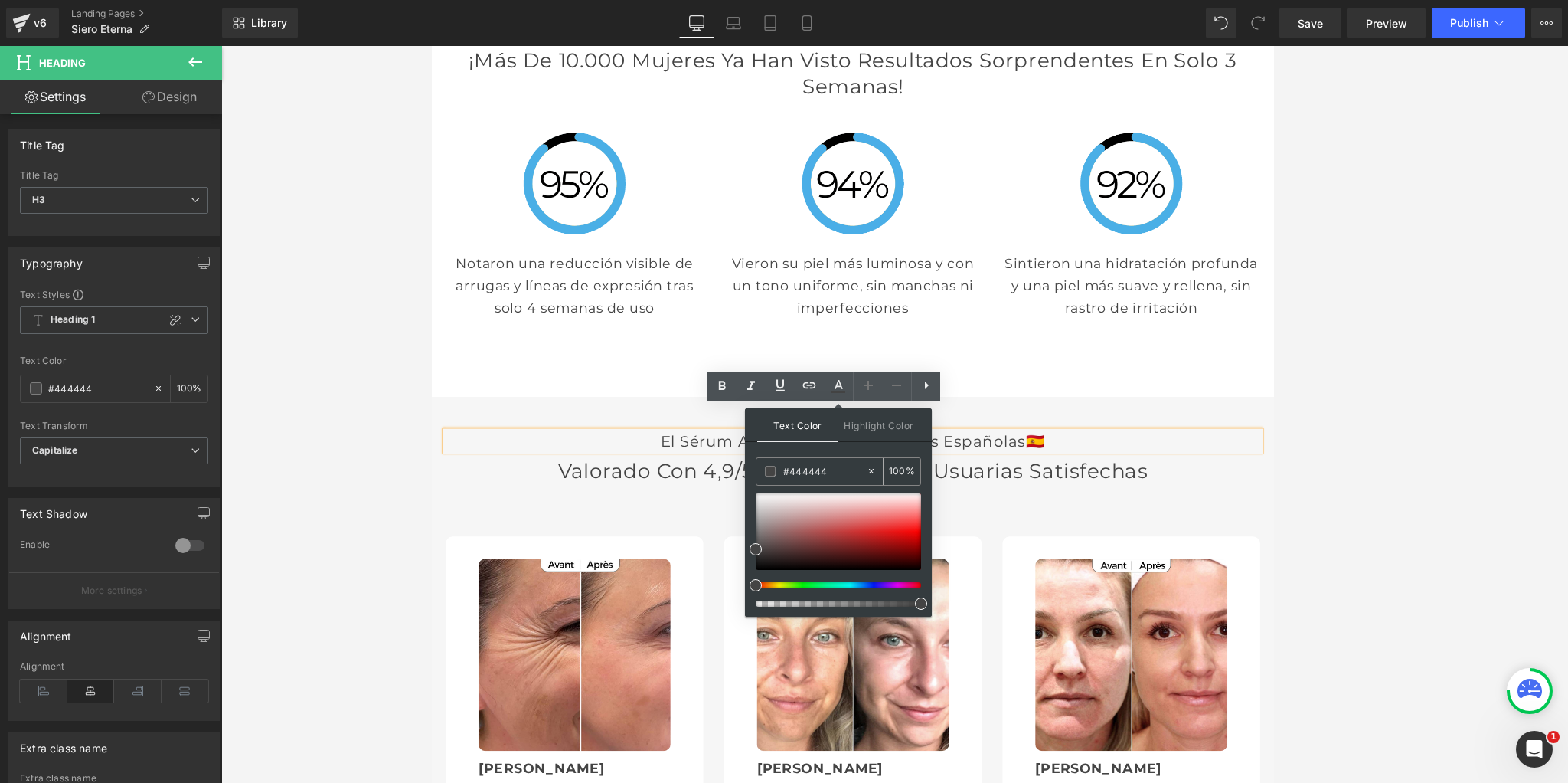
click at [809, 466] on input "#444444" at bounding box center [824, 471] width 83 height 17
paste input "AAFE6"
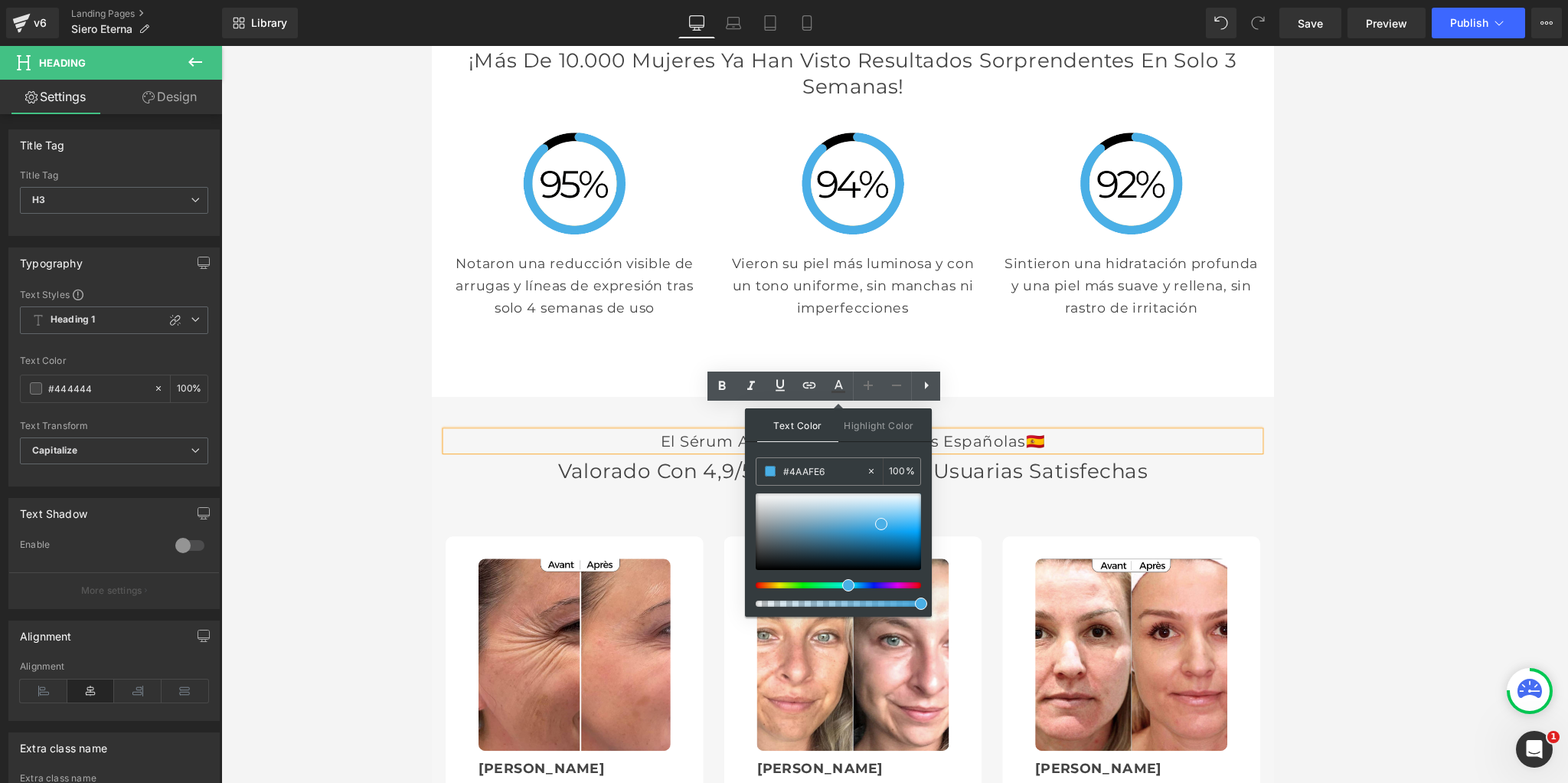
type input "#4aafe6"
click at [793, 431] on span "Text Color" at bounding box center [797, 425] width 81 height 34
click at [408, 367] on div at bounding box center [894, 415] width 1346 height 737
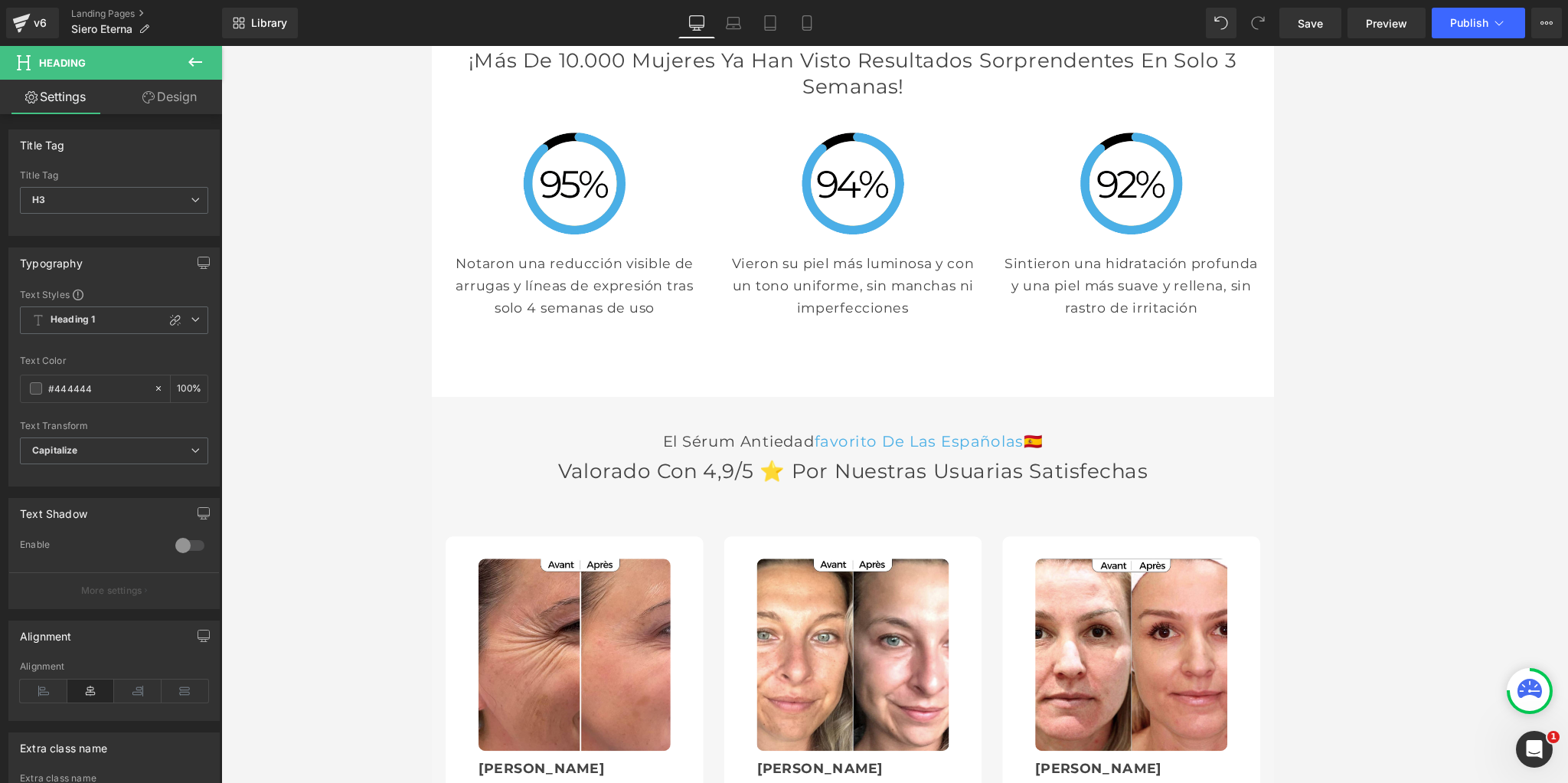
click at [407, 379] on div at bounding box center [894, 415] width 1346 height 737
click at [348, 388] on div at bounding box center [894, 415] width 1346 height 737
click at [519, 501] on h2 "Valorado con 4,9/5 ⭐ por nuestras usuarias satisfechas" at bounding box center [894, 513] width 896 height 29
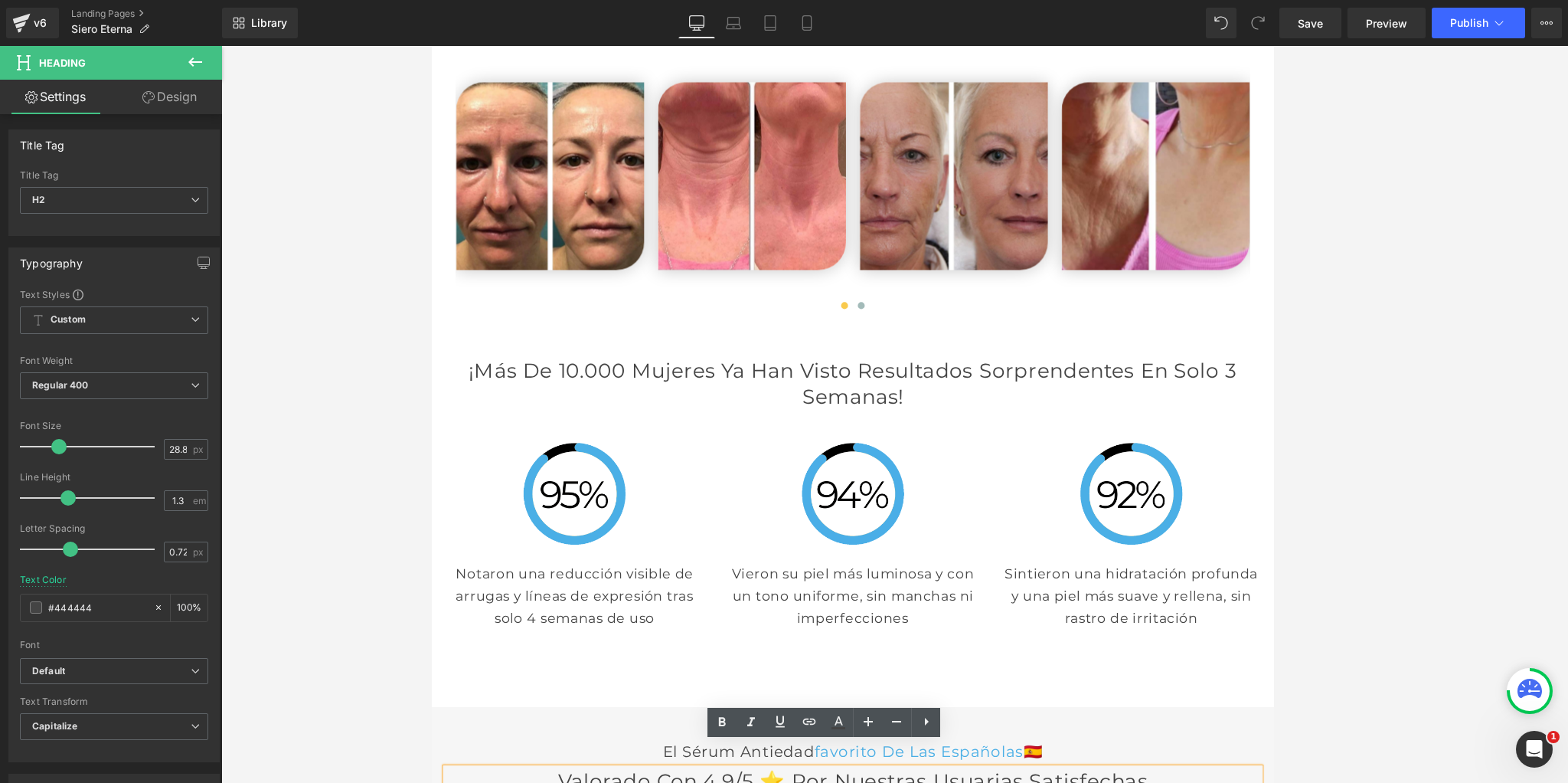
scroll to position [3524, 0]
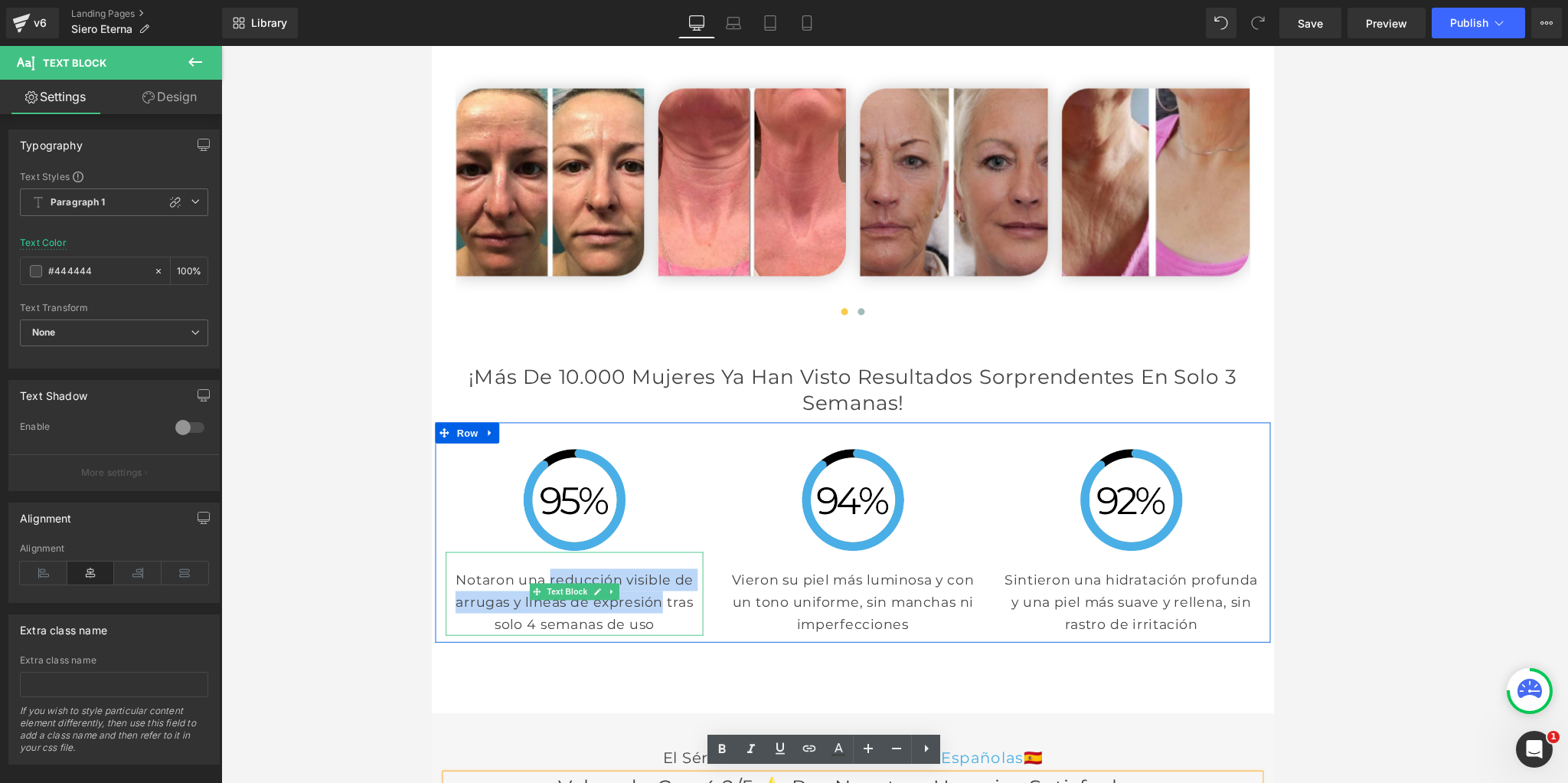
drag, startPoint x: 586, startPoint y: 613, endPoint x: 677, endPoint y: 629, distance: 92.4
click at [677, 629] on p "Notaron una reducción visible de arrugas y líneas de expresión tras solo 4 sema…" at bounding box center [588, 657] width 283 height 73
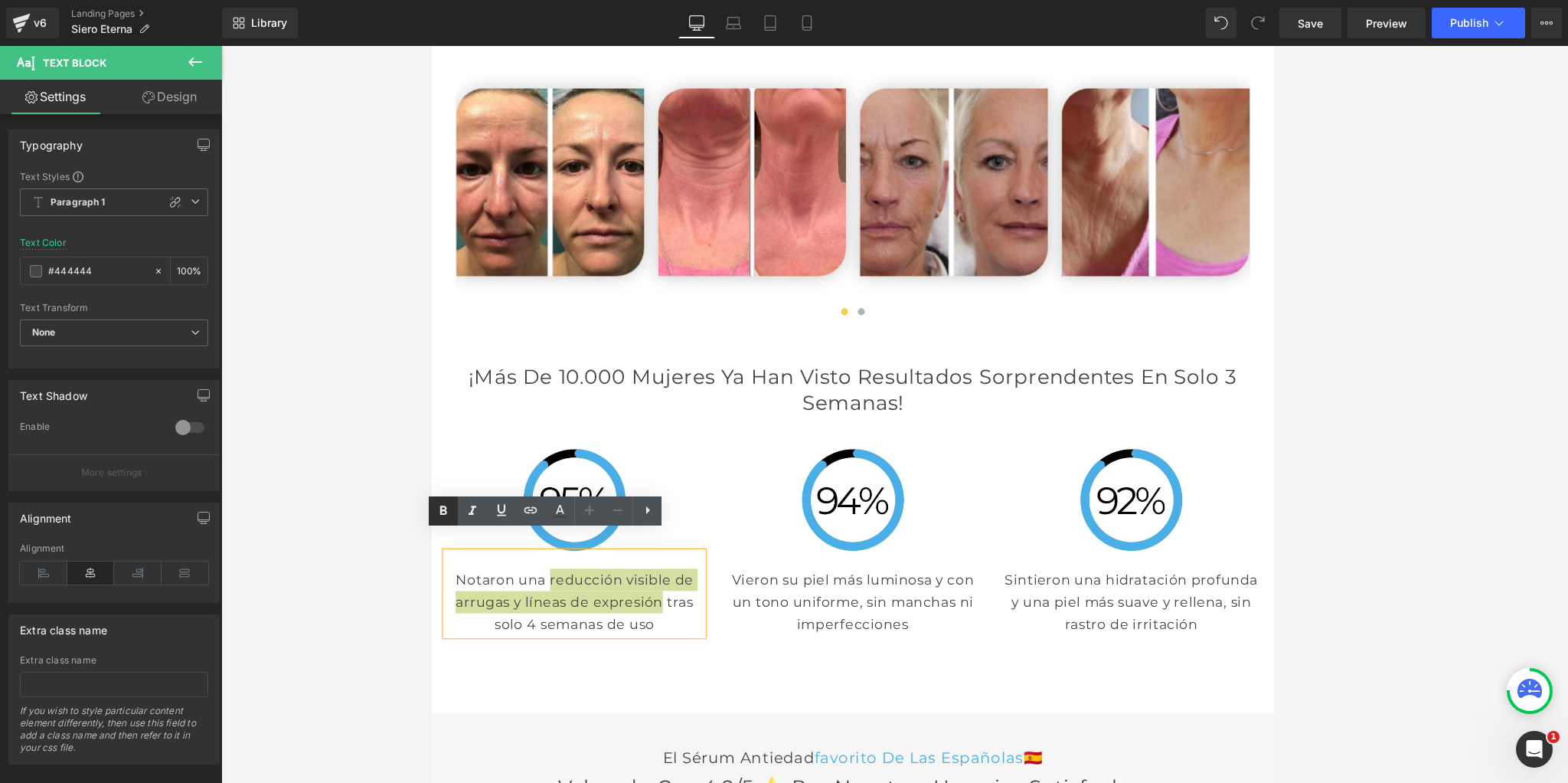
click at [437, 515] on icon at bounding box center [443, 510] width 19 height 19
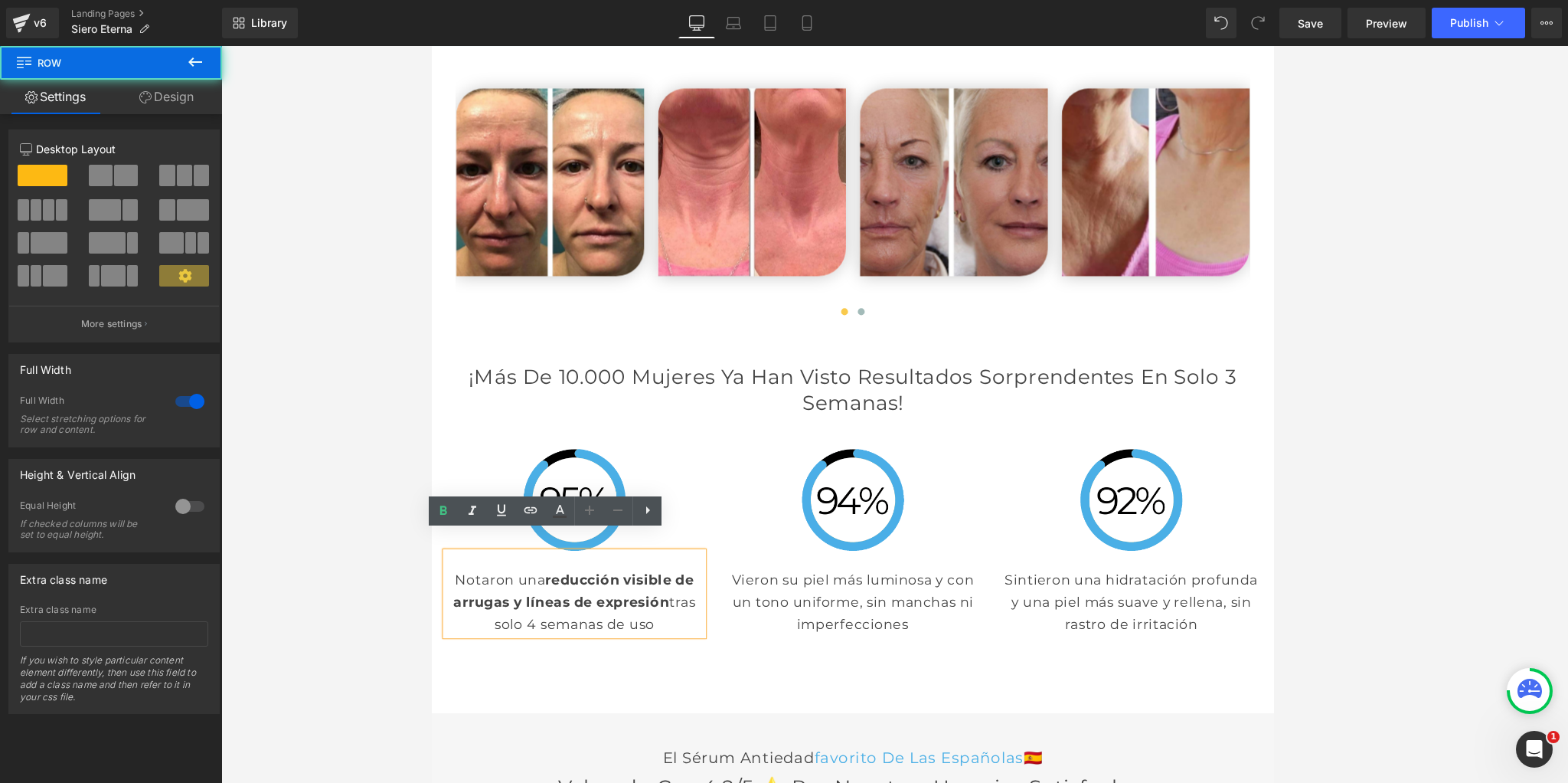
click at [918, 688] on div "¡Más de 10.000 mujeres ya han visto resultados sorprendentes en solo 3 semanas!…" at bounding box center [893, 568] width 926 height 376
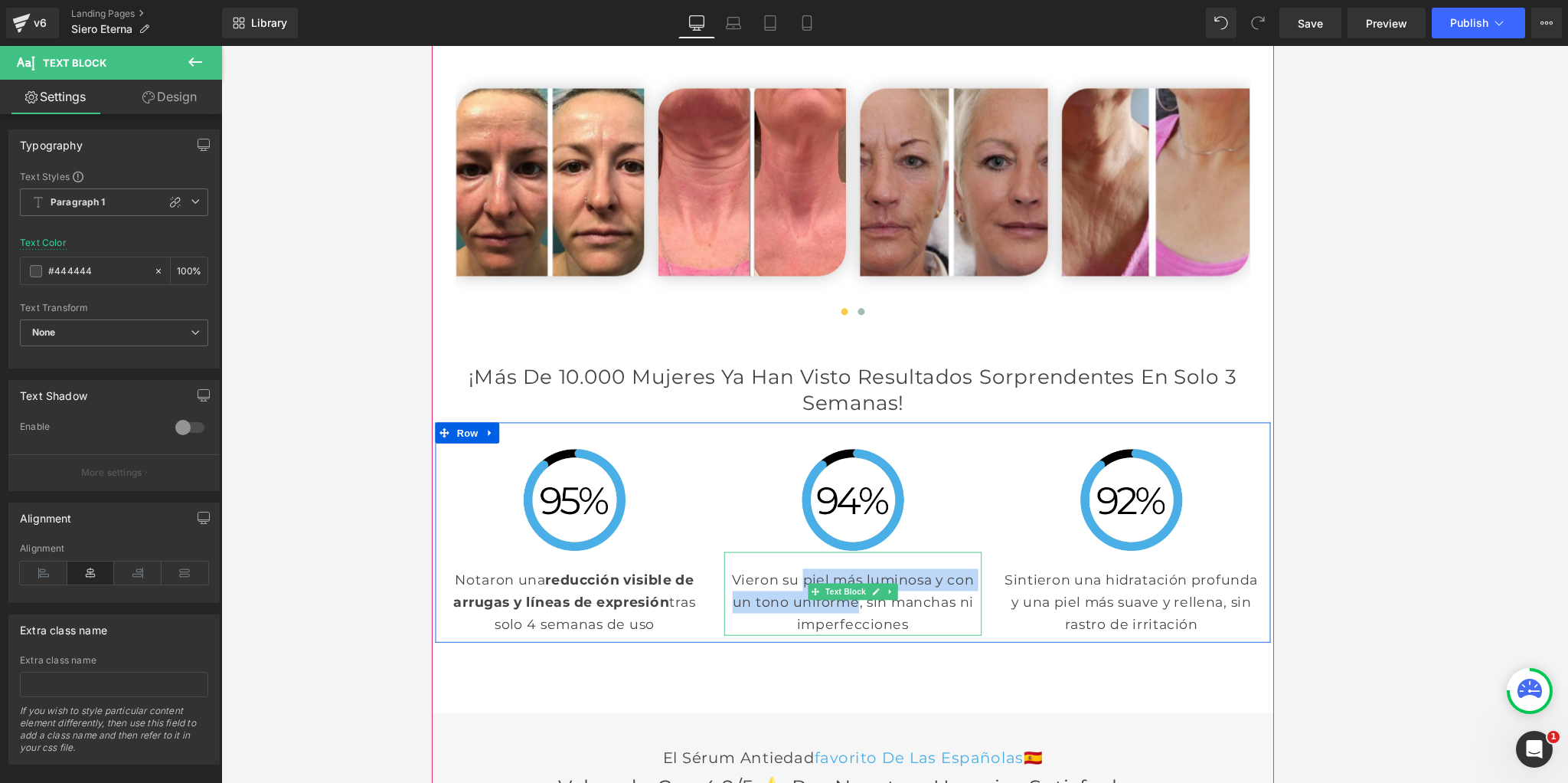
drag, startPoint x: 841, startPoint y: 610, endPoint x: 901, endPoint y: 640, distance: 67.1
click at [901, 640] on p "Vieron su piel más luminosa y con un tono uniforme, sin manchas ni imperfeccion…" at bounding box center [894, 657] width 283 height 73
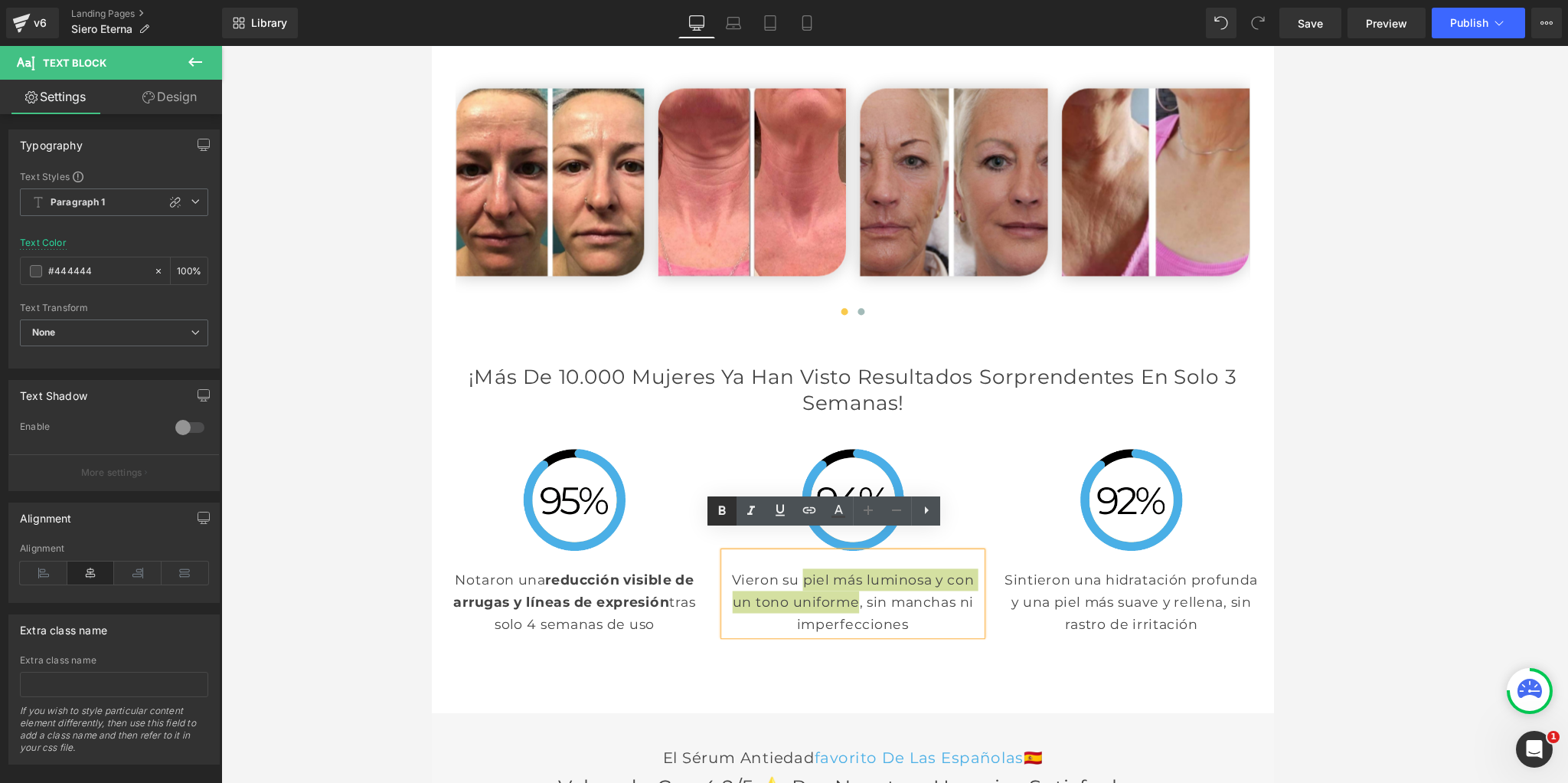
click at [718, 512] on icon at bounding box center [721, 510] width 19 height 19
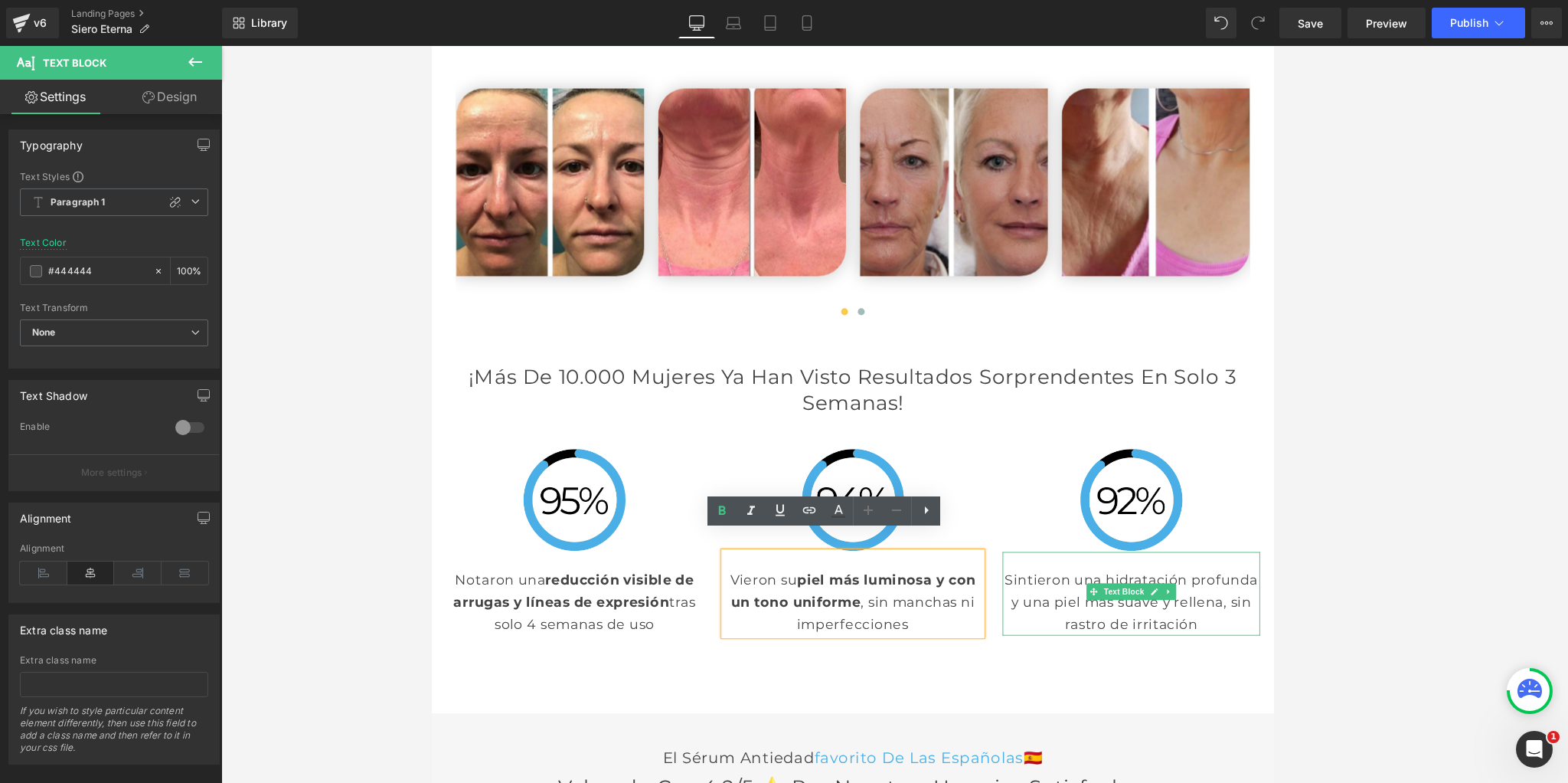
click at [1194, 647] on p "Sintieron una hidratación profunda y una piel más suave y rellena, sin rastro d…" at bounding box center [1201, 657] width 283 height 73
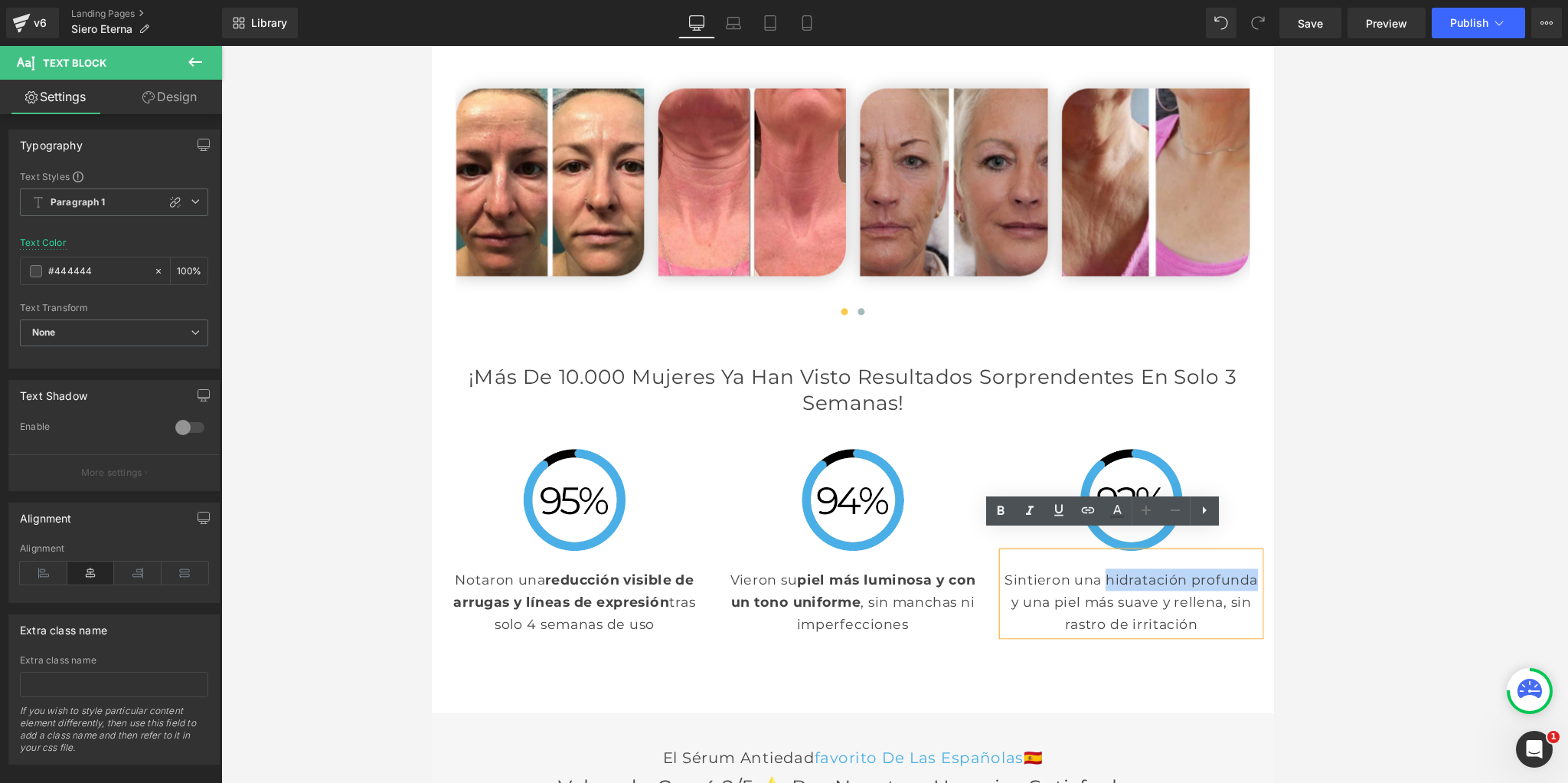
drag, startPoint x: 1166, startPoint y: 613, endPoint x: 1326, endPoint y: 613, distance: 160.0
click at [1326, 621] on p "Sintieron una hidratación profunda y una piel más suave y rellena, sin rastro d…" at bounding box center [1201, 657] width 283 height 73
click at [995, 511] on icon at bounding box center [1000, 510] width 19 height 19
click at [365, 570] on div at bounding box center [894, 415] width 1346 height 737
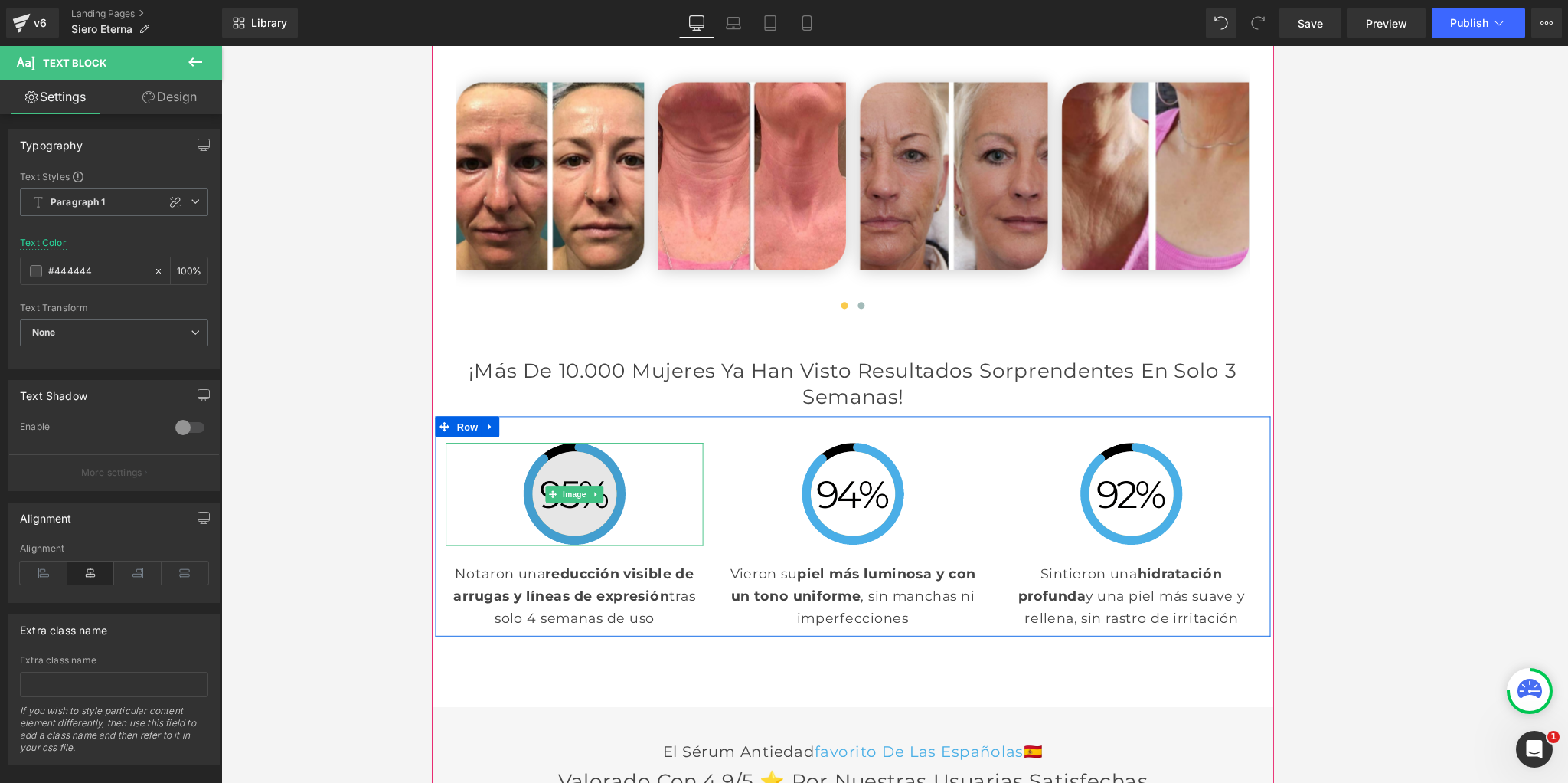
scroll to position [3532, 0]
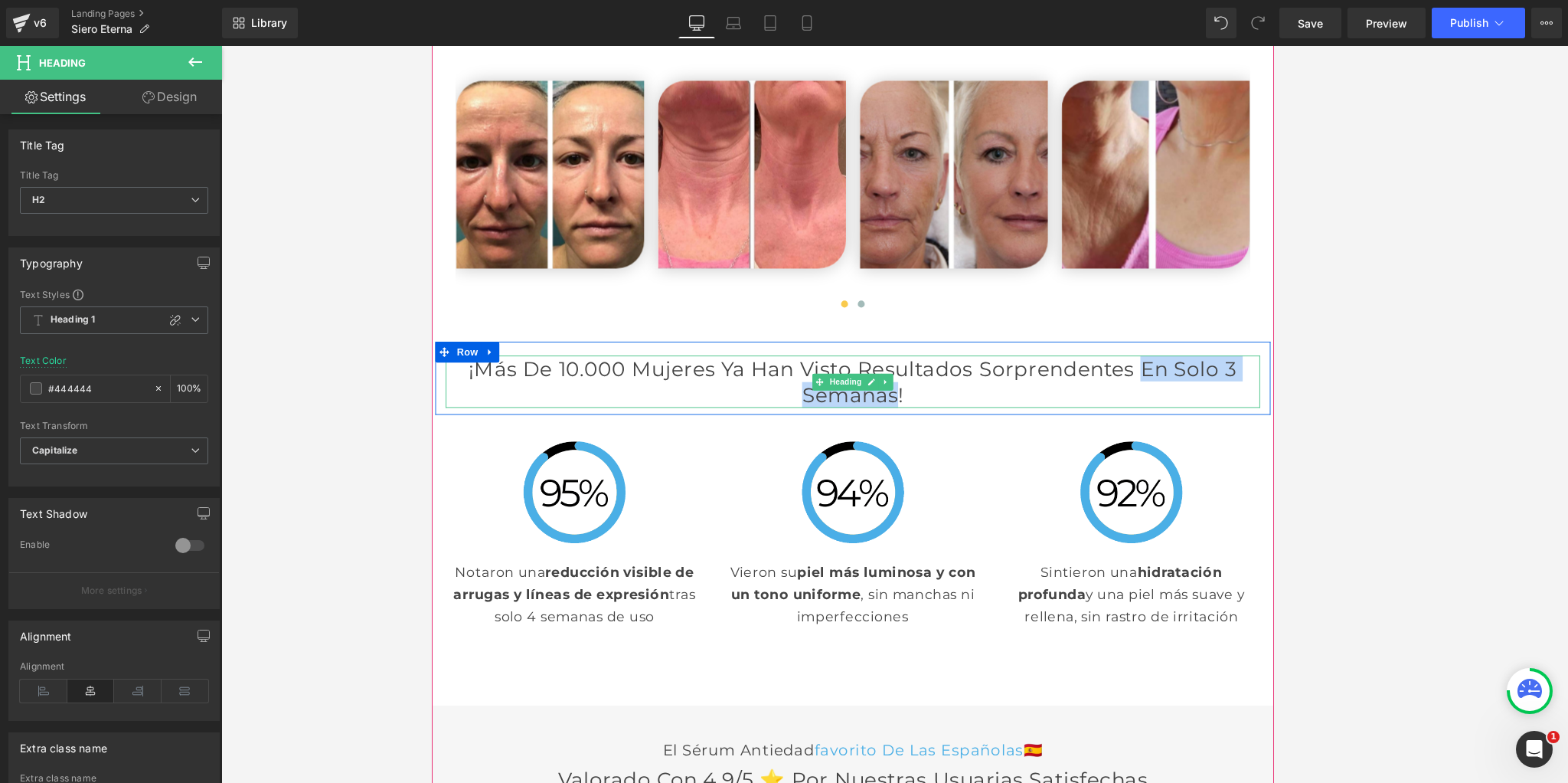
drag, startPoint x: 1029, startPoint y: 404, endPoint x: 1301, endPoint y: 405, distance: 272.0
click at [1308, 406] on h2 "¡Más de 10.000 mujeres ya han visto resultados sorprendentes en solo 3 semanas!" at bounding box center [894, 416] width 896 height 57
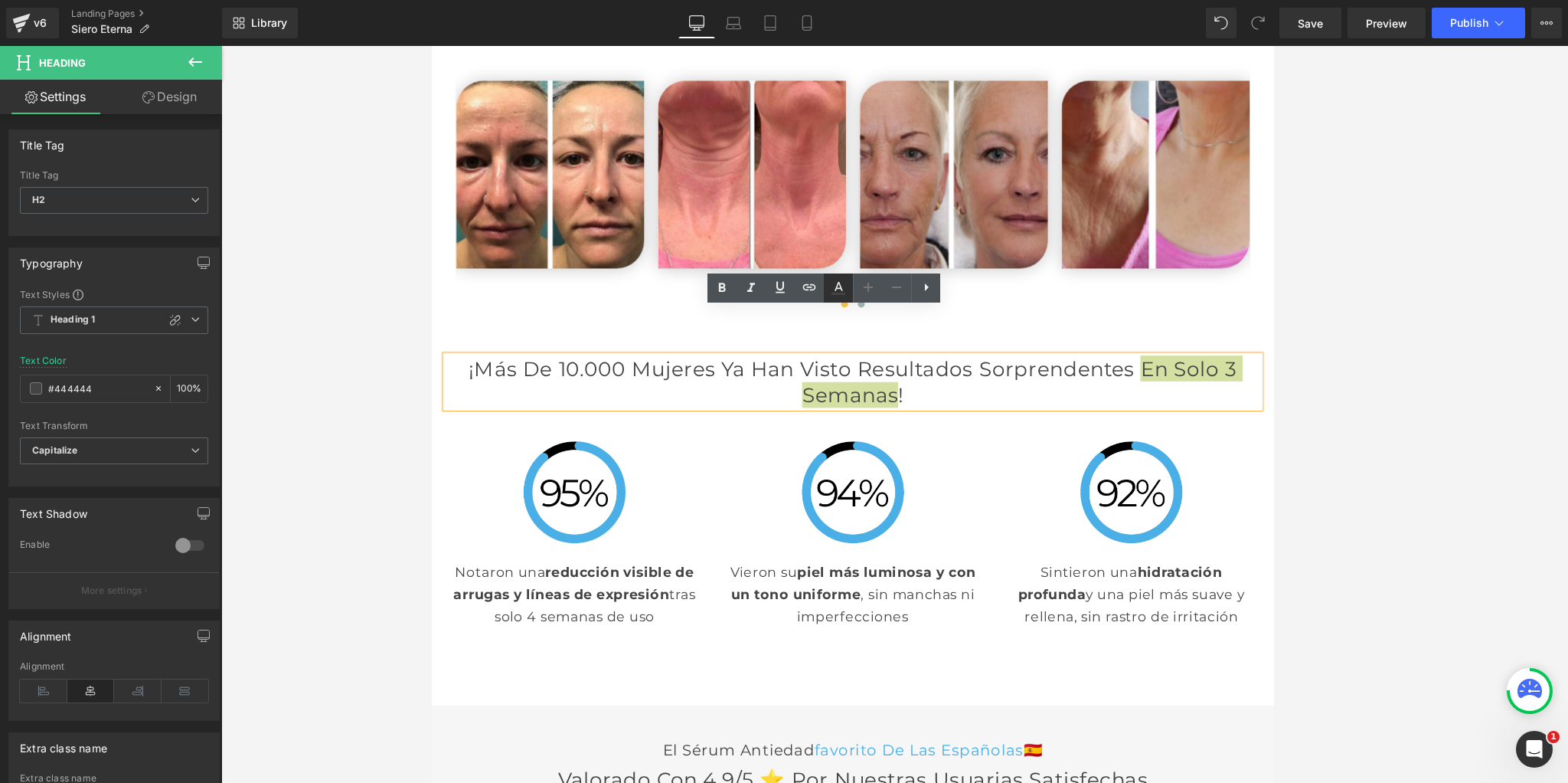
click at [825, 286] on link at bounding box center [838, 288] width 29 height 29
type input "#444444"
type input "100"
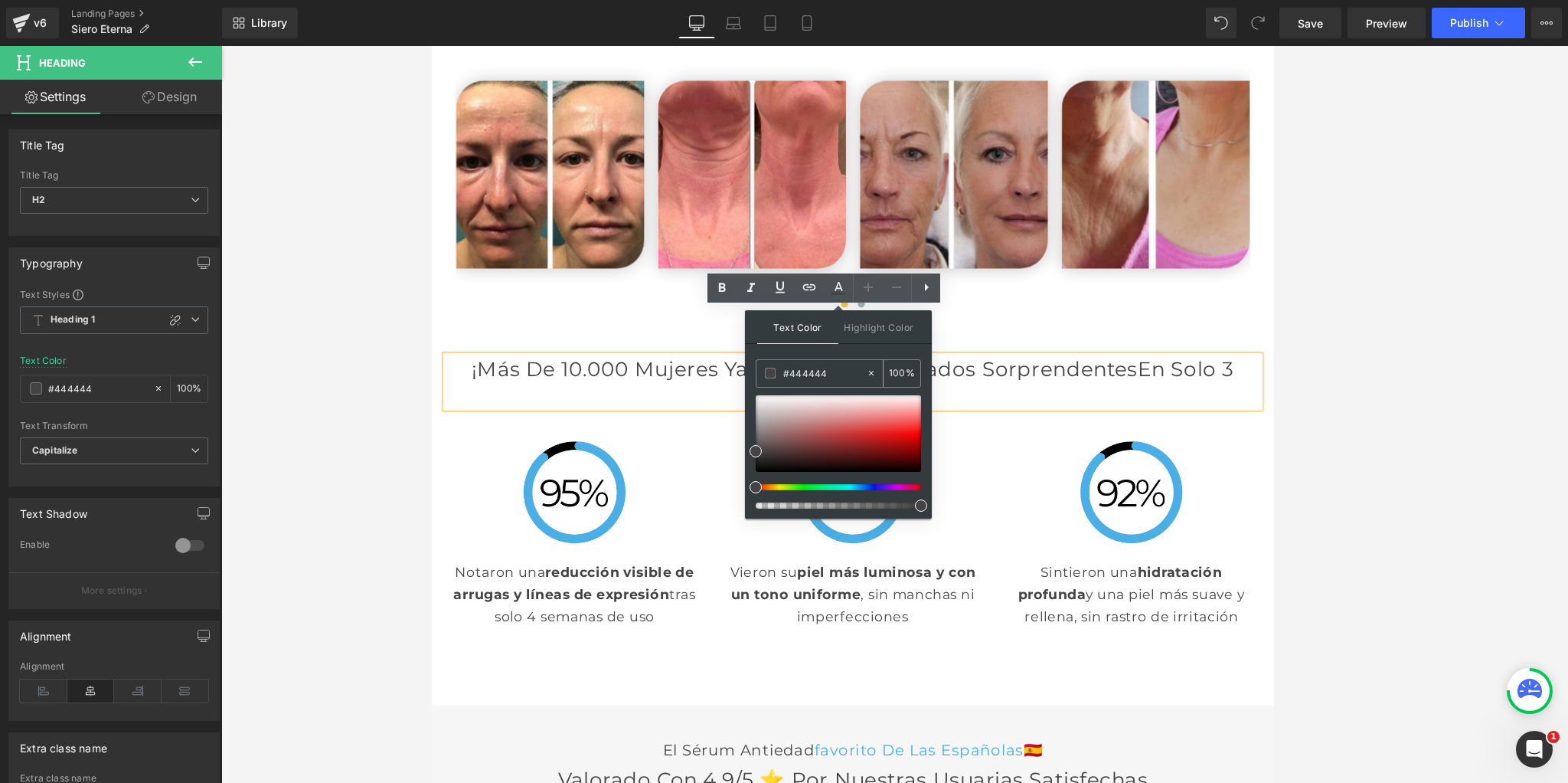
click at [811, 383] on div "#444444" at bounding box center [810, 374] width 110 height 27
click at [812, 372] on input "#444444" at bounding box center [824, 373] width 83 height 17
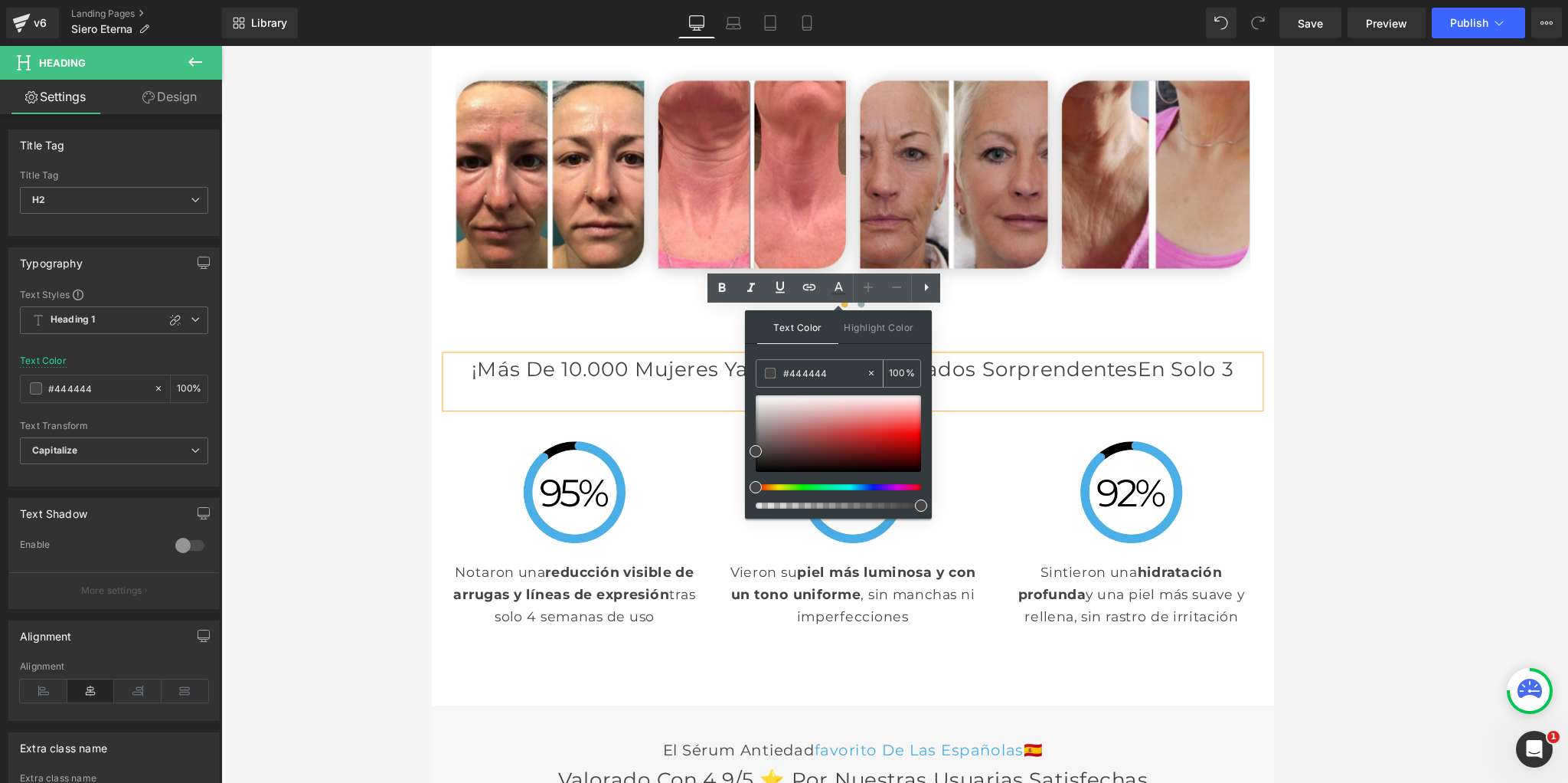
paste input "4aafe6"
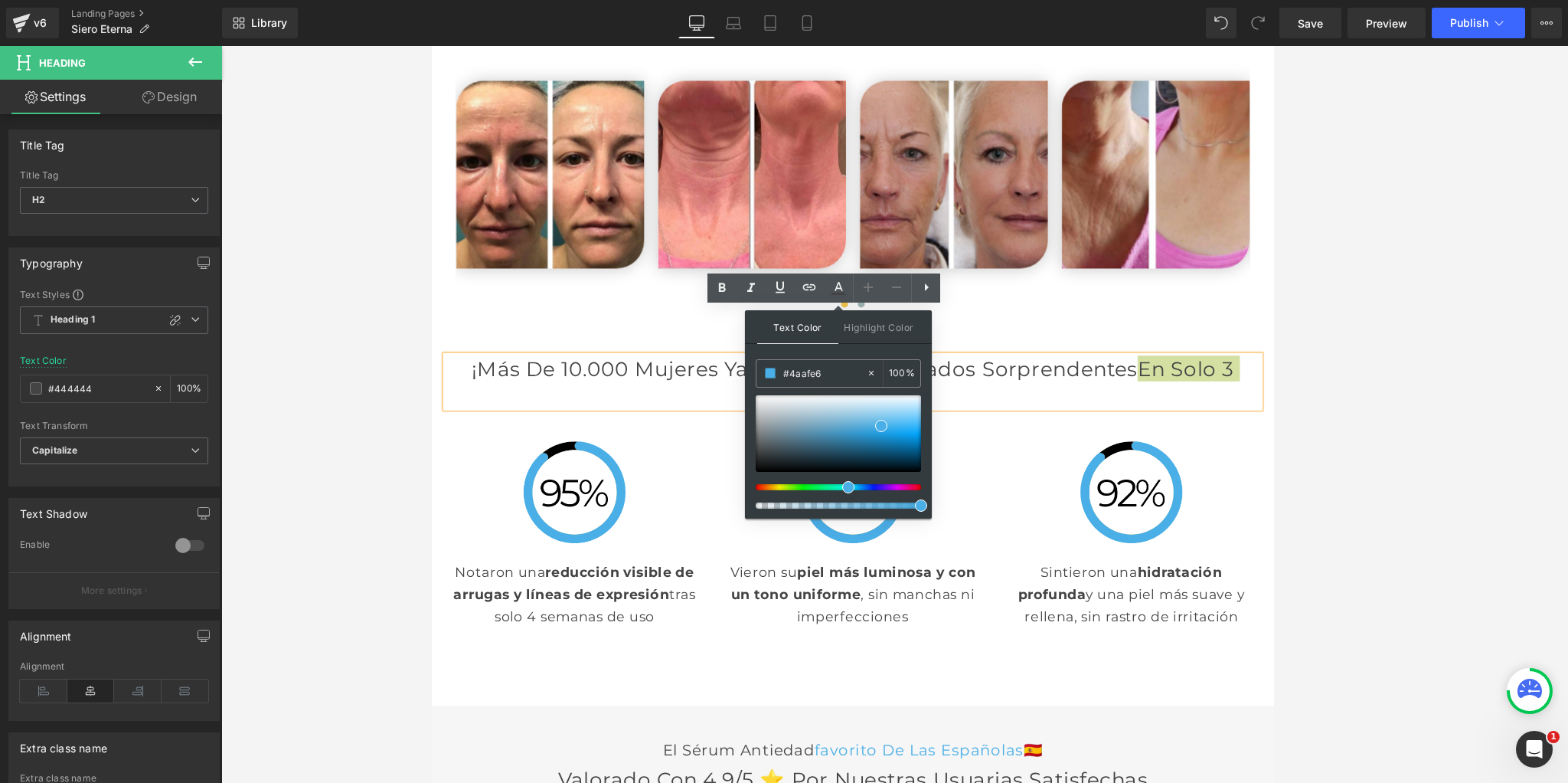
click at [793, 327] on span "Text Color" at bounding box center [797, 327] width 81 height 34
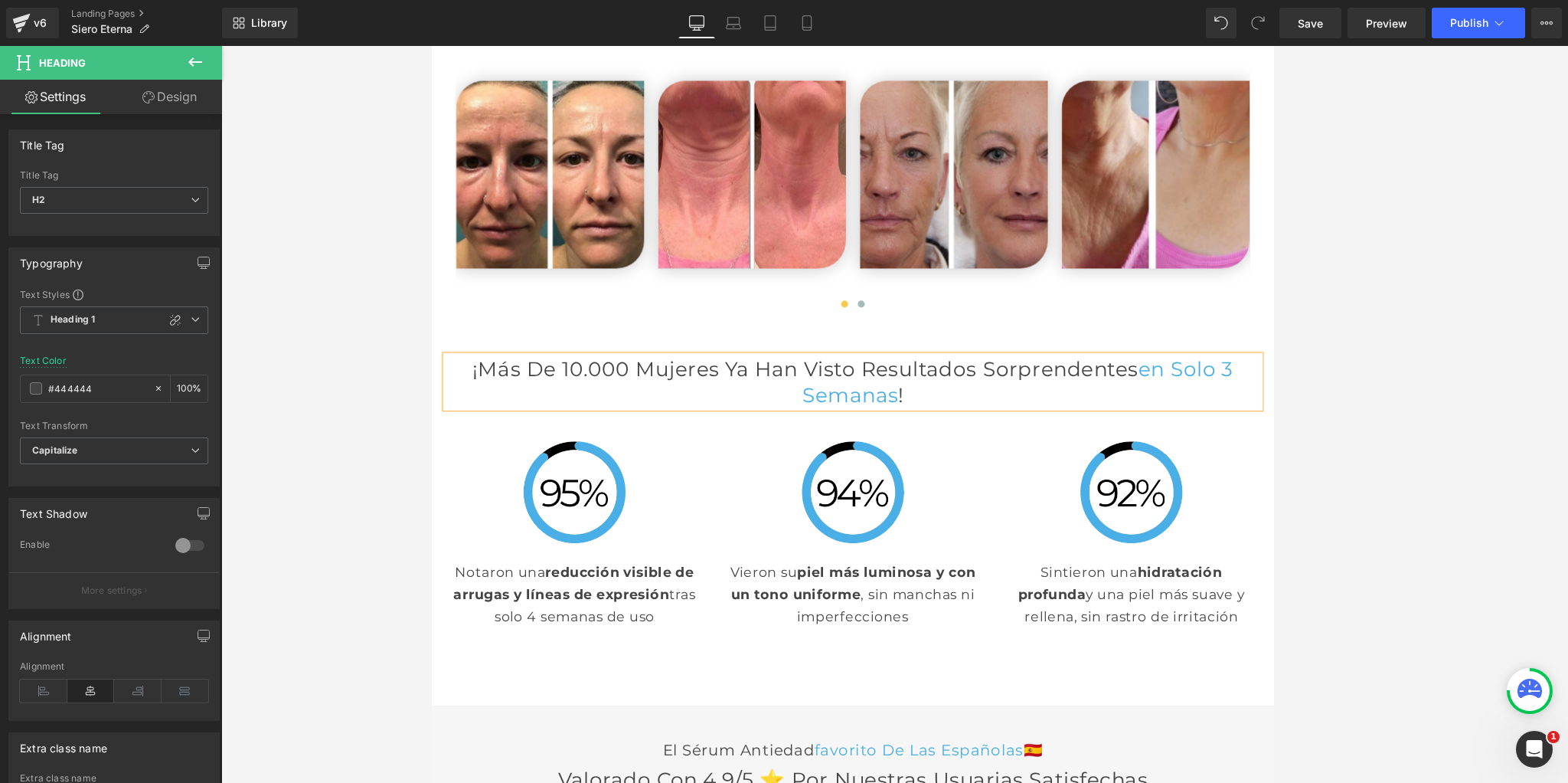
click at [399, 360] on div at bounding box center [894, 415] width 1346 height 737
click at [387, 351] on div at bounding box center [894, 415] width 1346 height 737
click at [396, 272] on div at bounding box center [894, 415] width 1346 height 737
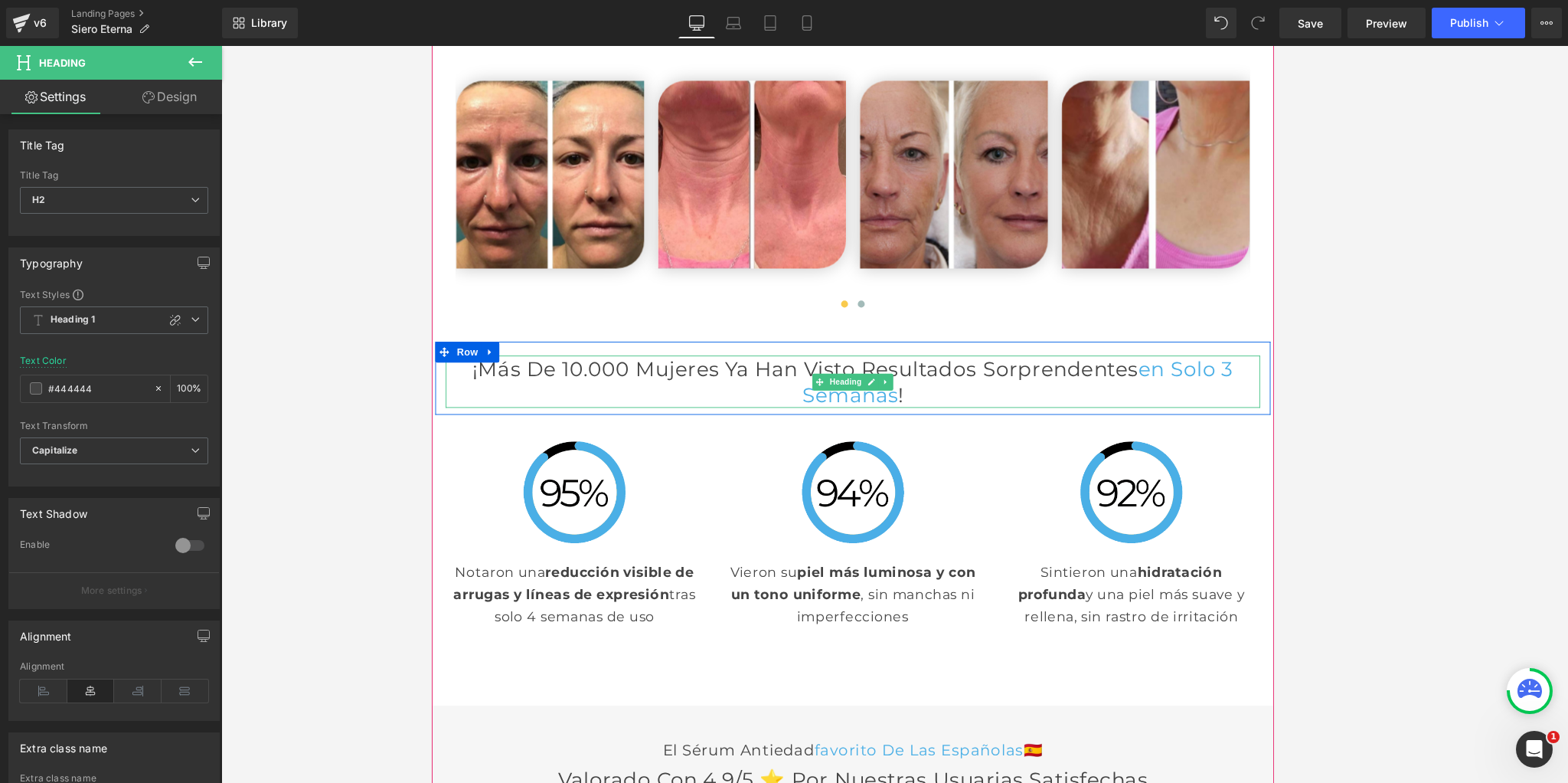
click at [973, 401] on span "en solo 3 semanas" at bounding box center [1075, 415] width 474 height 55
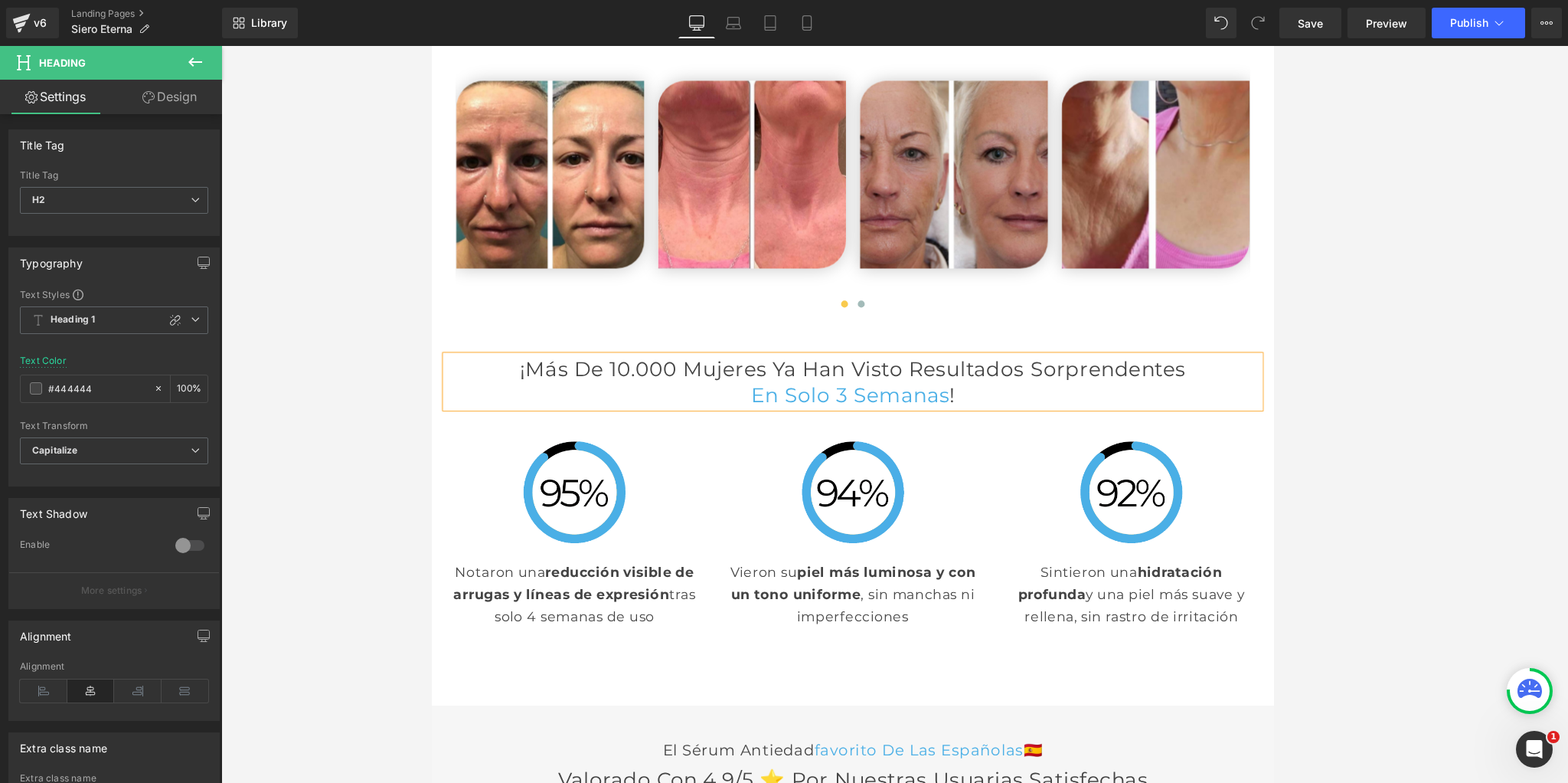
click at [358, 246] on div at bounding box center [894, 415] width 1346 height 737
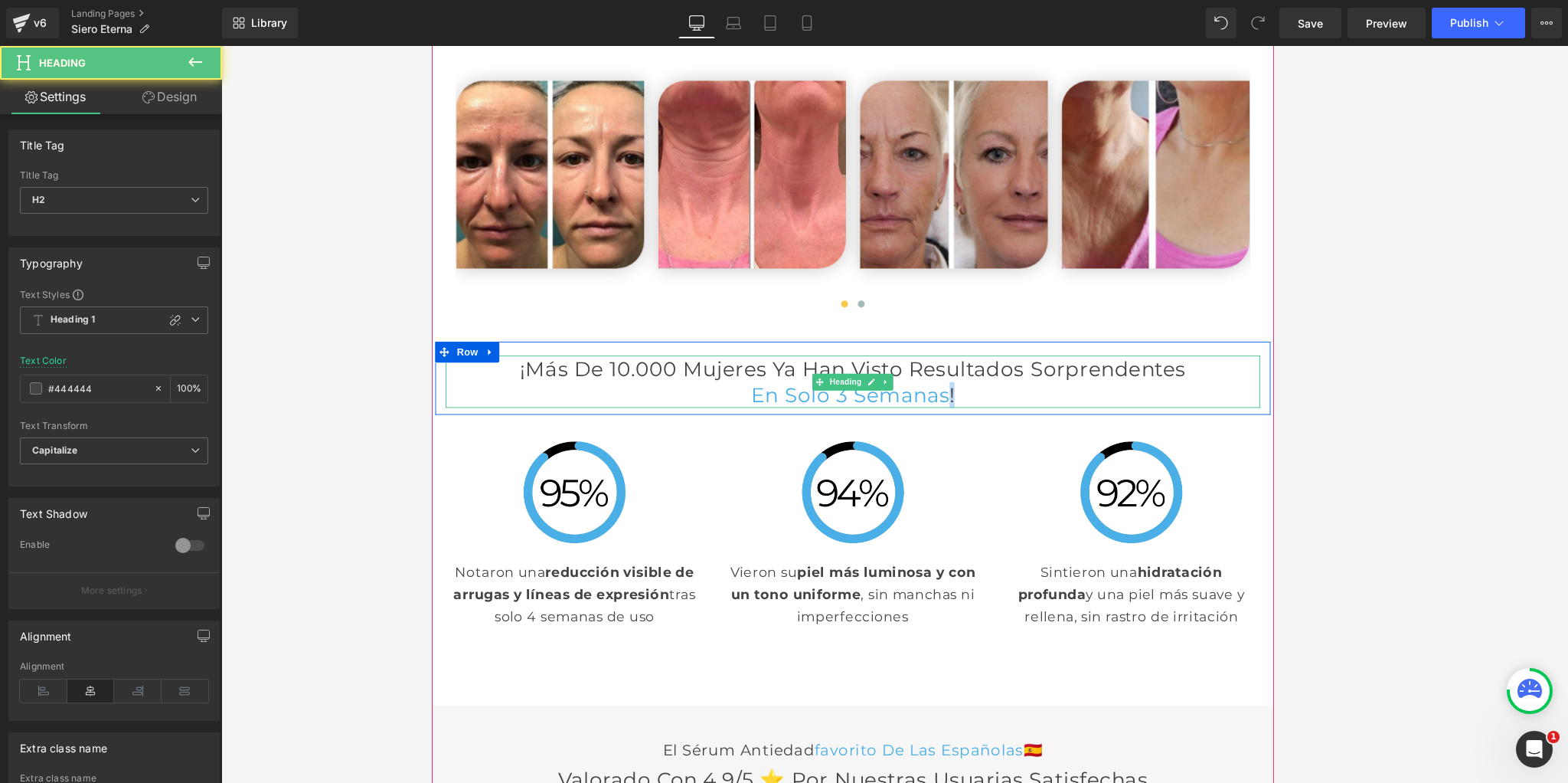
click at [1064, 441] on h2 "en solo 3 semanas !" at bounding box center [894, 430] width 896 height 29
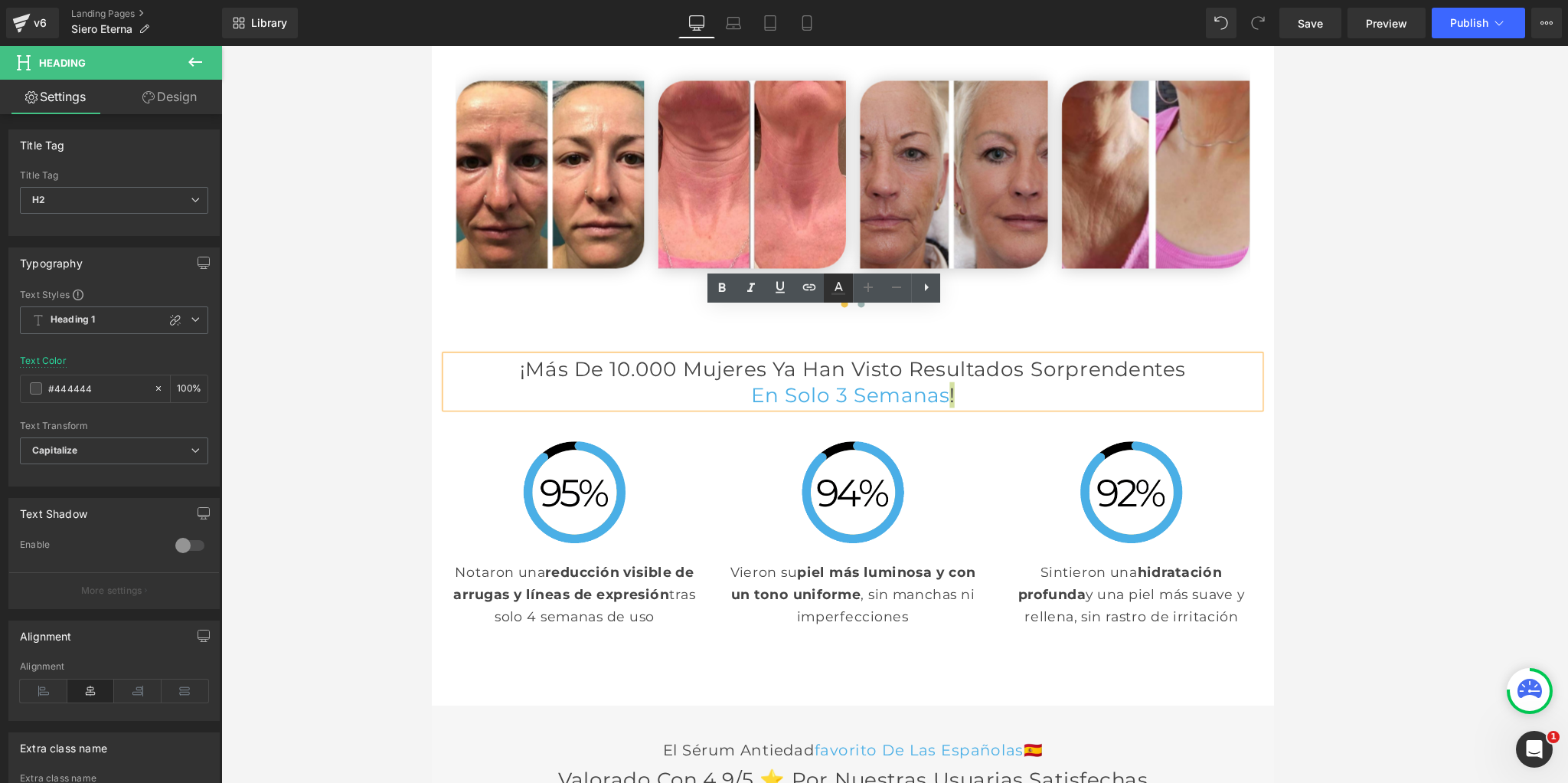
click at [842, 286] on icon at bounding box center [838, 288] width 19 height 19
type input "#444444"
type input "100"
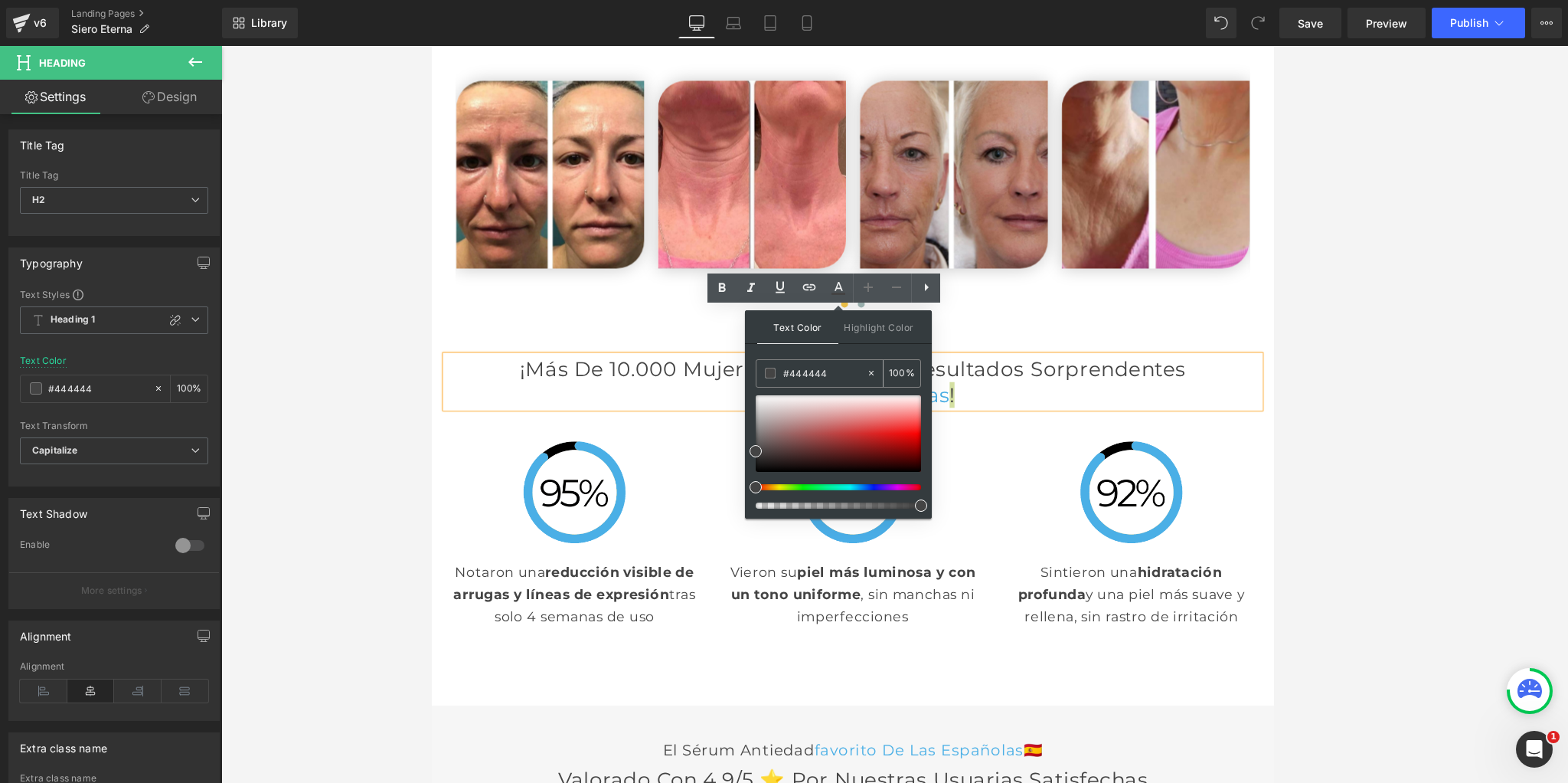
click at [801, 377] on input "#444444" at bounding box center [824, 373] width 83 height 17
paste input "4aafe6"
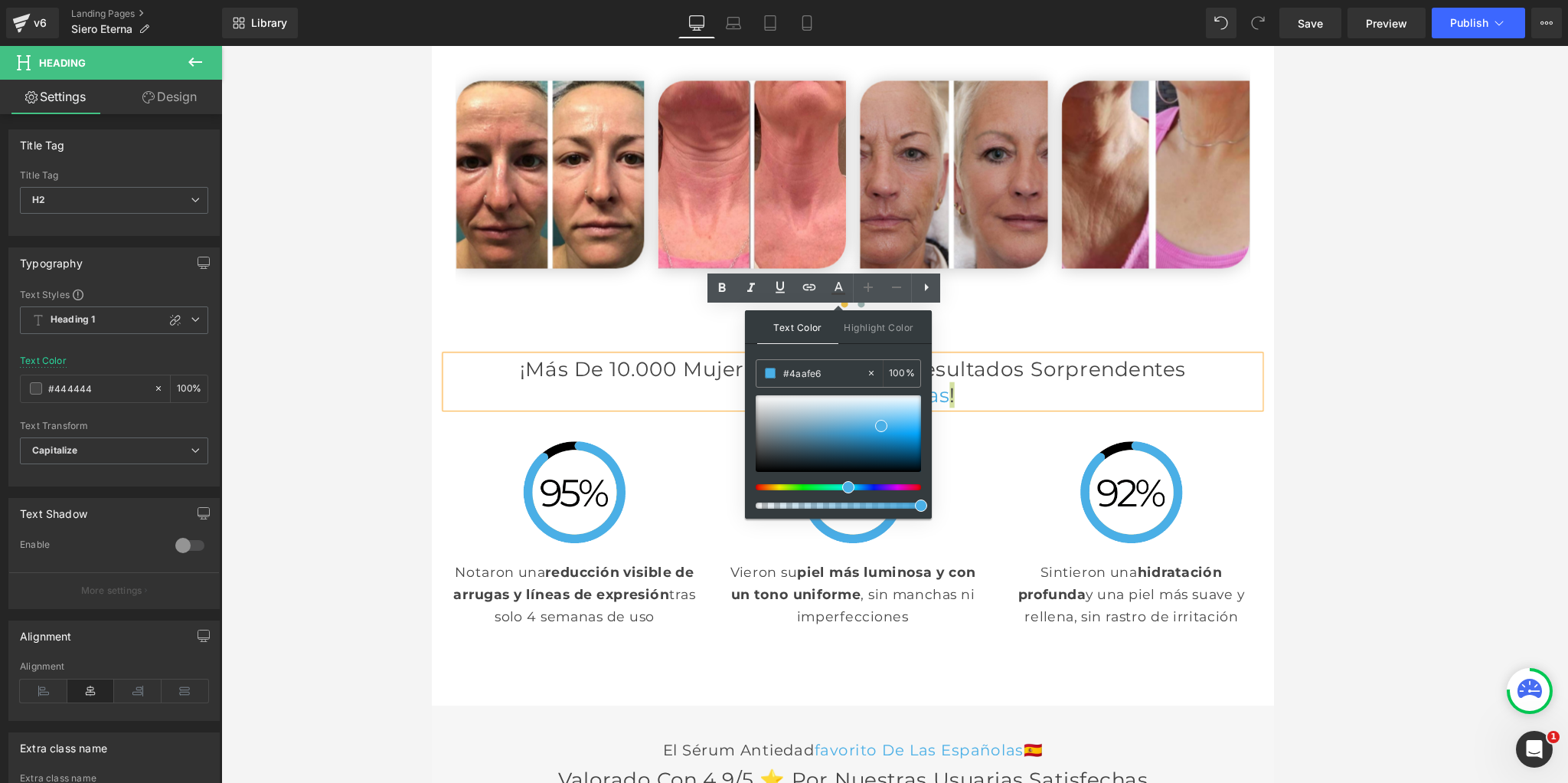
click at [802, 328] on span "Text Color" at bounding box center [797, 327] width 81 height 34
click at [355, 323] on div at bounding box center [894, 415] width 1346 height 737
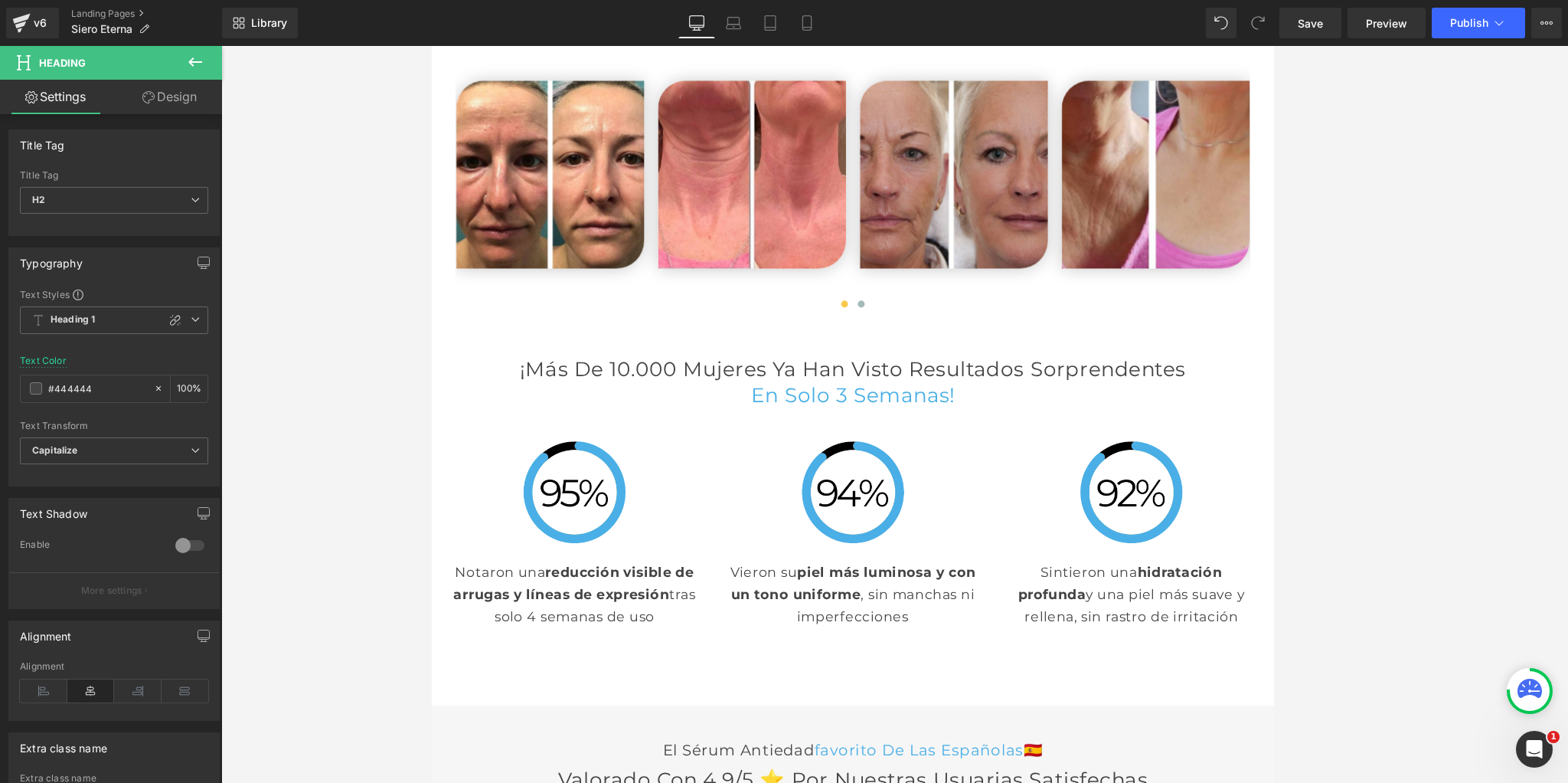
click at [355, 323] on div at bounding box center [894, 415] width 1346 height 737
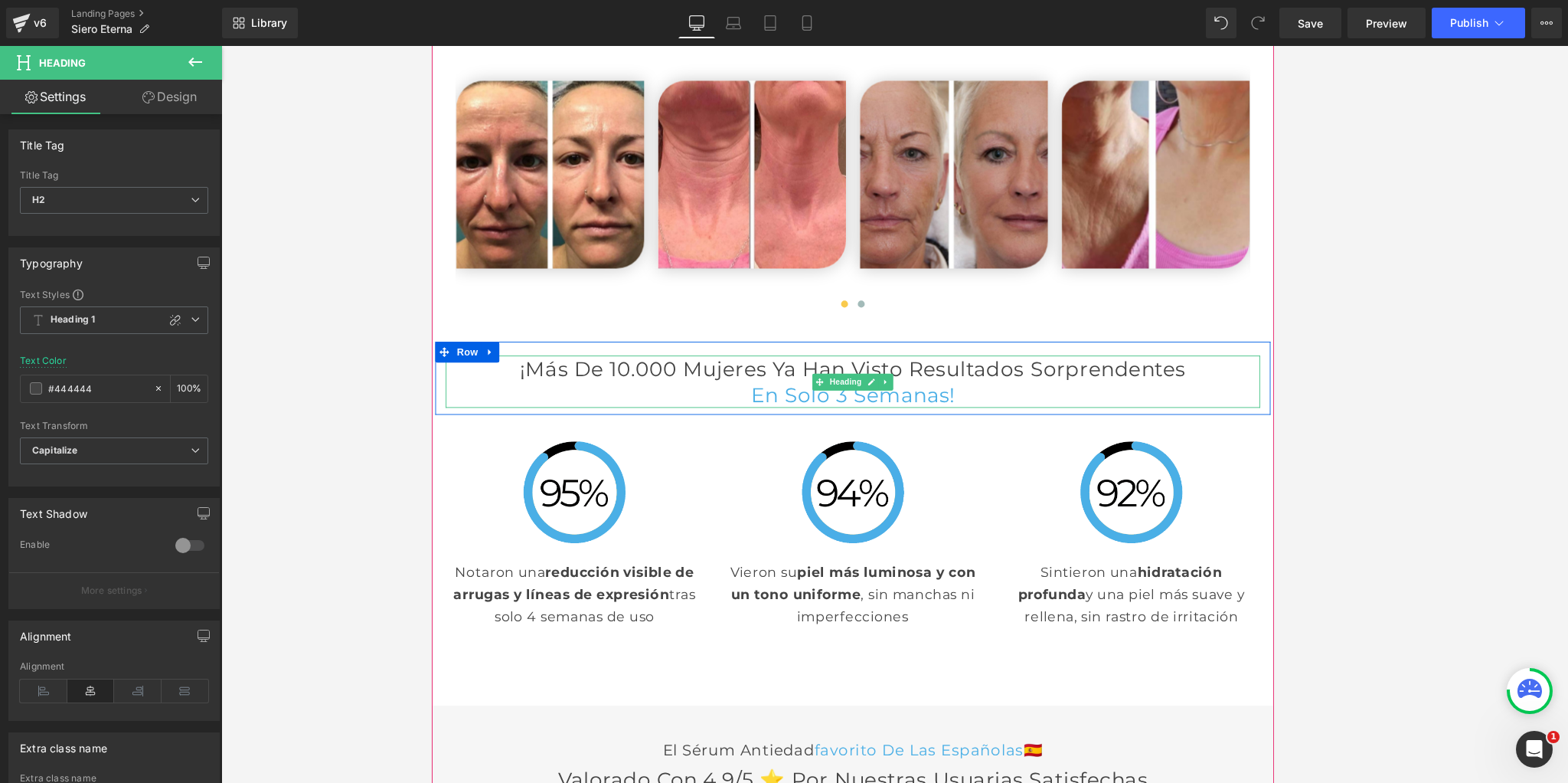
click at [623, 387] on h2 "¡Más de 10.000 mujeres ya han visto resultados sorprendentes" at bounding box center [894, 401] width 896 height 29
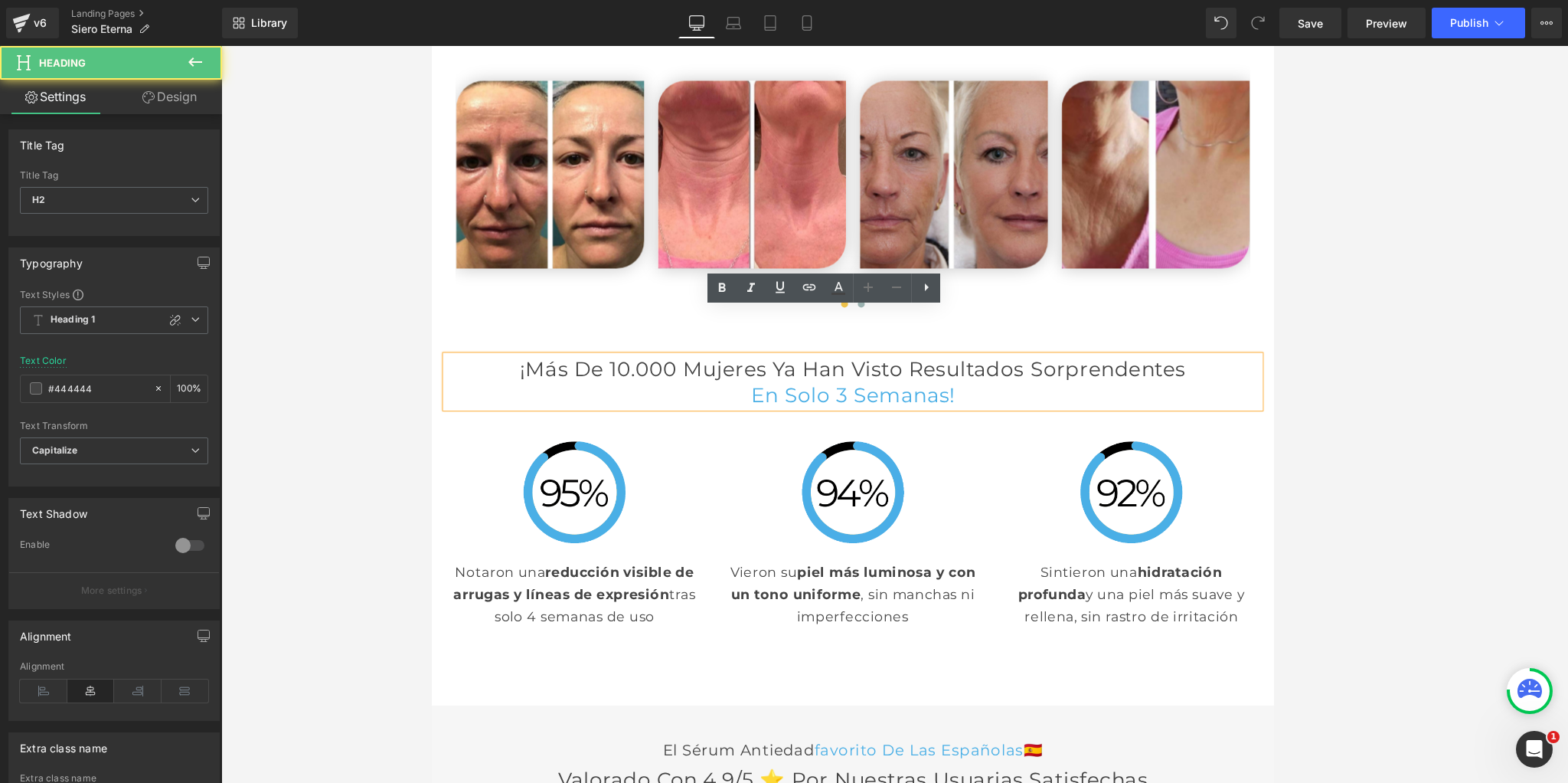
click at [1006, 443] on span "en solo 3 semanas !" at bounding box center [895, 430] width 225 height 27
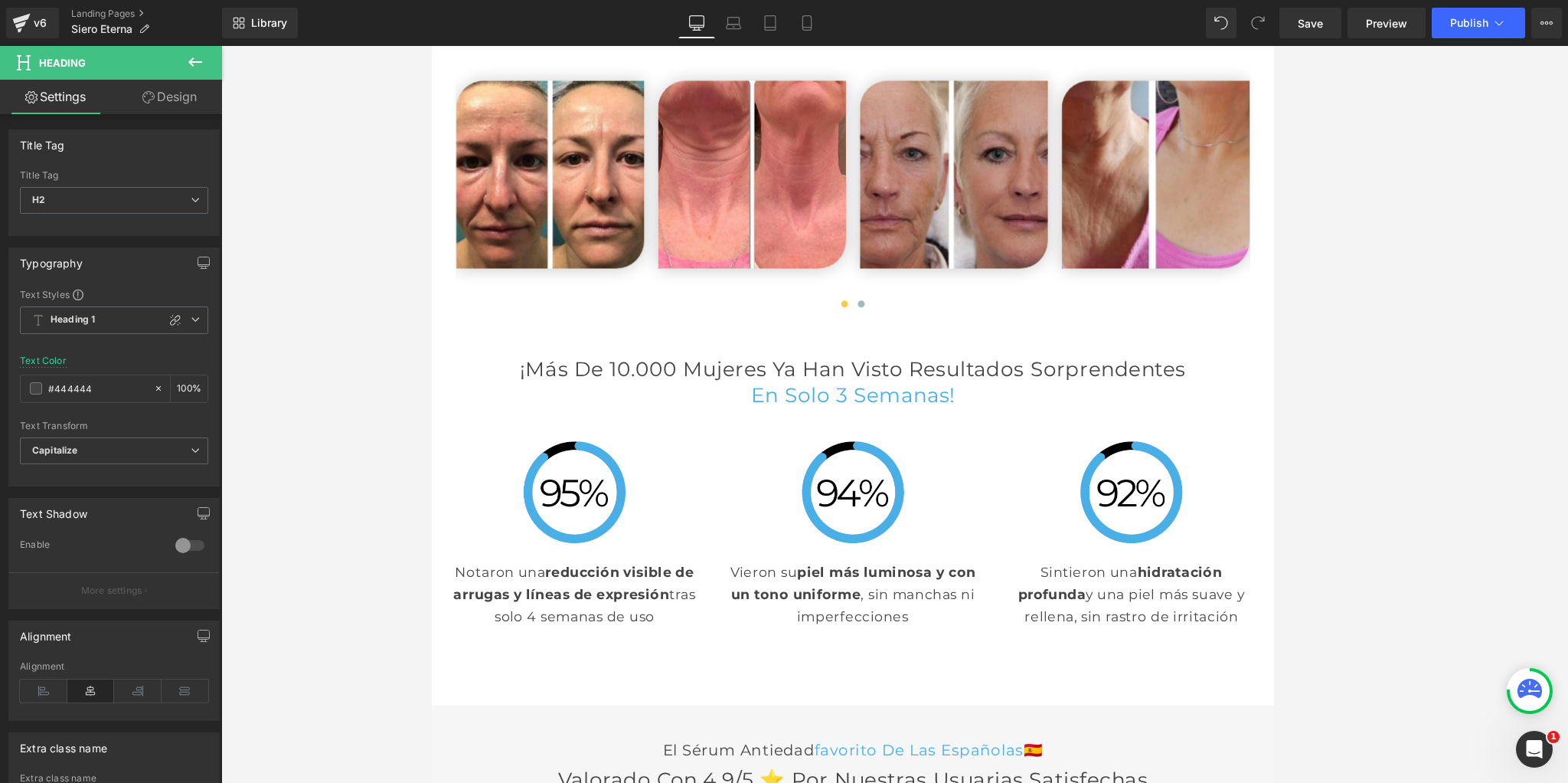
click at [339, 439] on div at bounding box center [894, 415] width 1346 height 737
click at [421, 374] on div at bounding box center [894, 415] width 1346 height 737
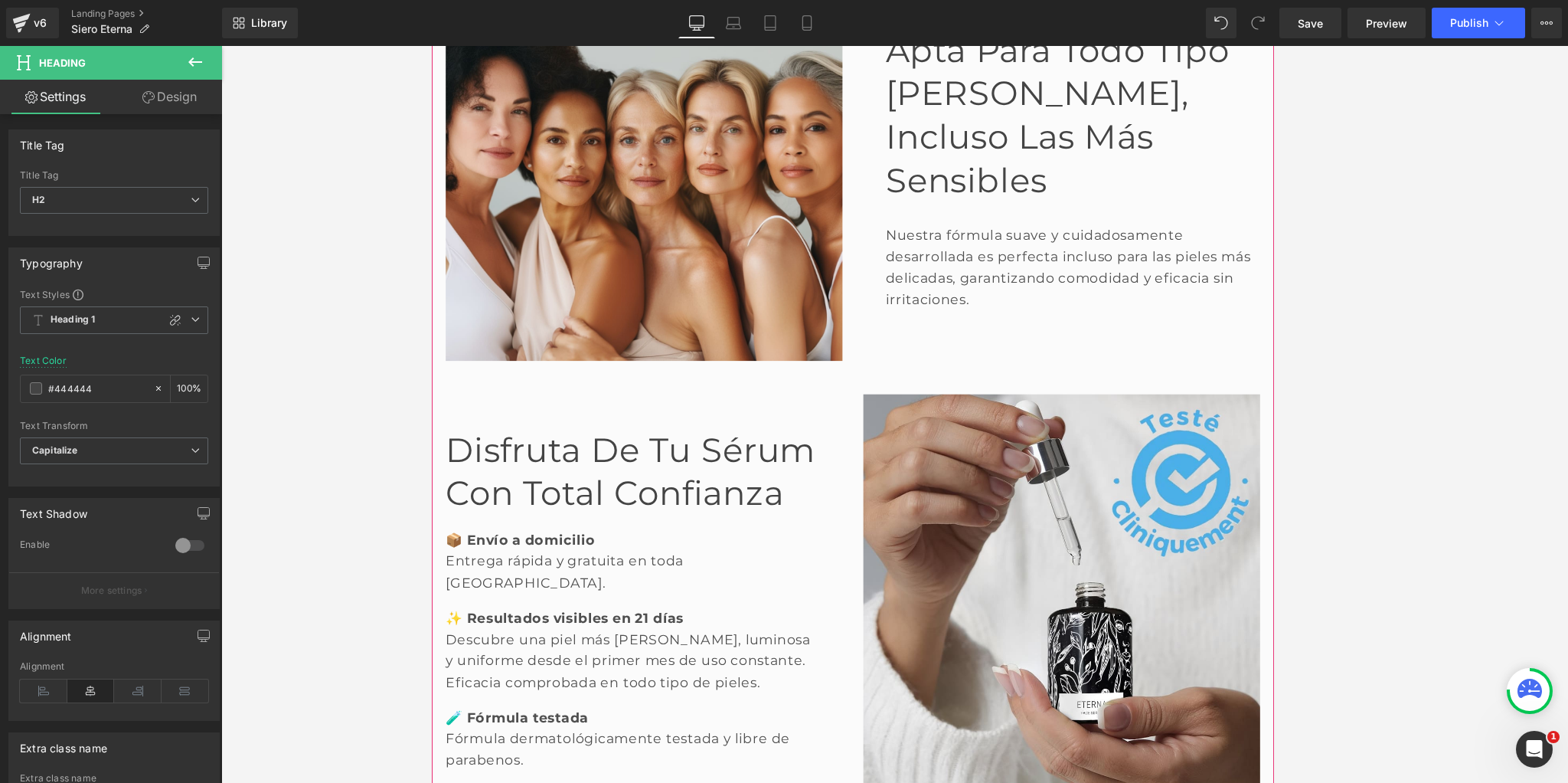
scroll to position [2317, 0]
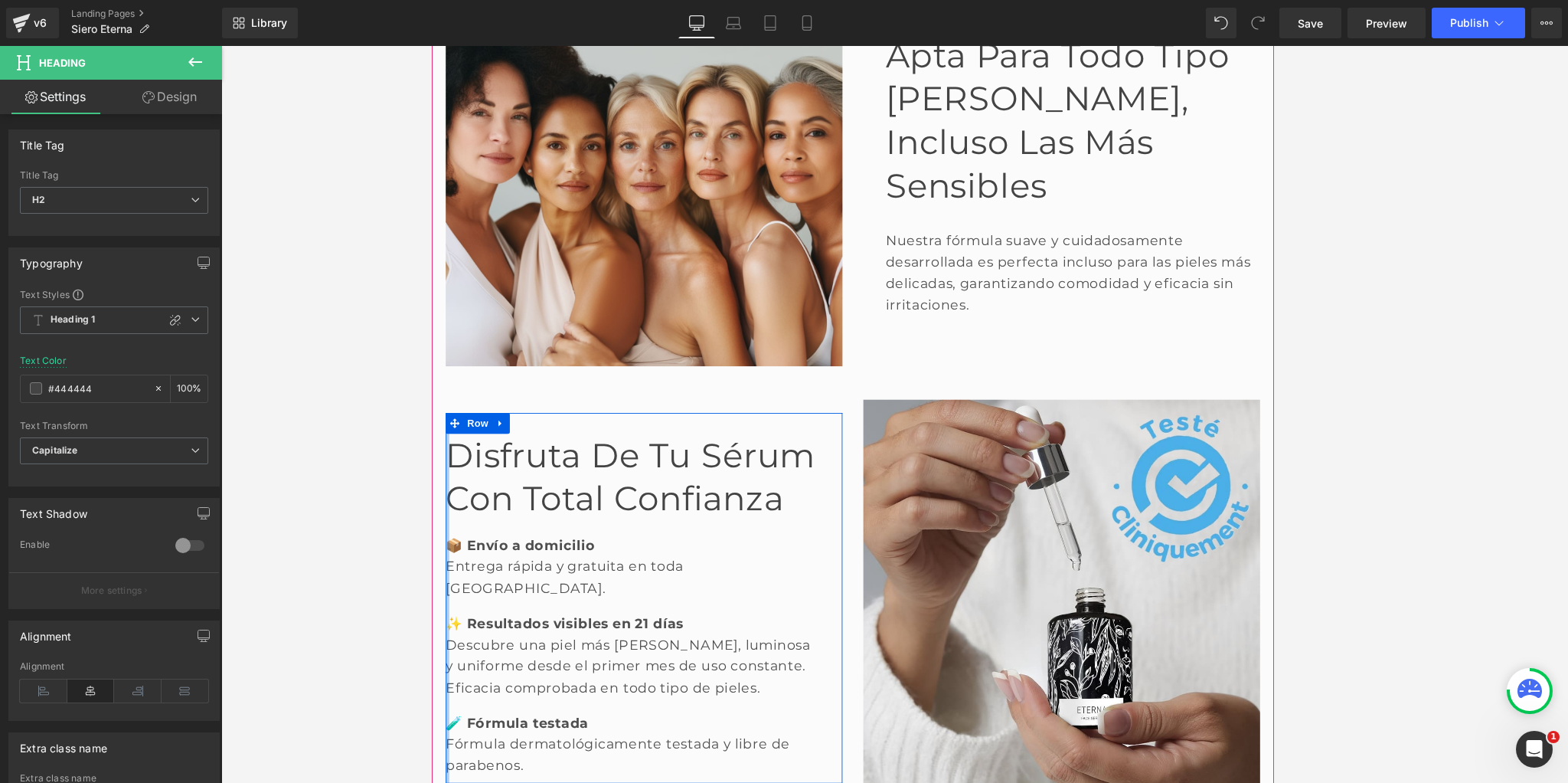
click at [451, 517] on font "Disfruta de tu sérum con total confianza" at bounding box center [650, 520] width 406 height 92
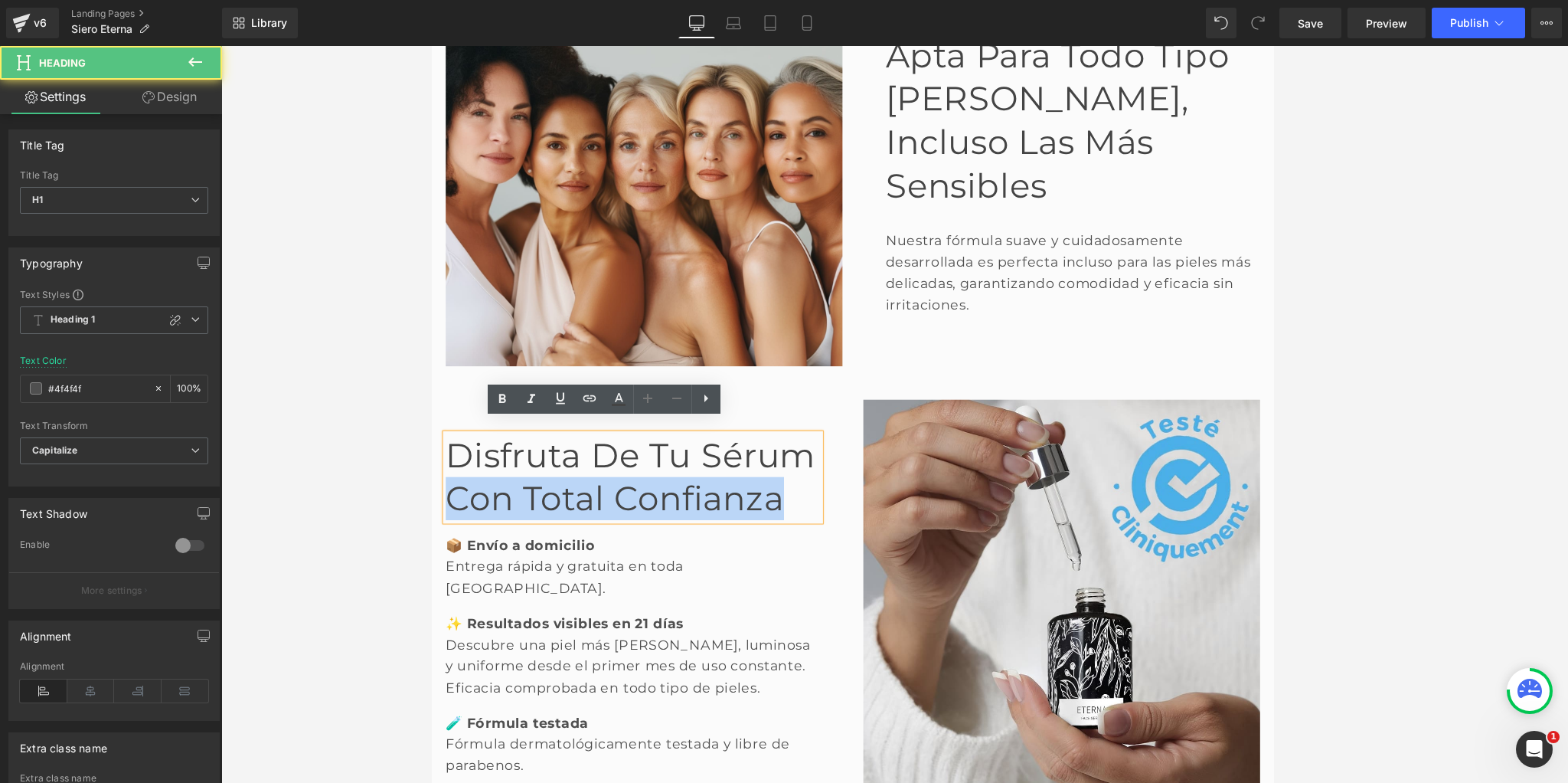
drag, startPoint x: 485, startPoint y: 521, endPoint x: 812, endPoint y: 528, distance: 327.1
click at [812, 528] on font "Disfruta de tu sérum con total confianza" at bounding box center [650, 520] width 406 height 92
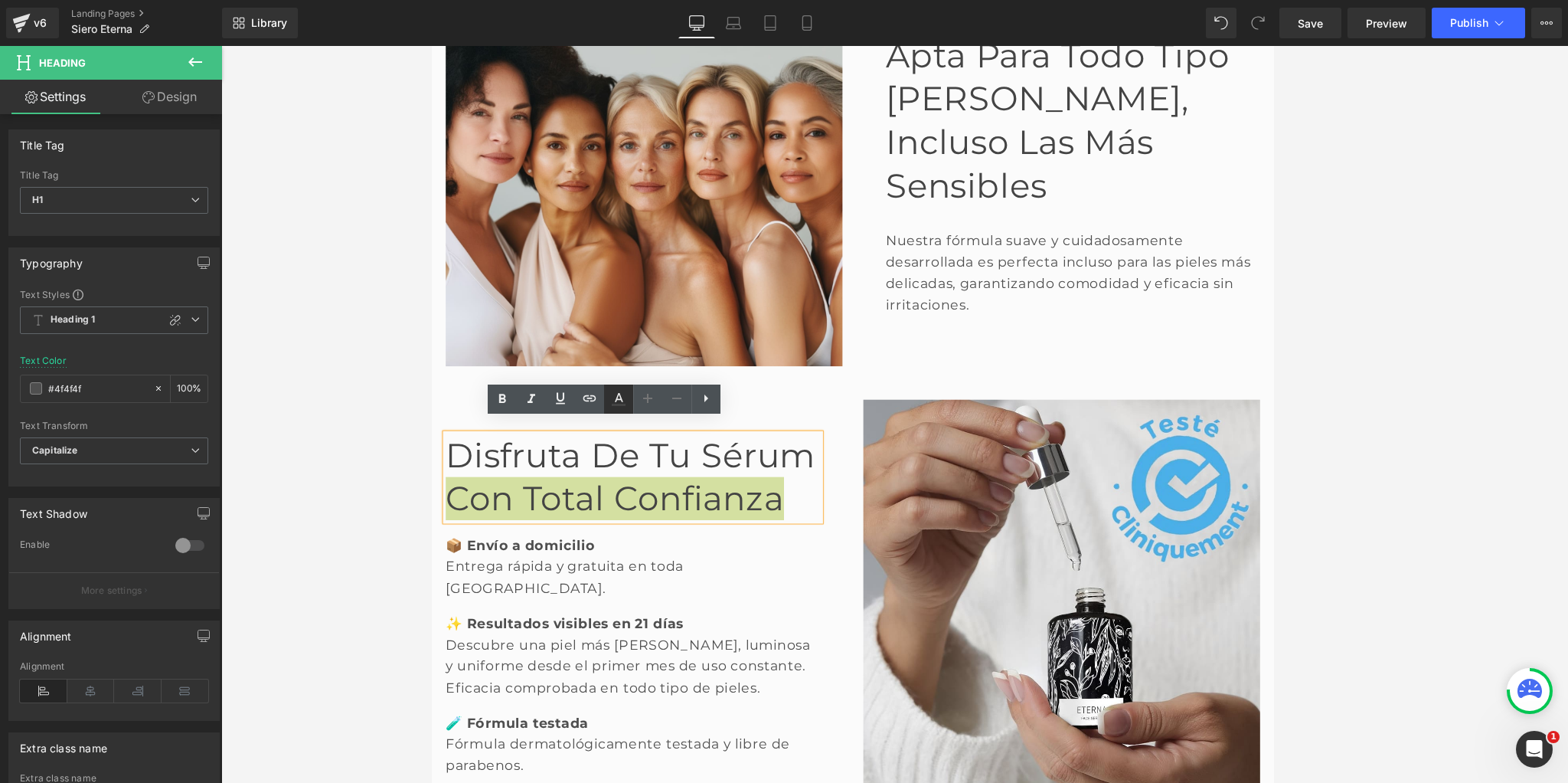
click at [623, 404] on icon at bounding box center [618, 405] width 13 height 3
type input "#444444"
type input "100"
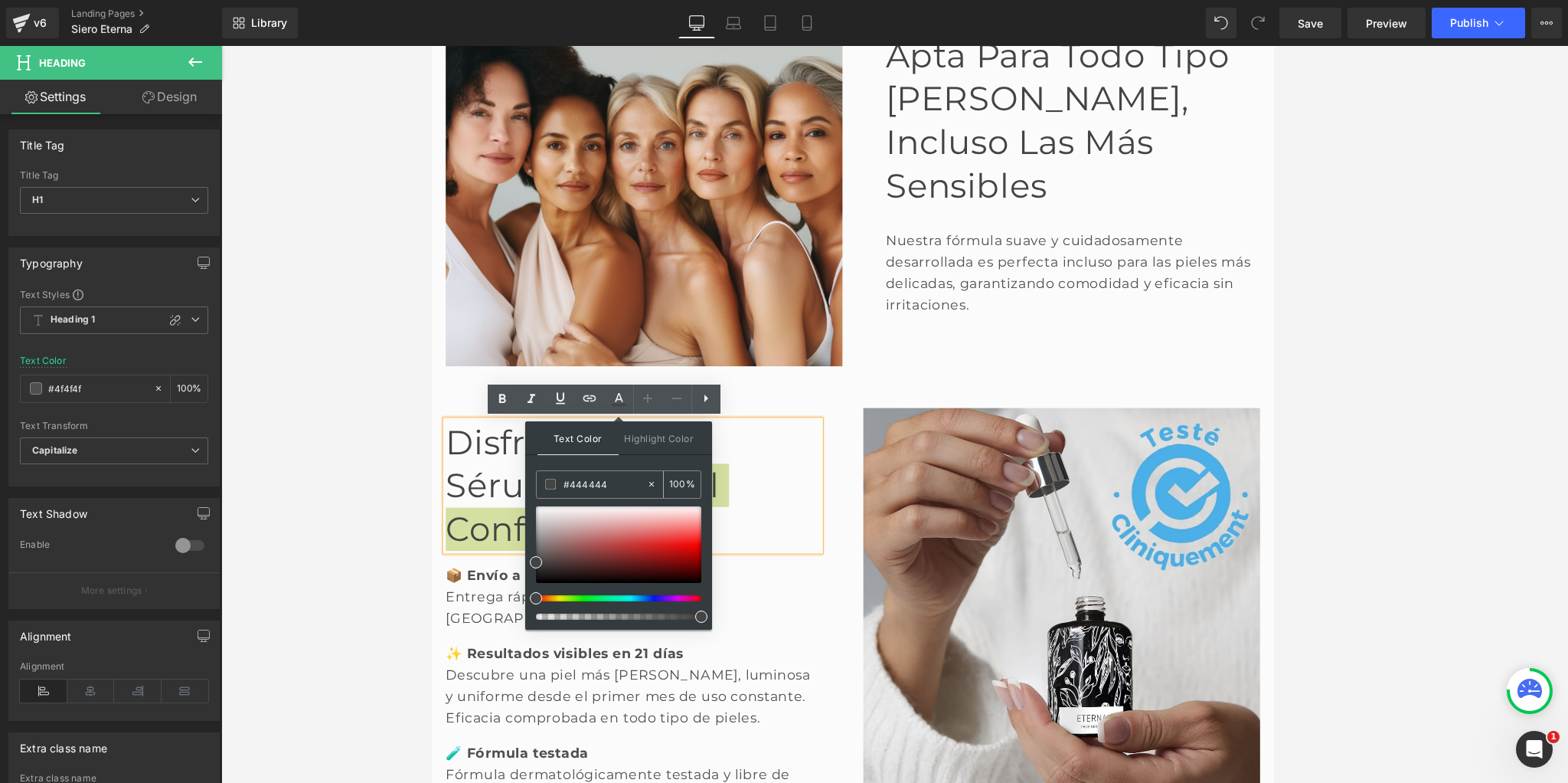
click at [587, 482] on input "#444444" at bounding box center [604, 483] width 83 height 17
paste input "4aafe6"
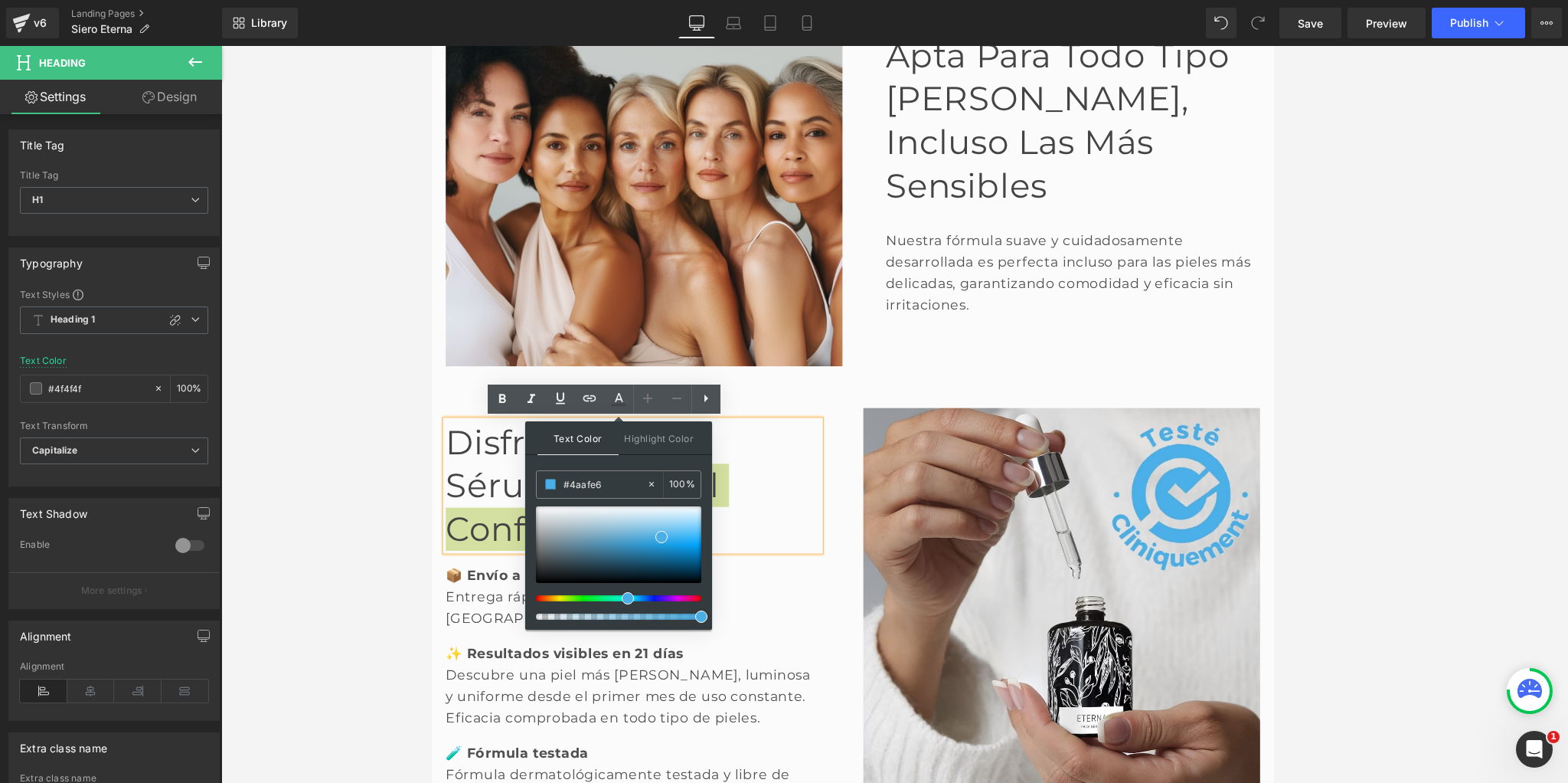
click at [576, 436] on span "Text Color" at bounding box center [578, 438] width 81 height 34
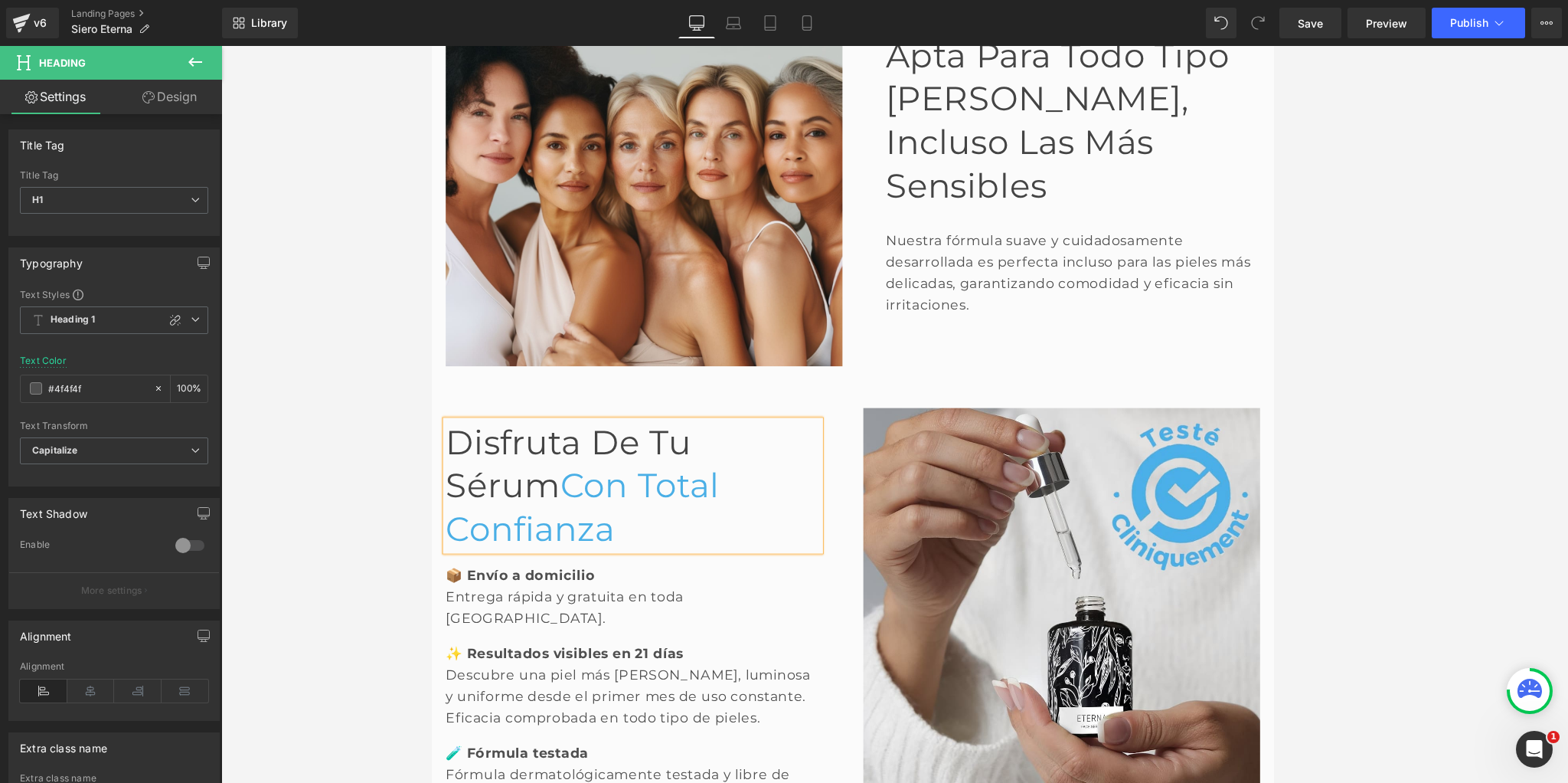
click at [397, 448] on div at bounding box center [894, 415] width 1346 height 737
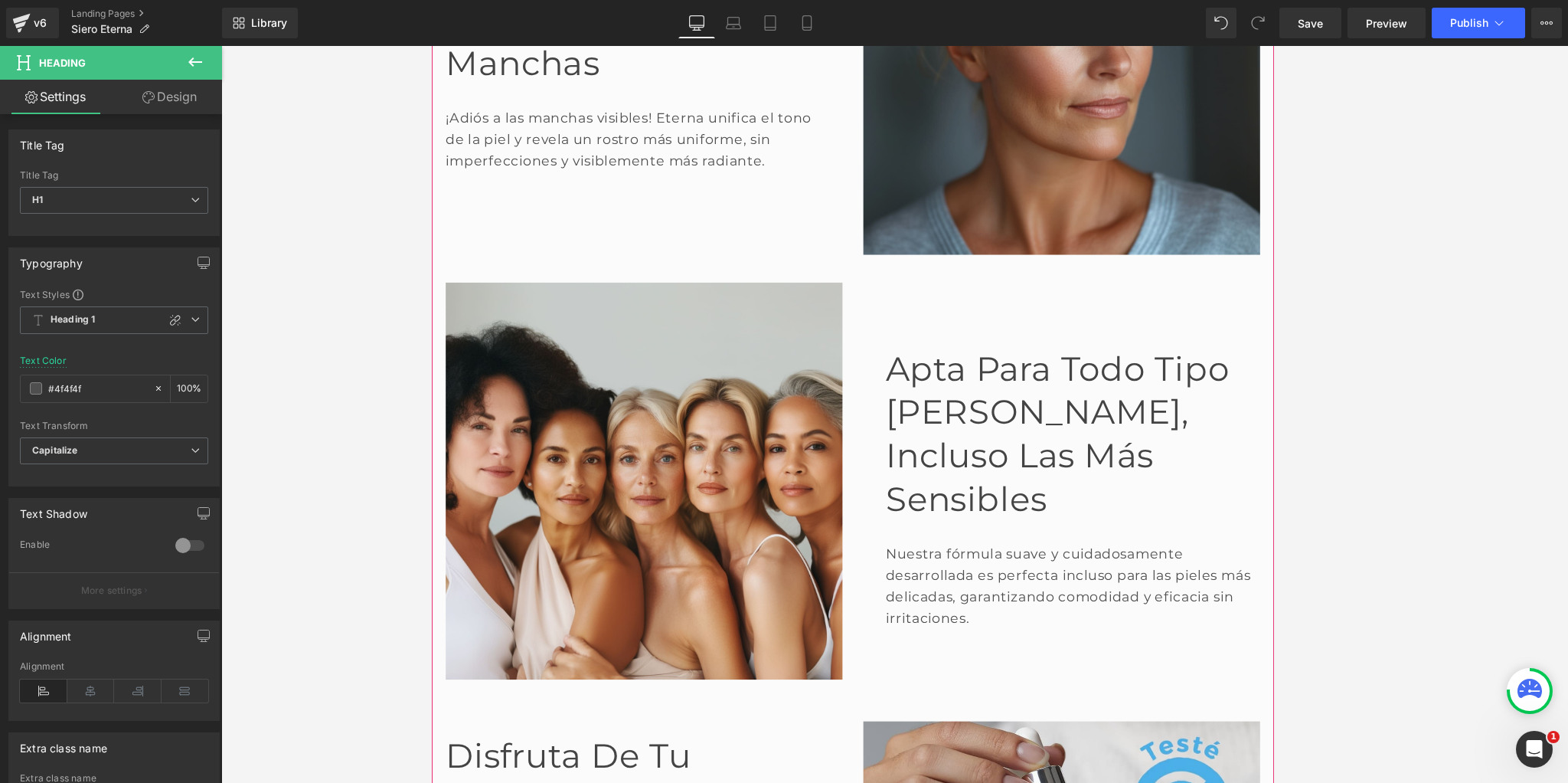
scroll to position [1970, 0]
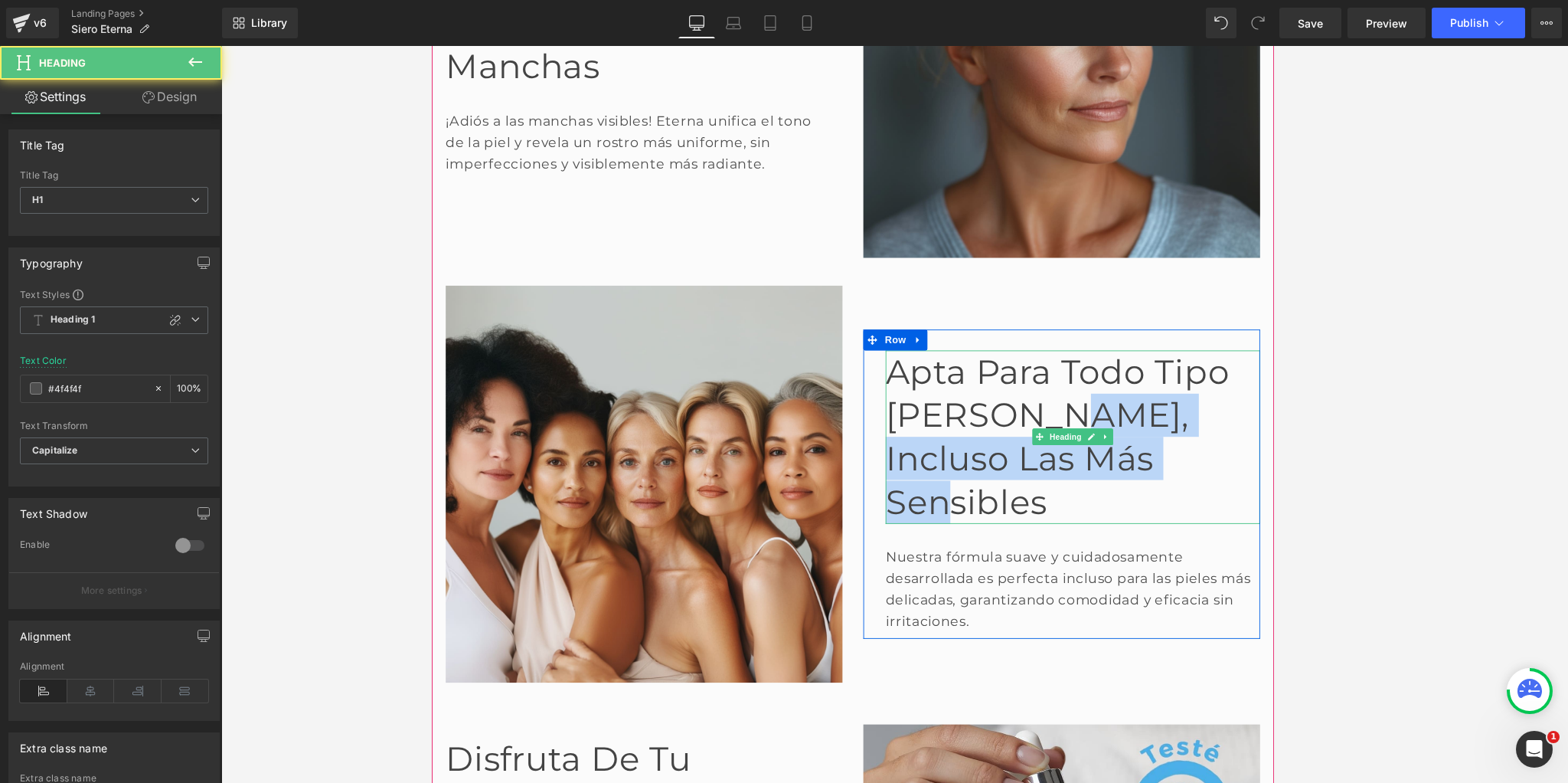
drag, startPoint x: 1099, startPoint y: 460, endPoint x: 1189, endPoint y: 490, distance: 94.9
click at [1190, 491] on font "Apta para todo tipo [PERSON_NAME], incluso las más sensibles" at bounding box center [1119, 475] width 378 height 187
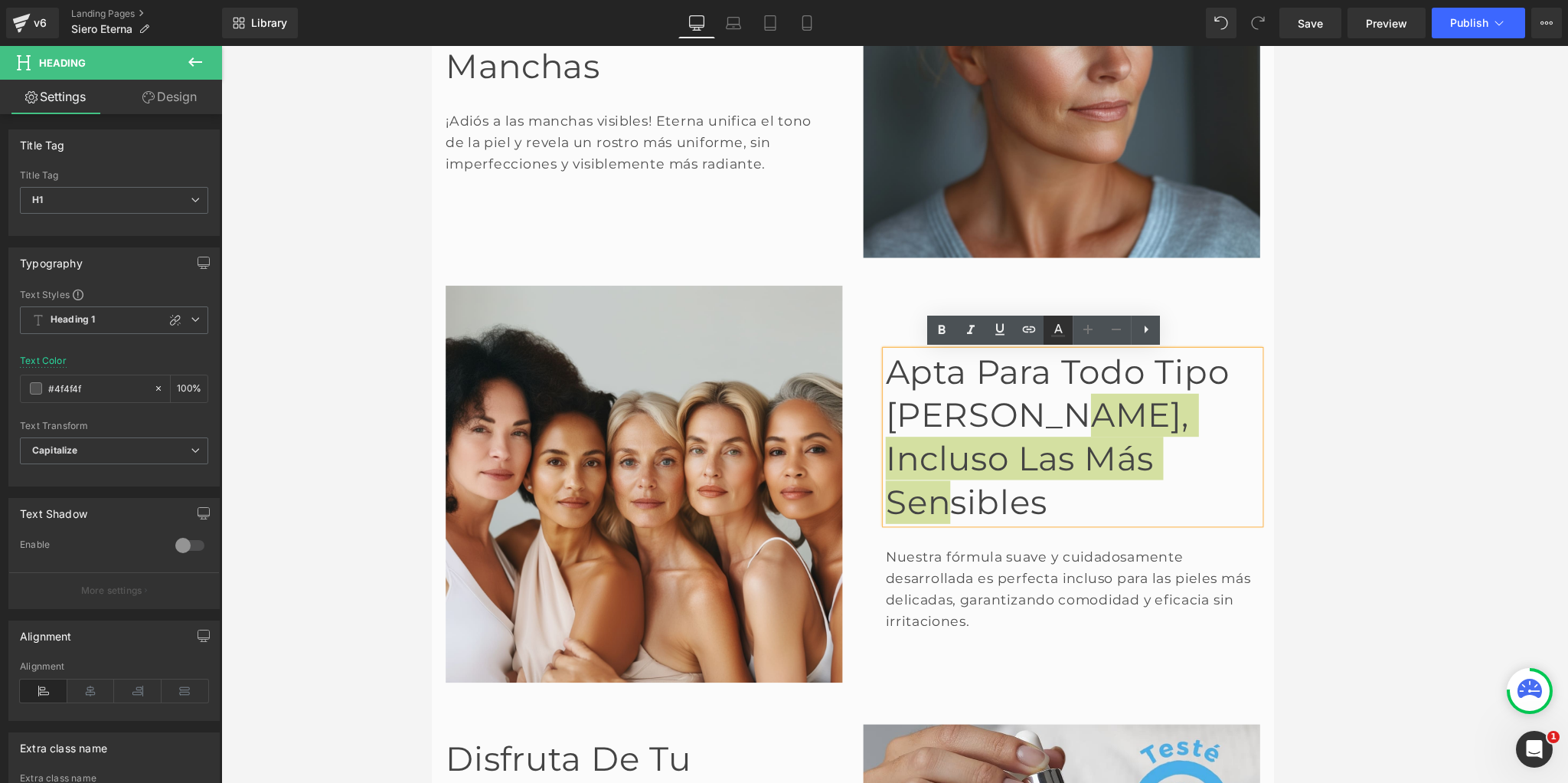
click at [1061, 332] on icon at bounding box center [1057, 328] width 8 height 9
type input "#444444"
type input "100"
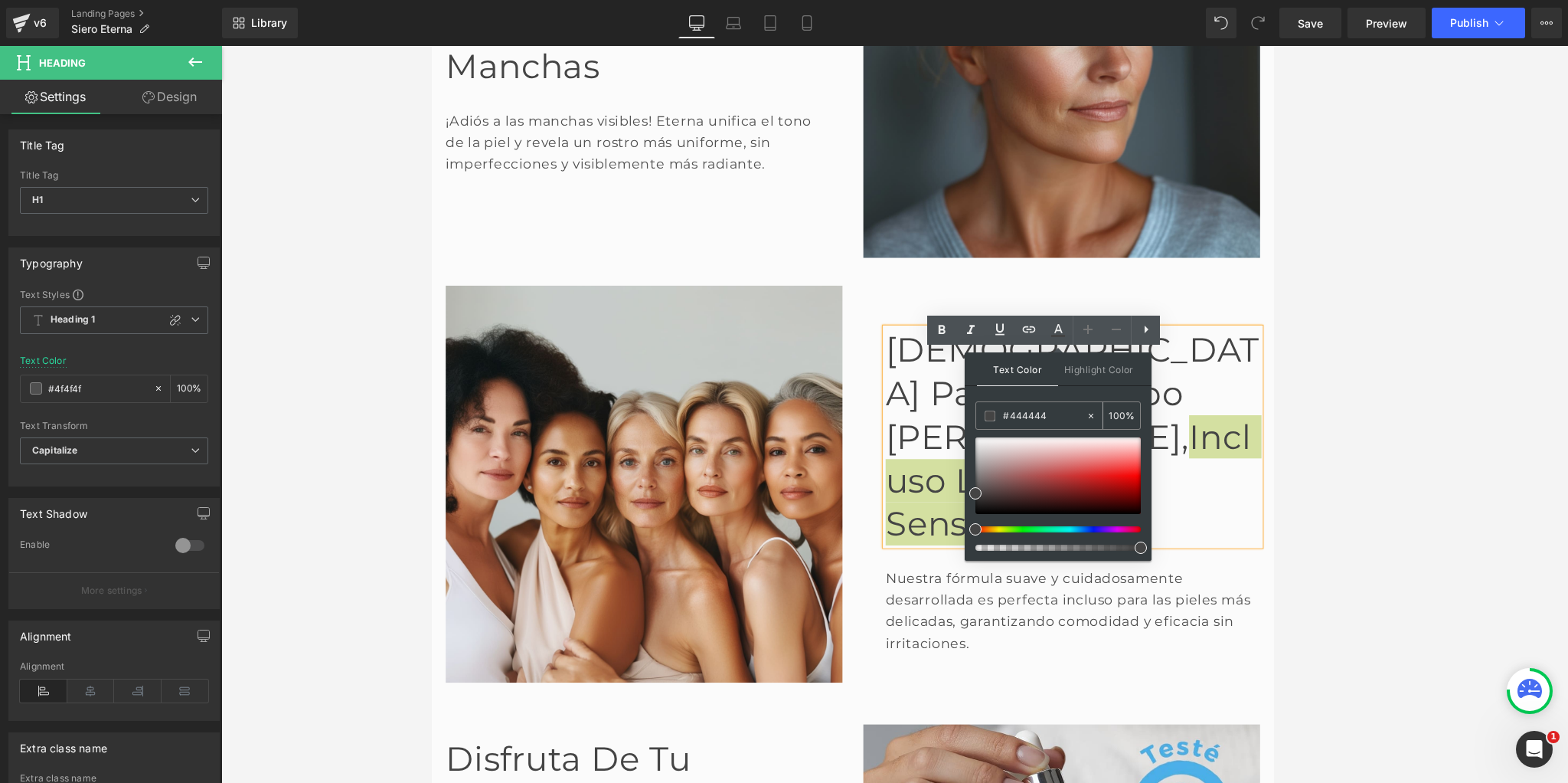
click at [1021, 418] on input "#444444" at bounding box center [1044, 416] width 83 height 17
paste input "4aafe6"
click at [1005, 376] on span "Text Color" at bounding box center [1017, 369] width 81 height 34
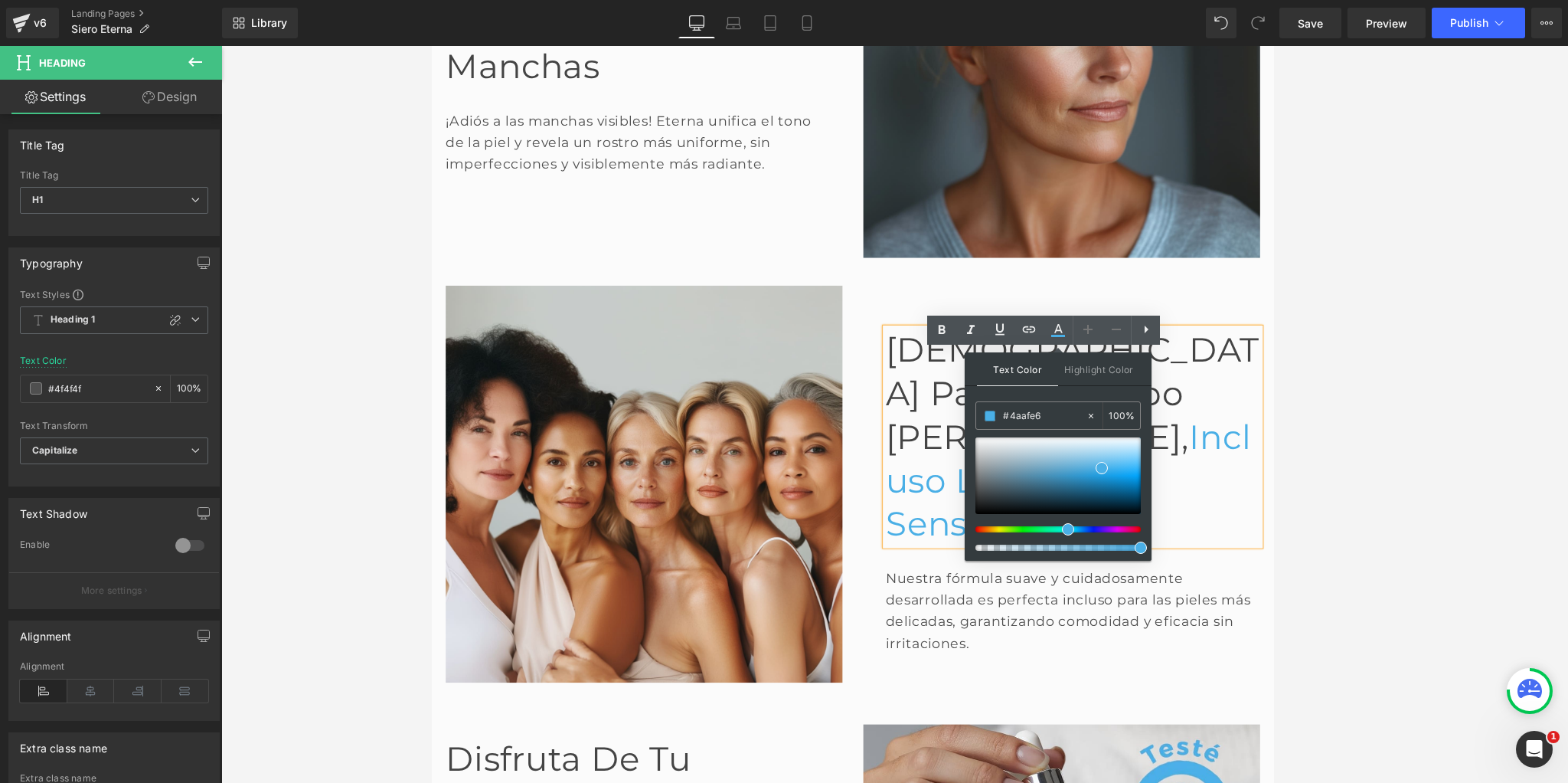
click at [920, 347] on div "Apta para todo tipo [PERSON_NAME], incluso las más sensibles Heading Nuestra fó…" at bounding box center [1123, 527] width 459 height 436
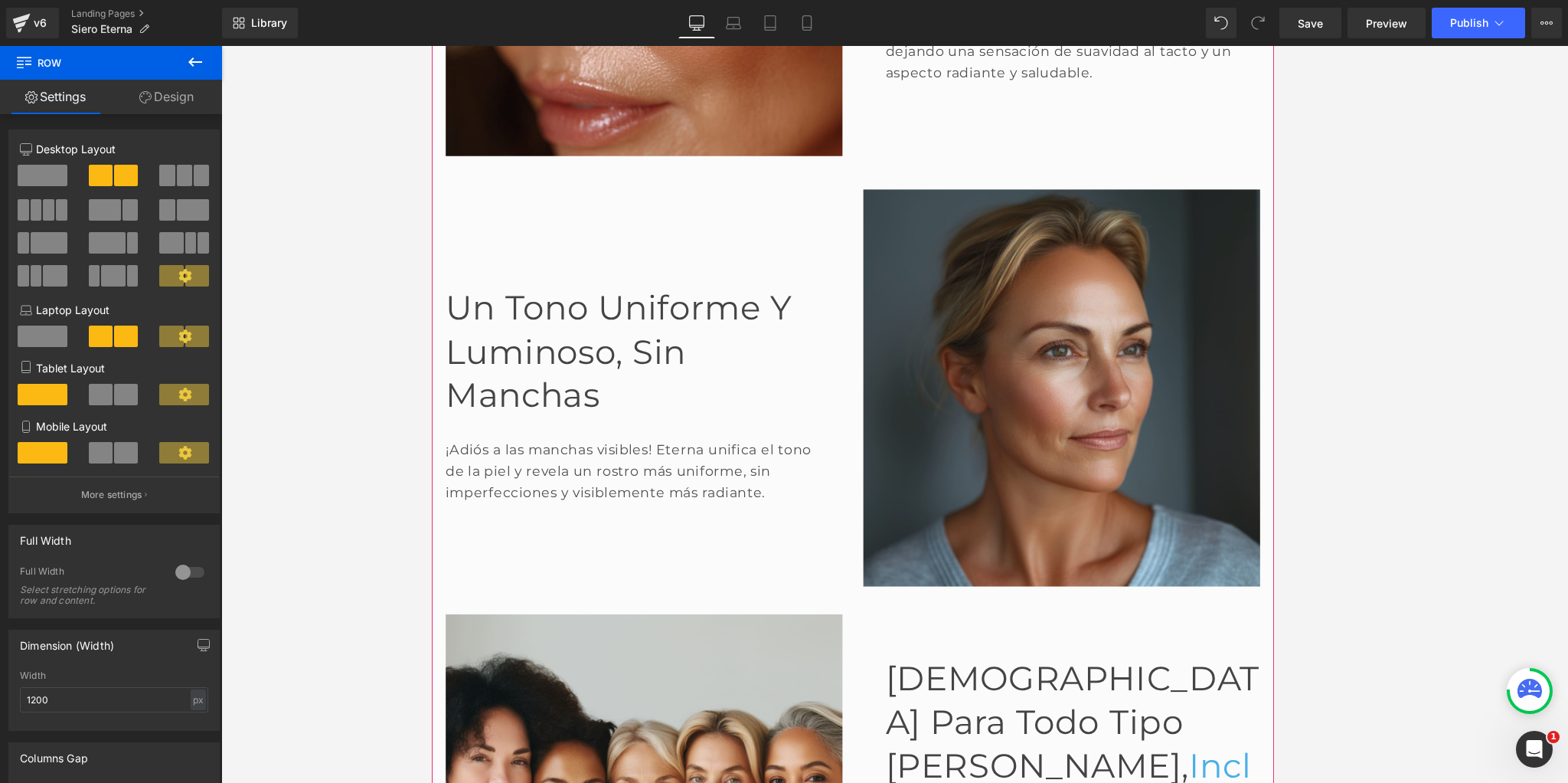
scroll to position [1607, 0]
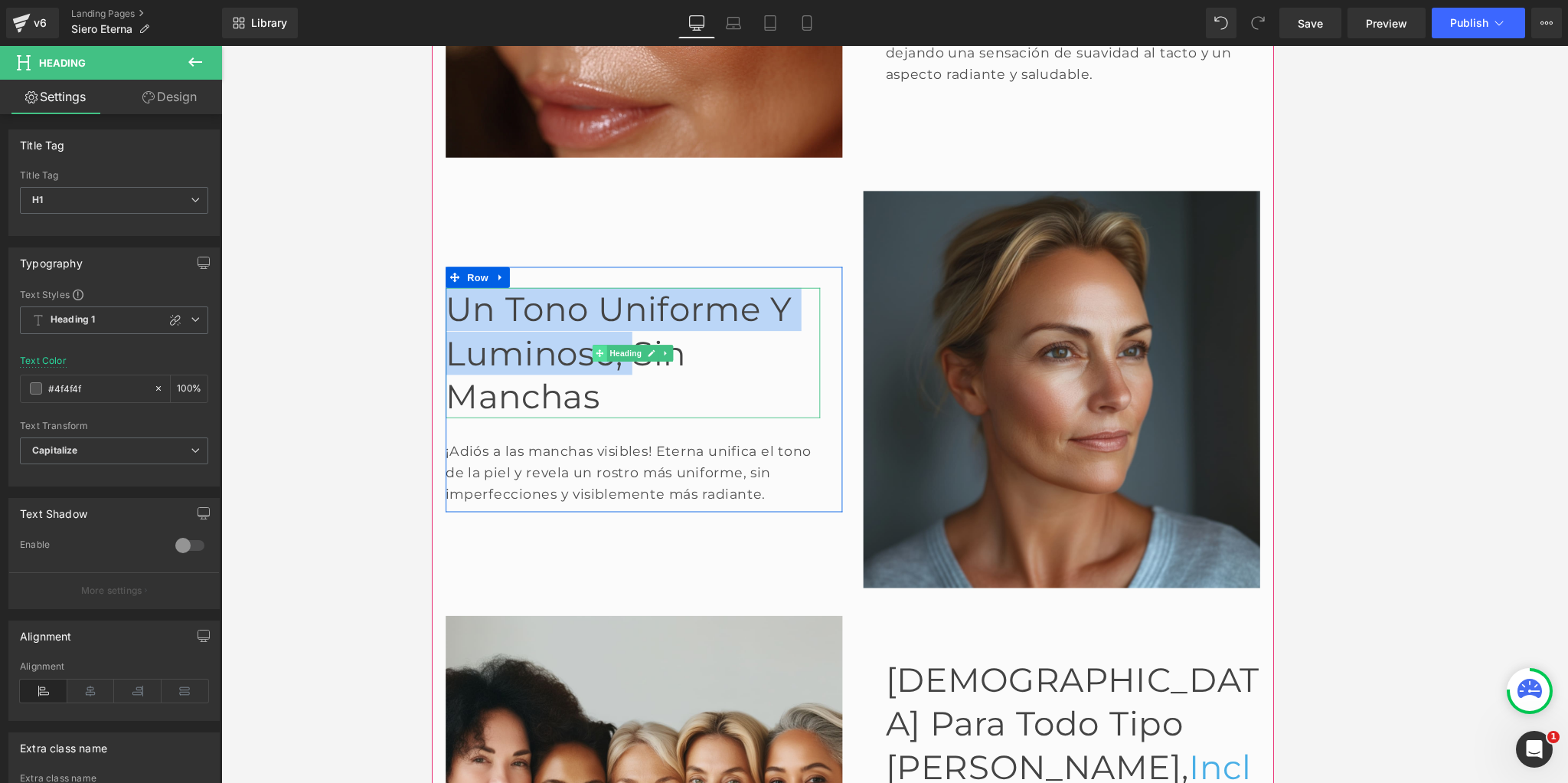
drag, startPoint x: 450, startPoint y: 309, endPoint x: 612, endPoint y: 352, distance: 167.6
click at [612, 352] on div "Un tono uniforme y luminoso, sin manchas Heading" at bounding box center [653, 383] width 412 height 144
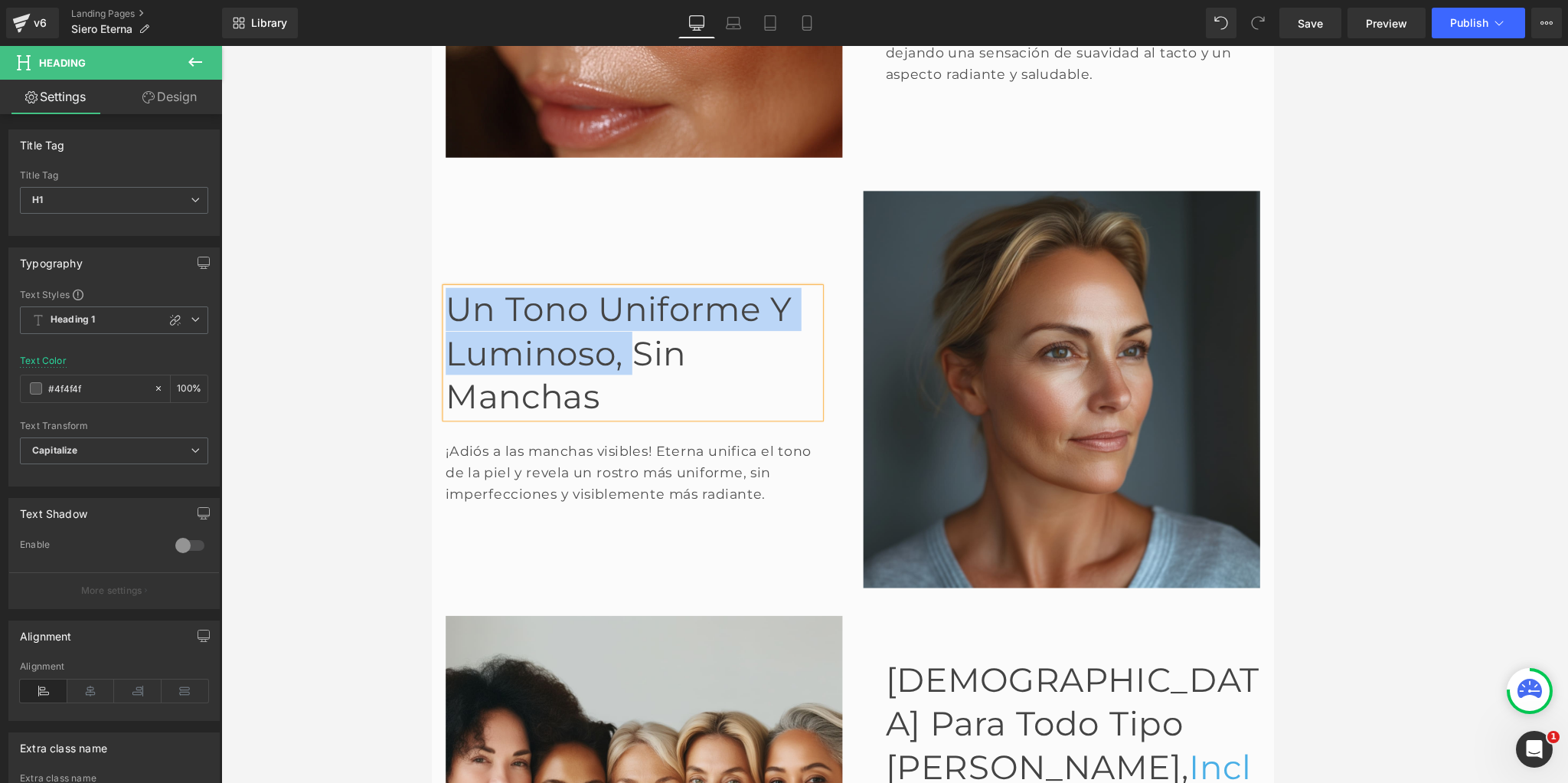
drag, startPoint x: 547, startPoint y: 324, endPoint x: 589, endPoint y: 339, distance: 44.6
click at [547, 325] on font "Un tono uniforme y luminoso, sin manchas" at bounding box center [636, 383] width 381 height 140
drag, startPoint x: 640, startPoint y: 359, endPoint x: 504, endPoint y: 304, distance: 146.7
click at [458, 317] on font "Un tono uniforme y luminoso, sin manchas" at bounding box center [636, 383] width 381 height 140
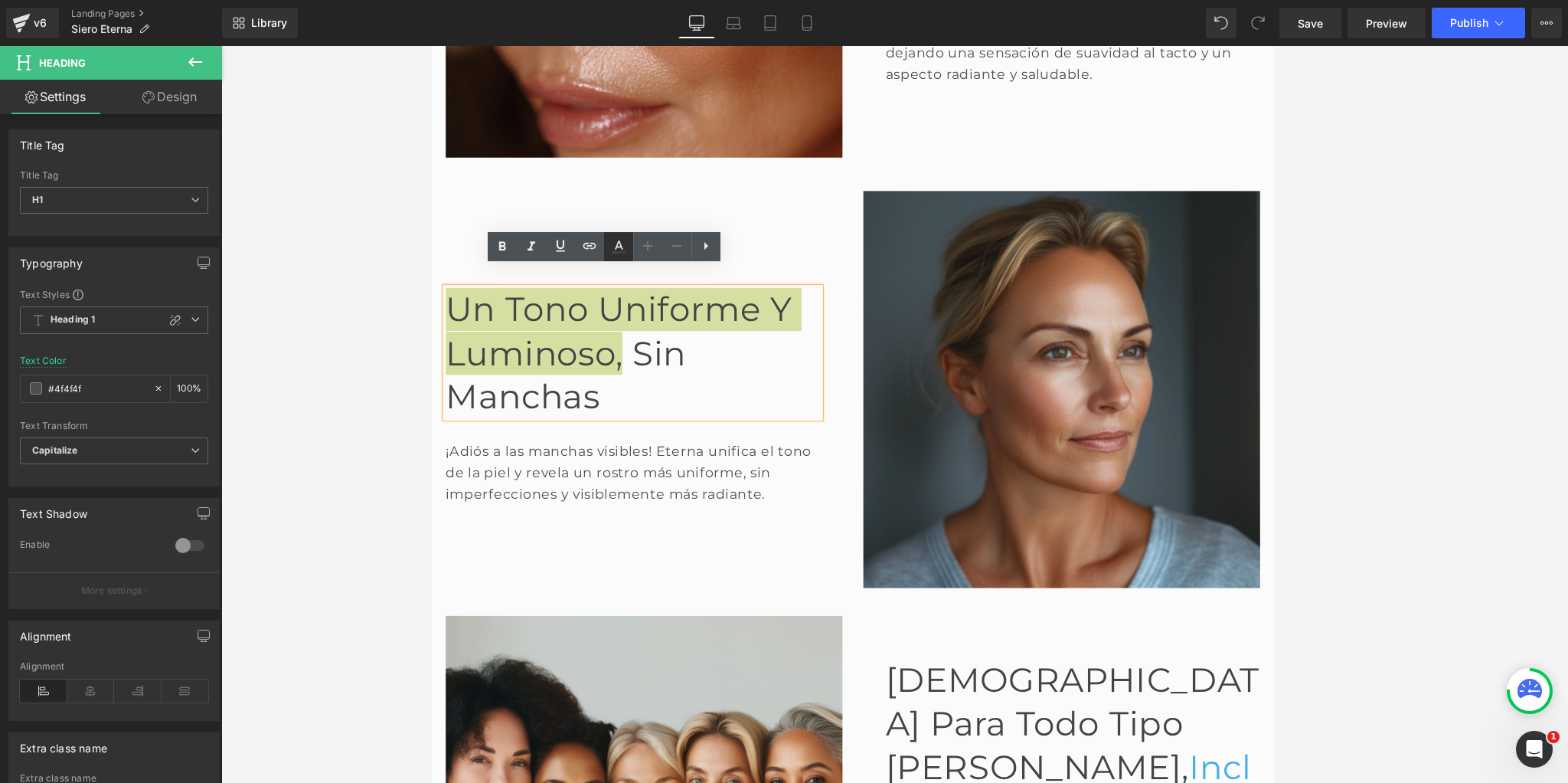
click at [612, 245] on icon at bounding box center [619, 246] width 19 height 19
type input "#444444"
type input "100"
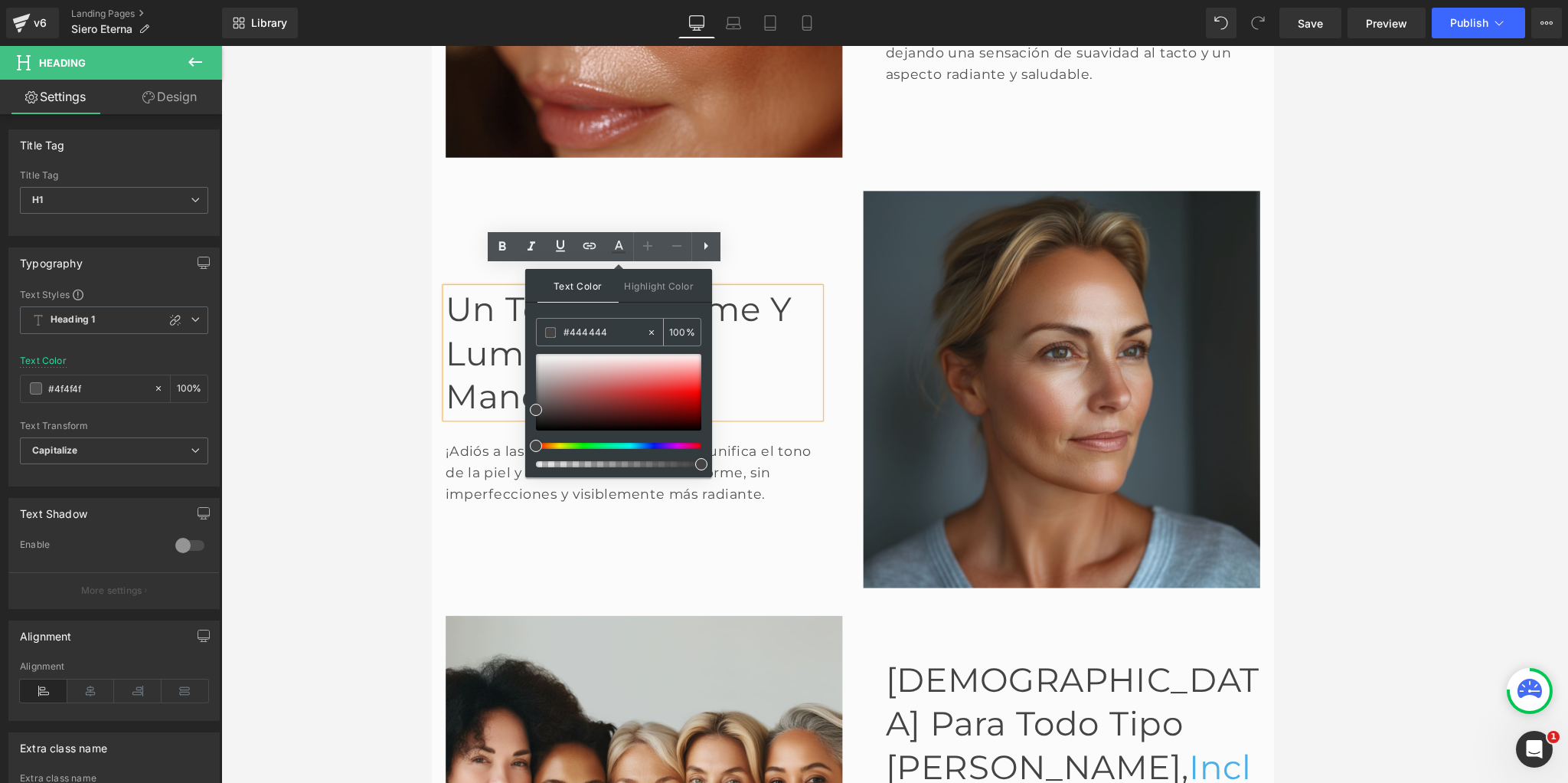
click at [591, 328] on input "#444444" at bounding box center [604, 332] width 83 height 17
click at [567, 332] on input "#444444" at bounding box center [604, 332] width 83 height 17
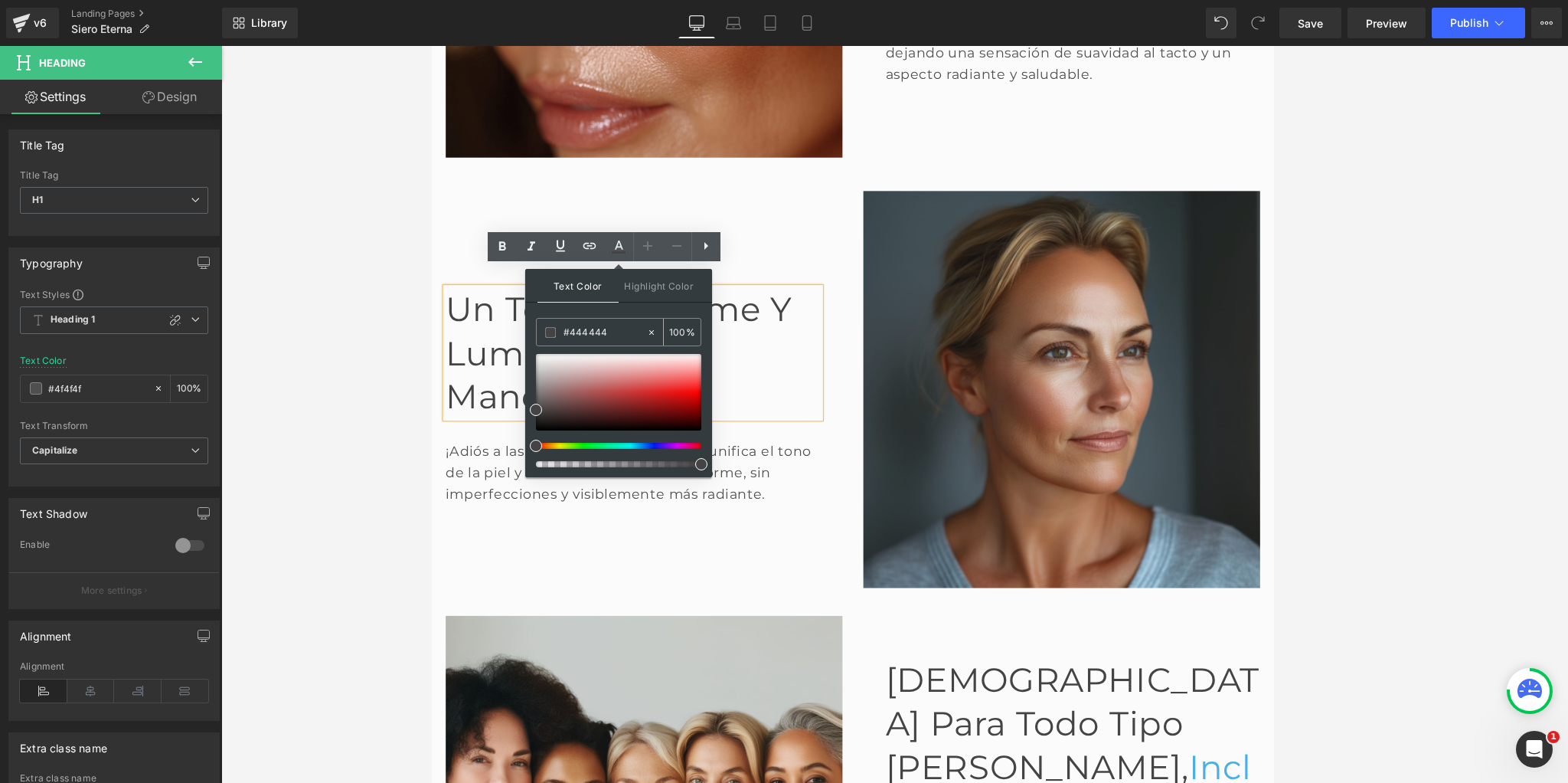
paste input "4aafe6"
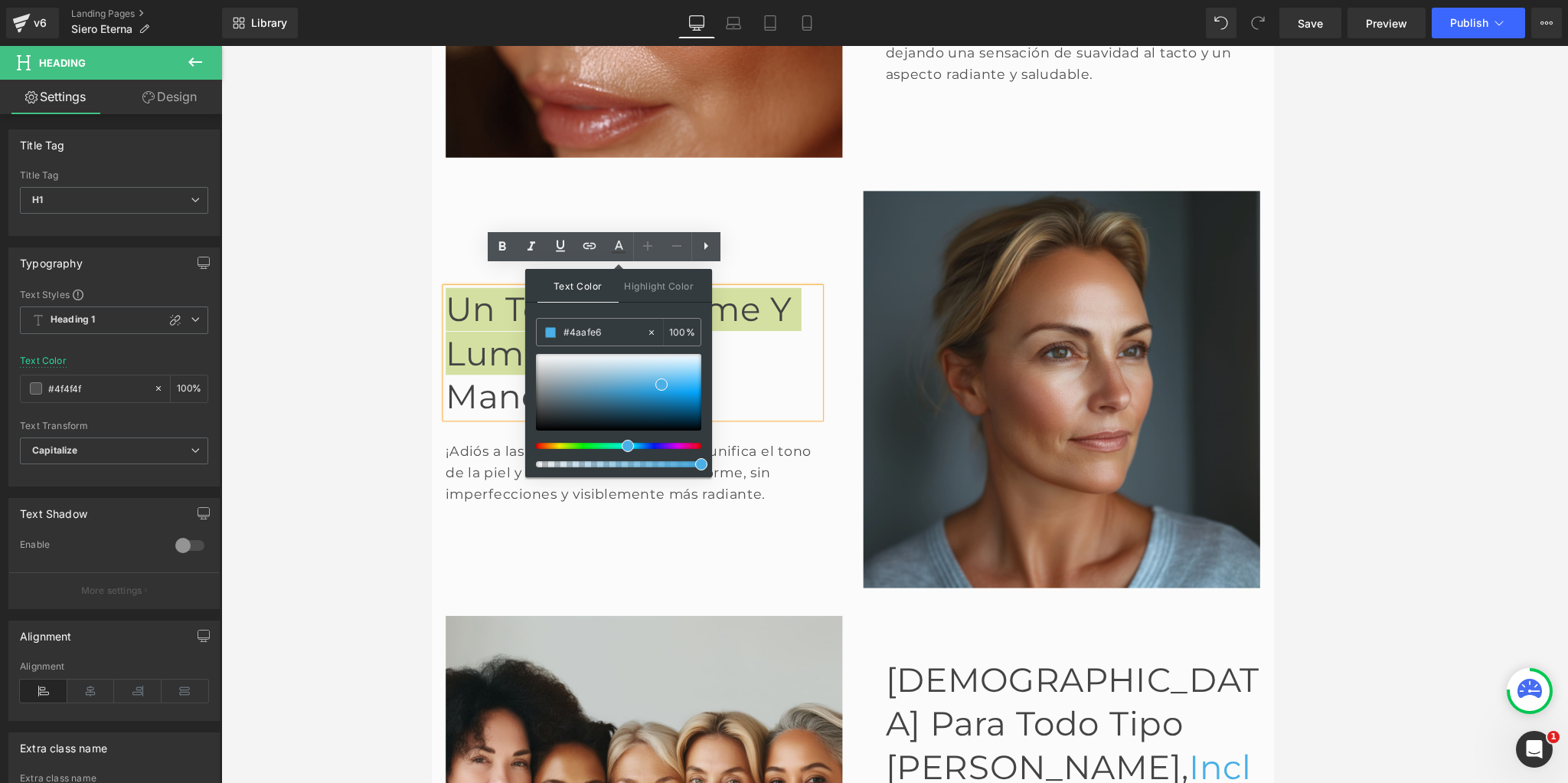
click at [559, 287] on span "Text Color" at bounding box center [578, 285] width 81 height 34
click at [349, 315] on div at bounding box center [894, 415] width 1346 height 737
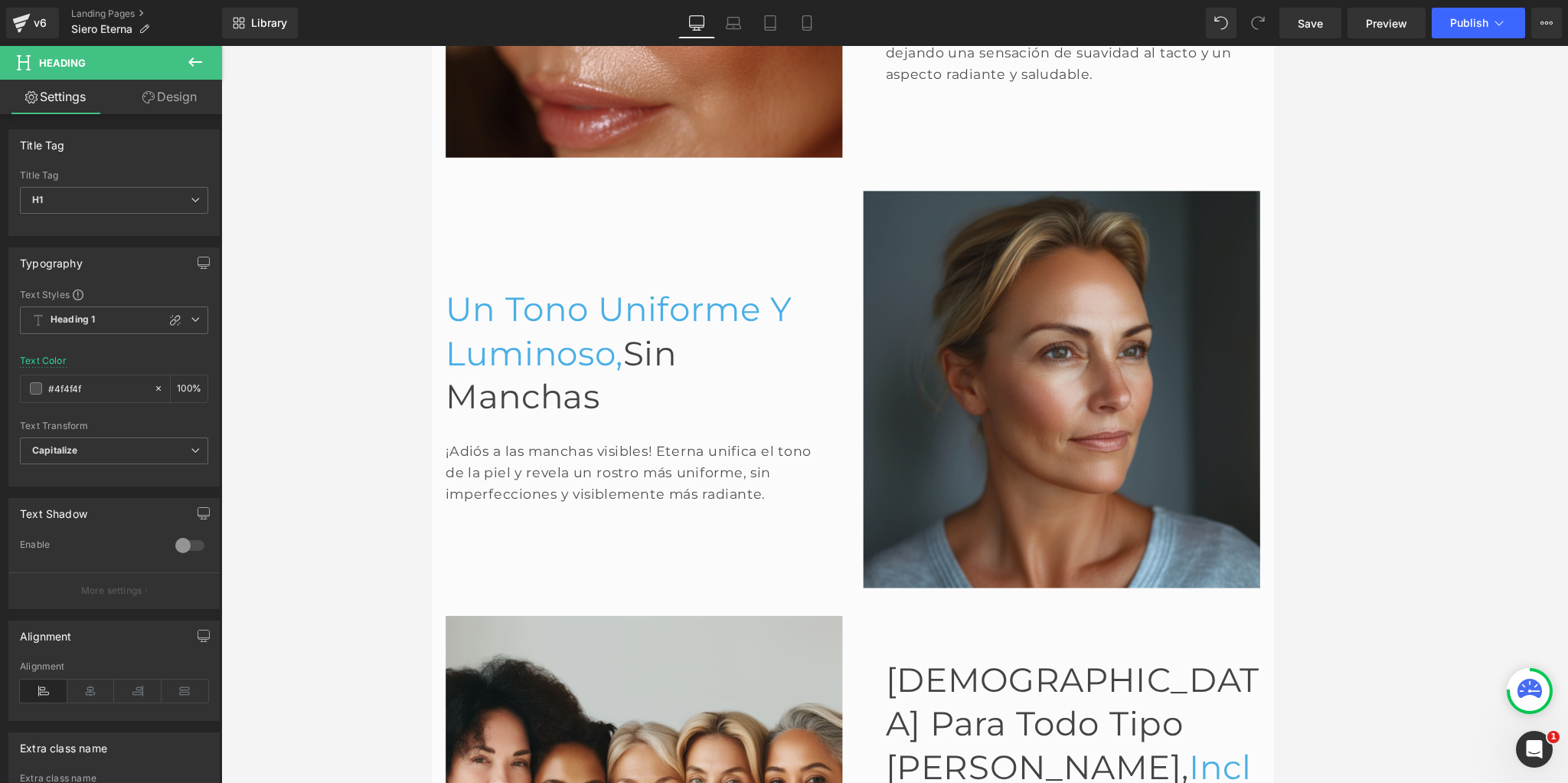
click at [347, 315] on div at bounding box center [894, 415] width 1346 height 737
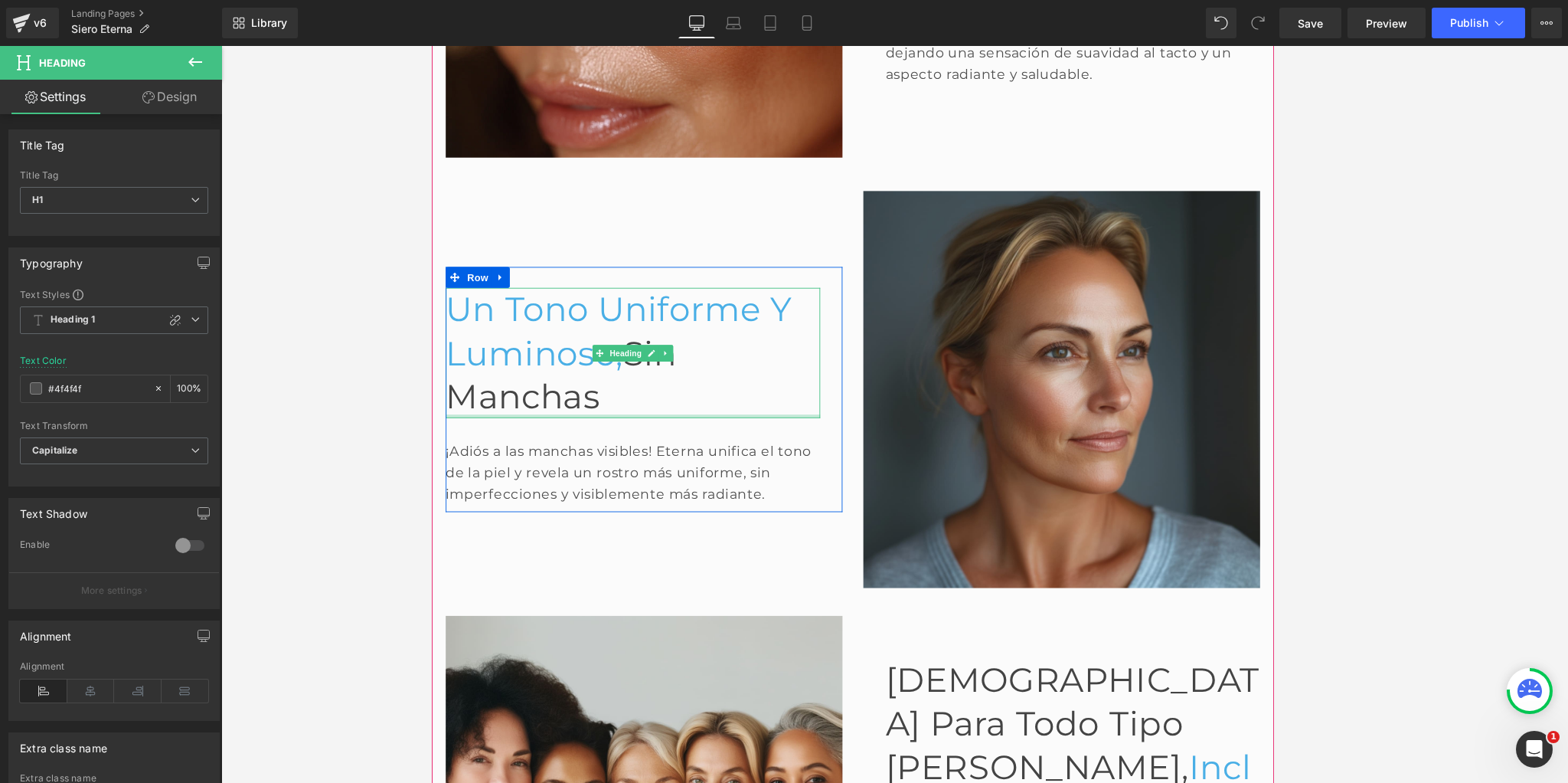
click at [690, 451] on div at bounding box center [653, 453] width 412 height 4
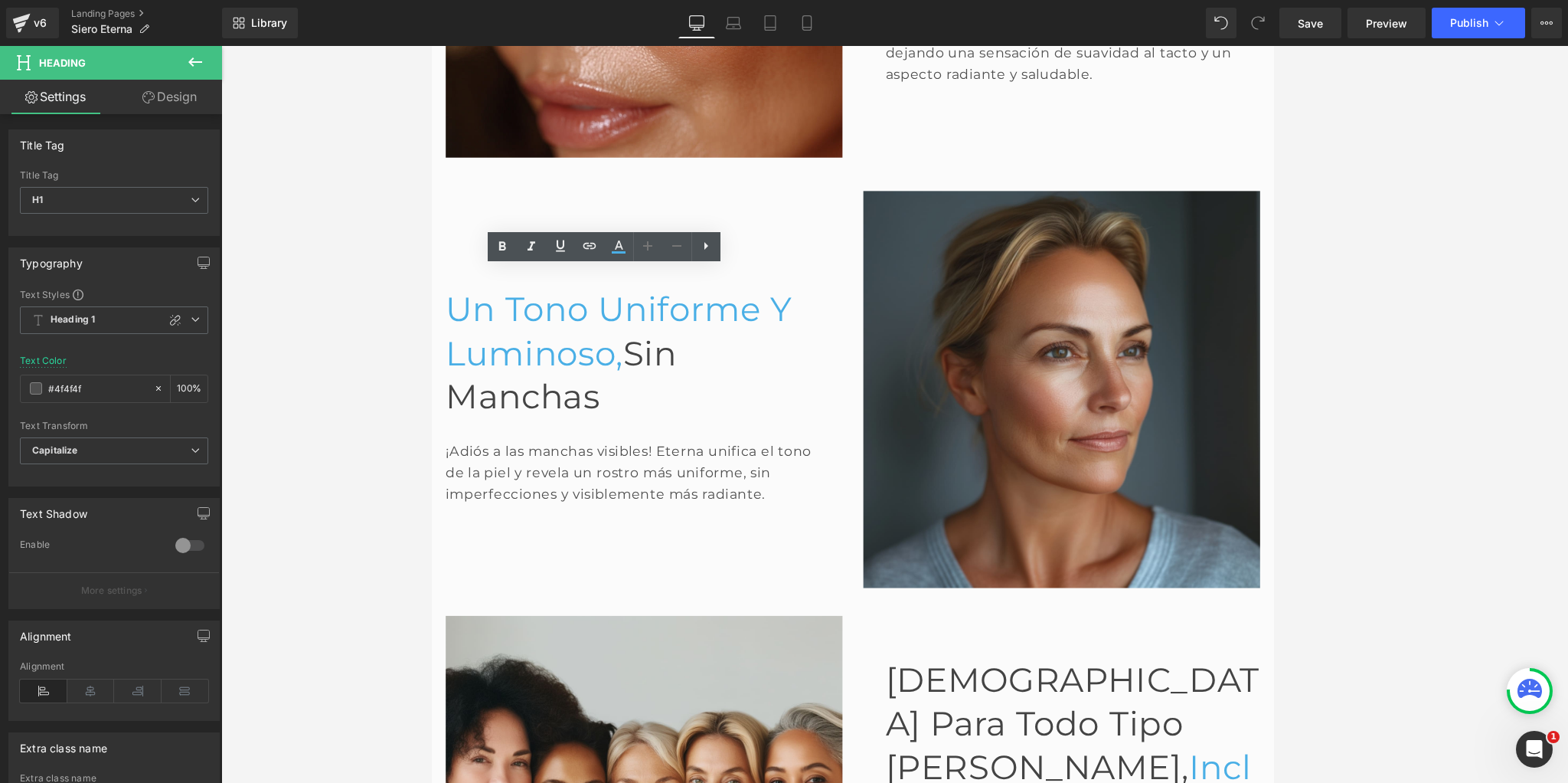
click at [330, 366] on div at bounding box center [894, 415] width 1346 height 737
click at [333, 365] on div at bounding box center [894, 415] width 1346 height 737
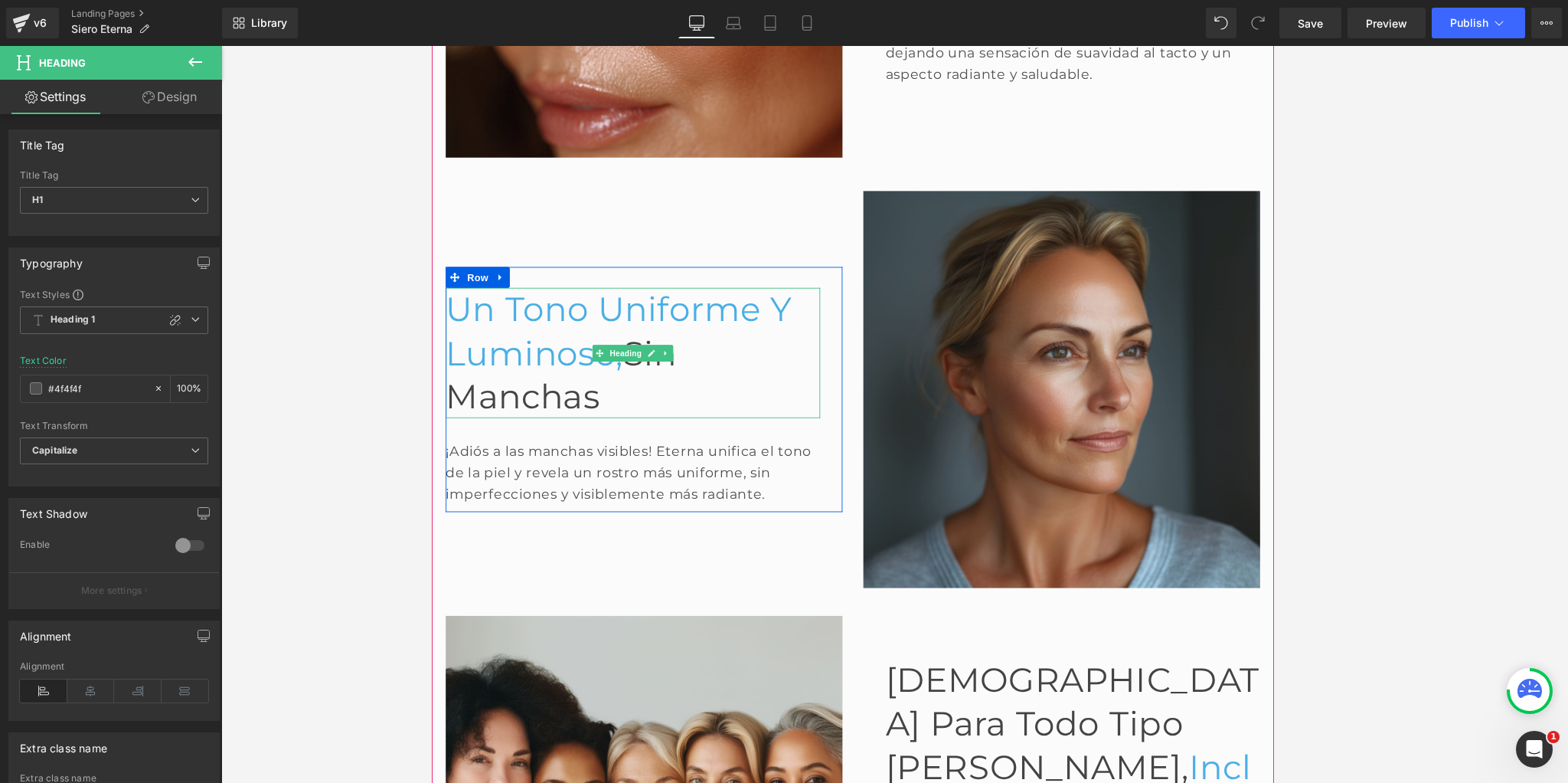
click at [587, 313] on span "Un tono uniforme y luminoso," at bounding box center [636, 359] width 381 height 92
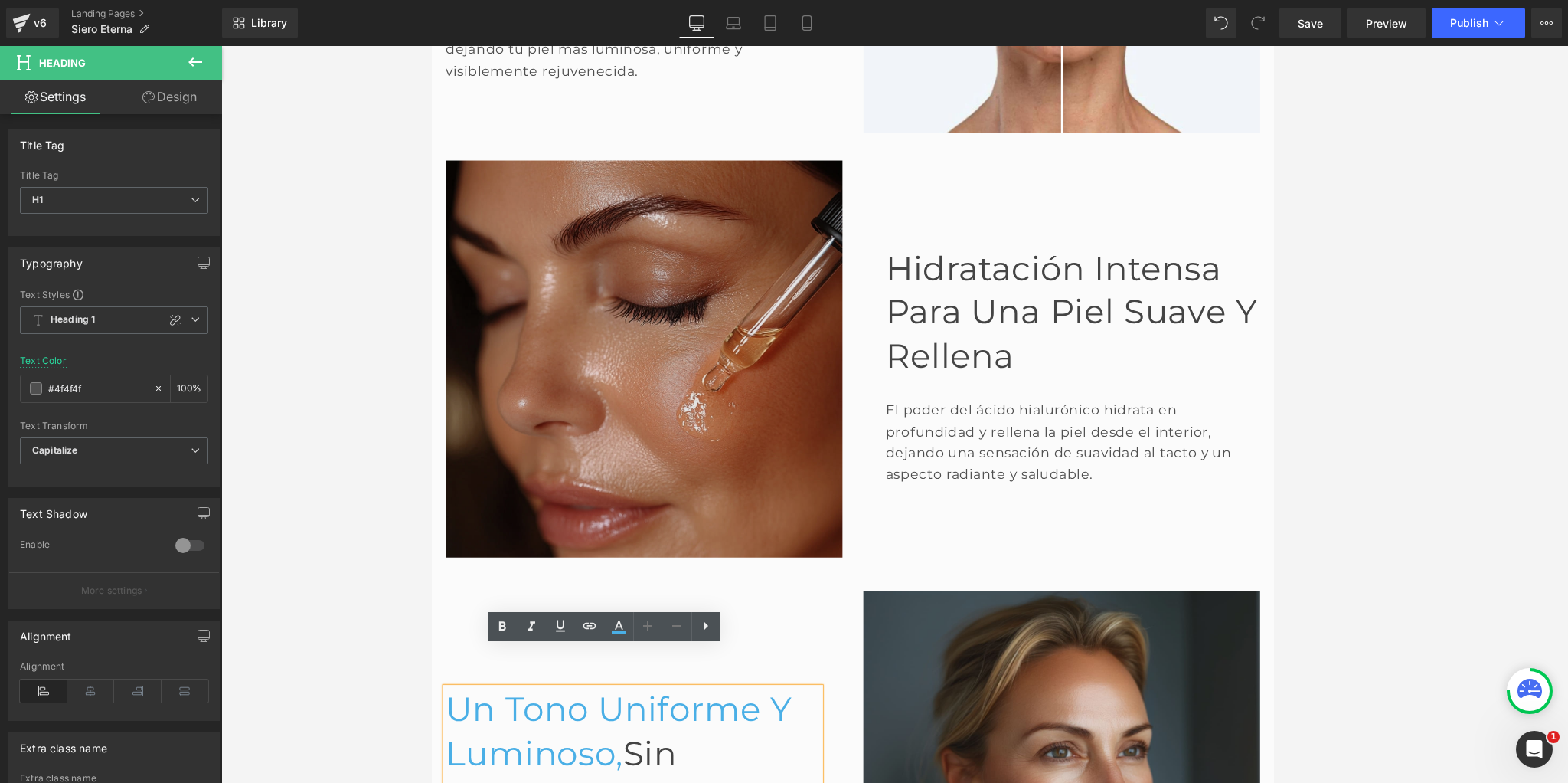
scroll to position [1157, 0]
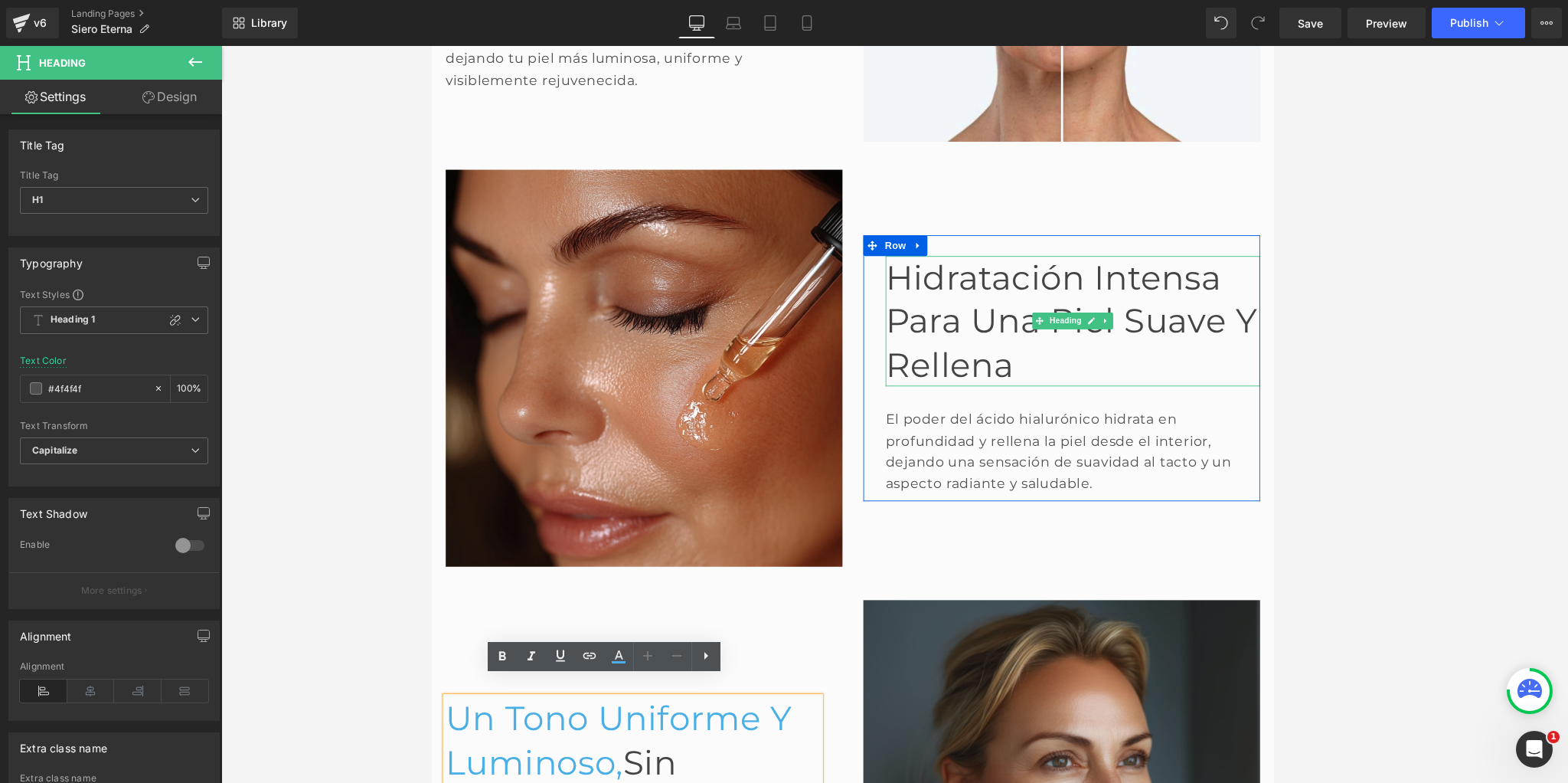
click at [978, 284] on font "Hidratación intensa para una piel suave y rellena" at bounding box center [1134, 349] width 409 height 140
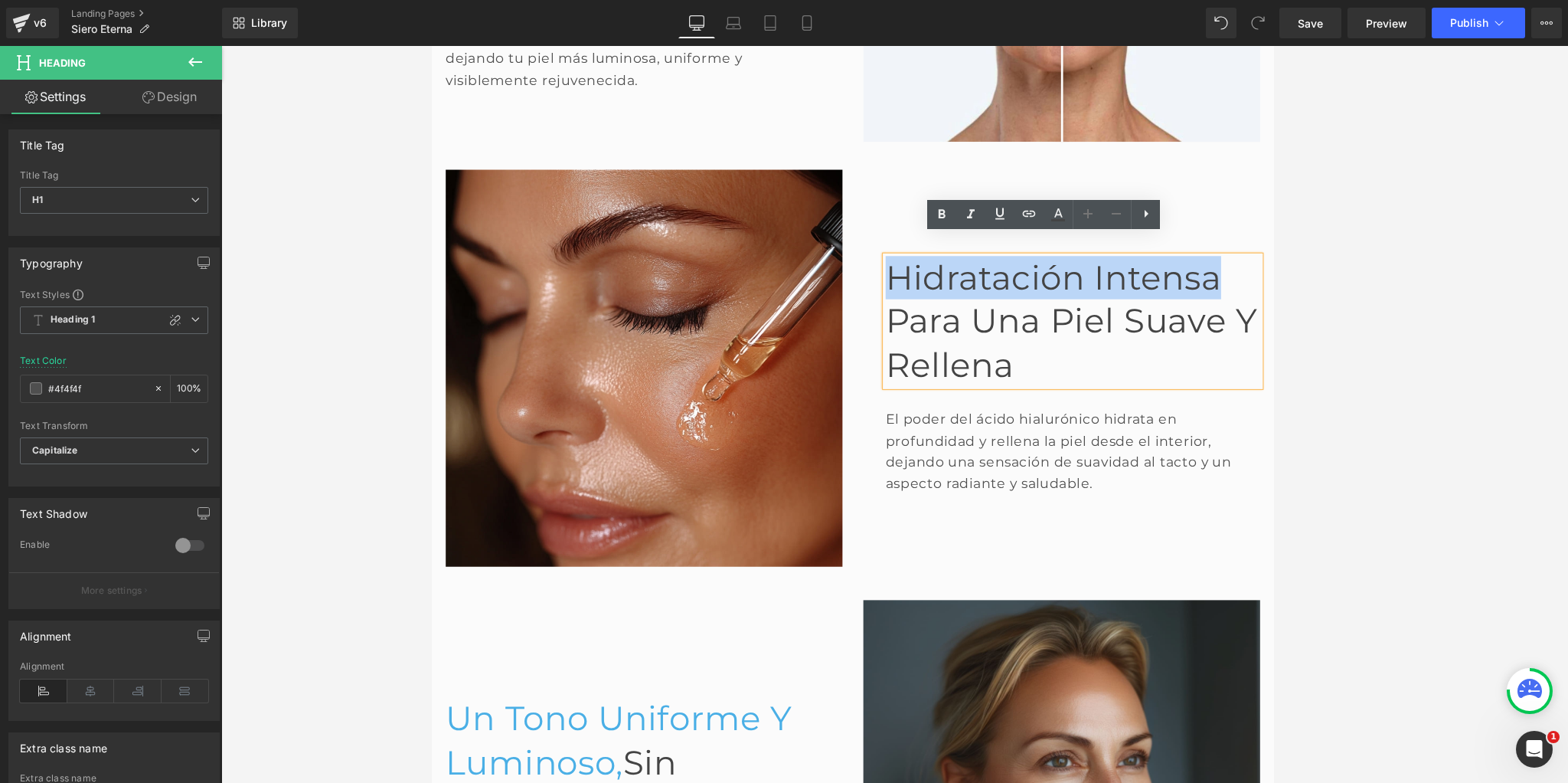
drag, startPoint x: 935, startPoint y: 282, endPoint x: 1294, endPoint y: 284, distance: 359.0
click at [1294, 284] on font "Hidratación intensa para una piel suave y rellena" at bounding box center [1134, 349] width 409 height 140
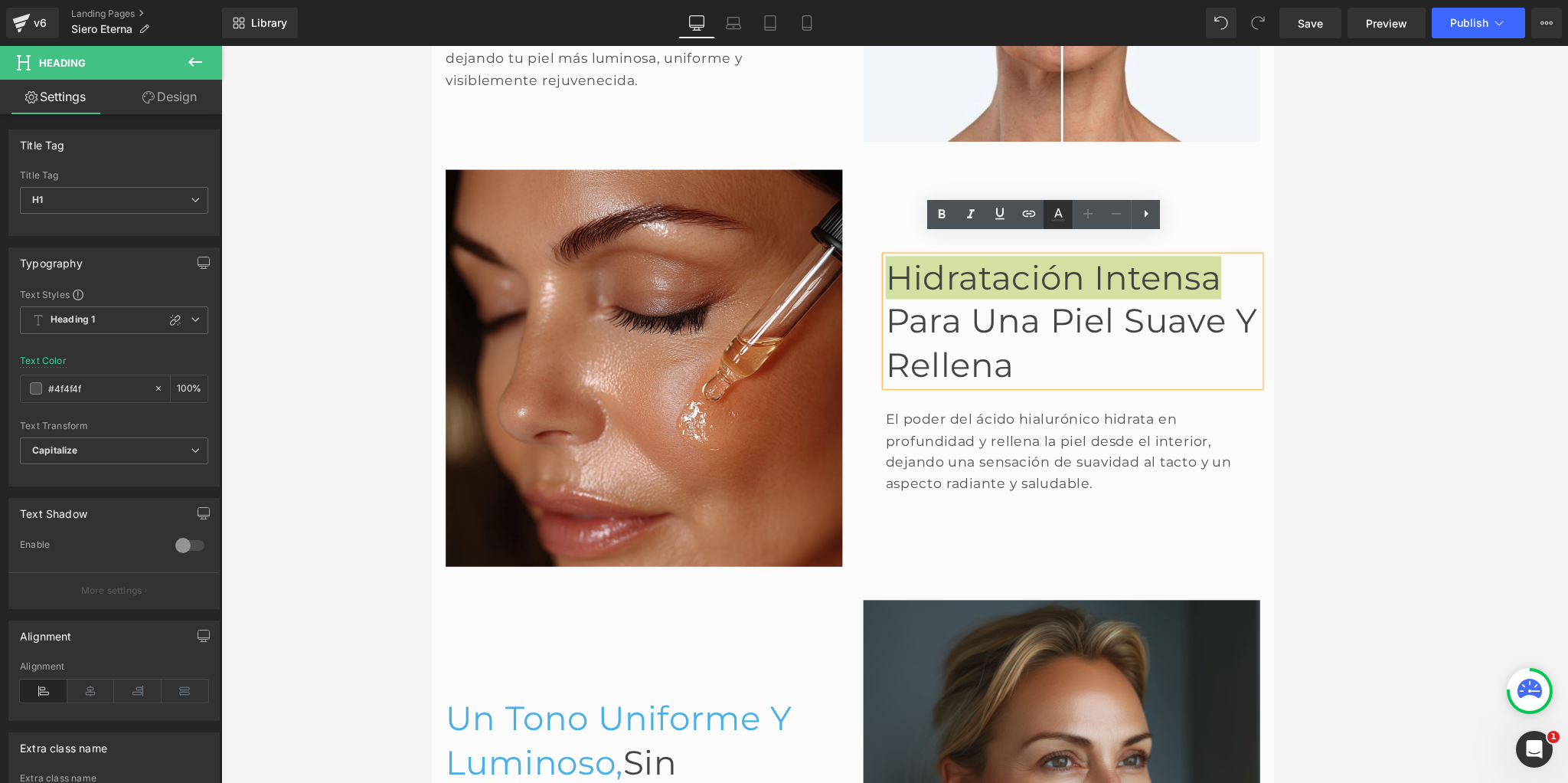
click at [1067, 219] on link at bounding box center [1057, 214] width 29 height 29
type input "#444444"
type input "100"
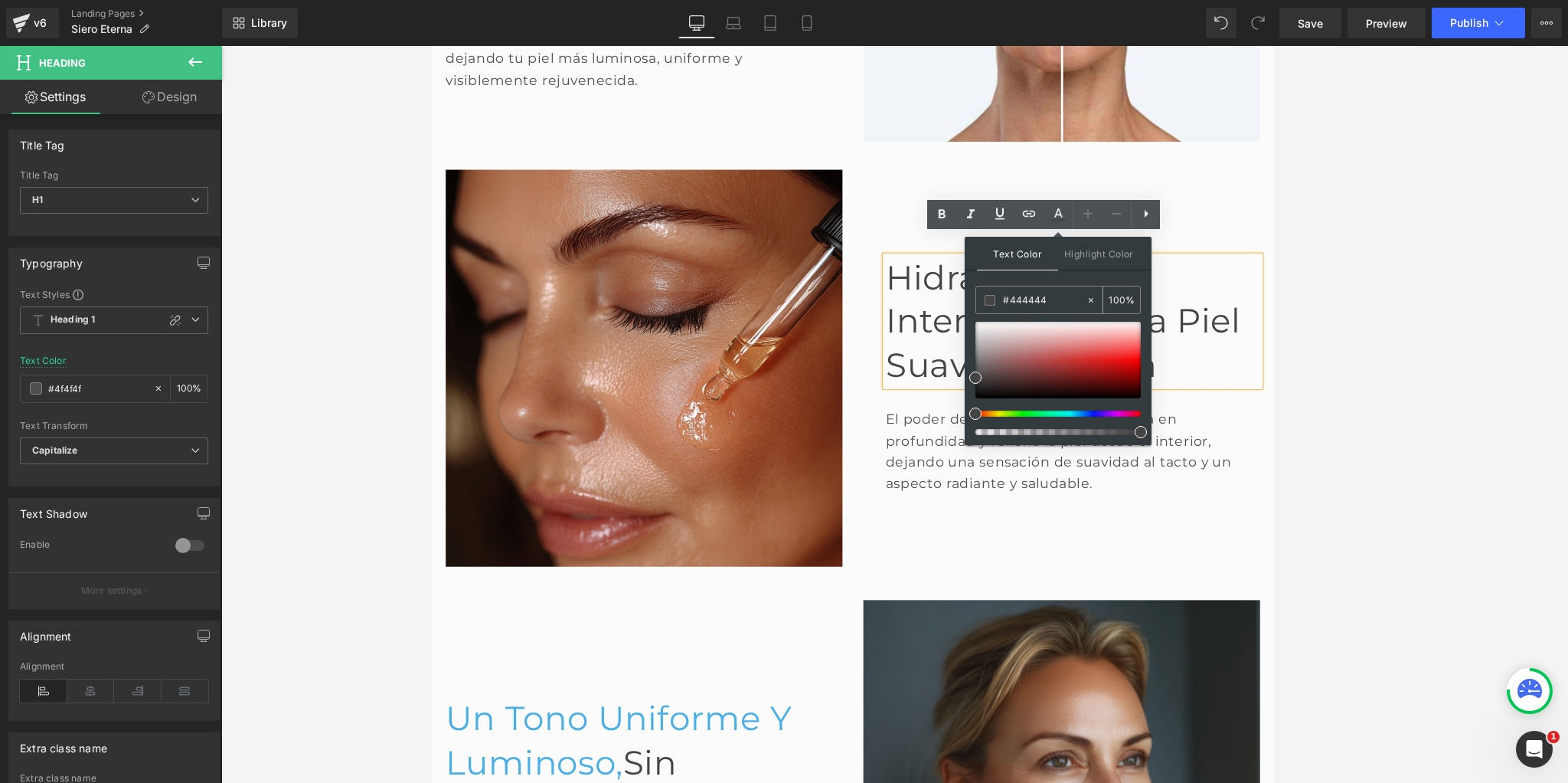
click at [1015, 295] on input "#444444" at bounding box center [1044, 300] width 83 height 17
click at [1016, 295] on input "#444444" at bounding box center [1044, 300] width 83 height 17
paste input "4aafe6"
type input "#4aafe6"
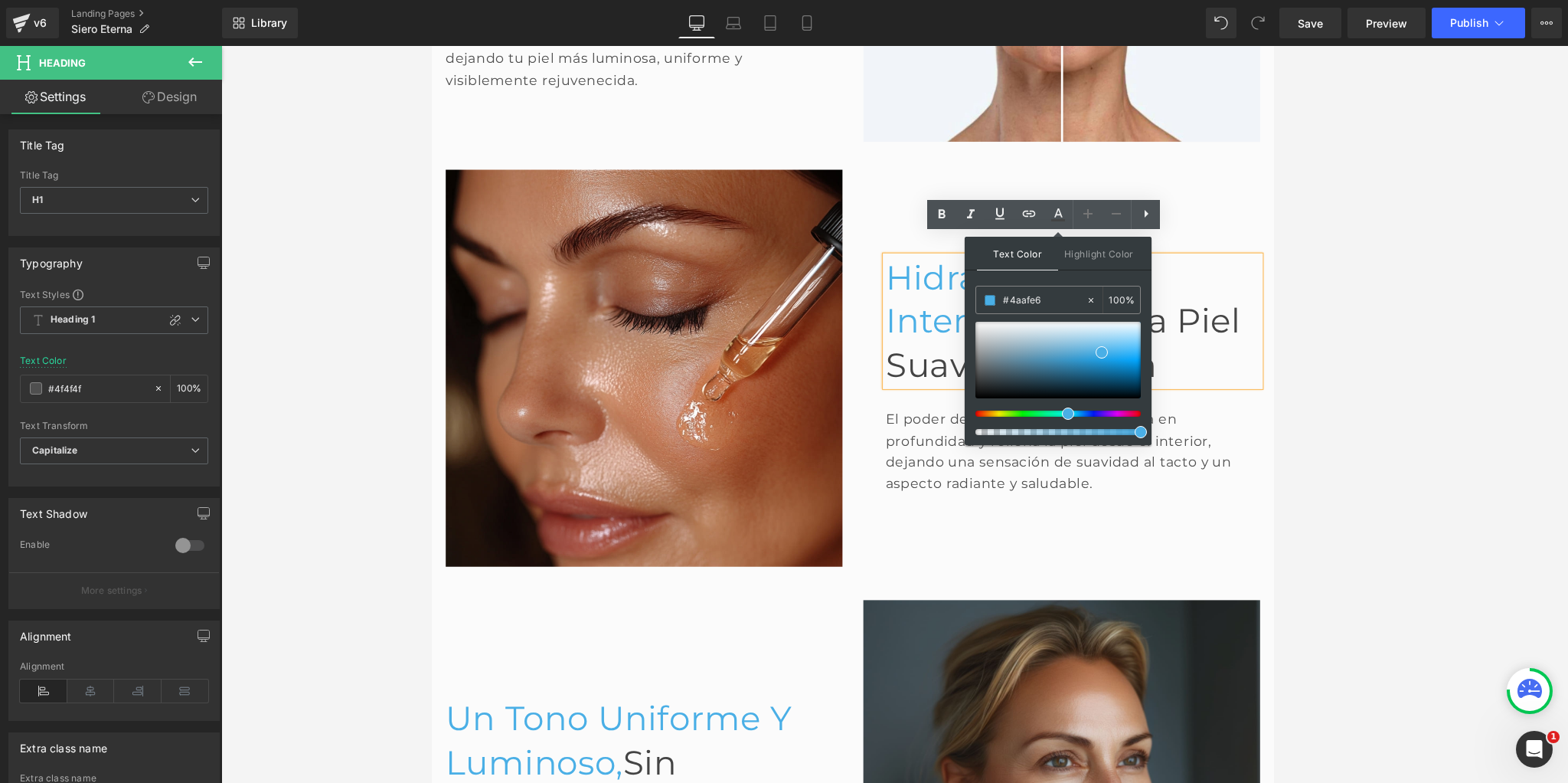
click at [1022, 254] on span "Text Color" at bounding box center [1017, 253] width 81 height 34
click at [374, 270] on div at bounding box center [894, 415] width 1346 height 737
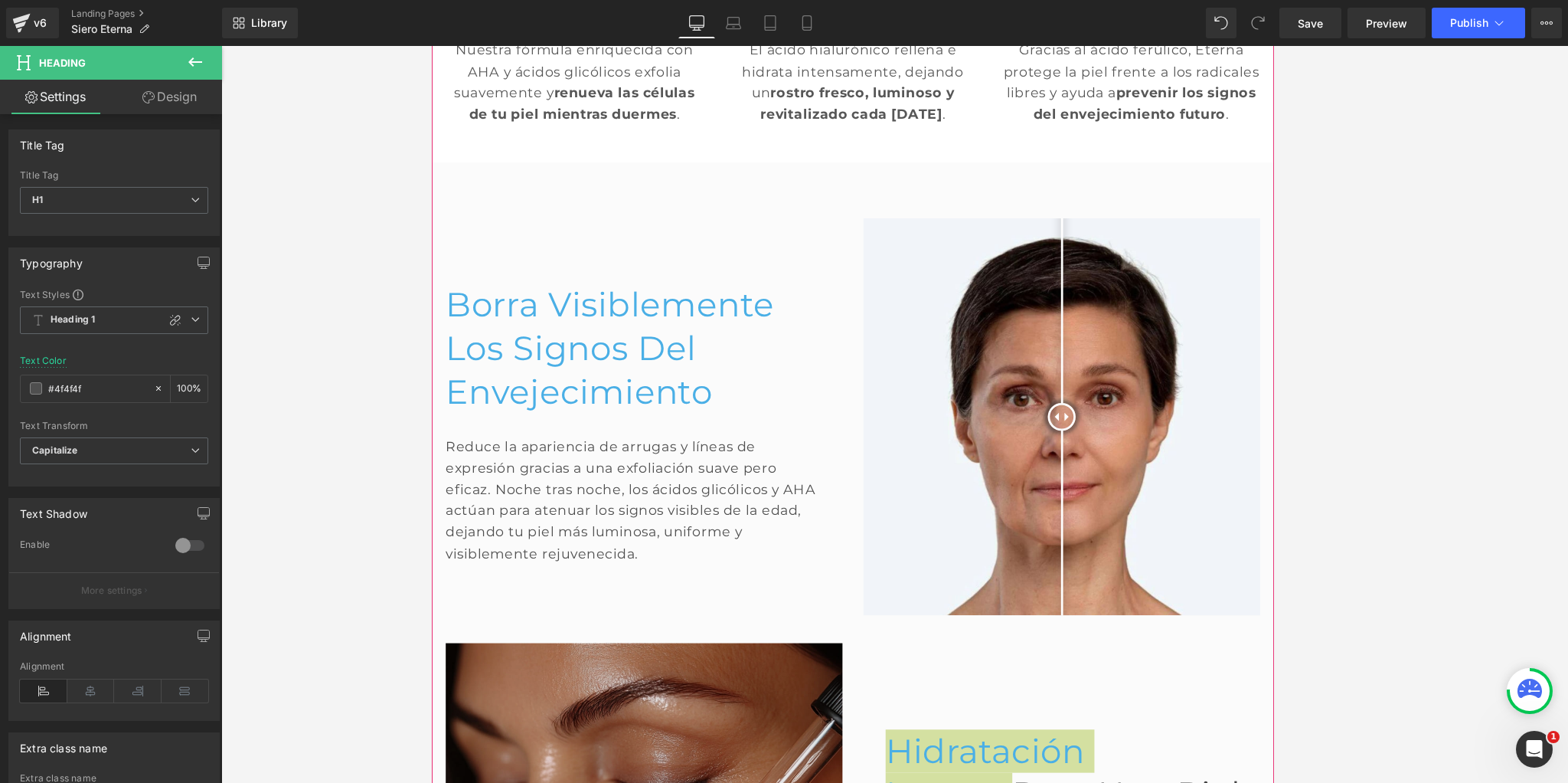
scroll to position [632, 0]
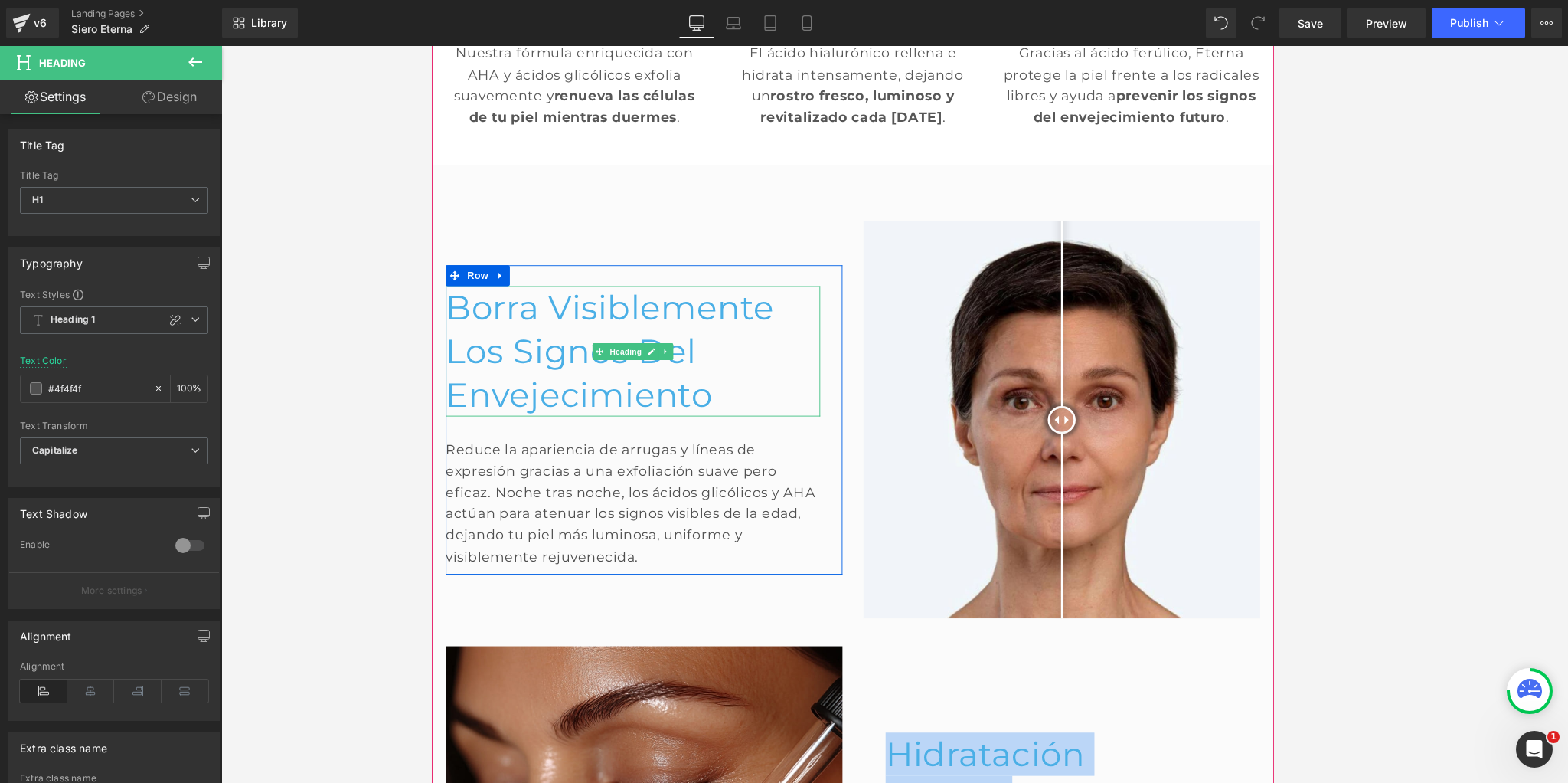
click at [517, 382] on font "Borra visiblemente los signos del envejecimiento" at bounding box center [627, 381] width 361 height 140
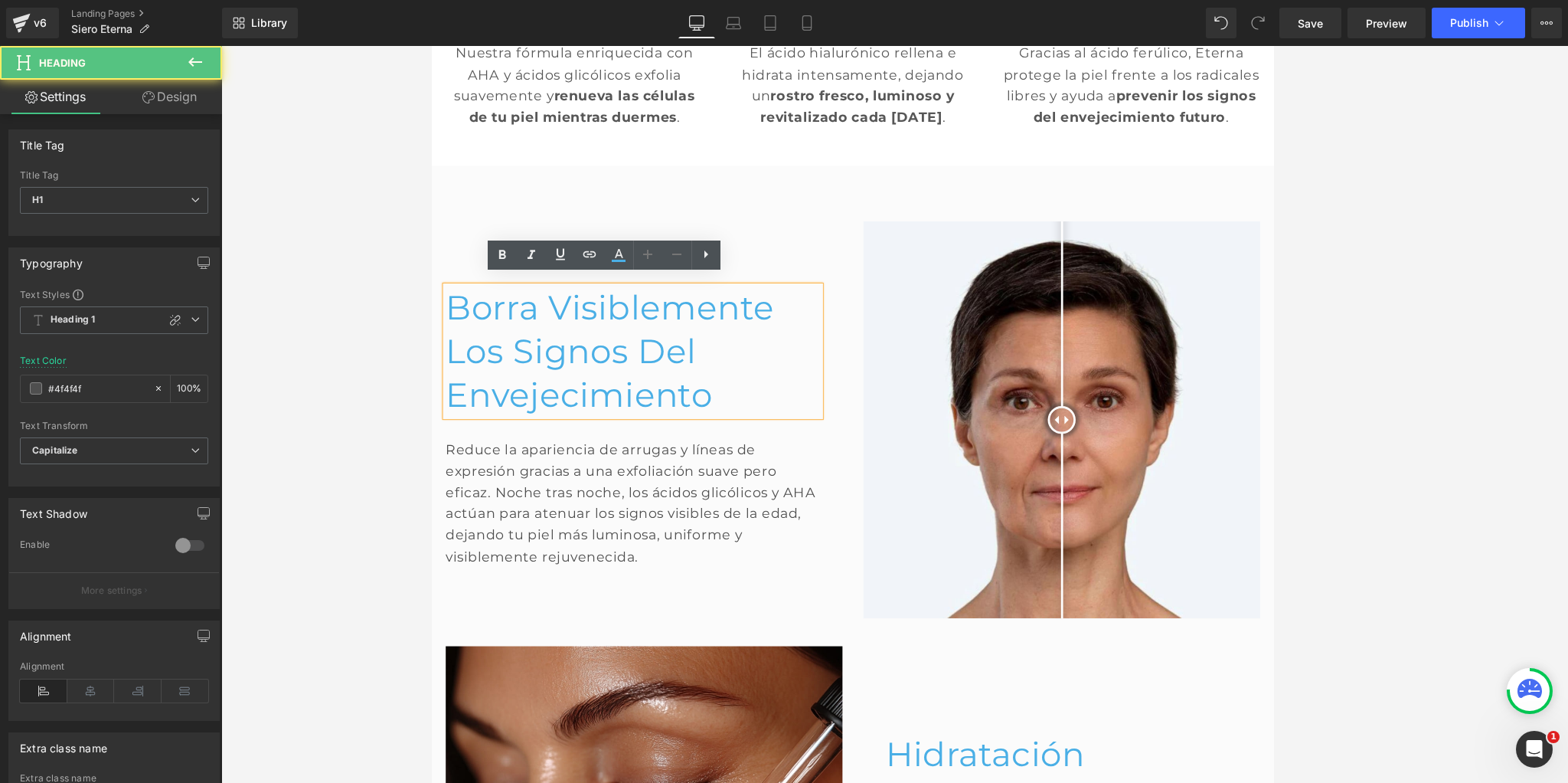
click at [450, 366] on font "Borra visiblemente los signos del envejecimiento" at bounding box center [627, 381] width 361 height 140
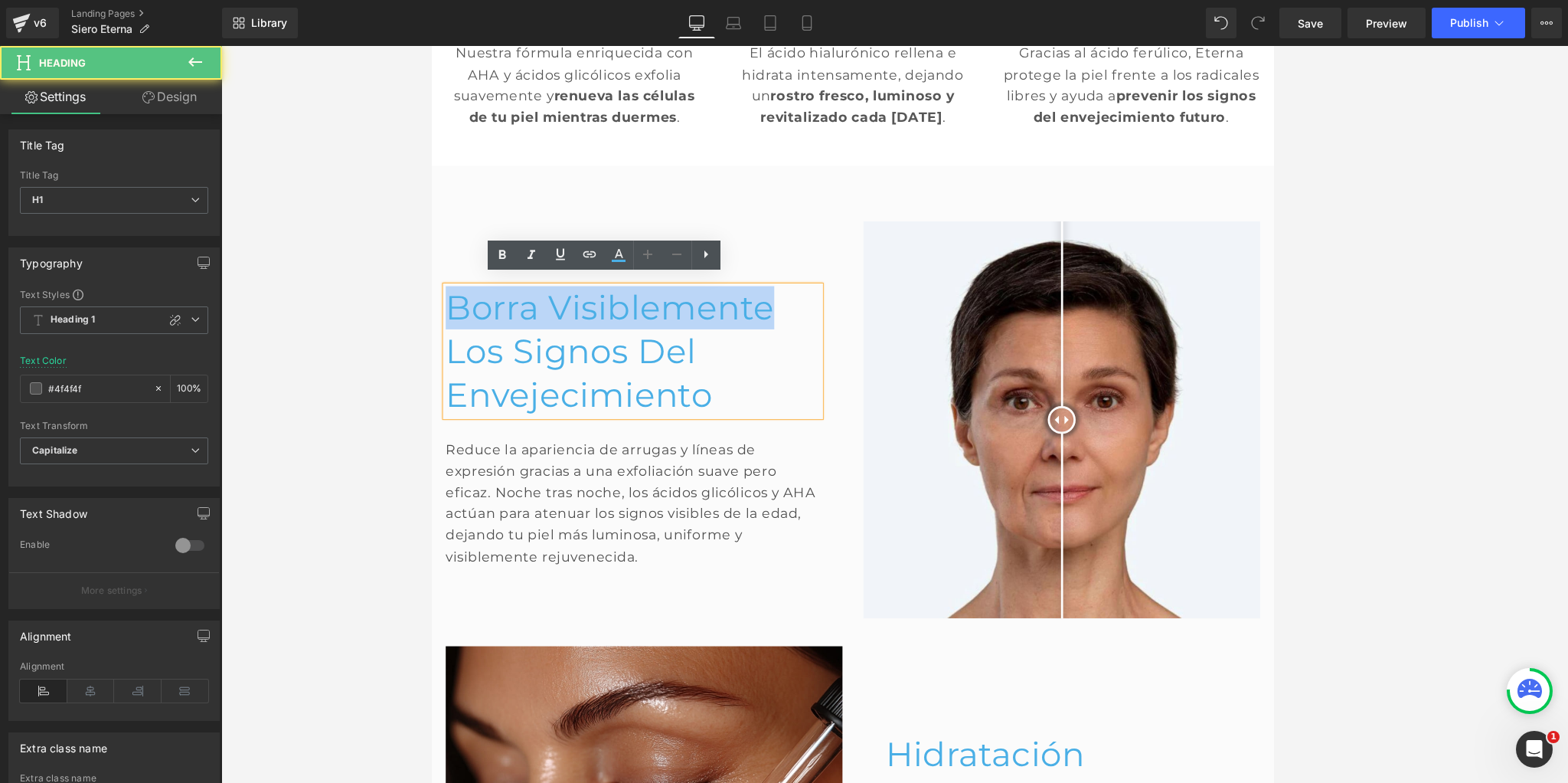
drag, startPoint x: 452, startPoint y: 318, endPoint x: 818, endPoint y: 322, distance: 366.0
click at [818, 322] on h1 "Borra visiblemente los signos del envejecimiento" at bounding box center [653, 382] width 412 height 144
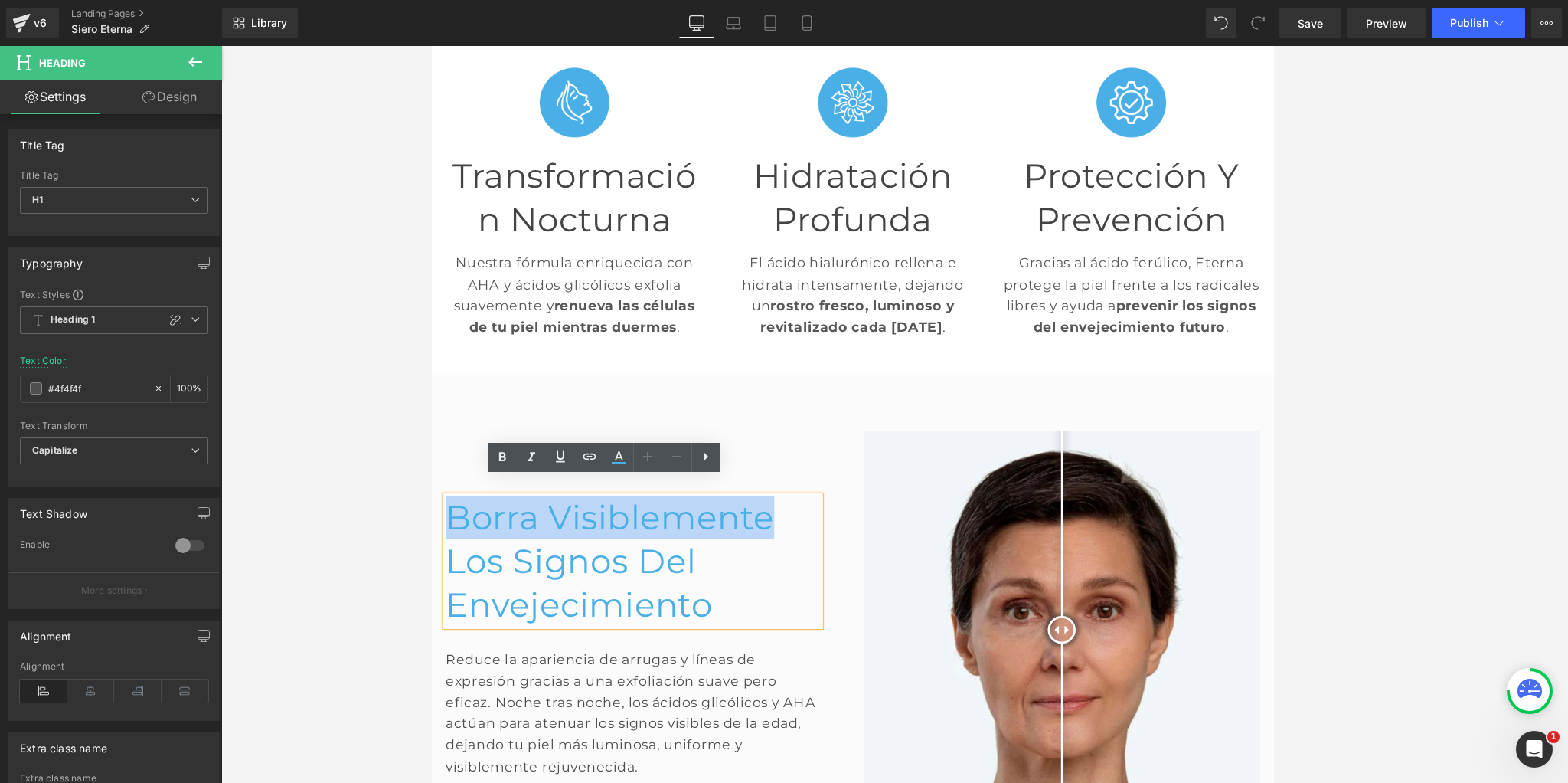
scroll to position [399, 0]
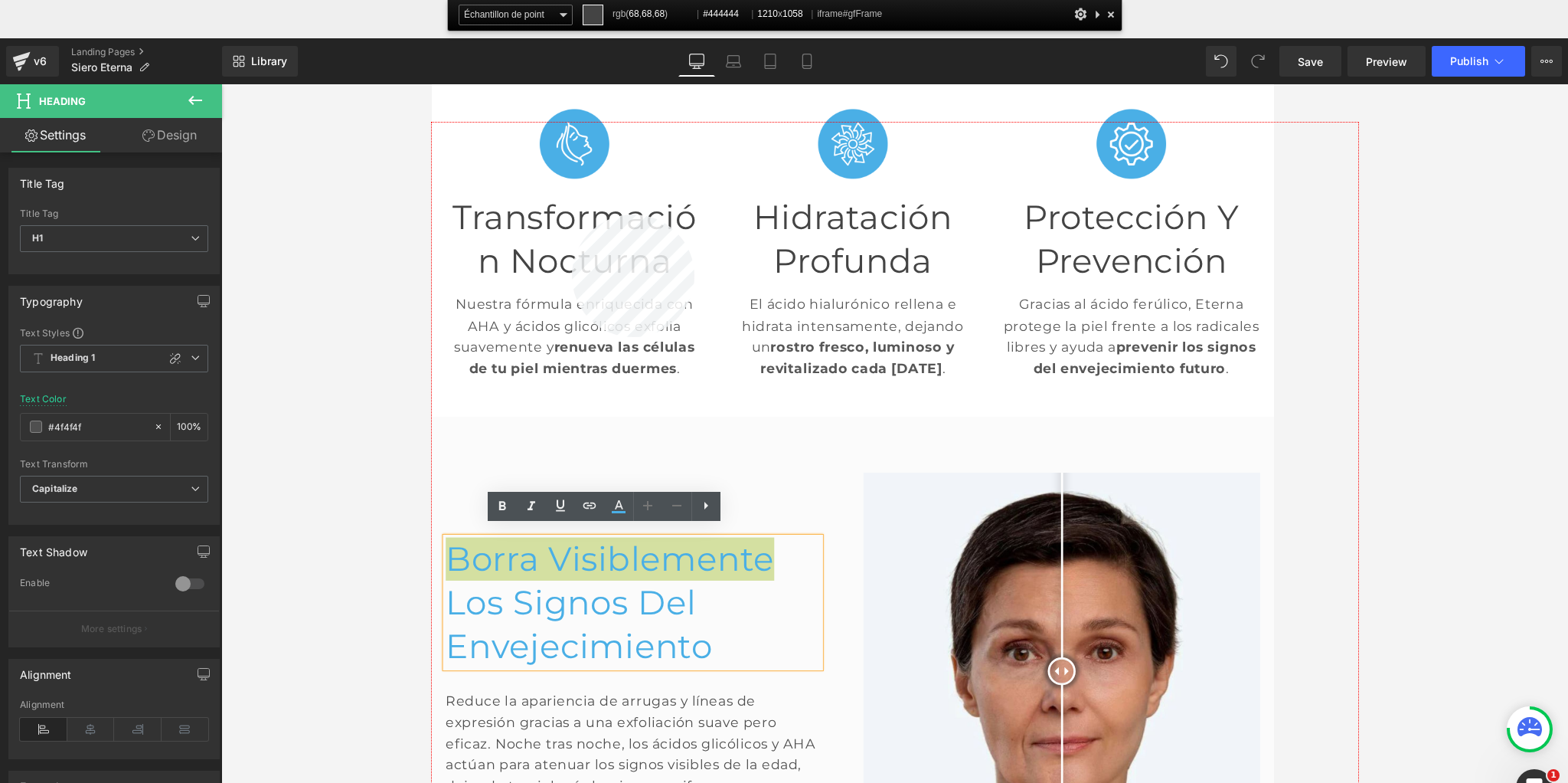
copy font "Borra visiblemente"
click at [571, 214] on div at bounding box center [894, 527] width 926 height 810
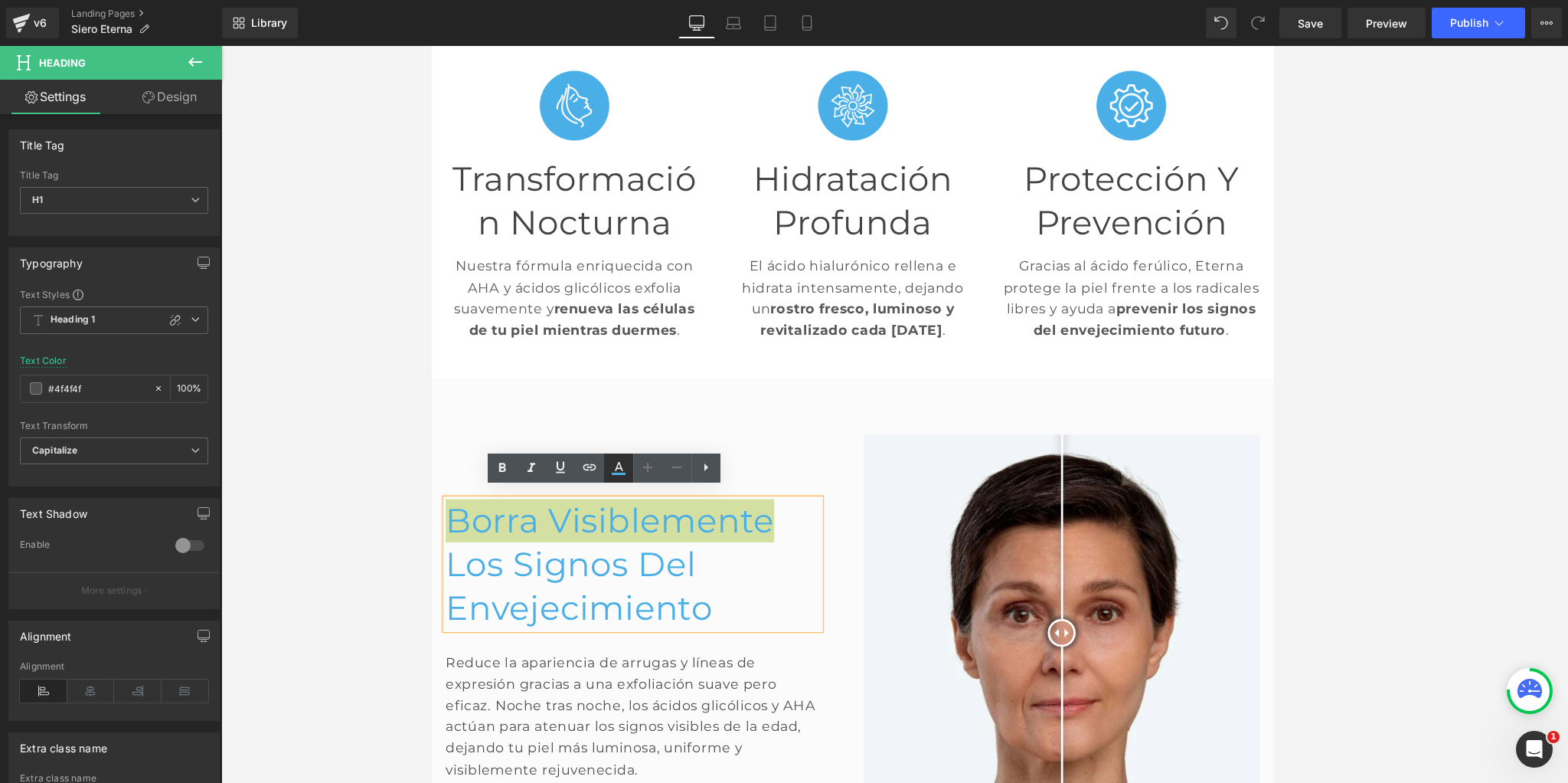
click at [628, 476] on link at bounding box center [619, 467] width 29 height 29
type input "100"
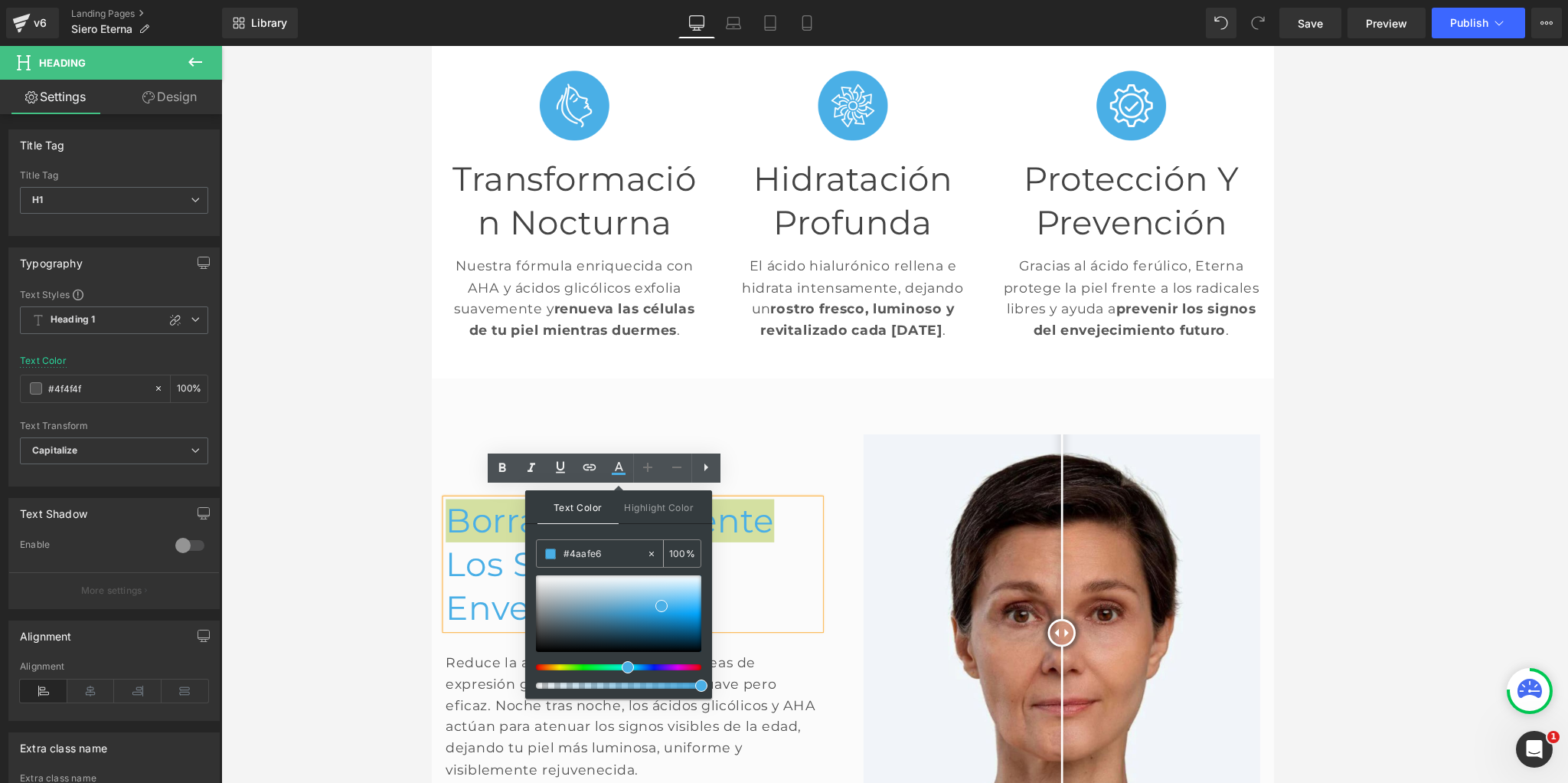
click at [584, 553] on input "#4aafe6" at bounding box center [604, 553] width 83 height 17
paste input "44444"
type input "#444444"
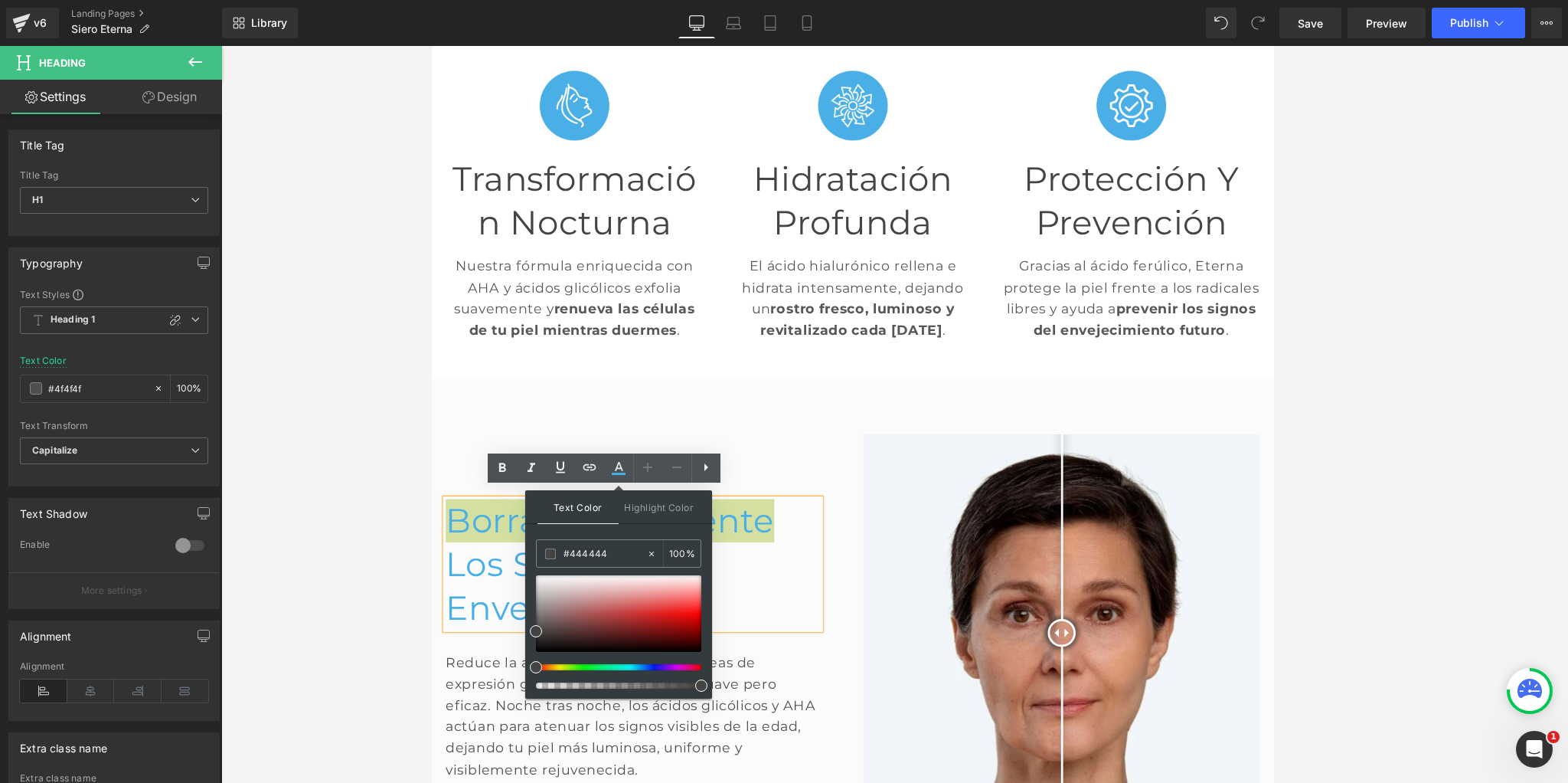
type input "#444444"
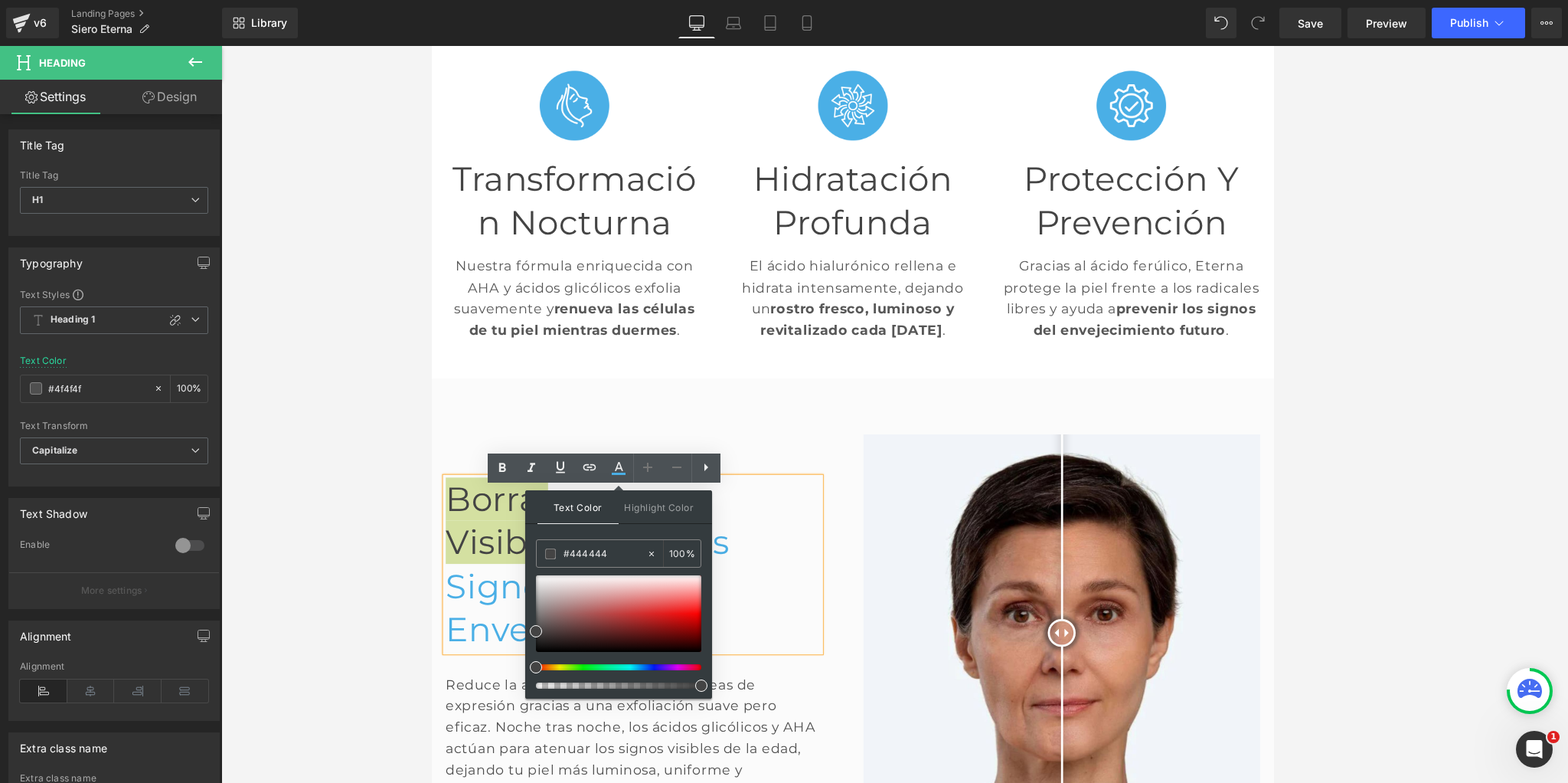
click at [568, 511] on span "Text Color" at bounding box center [578, 507] width 81 height 34
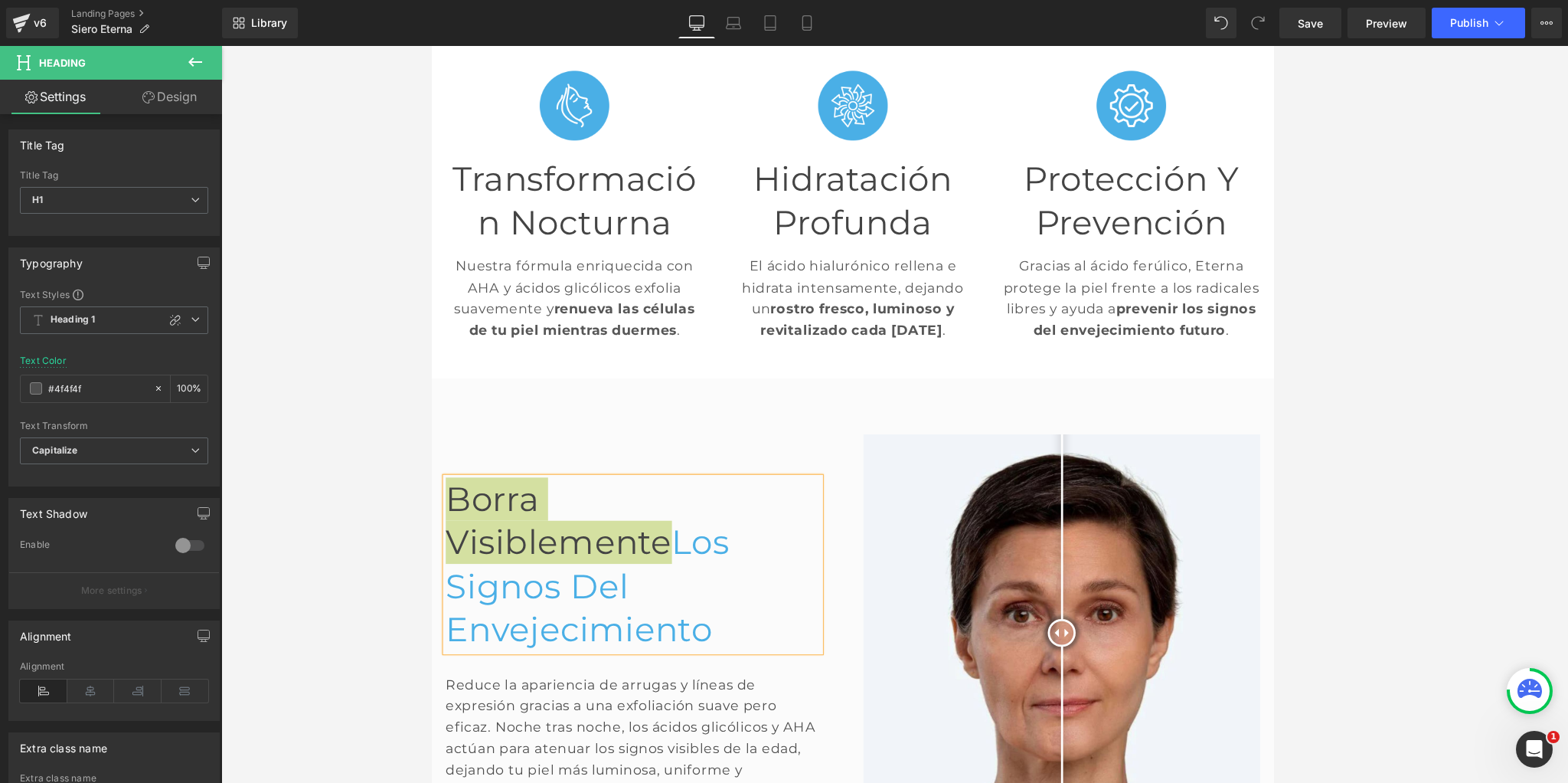
click at [349, 485] on div at bounding box center [894, 415] width 1346 height 737
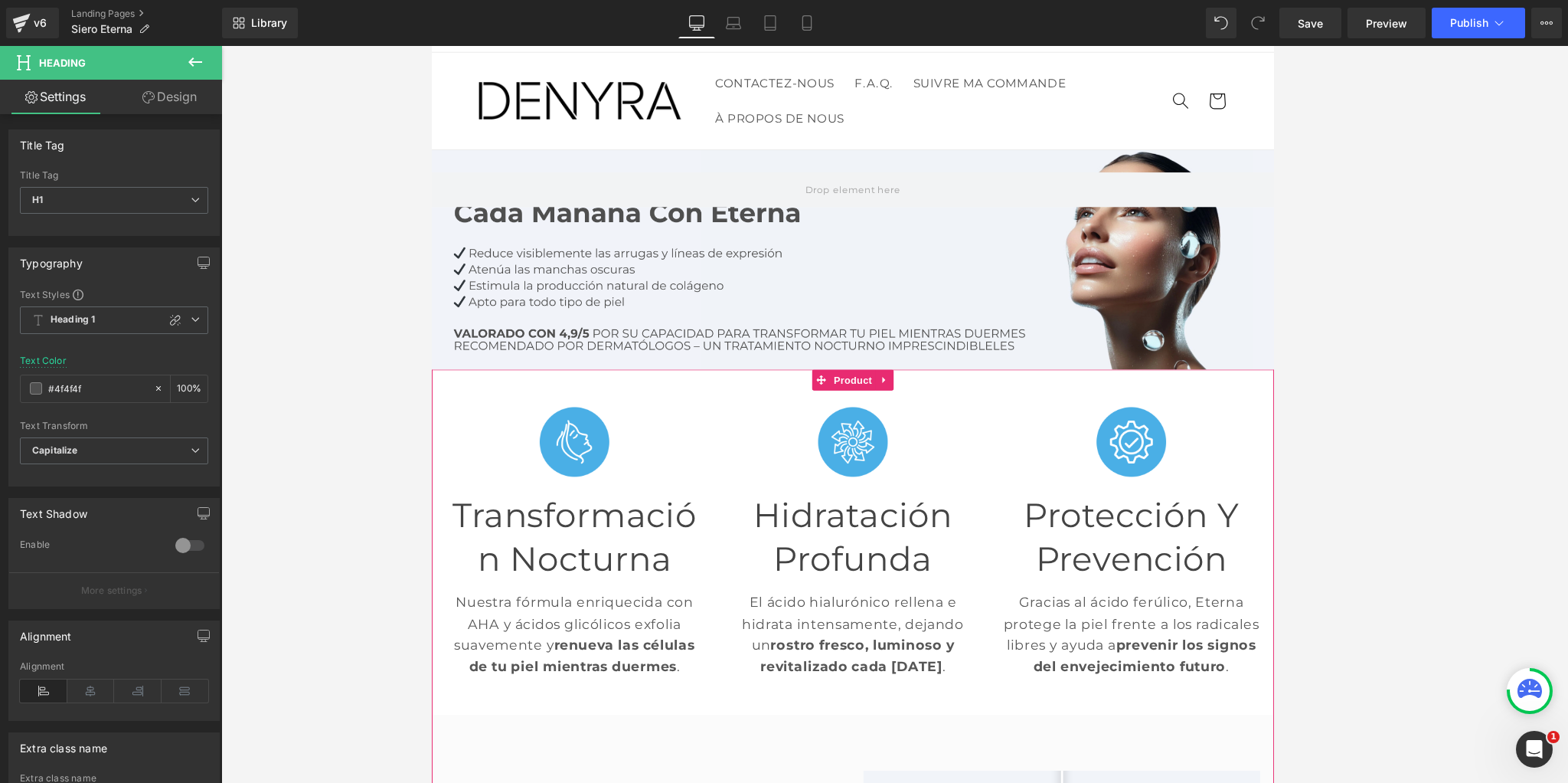
scroll to position [0, 0]
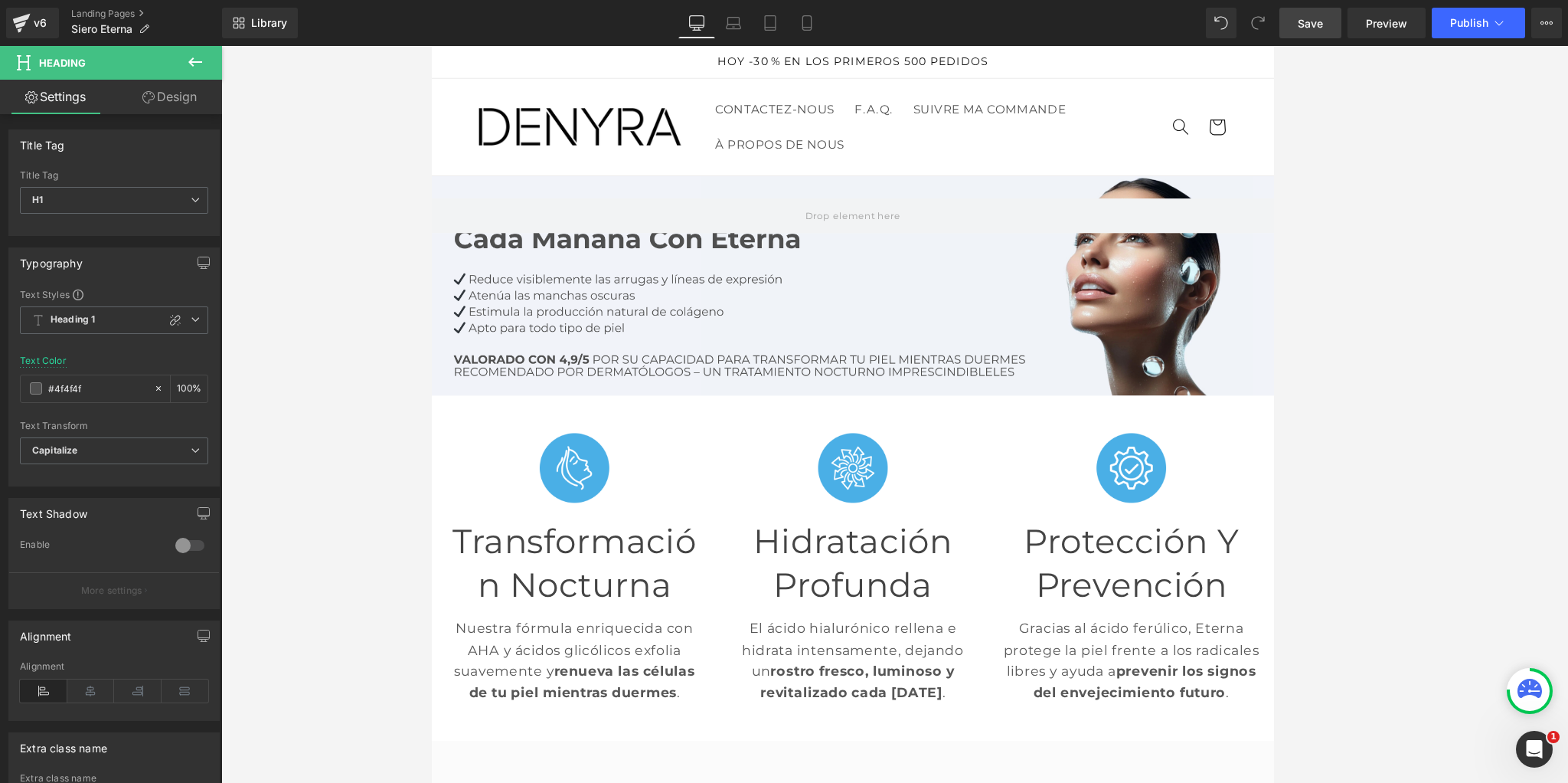
click at [1298, 24] on link "Save" at bounding box center [1310, 23] width 62 height 30
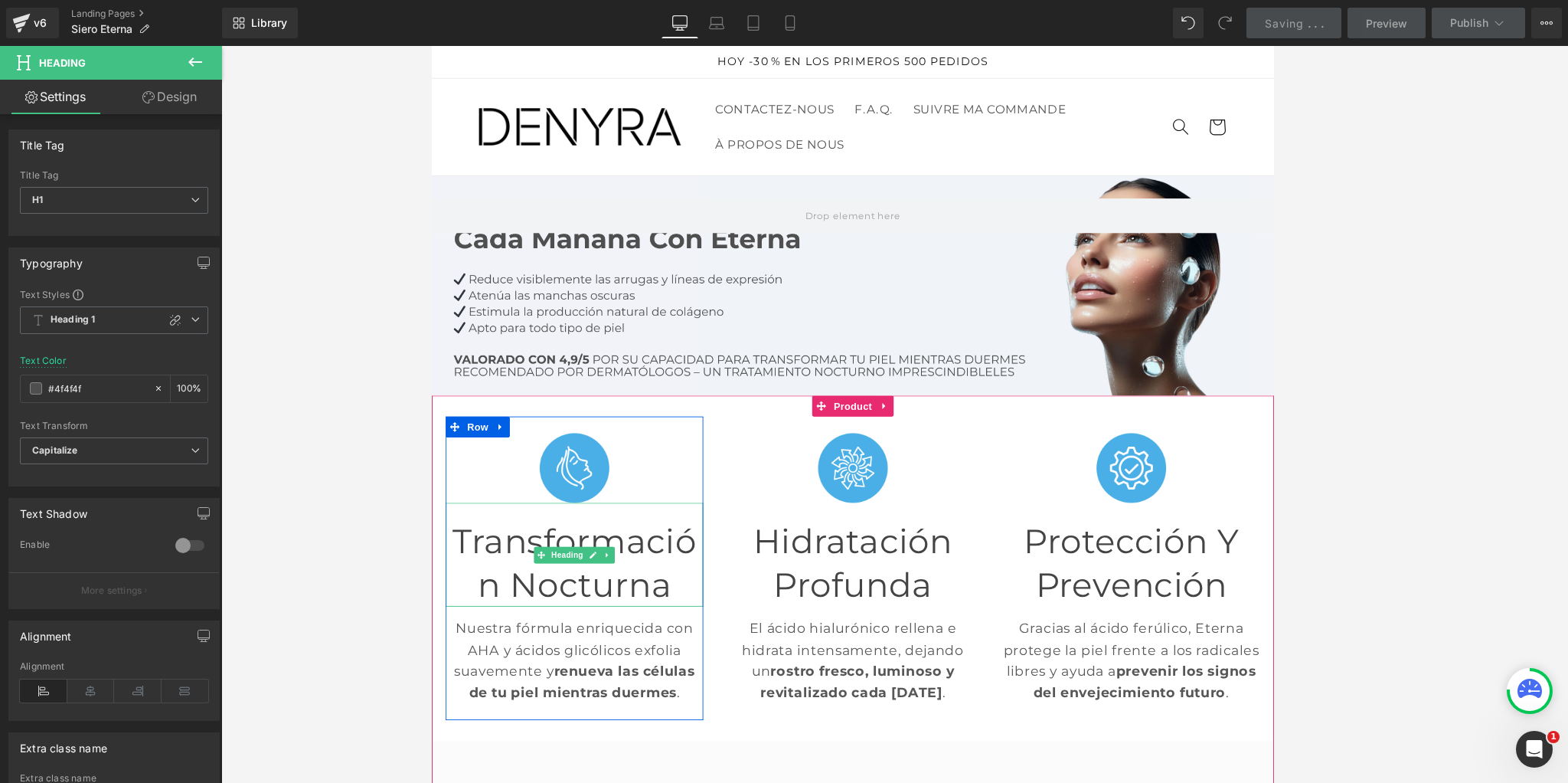
click at [593, 608] on font "Transformación Nocturna" at bounding box center [587, 614] width 268 height 92
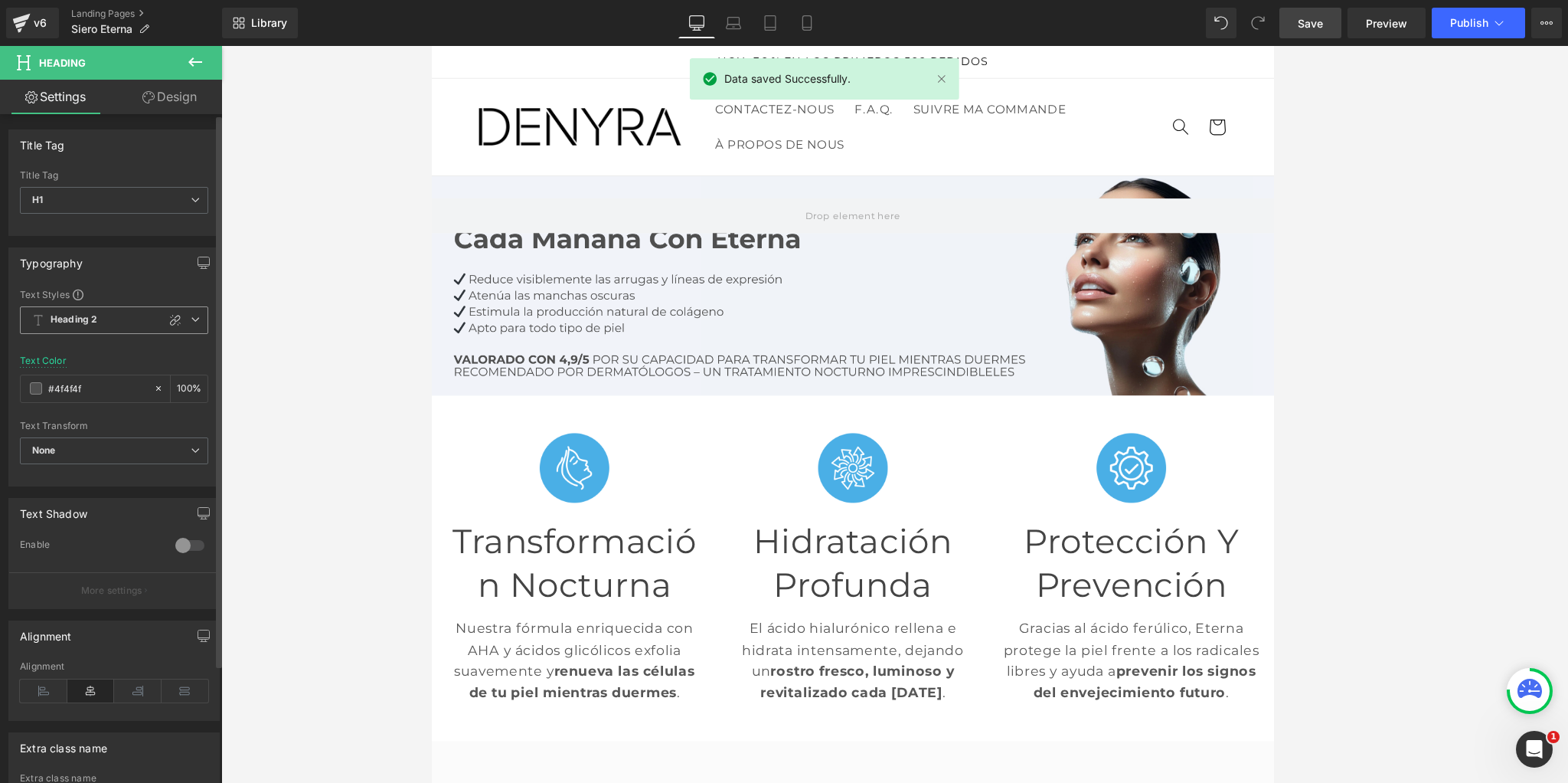
click at [197, 324] on span "Heading 2" at bounding box center [113, 319] width 188 height 28
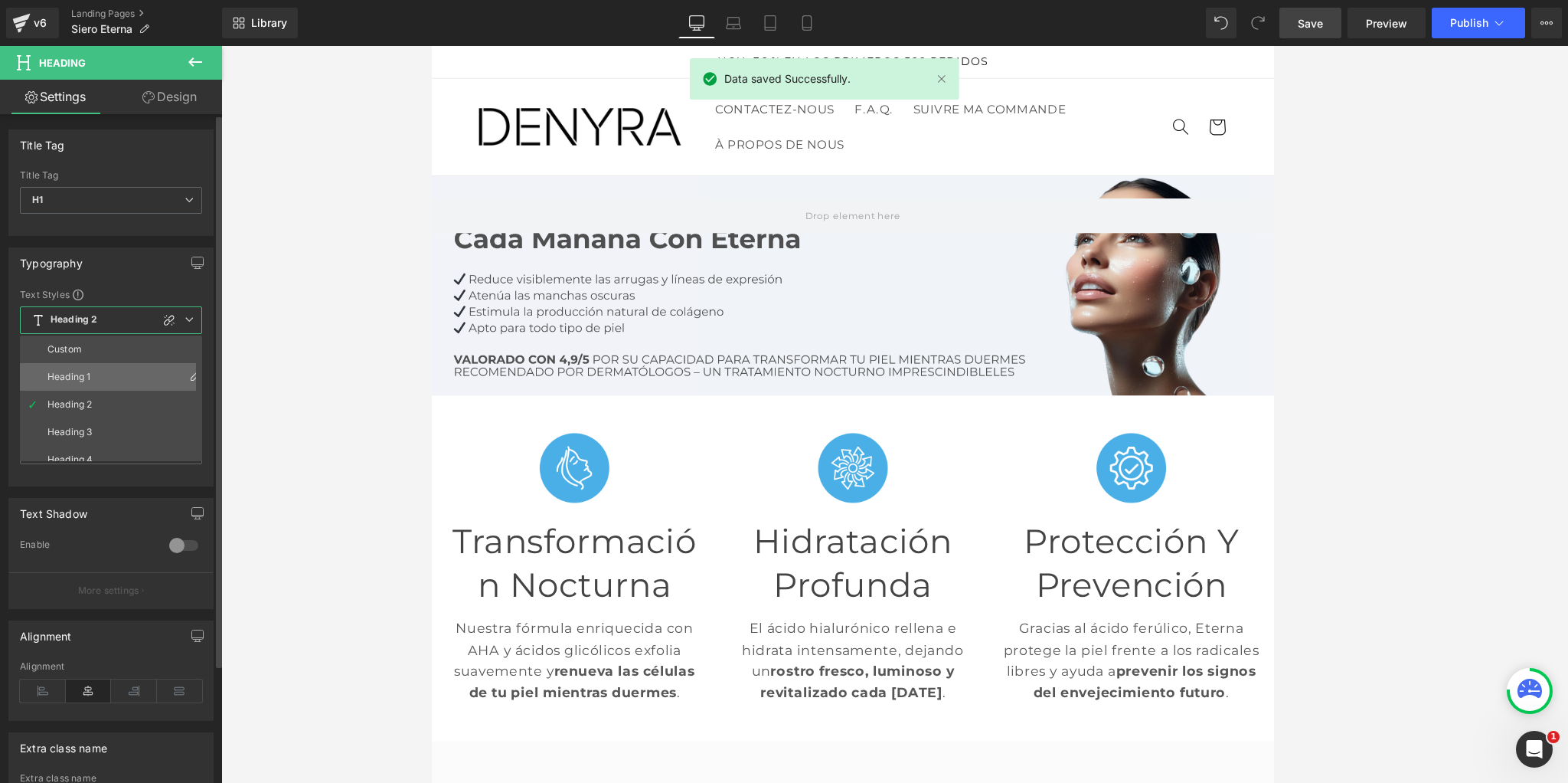
click at [71, 371] on div "Heading 1" at bounding box center [69, 376] width 43 height 11
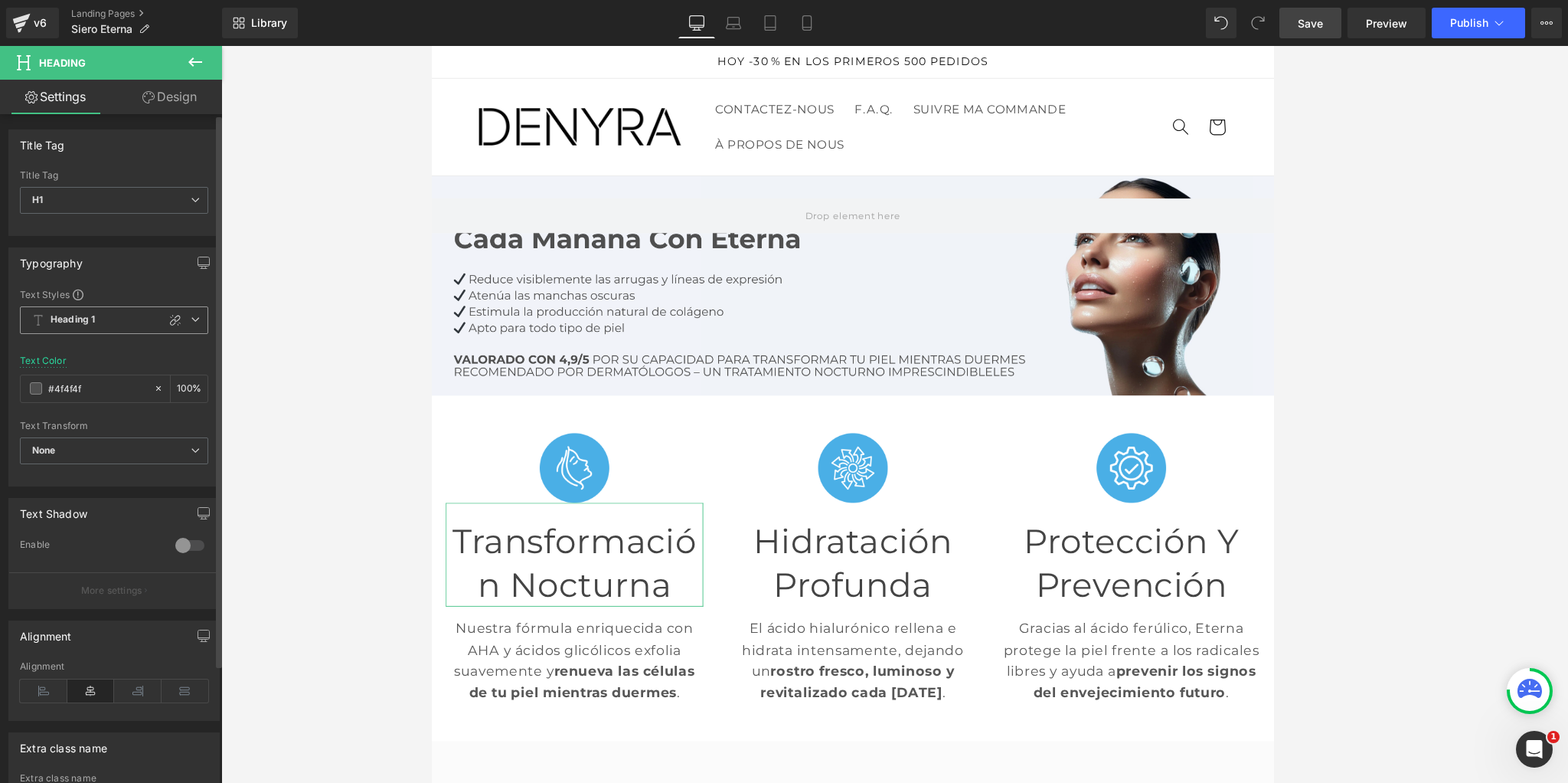
click at [191, 322] on icon at bounding box center [195, 319] width 9 height 9
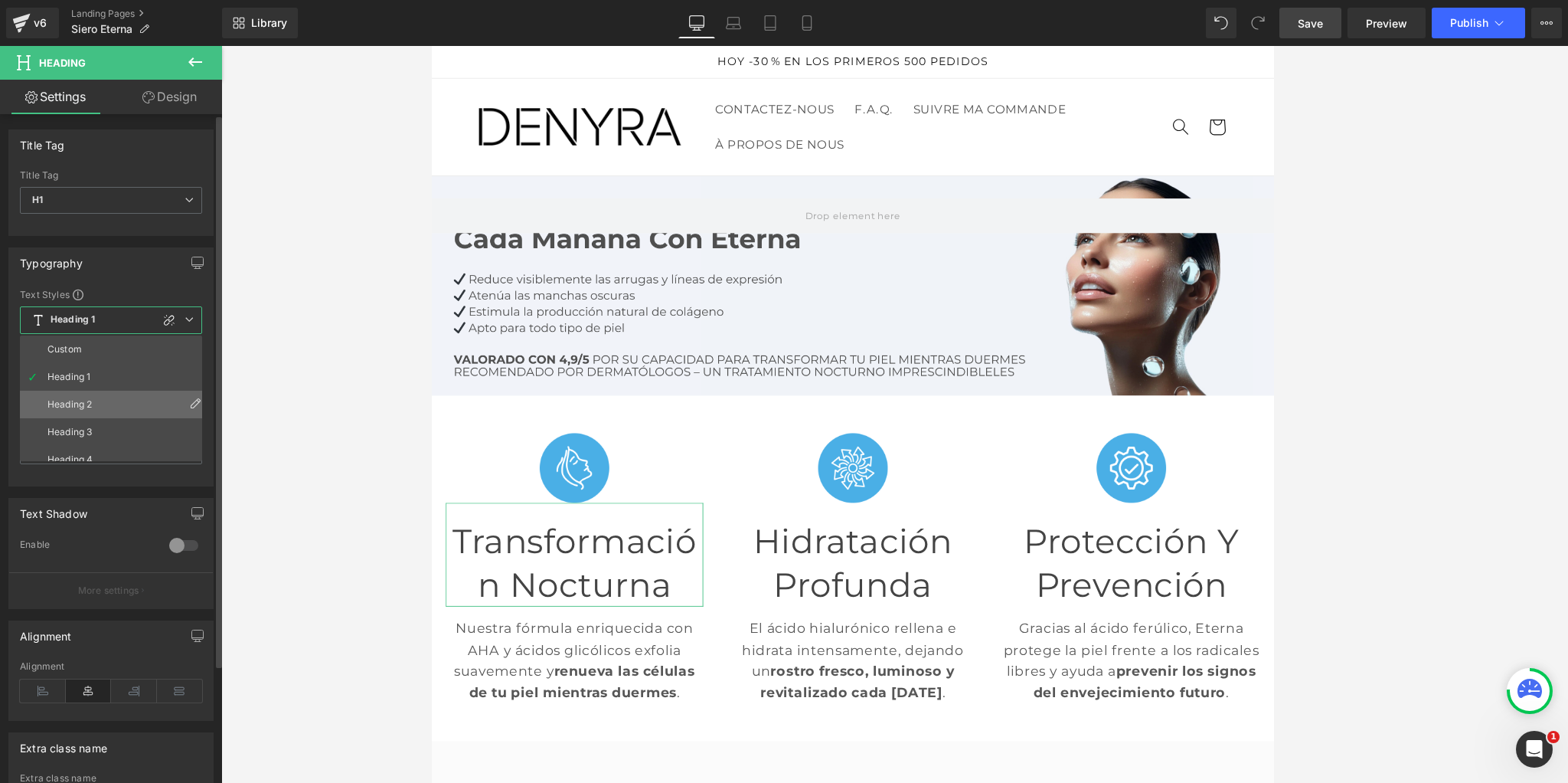
click at [86, 395] on li "Heading 2" at bounding box center [114, 404] width 189 height 28
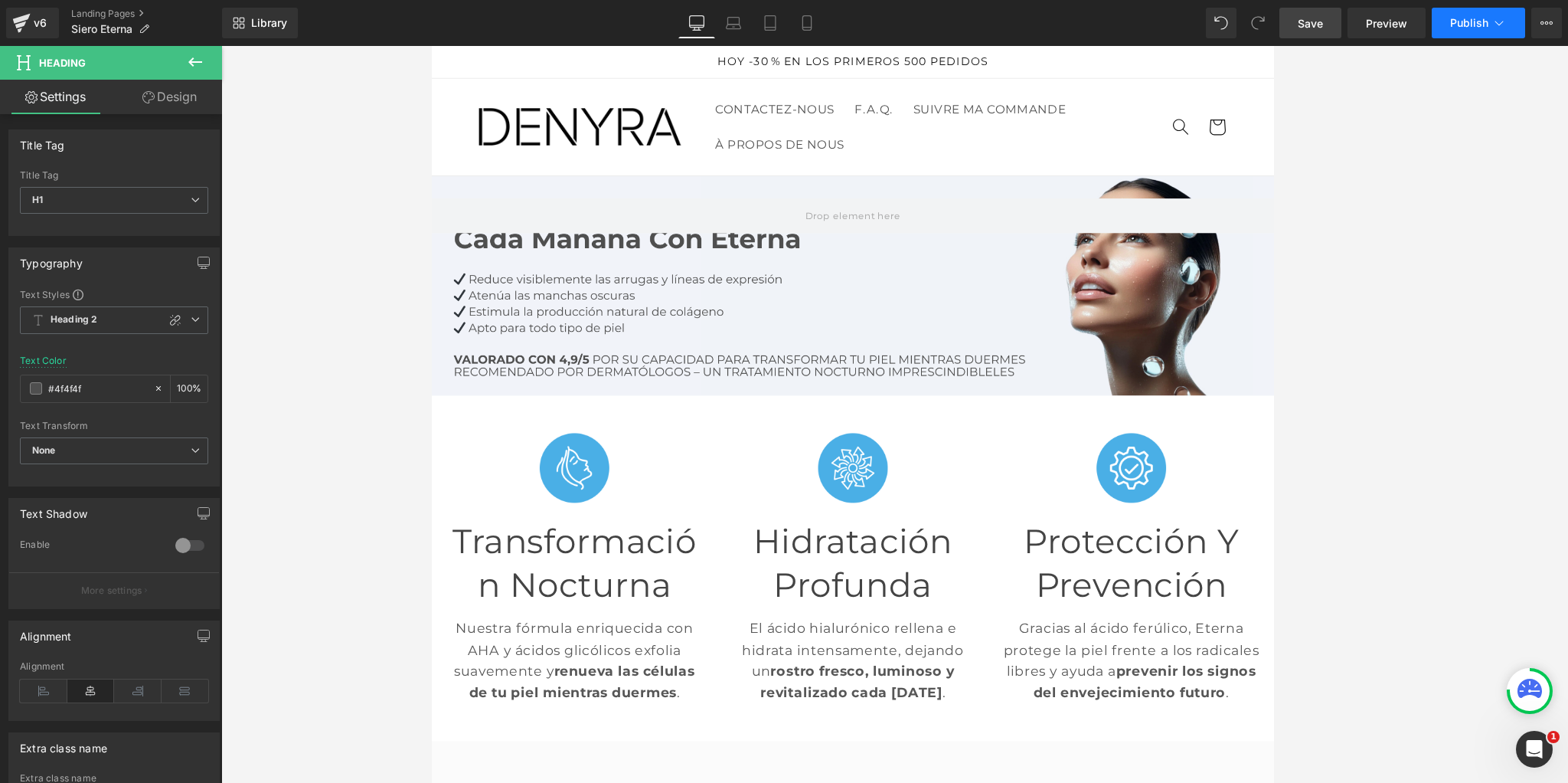
click at [1476, 29] on span "Publish" at bounding box center [1468, 23] width 38 height 12
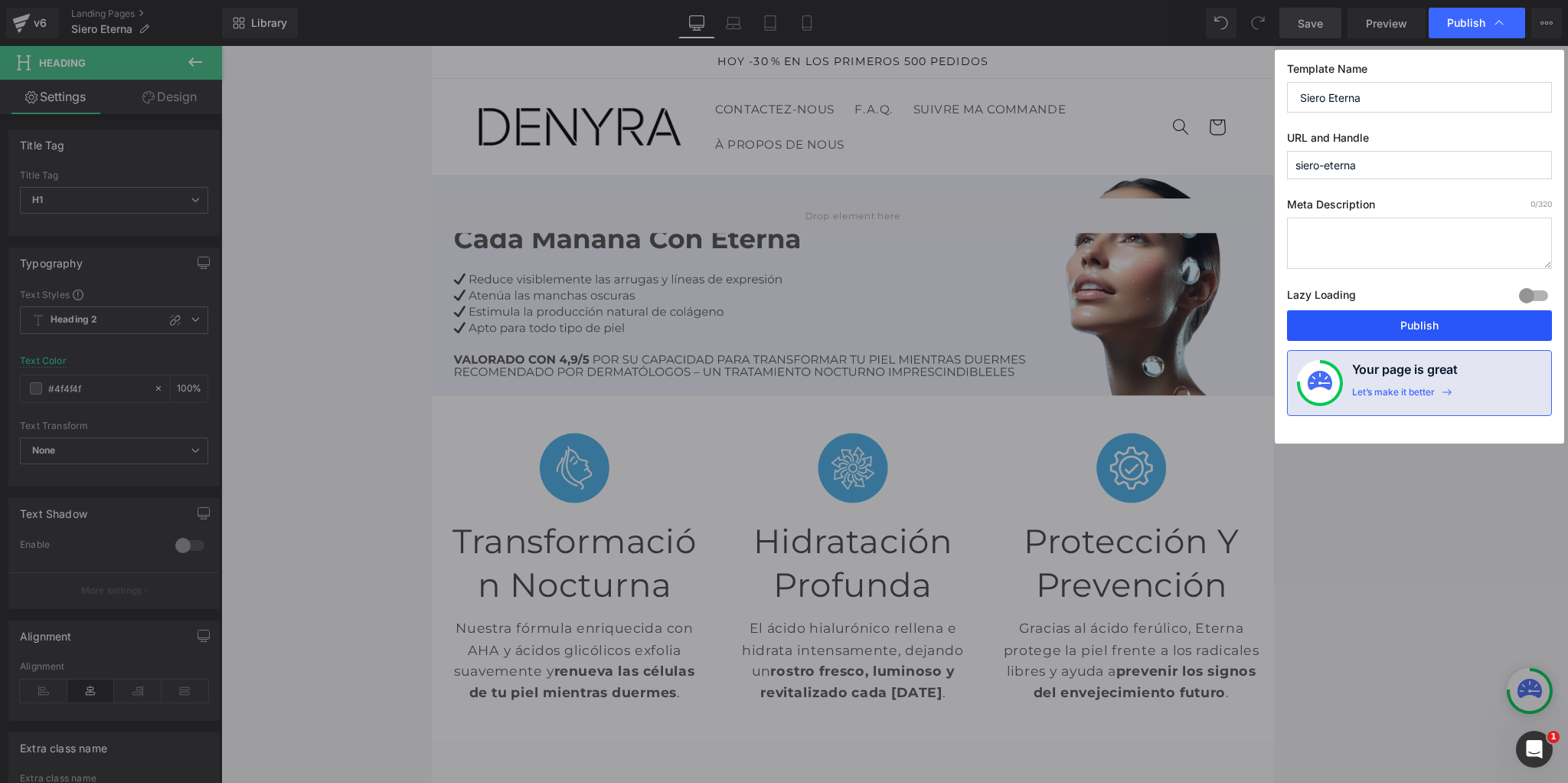
click at [1395, 336] on button "Publish" at bounding box center [1418, 326] width 265 height 30
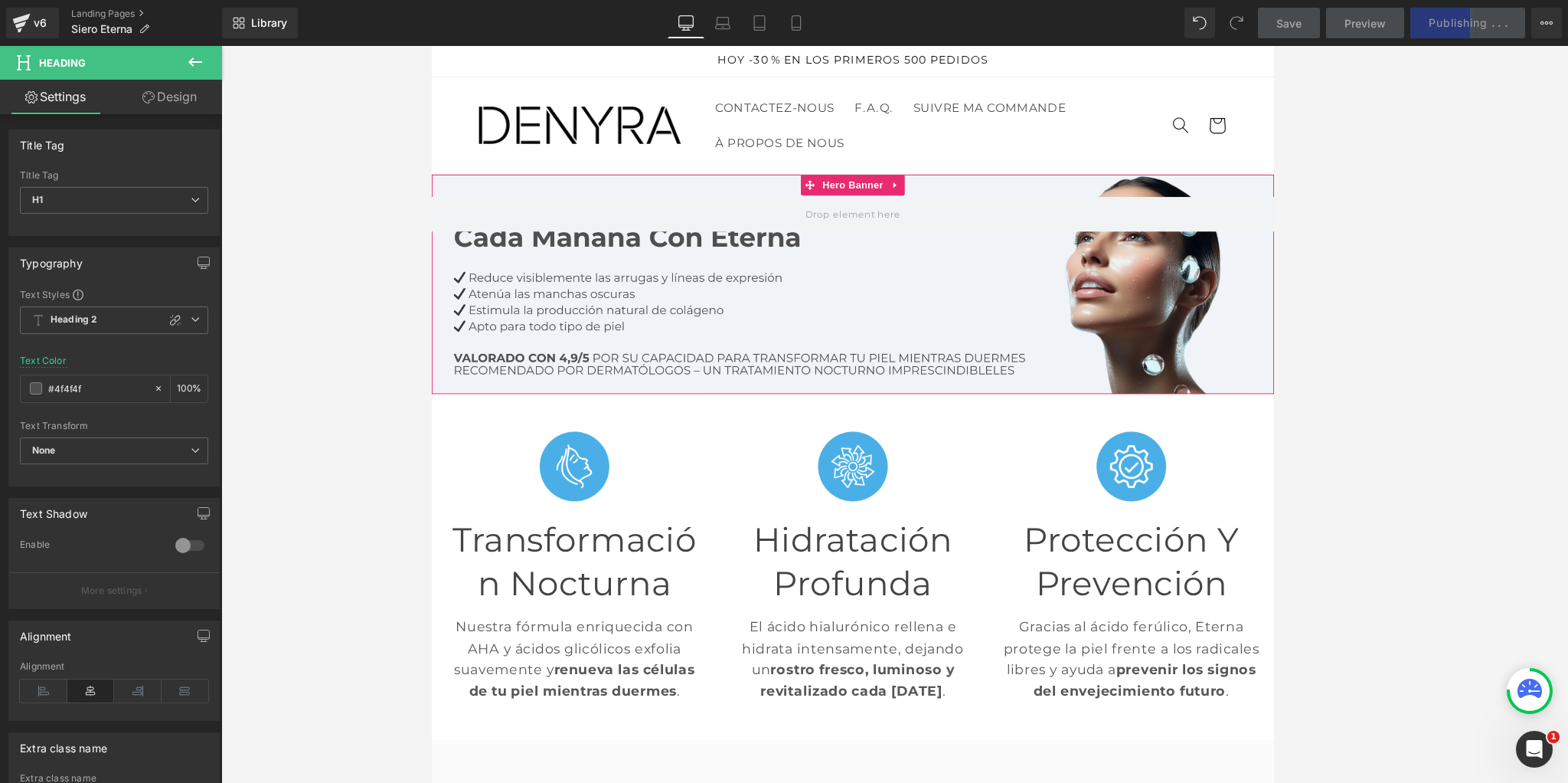
scroll to position [3, 0]
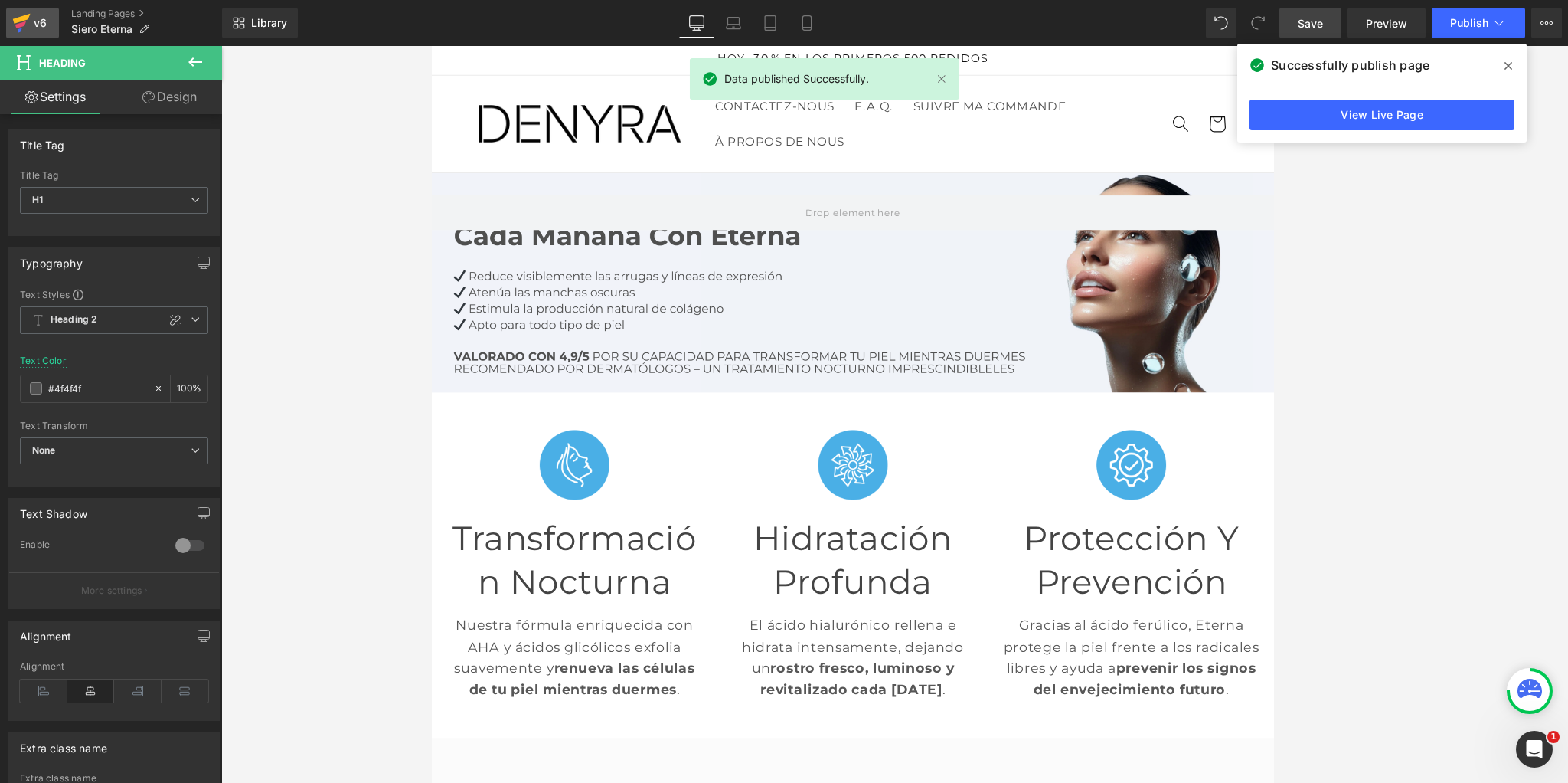
click at [28, 10] on icon at bounding box center [21, 22] width 19 height 38
